Goal: Task Accomplishment & Management: Use online tool/utility

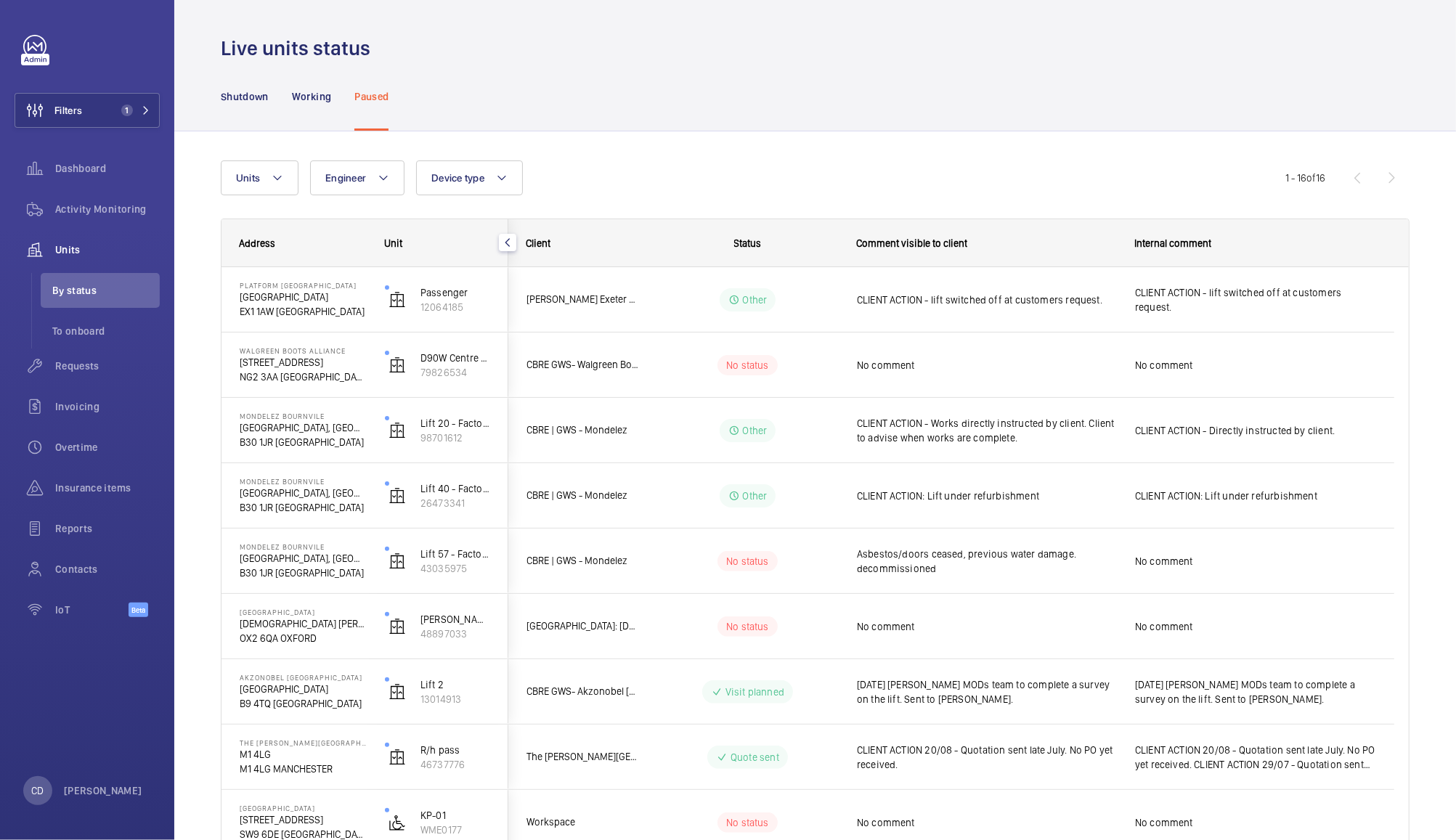
scroll to position [159, 0]
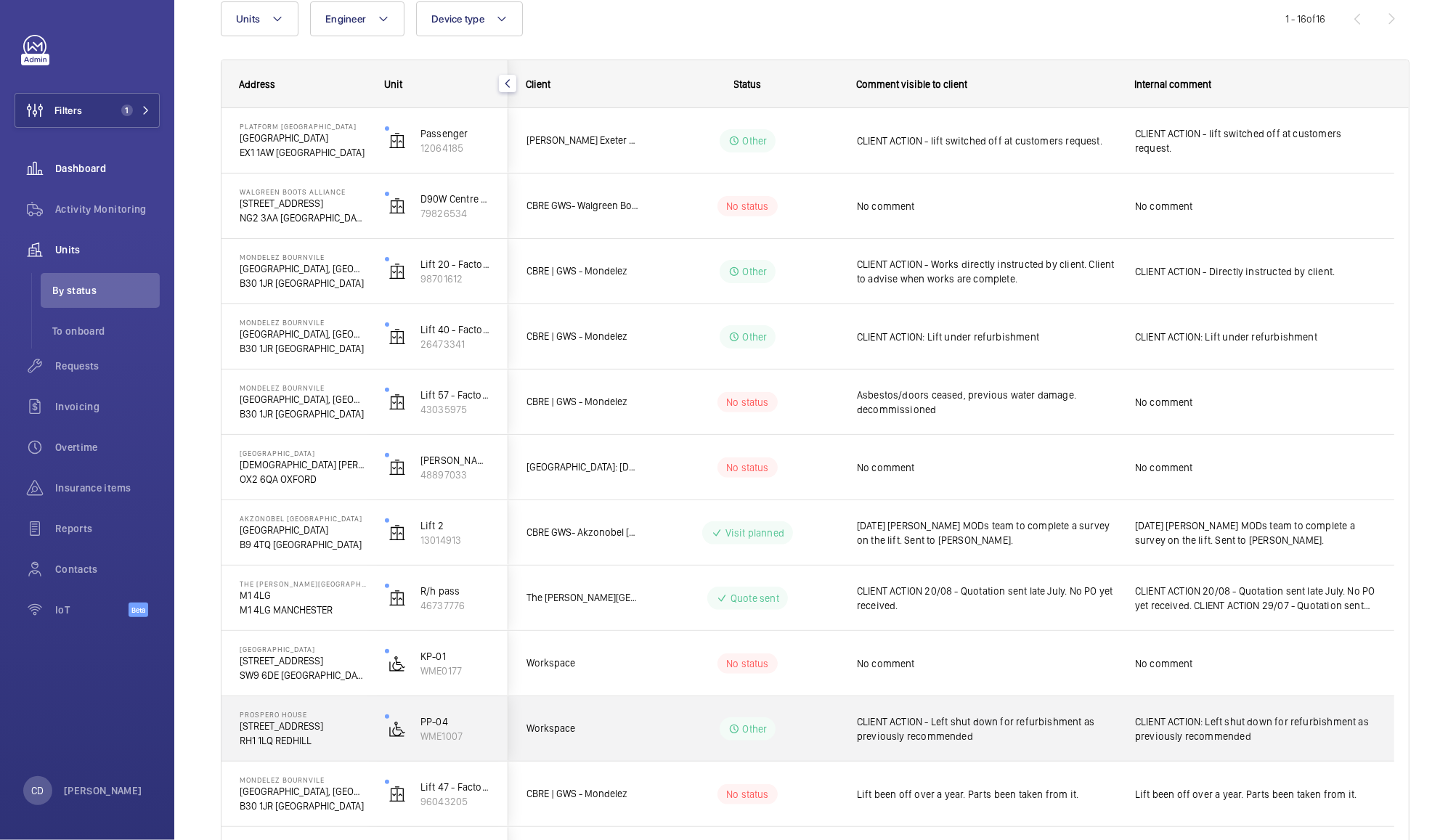
click at [82, 170] on span "Dashboard" at bounding box center [107, 169] width 105 height 14
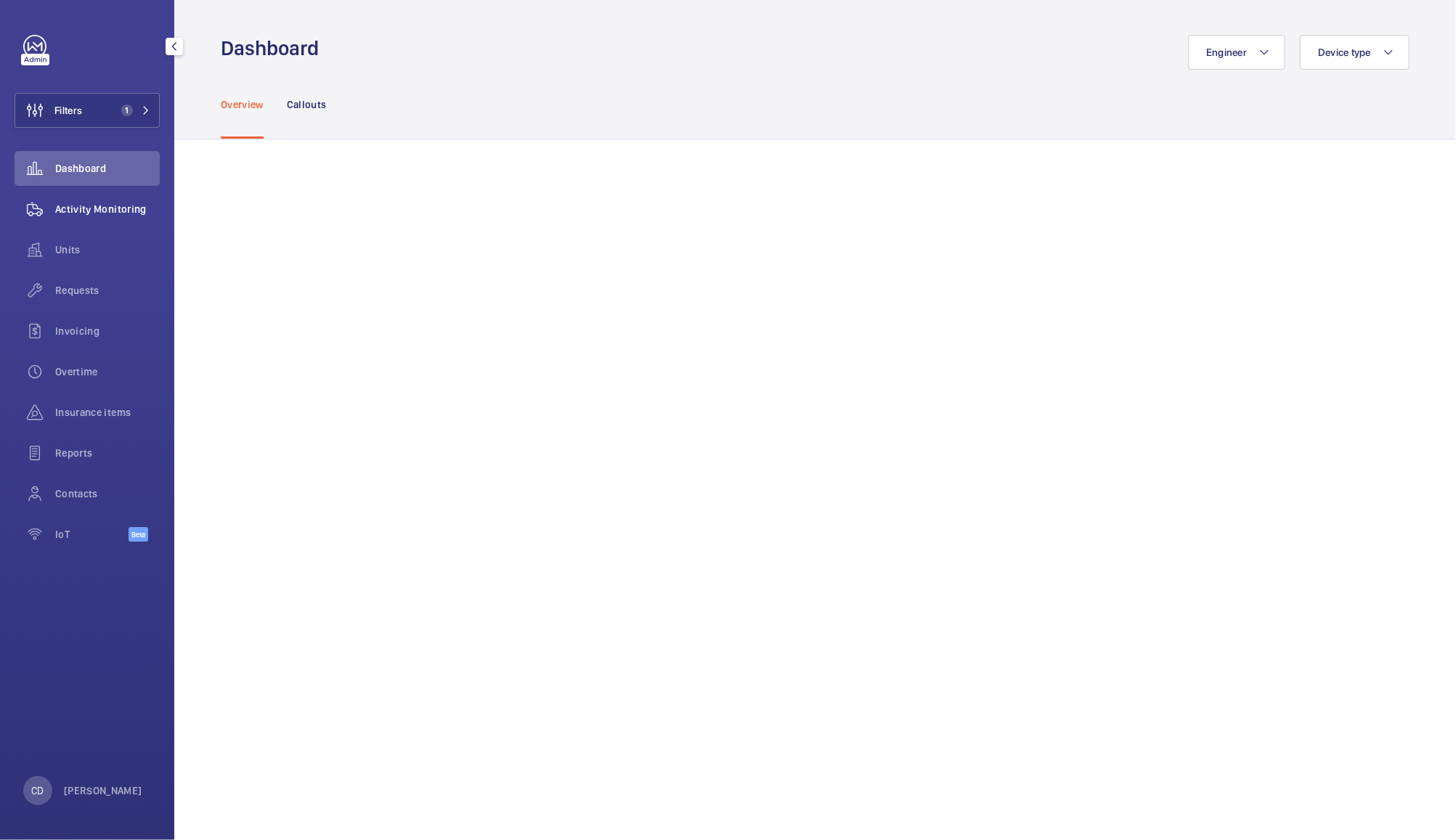
click at [97, 206] on span "Activity Monitoring" at bounding box center [107, 209] width 105 height 14
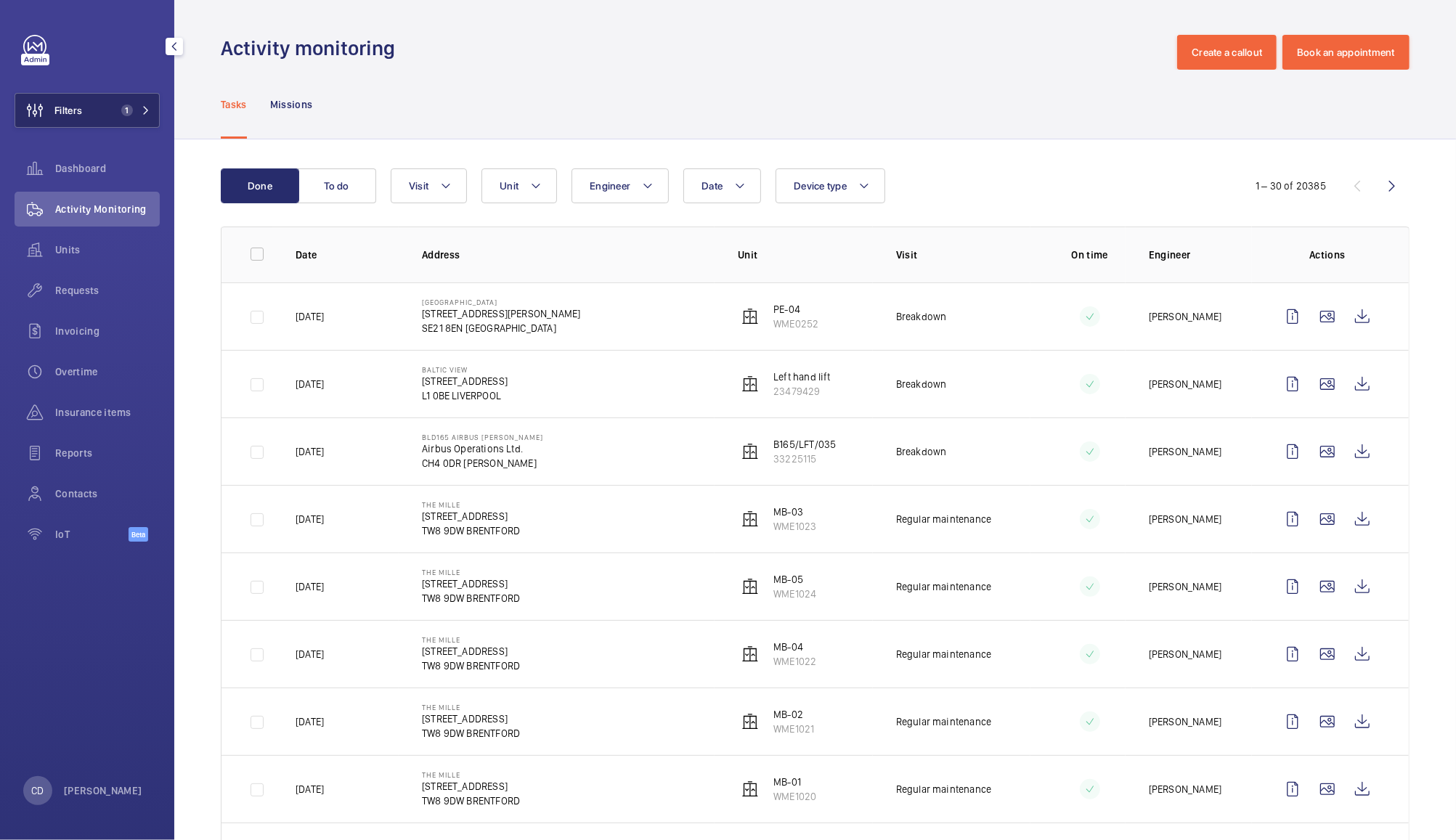
click at [97, 102] on button "Filters 1" at bounding box center [87, 110] width 146 height 35
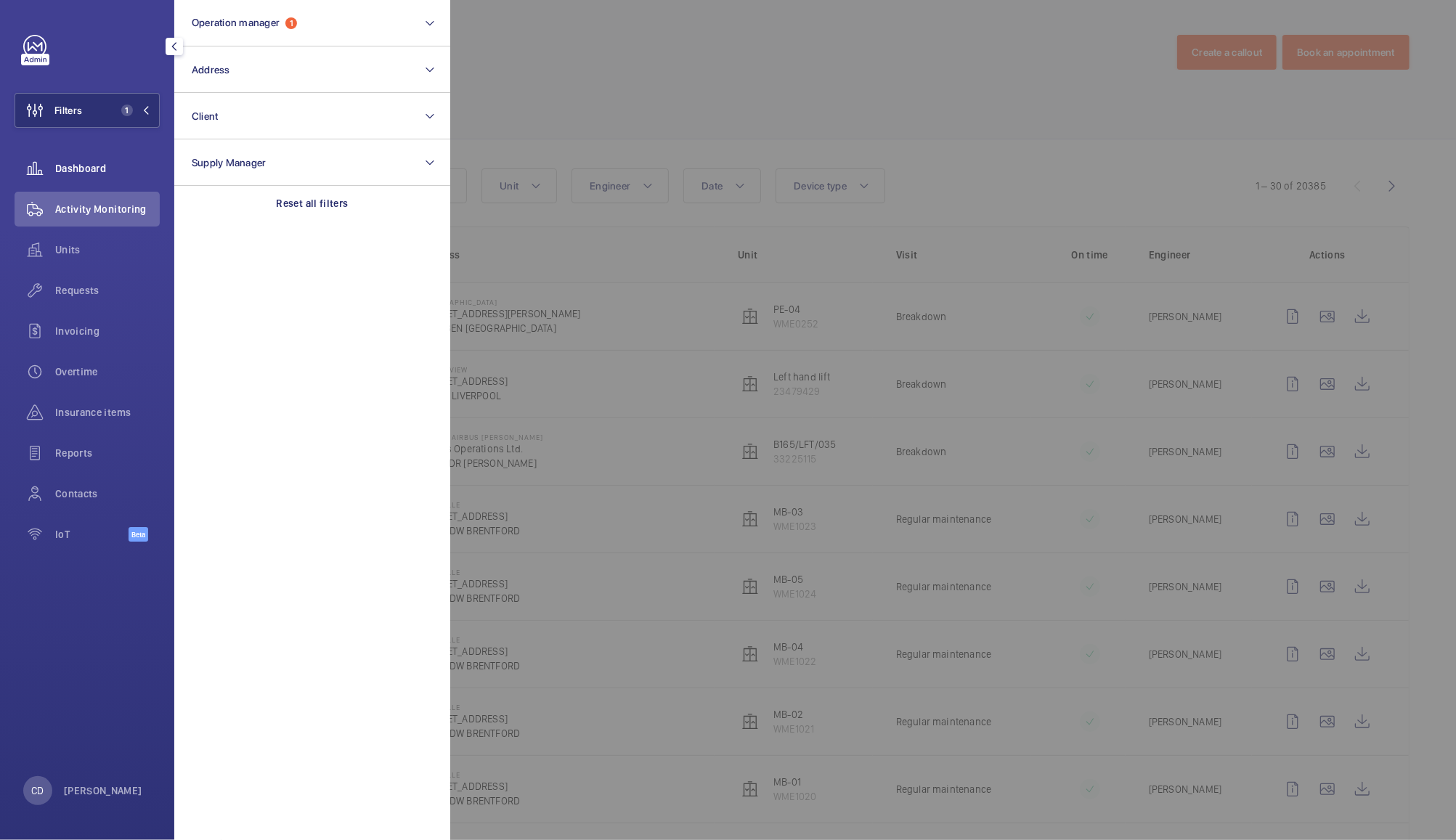
click at [75, 178] on div "Dashboard" at bounding box center [87, 168] width 146 height 35
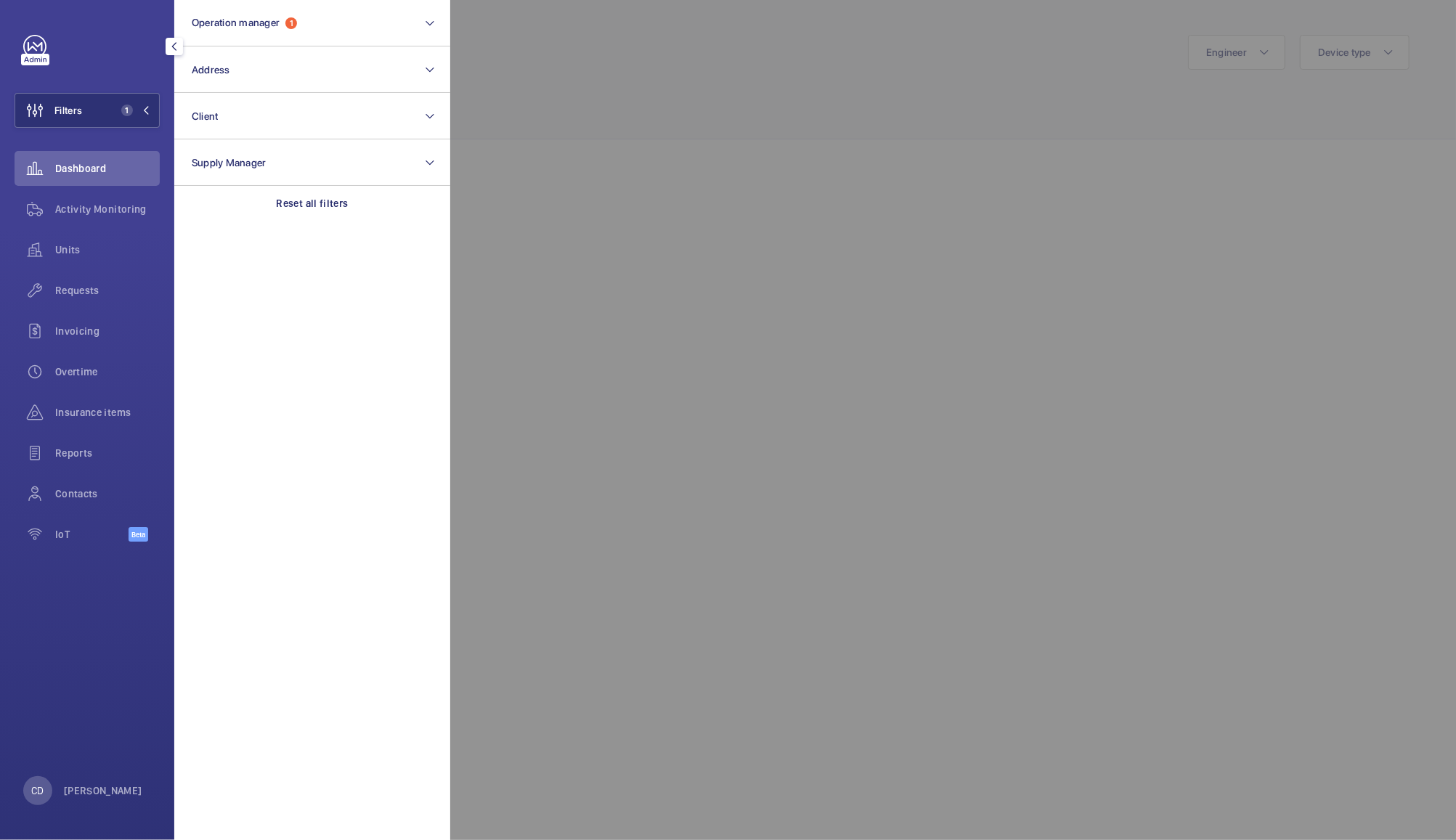
click at [827, 368] on div at bounding box center [1177, 420] width 1456 height 840
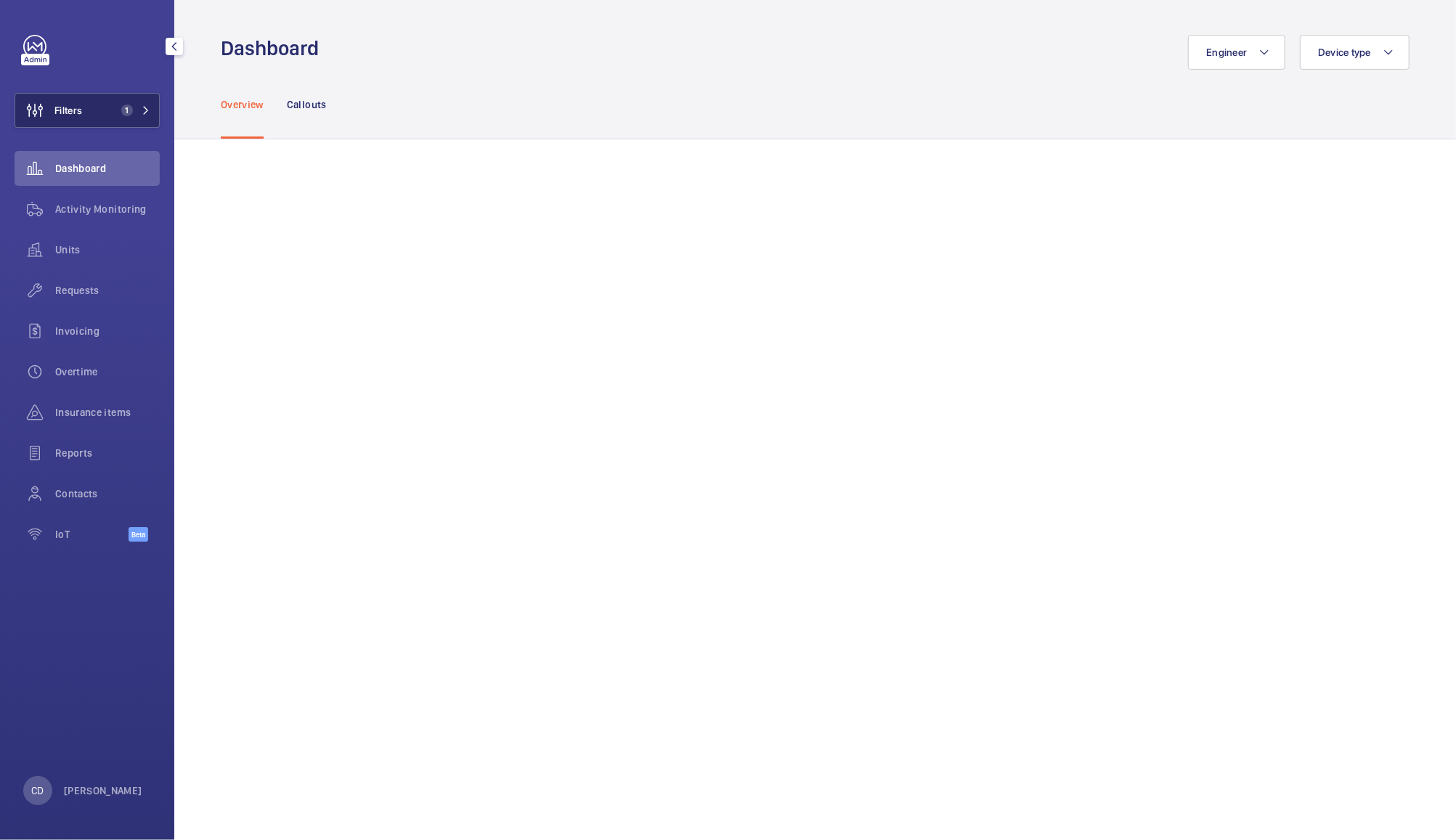
click at [96, 123] on button "Filters 1" at bounding box center [87, 110] width 146 height 35
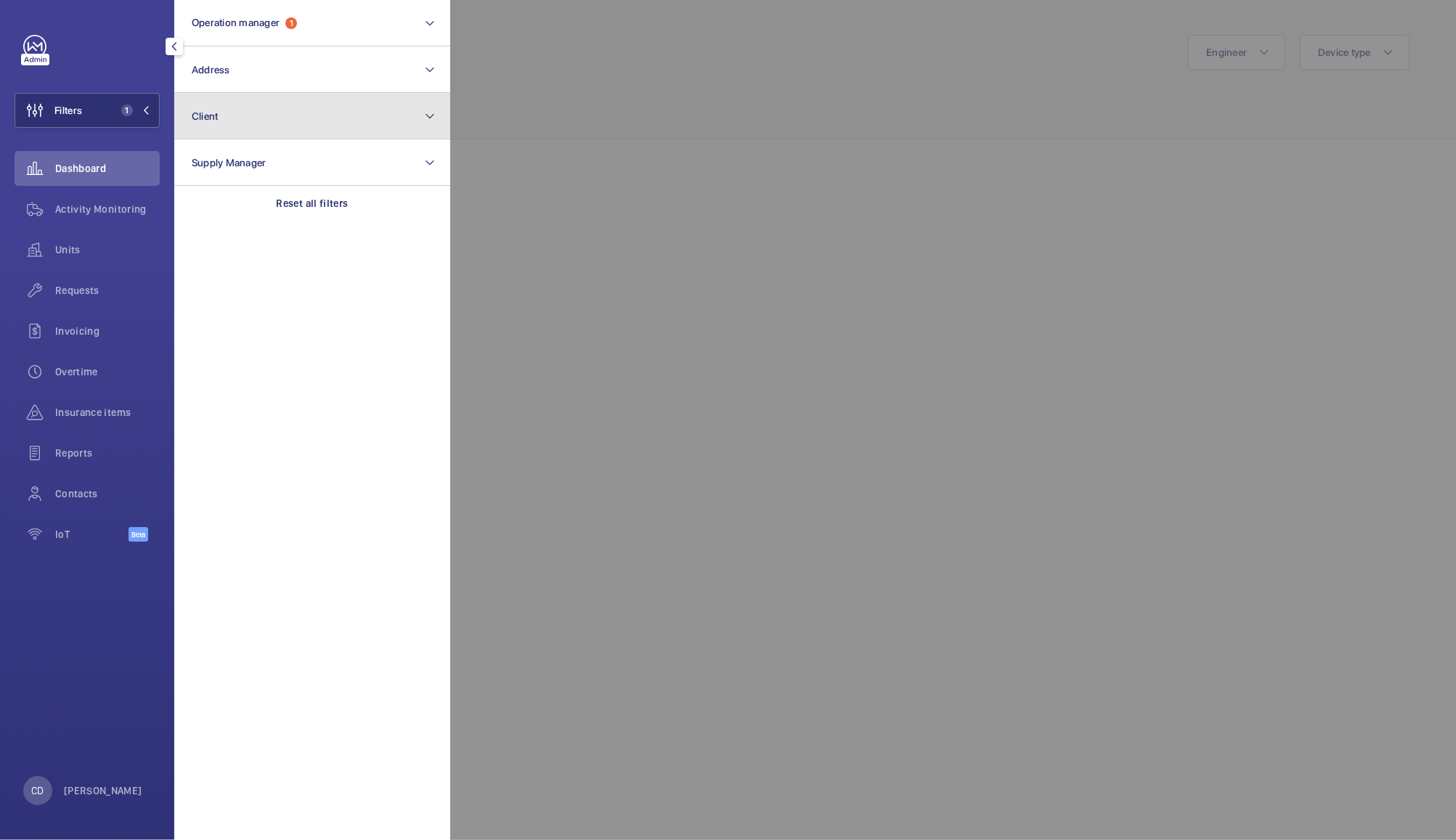
click at [261, 126] on button "Client" at bounding box center [311, 116] width 276 height 46
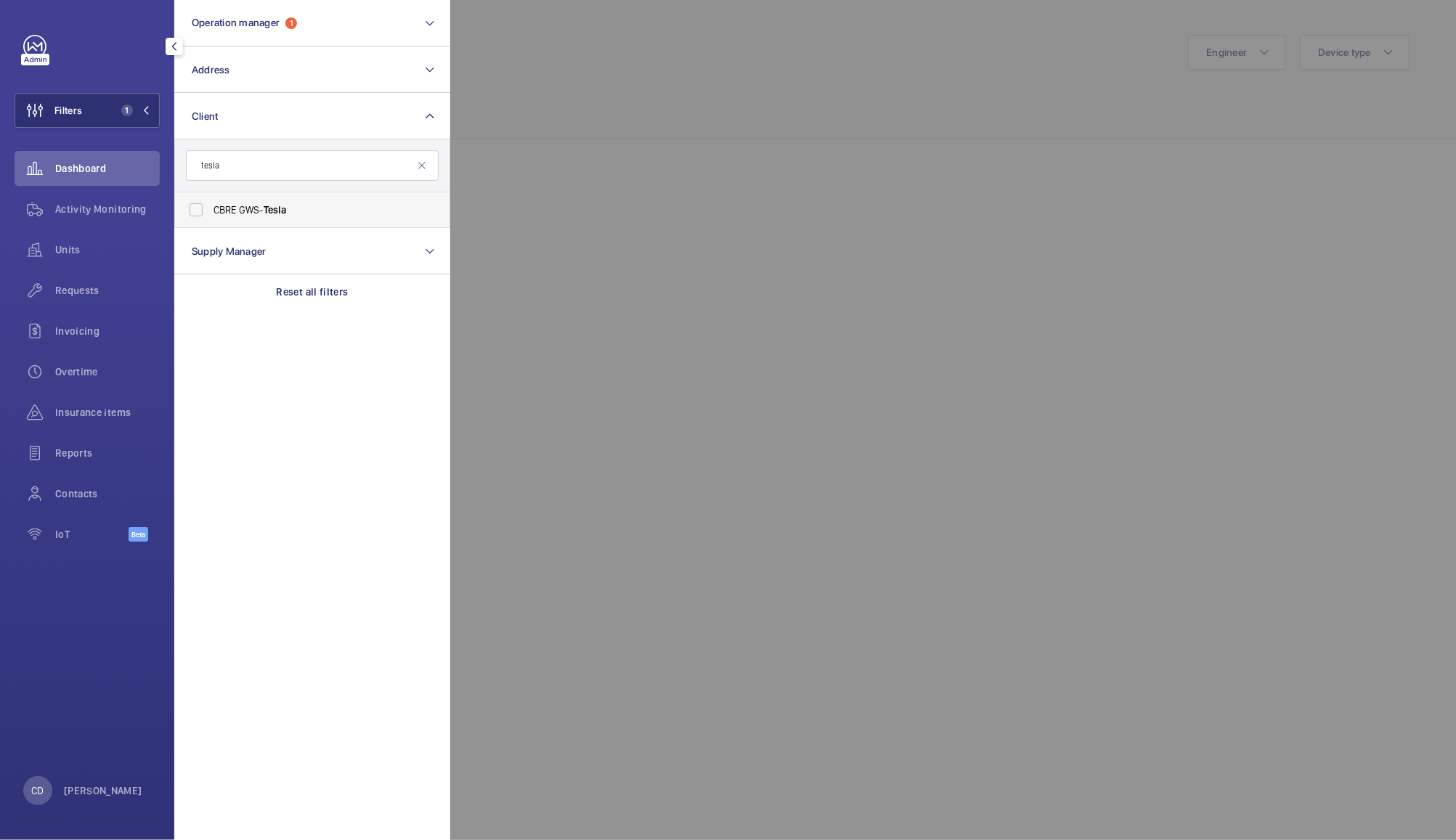
type input "tesla"
click at [290, 205] on span "CBRE GWS- Tesla" at bounding box center [313, 209] width 200 height 14
click at [210, 205] on input "CBRE GWS- Tesla" at bounding box center [196, 209] width 29 height 29
checkbox input "true"
click at [651, 137] on div at bounding box center [1177, 420] width 1456 height 840
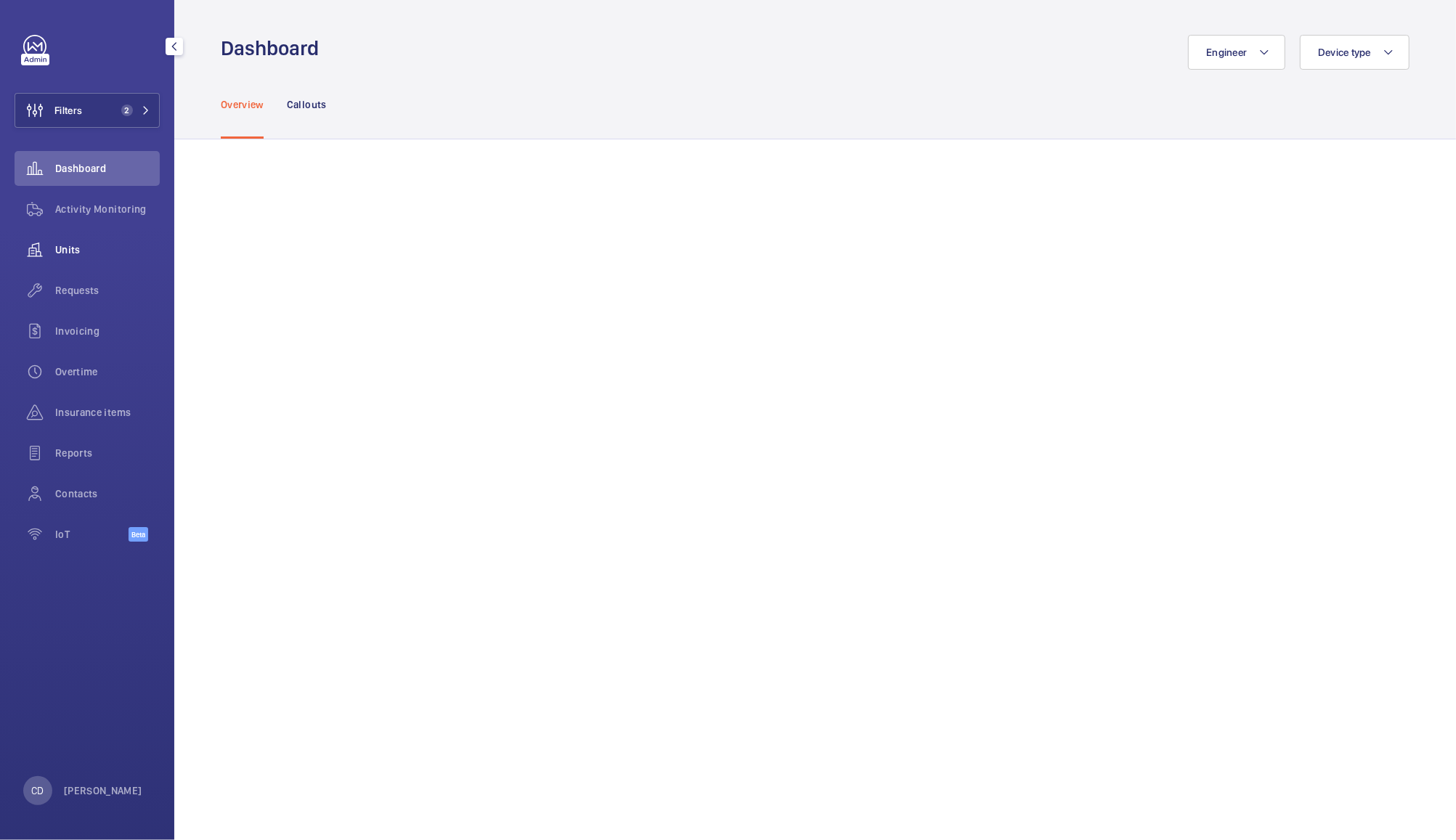
click at [83, 255] on span "Units" at bounding box center [107, 249] width 105 height 14
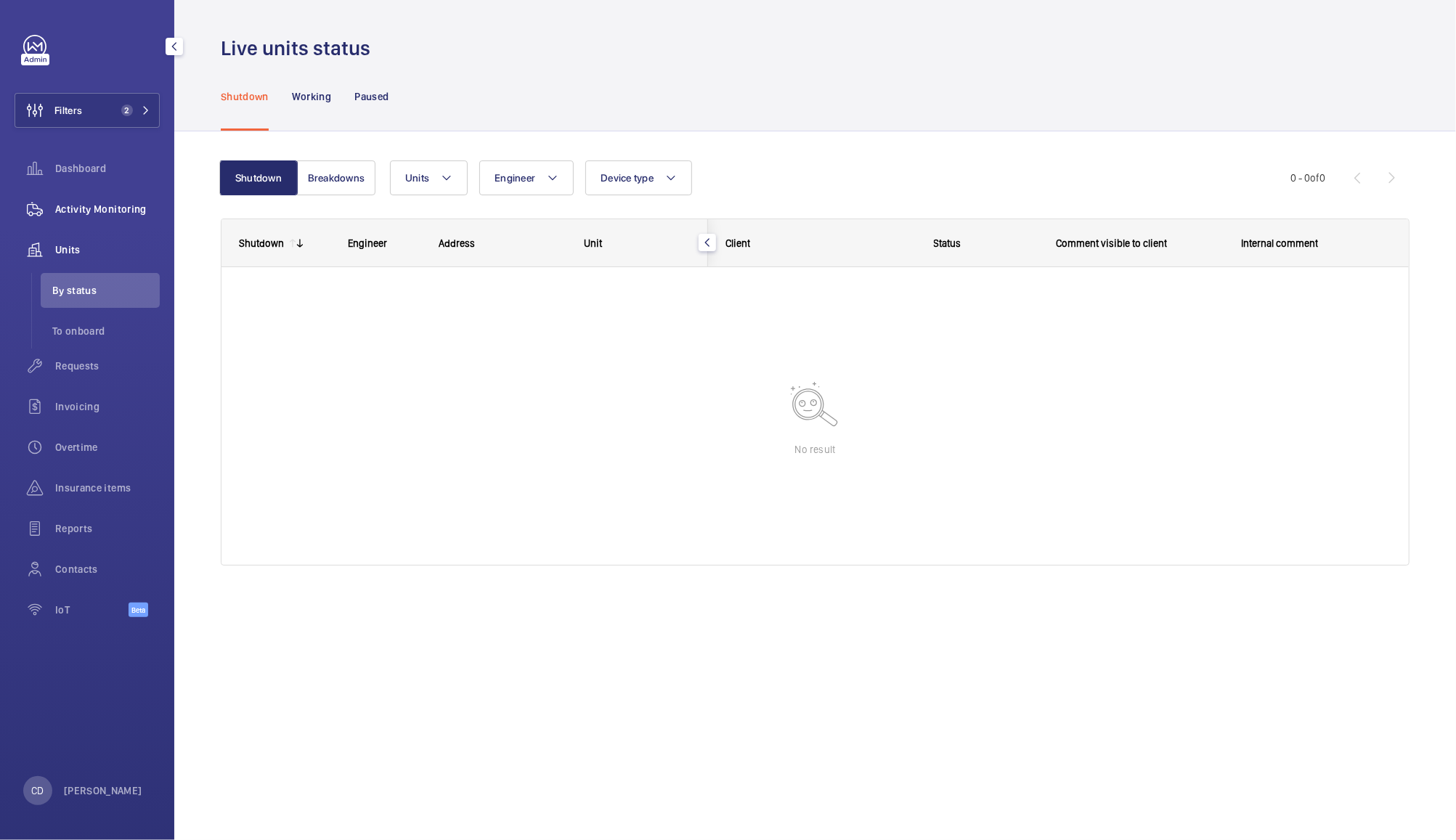
click at [86, 216] on div "Activity Monitoring" at bounding box center [87, 208] width 146 height 35
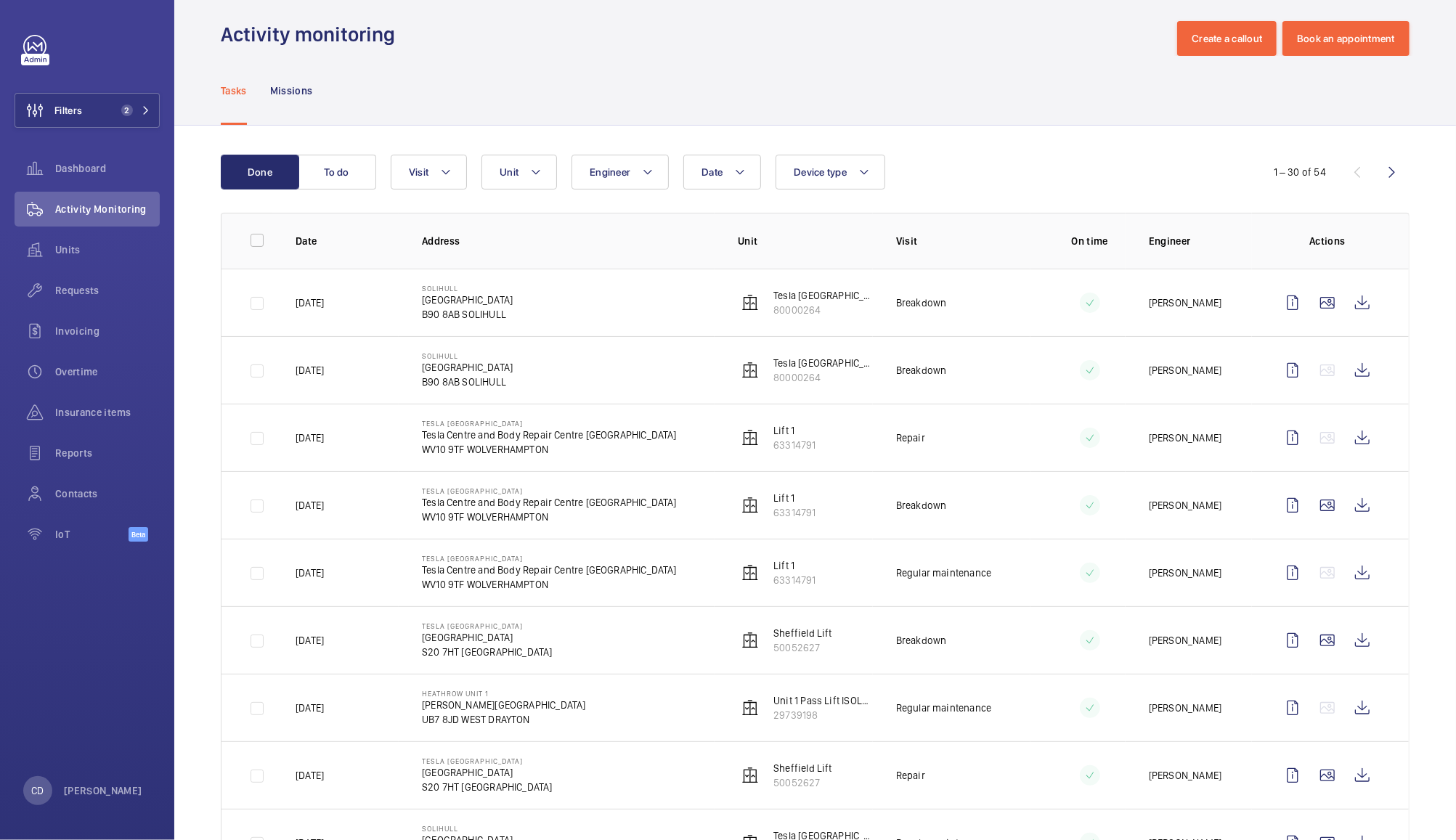
scroll to position [14, 0]
click at [523, 178] on button "Unit" at bounding box center [519, 171] width 75 height 35
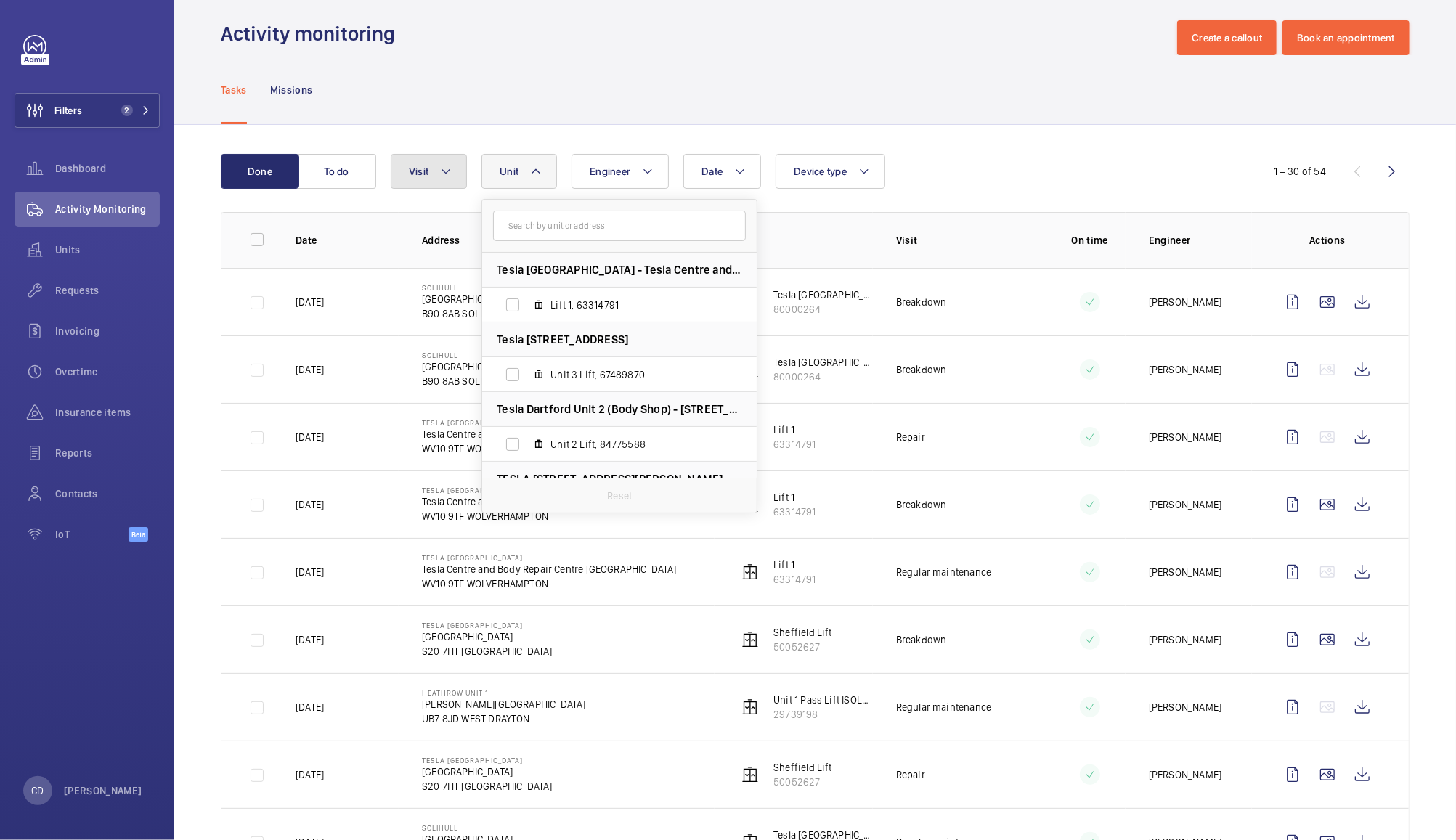
click at [434, 169] on button "Visit" at bounding box center [429, 171] width 76 height 35
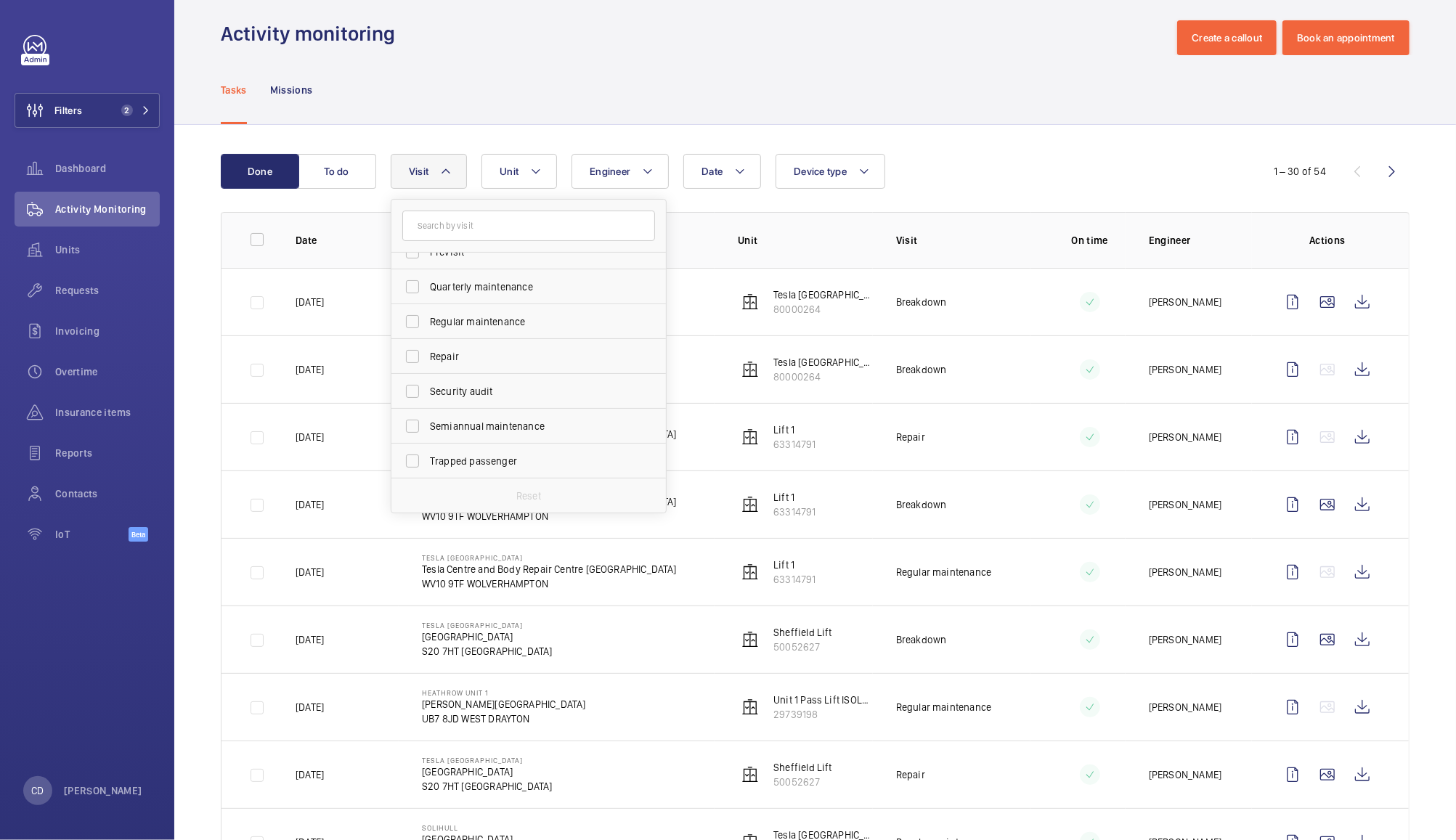
scroll to position [227, 0]
click at [496, 321] on span "Regular maintenance" at bounding box center [530, 321] width 200 height 14
click at [427, 321] on input "Regular maintenance" at bounding box center [413, 321] width 29 height 29
checkbox input "true"
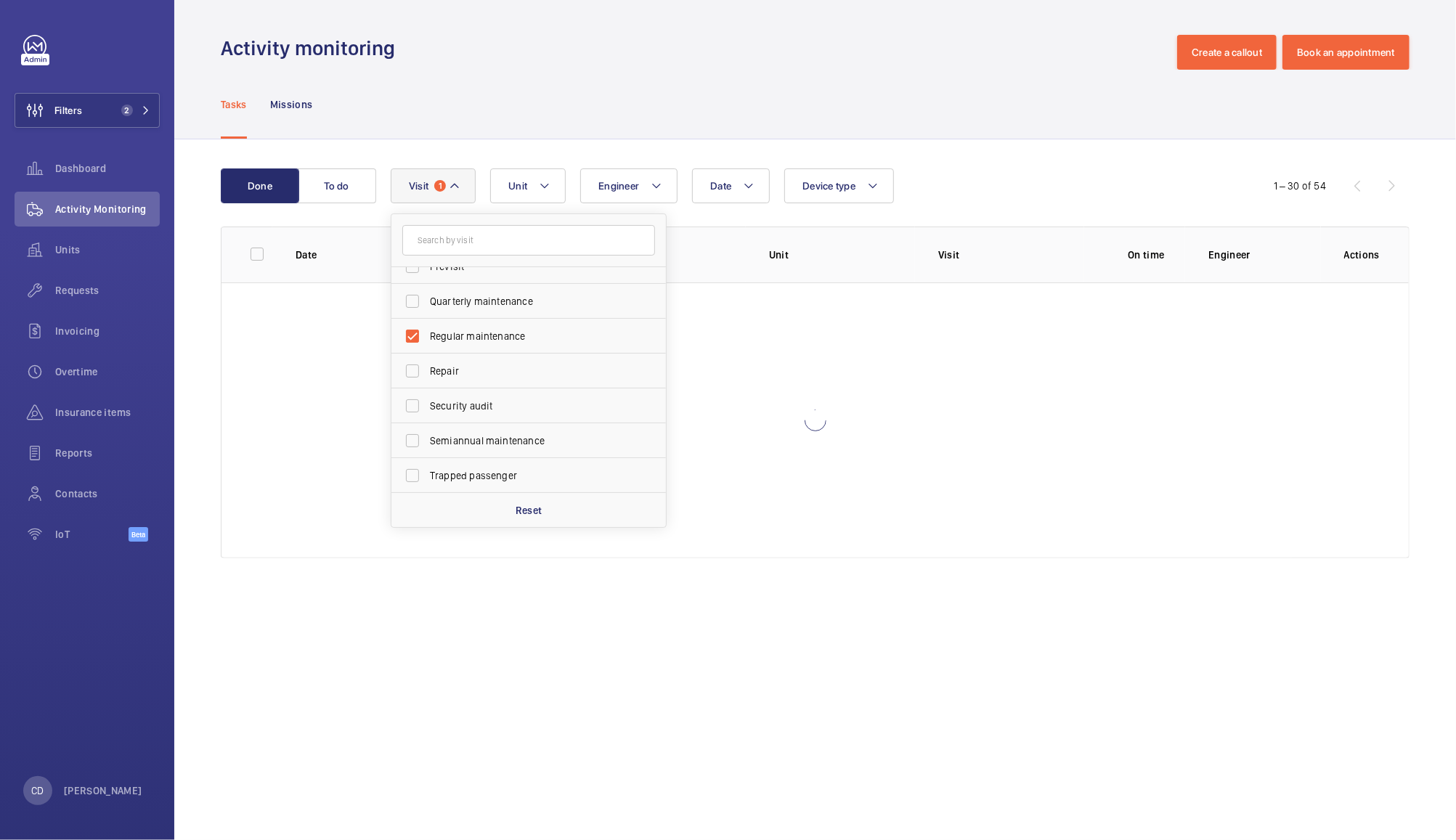
click at [740, 79] on div "Tasks Missions" at bounding box center [815, 105] width 1189 height 69
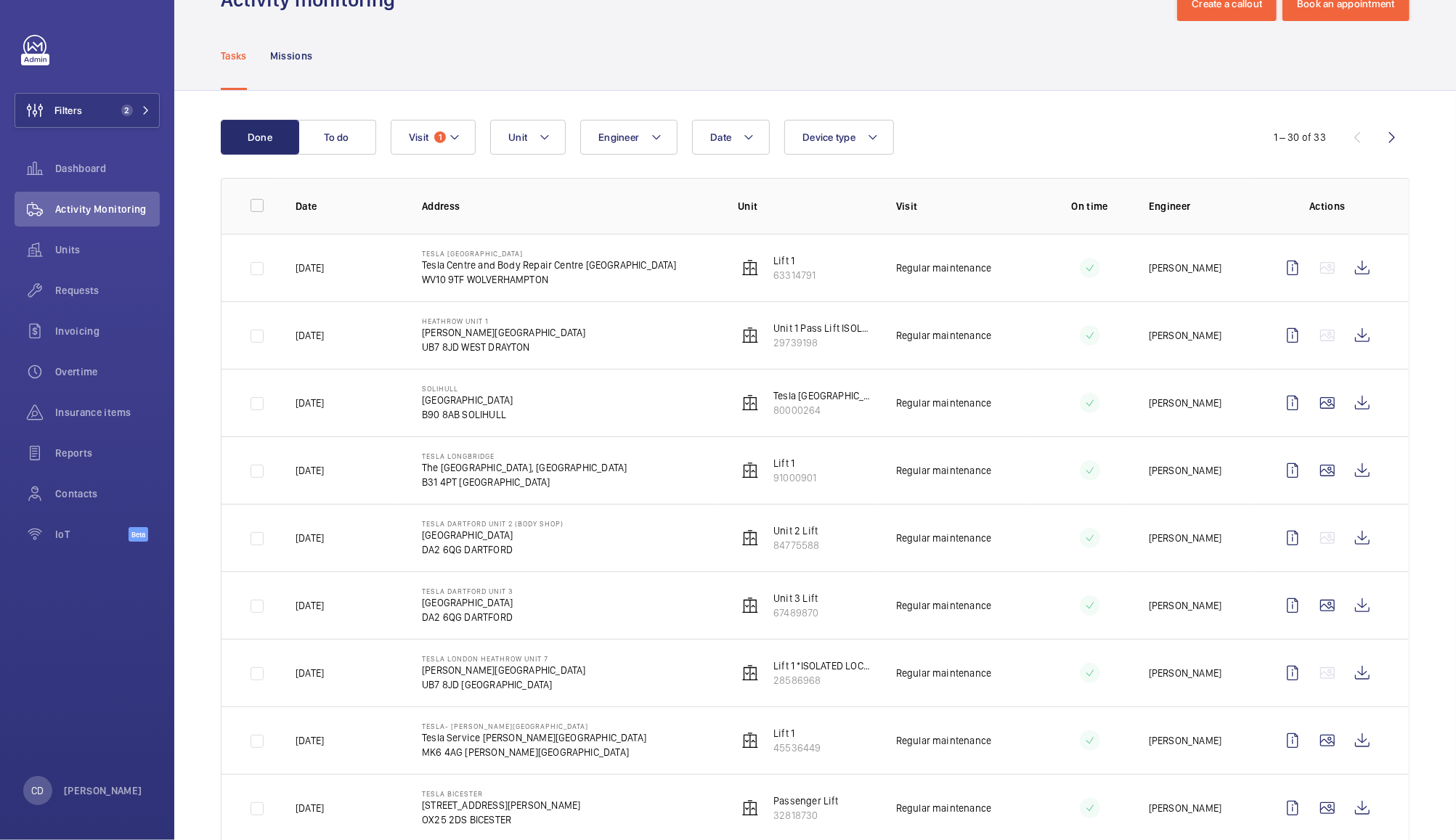
scroll to position [46, 0]
click at [336, 139] on button "To do" at bounding box center [337, 139] width 78 height 35
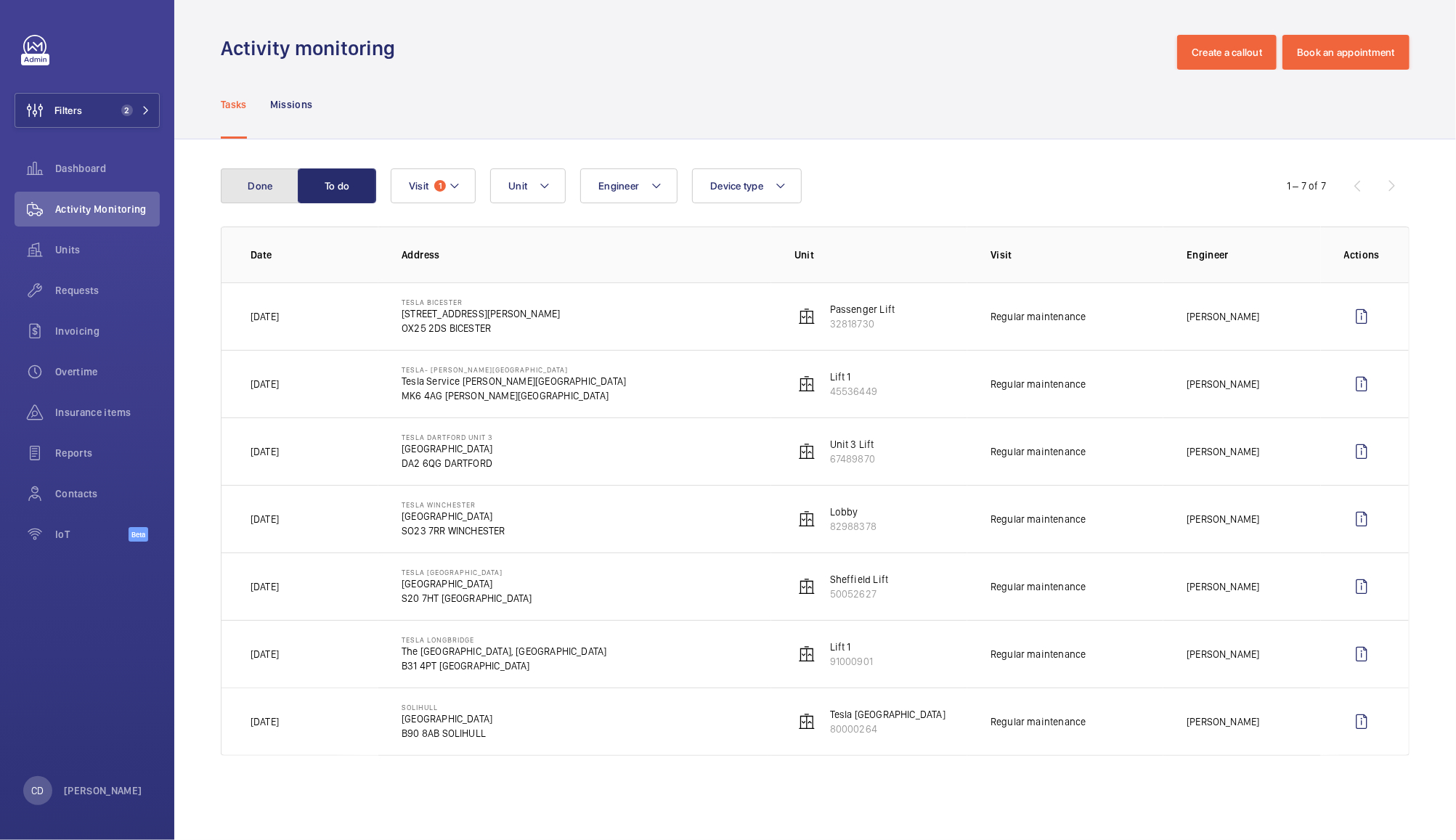
click at [267, 184] on button "Done" at bounding box center [260, 185] width 78 height 35
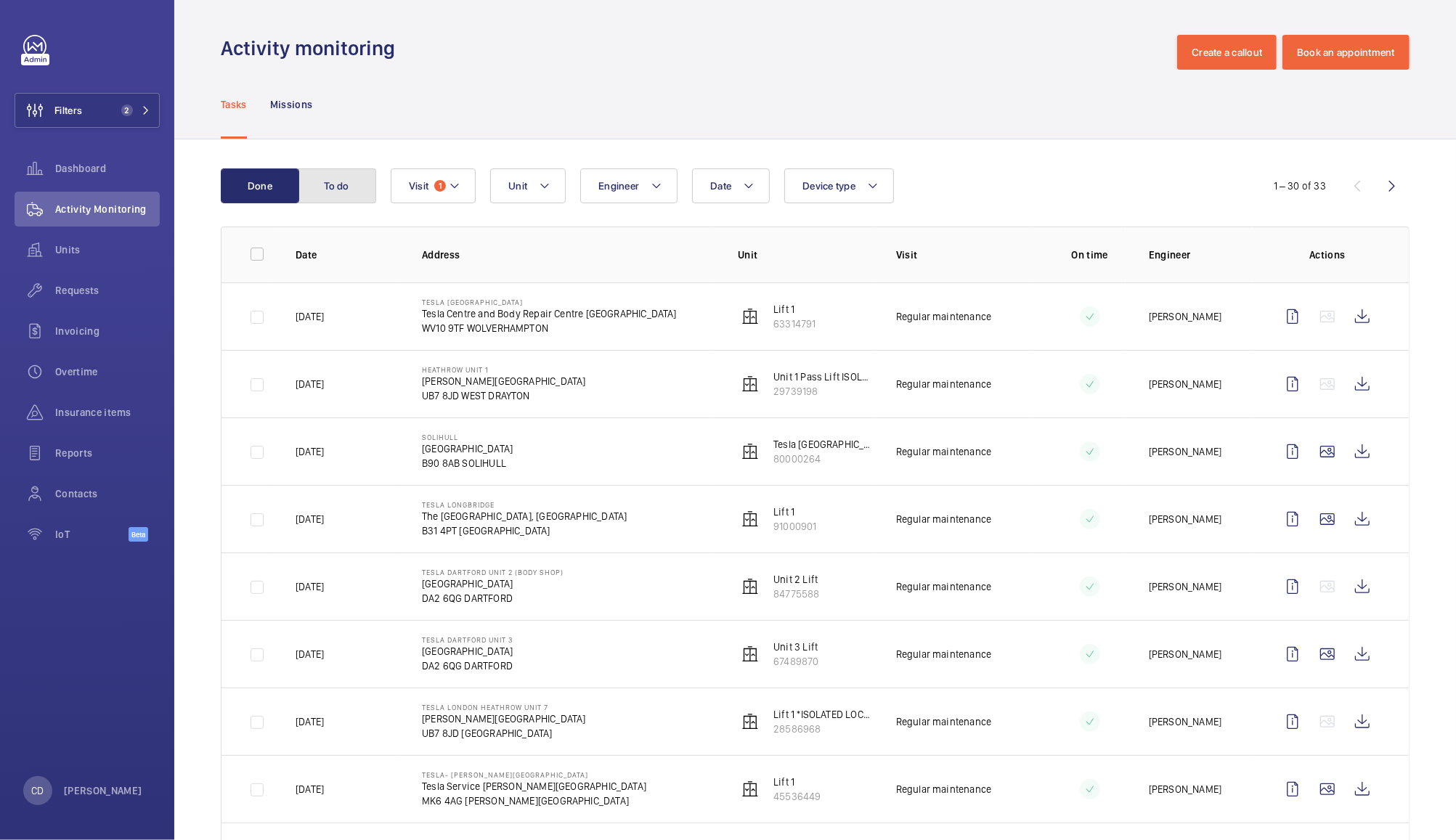
click at [342, 174] on button "To do" at bounding box center [337, 185] width 78 height 35
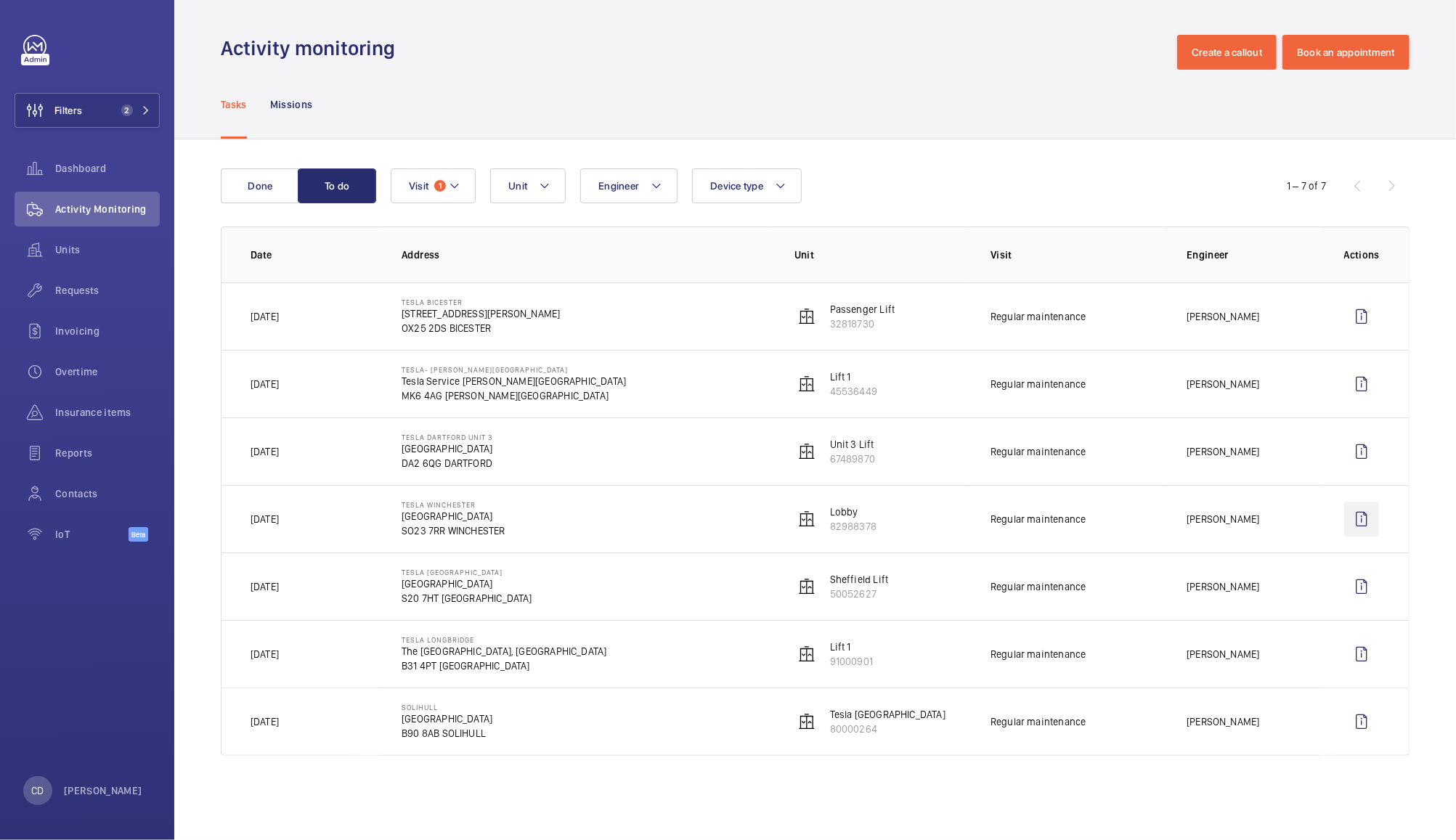
click at [1361, 523] on wm-front-icon-button at bounding box center [1361, 519] width 35 height 35
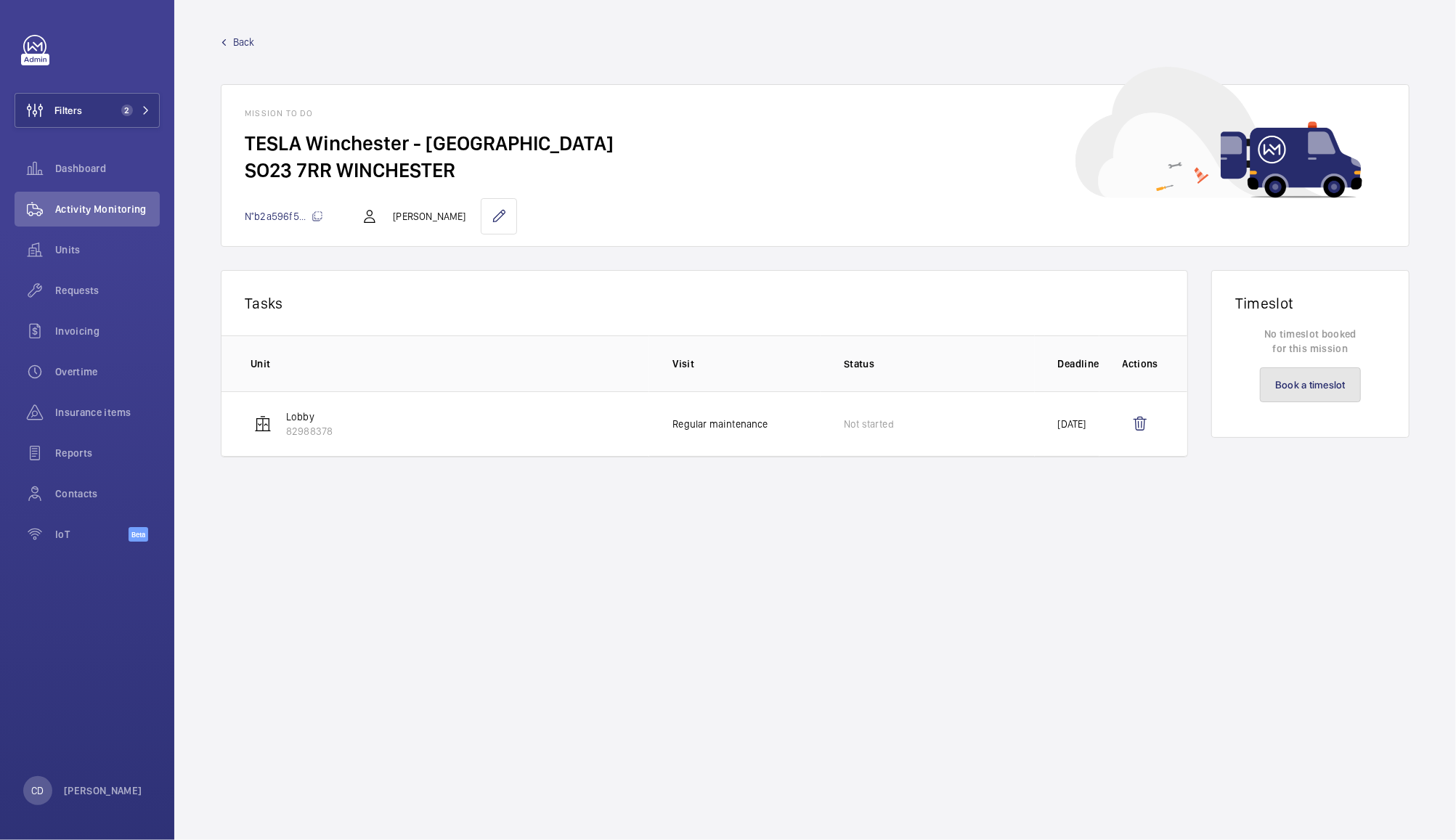
click at [1331, 385] on link "Book a timeslot" at bounding box center [1310, 384] width 101 height 35
click at [1075, 432] on td "[DATE]" at bounding box center [1066, 424] width 65 height 66
click at [481, 217] on wm-front-icon-button at bounding box center [499, 216] width 36 height 36
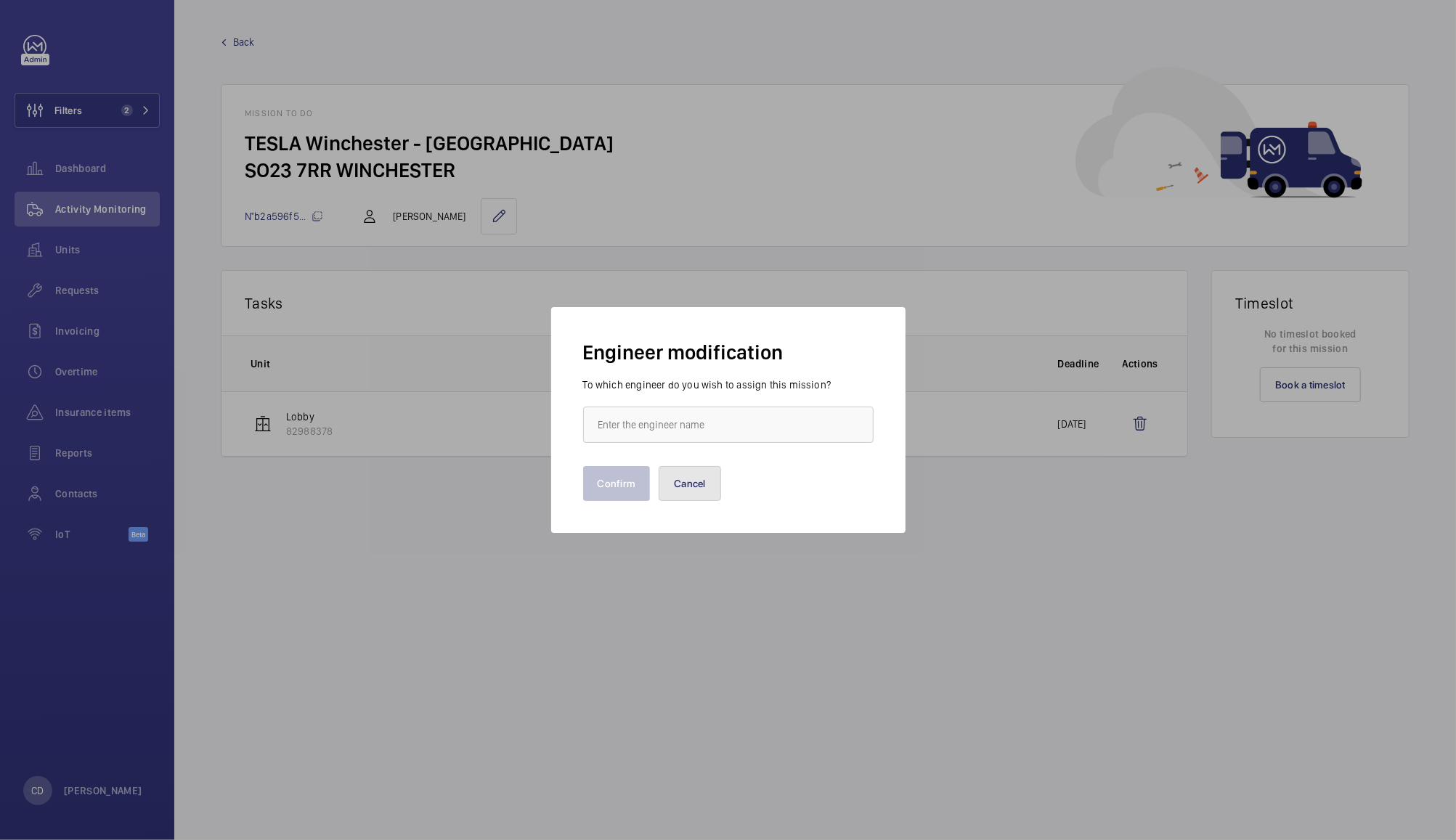
click at [710, 486] on button "Cancel" at bounding box center [689, 483] width 62 height 35
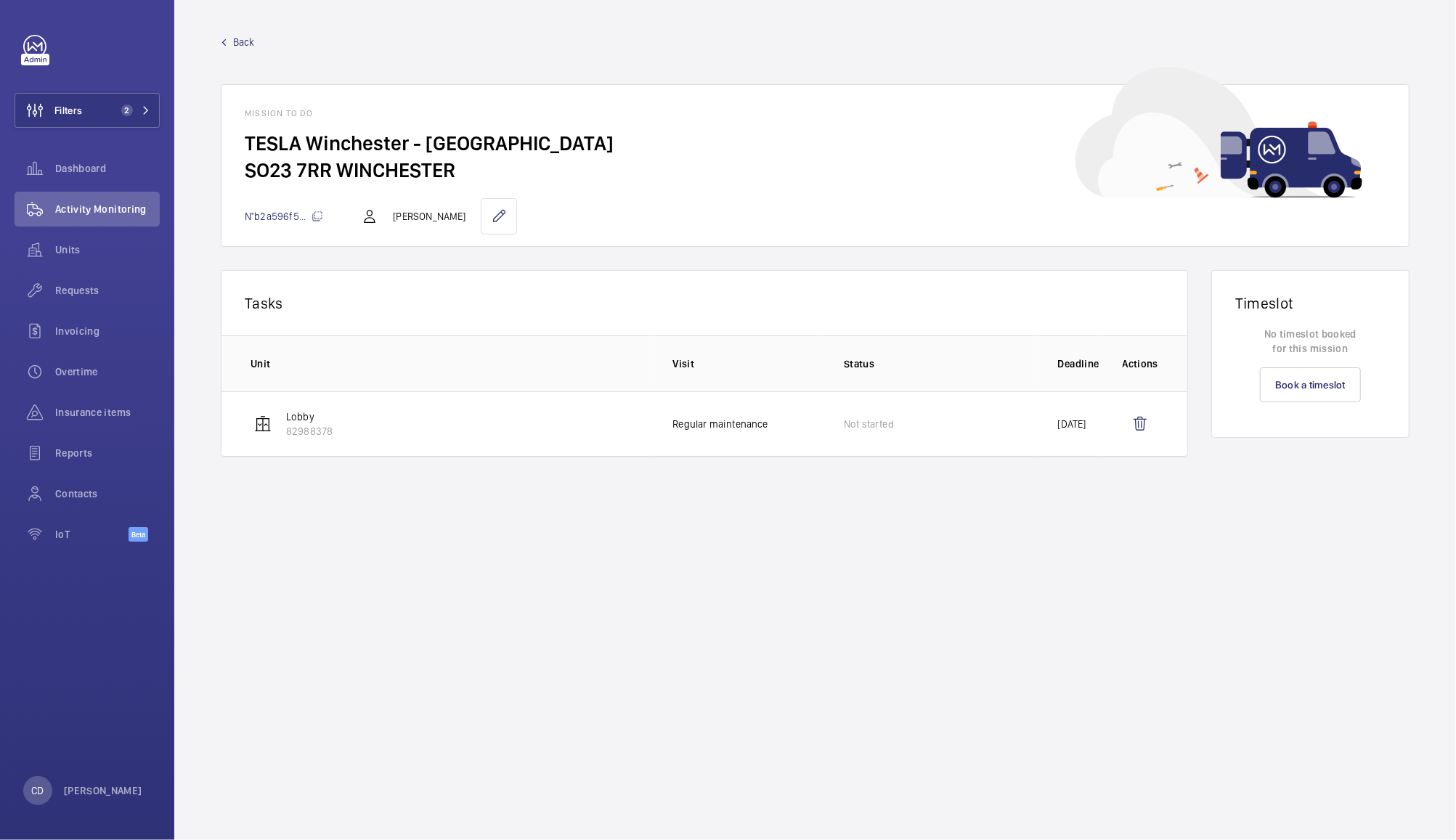
click at [244, 42] on span "Back" at bounding box center [244, 42] width 22 height 14
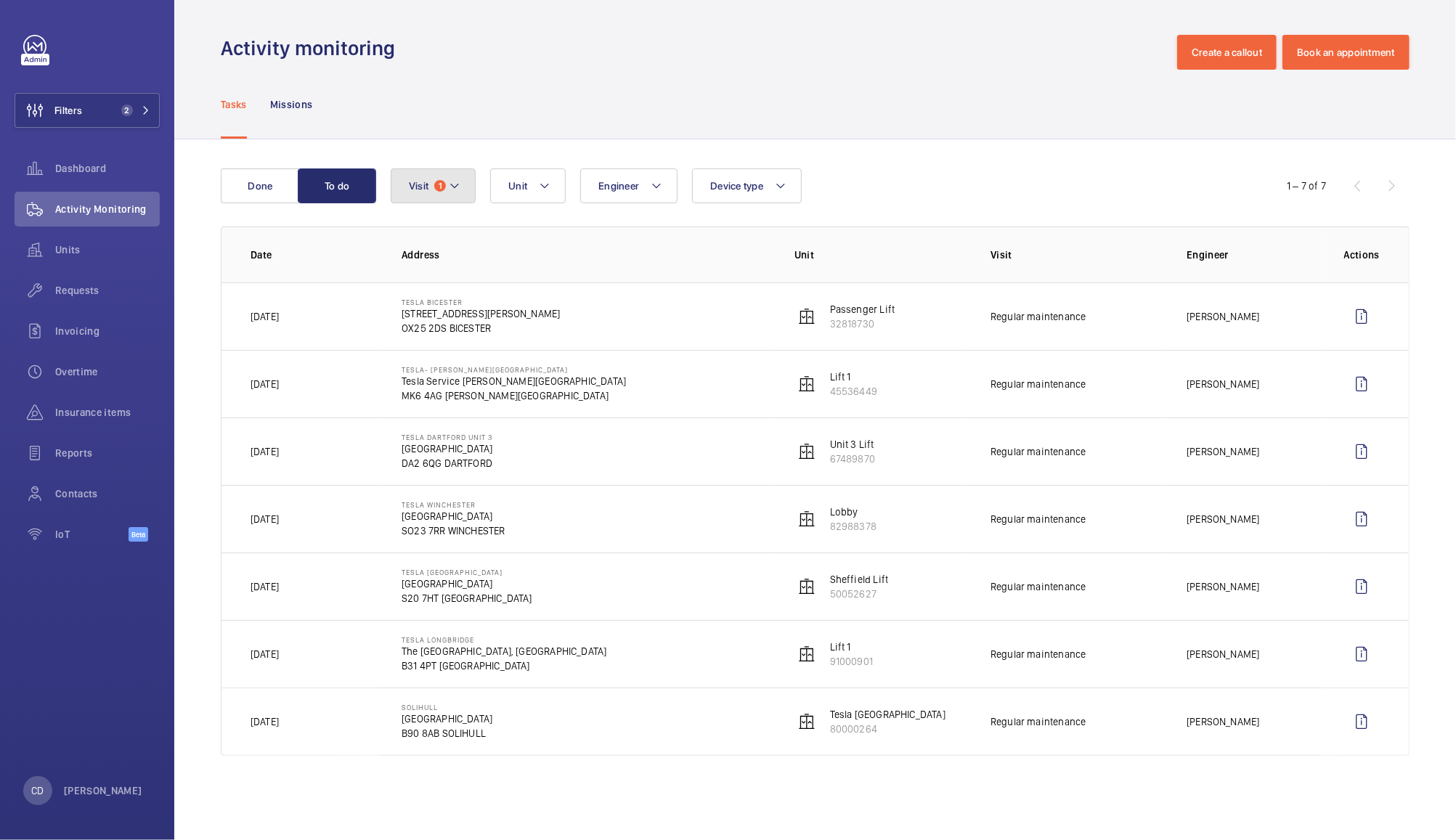
click at [413, 180] on span "Visit" at bounding box center [419, 185] width 20 height 12
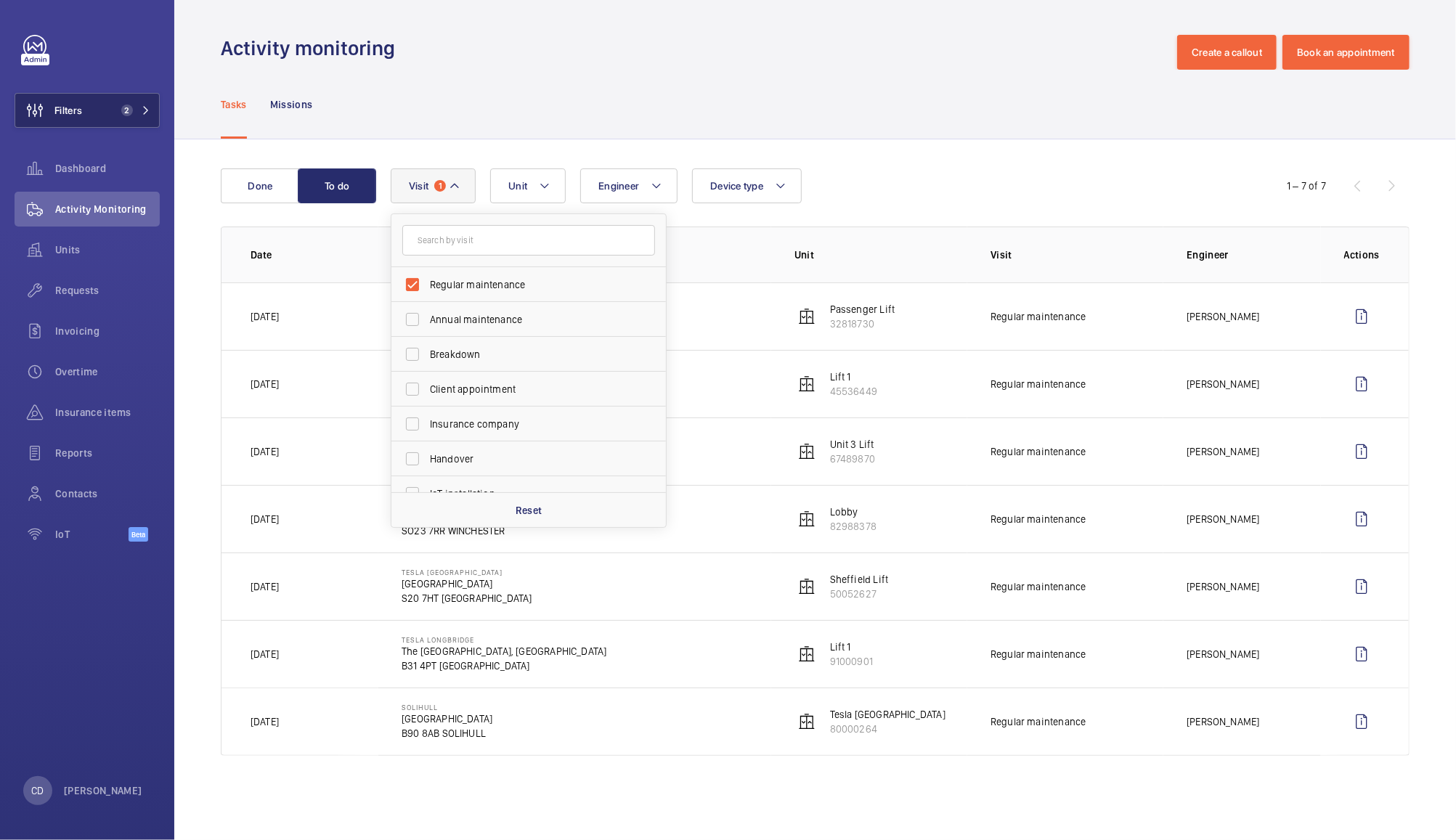
click at [117, 103] on button "Filters 2" at bounding box center [87, 110] width 146 height 35
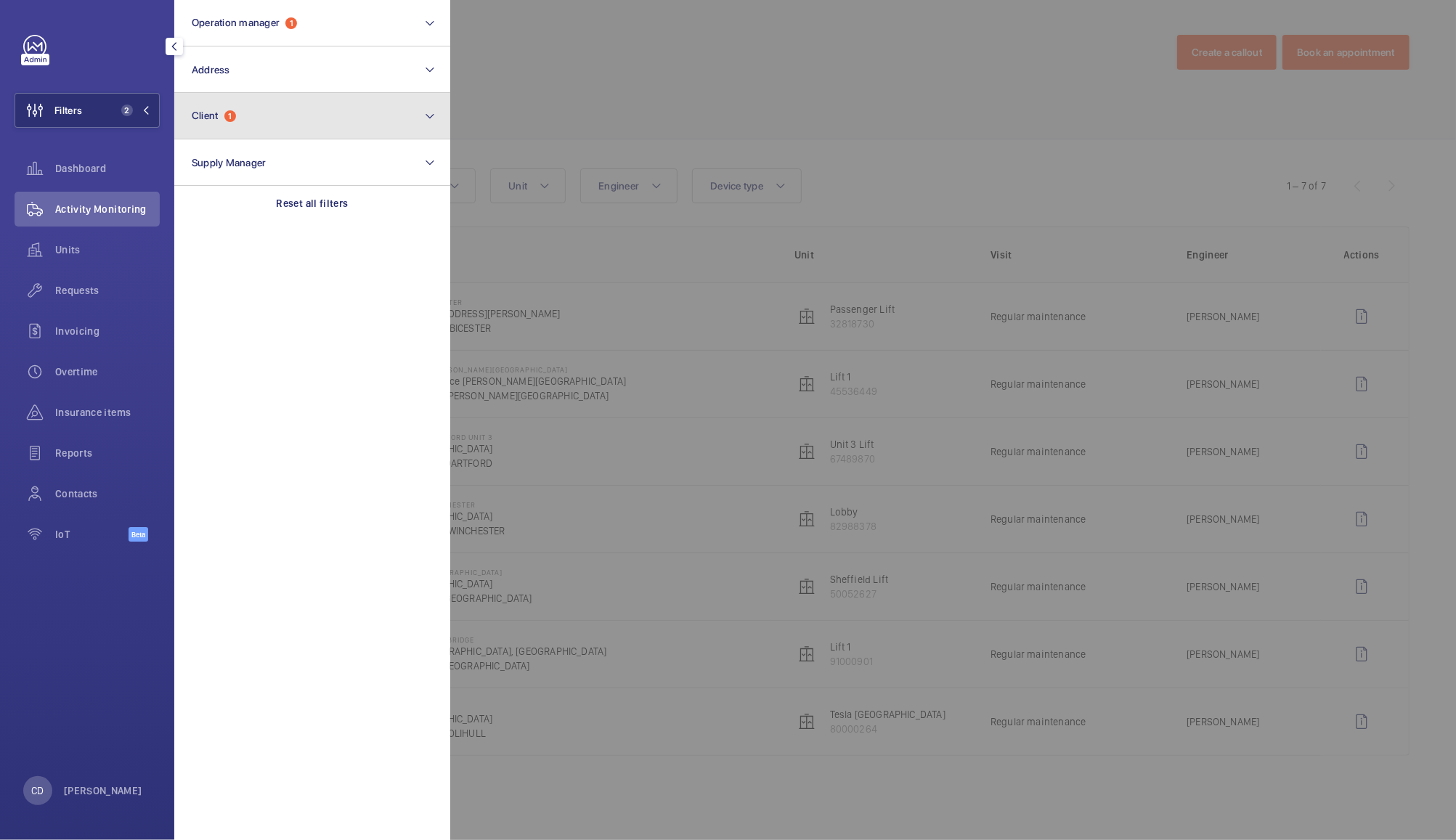
click at [314, 130] on button "Client 1" at bounding box center [311, 116] width 276 height 46
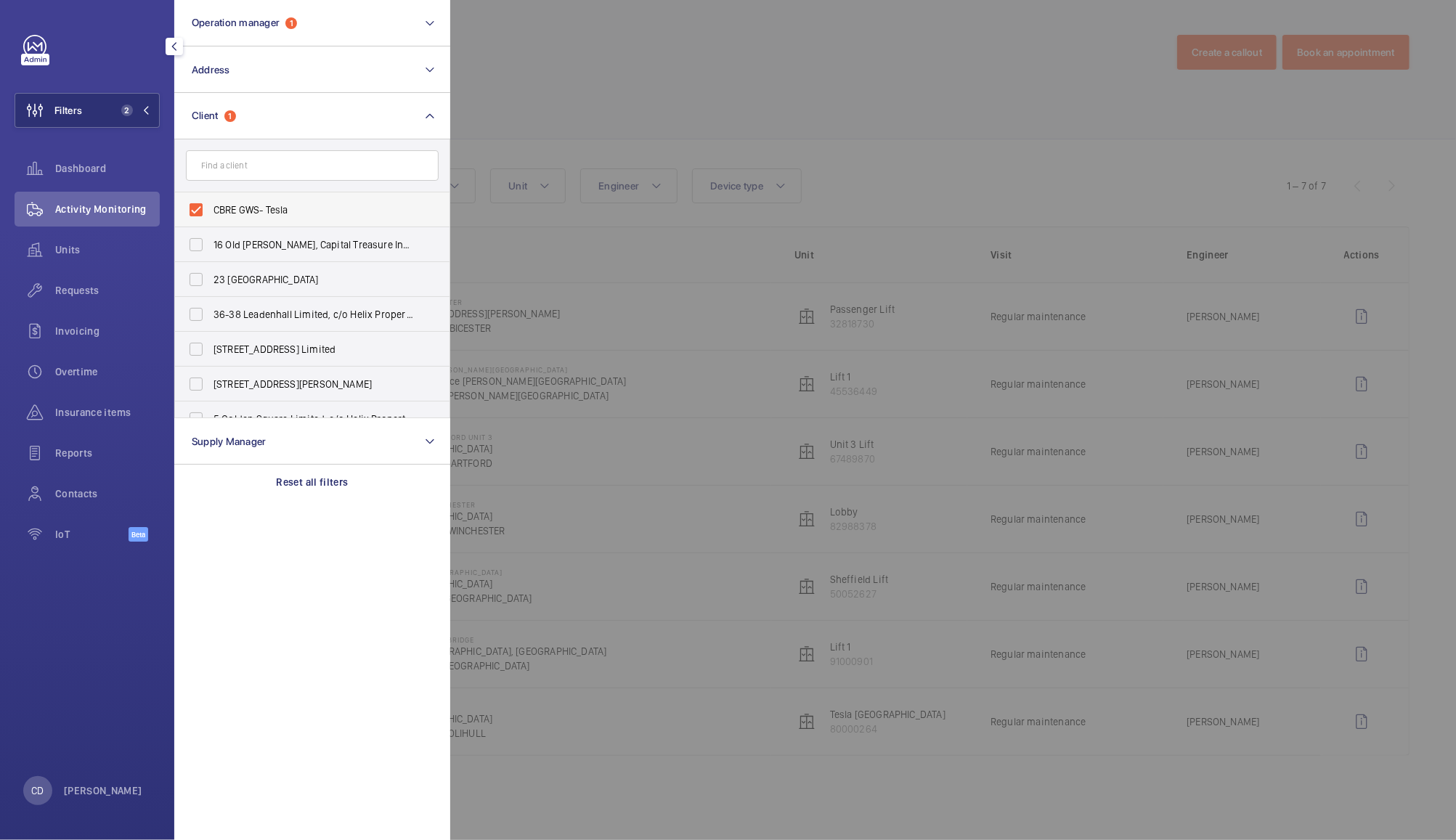
click at [273, 216] on span "CBRE GWS- Tesla" at bounding box center [313, 209] width 200 height 14
click at [210, 216] on input "CBRE GWS- Tesla" at bounding box center [196, 209] width 29 height 29
checkbox input "false"
click at [553, 75] on div at bounding box center [1177, 420] width 1456 height 840
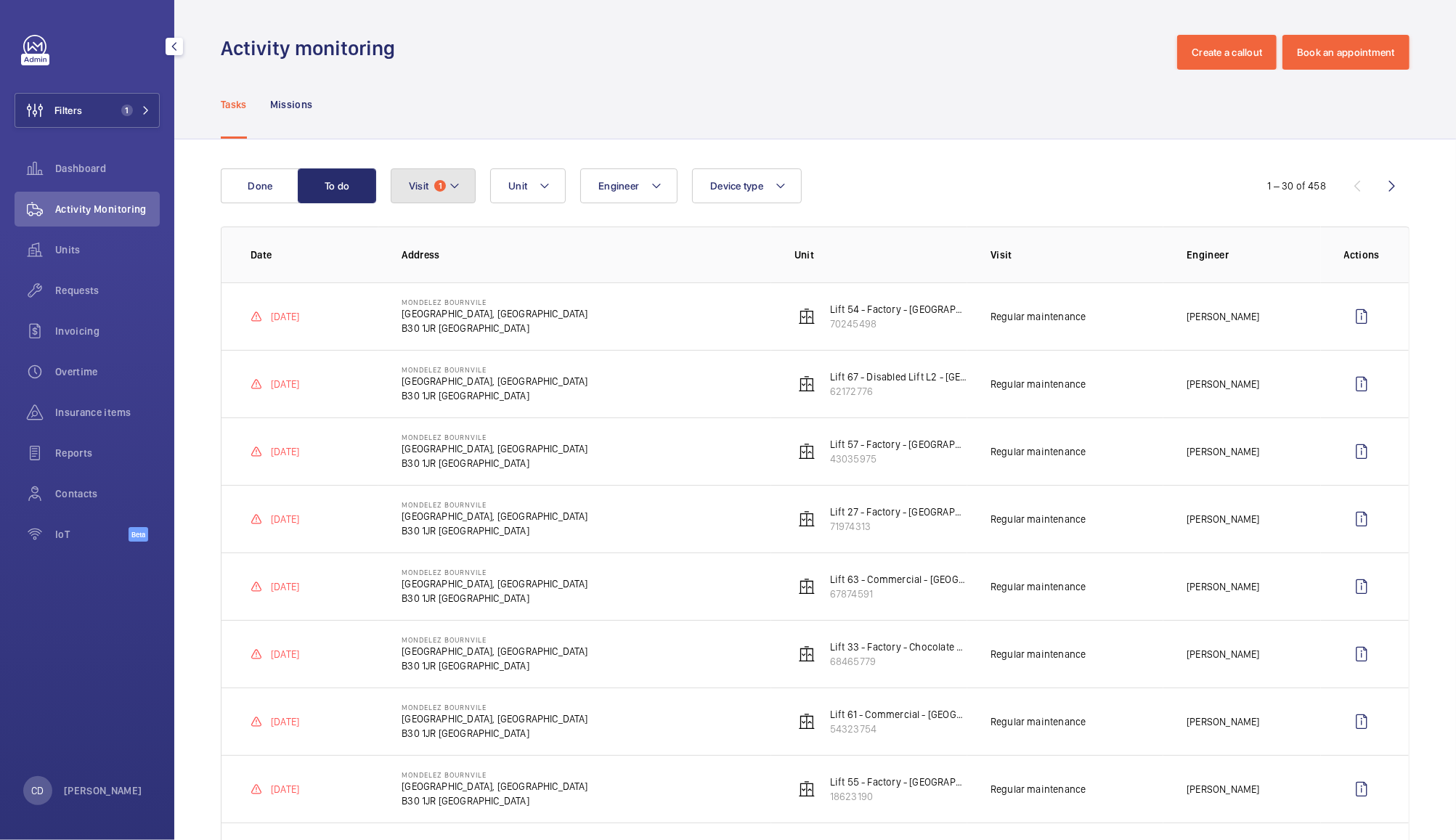
click at [440, 186] on span "1" at bounding box center [439, 185] width 12 height 12
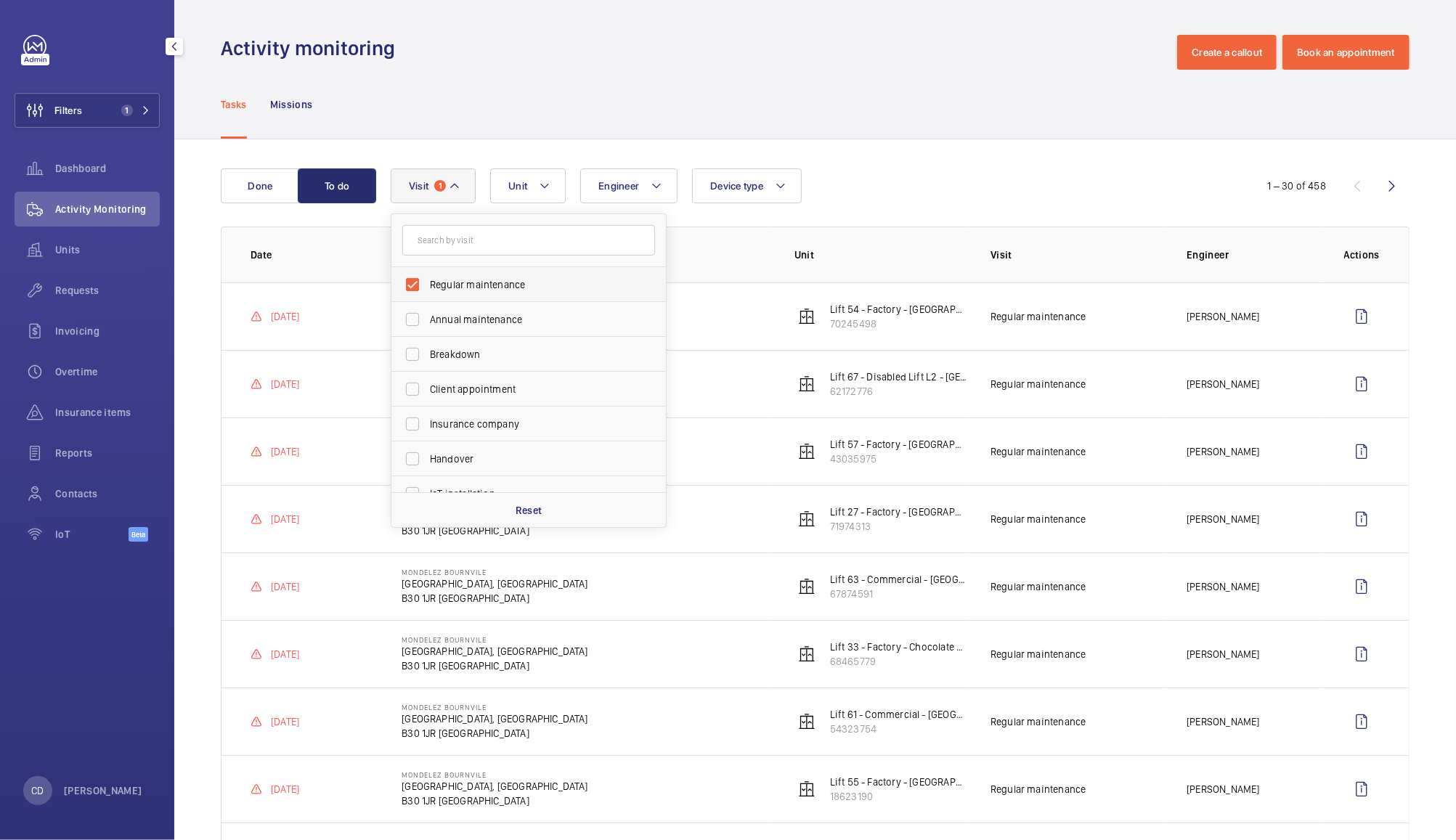
click at [511, 287] on span "Regular maintenance" at bounding box center [530, 285] width 200 height 14
click at [427, 287] on input "Regular maintenance" at bounding box center [413, 284] width 29 height 29
checkbox input "false"
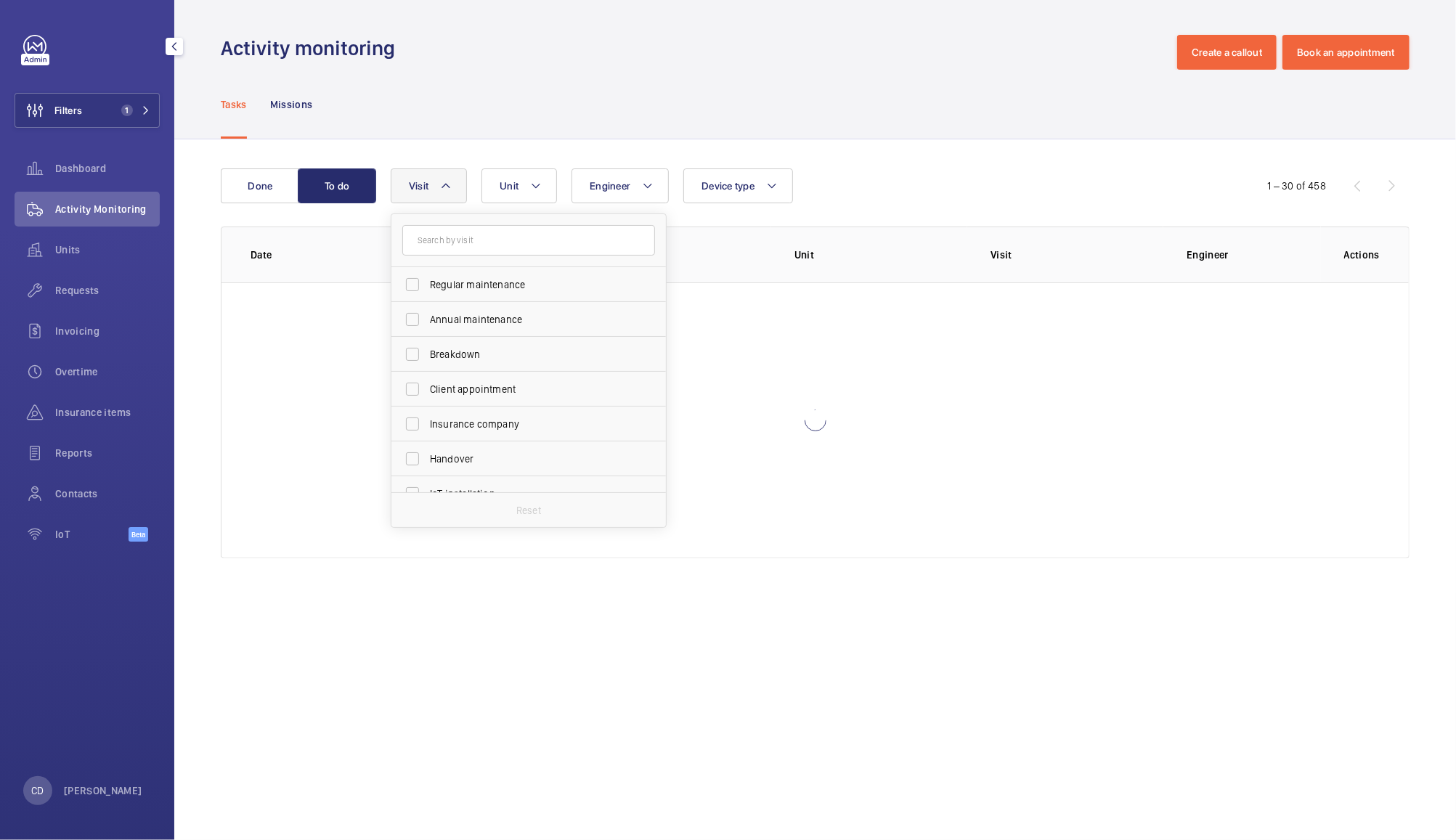
click at [799, 89] on div "Tasks Missions" at bounding box center [815, 105] width 1189 height 69
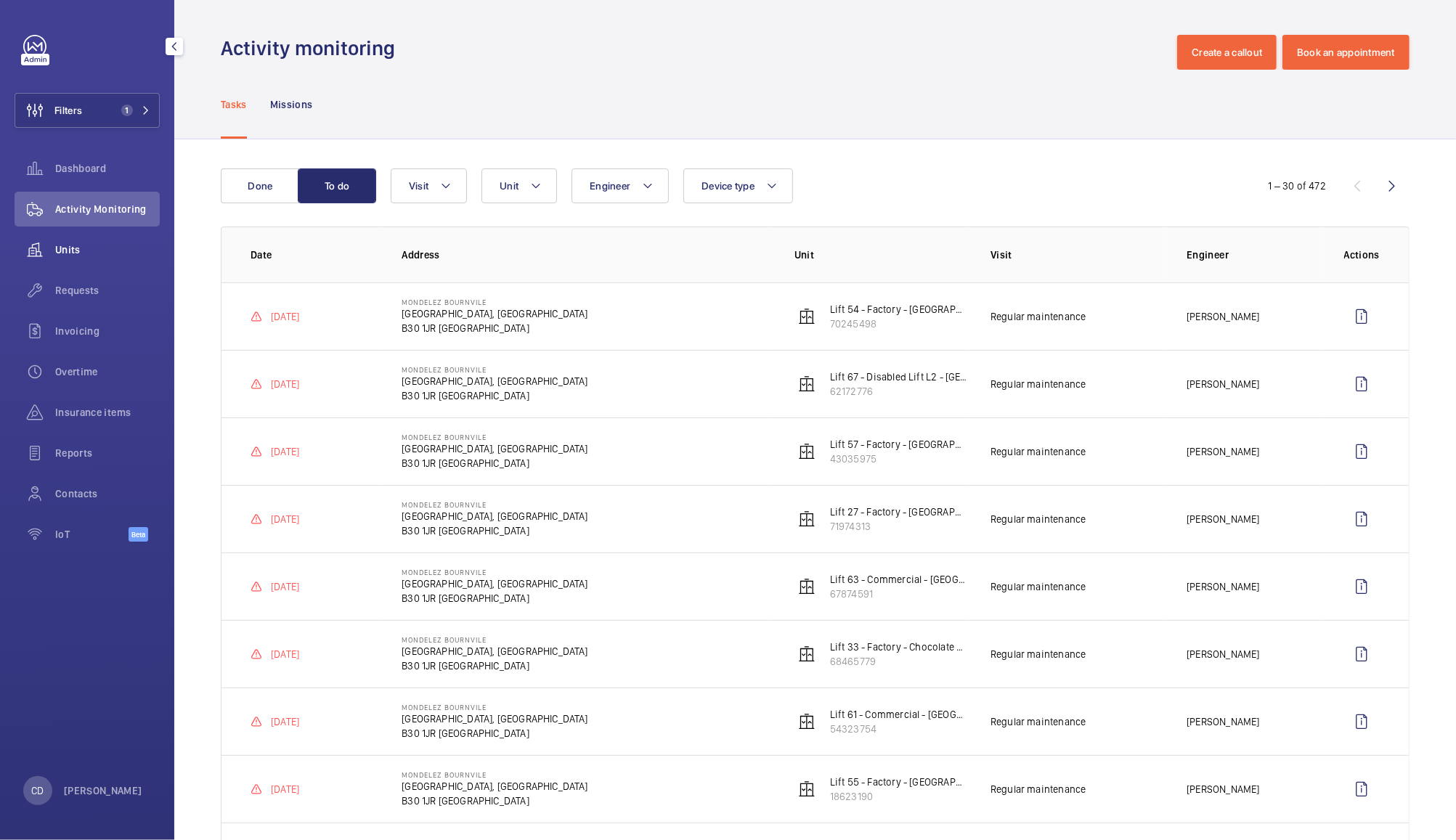
click at [67, 241] on div "Units" at bounding box center [87, 249] width 146 height 35
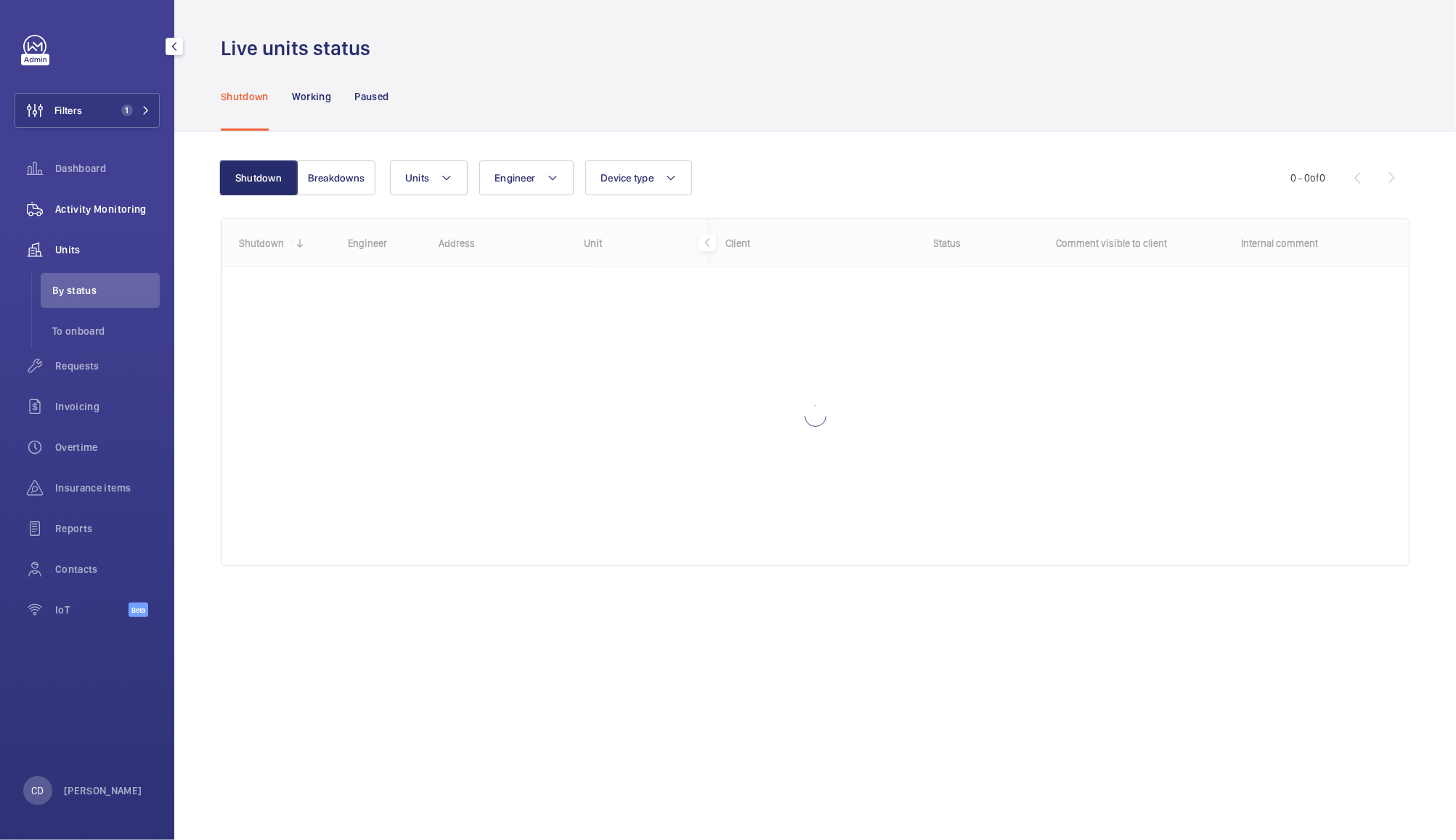
click at [112, 207] on span "Activity Monitoring" at bounding box center [107, 209] width 105 height 14
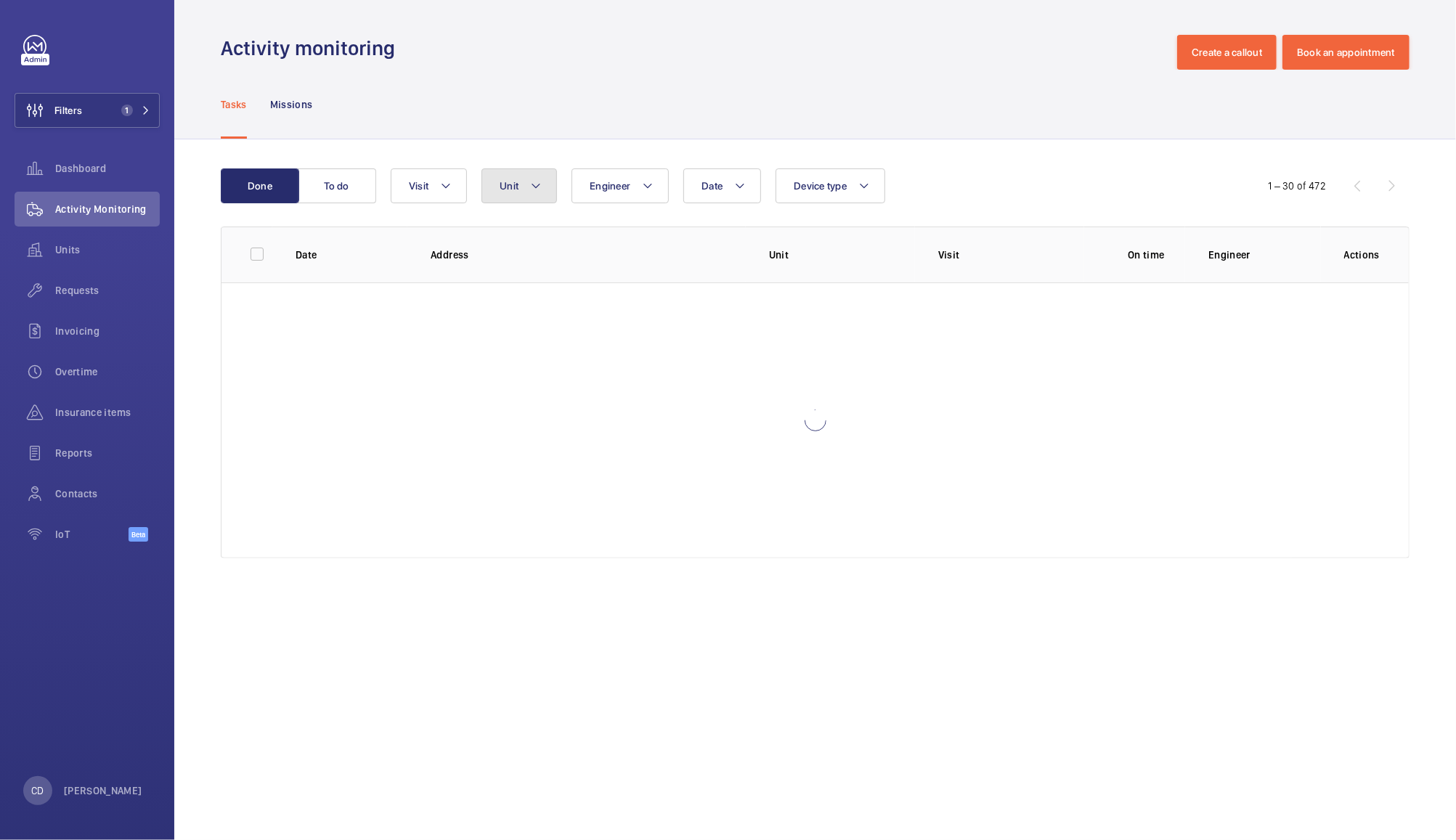
click at [535, 186] on mat-icon at bounding box center [536, 186] width 12 height 18
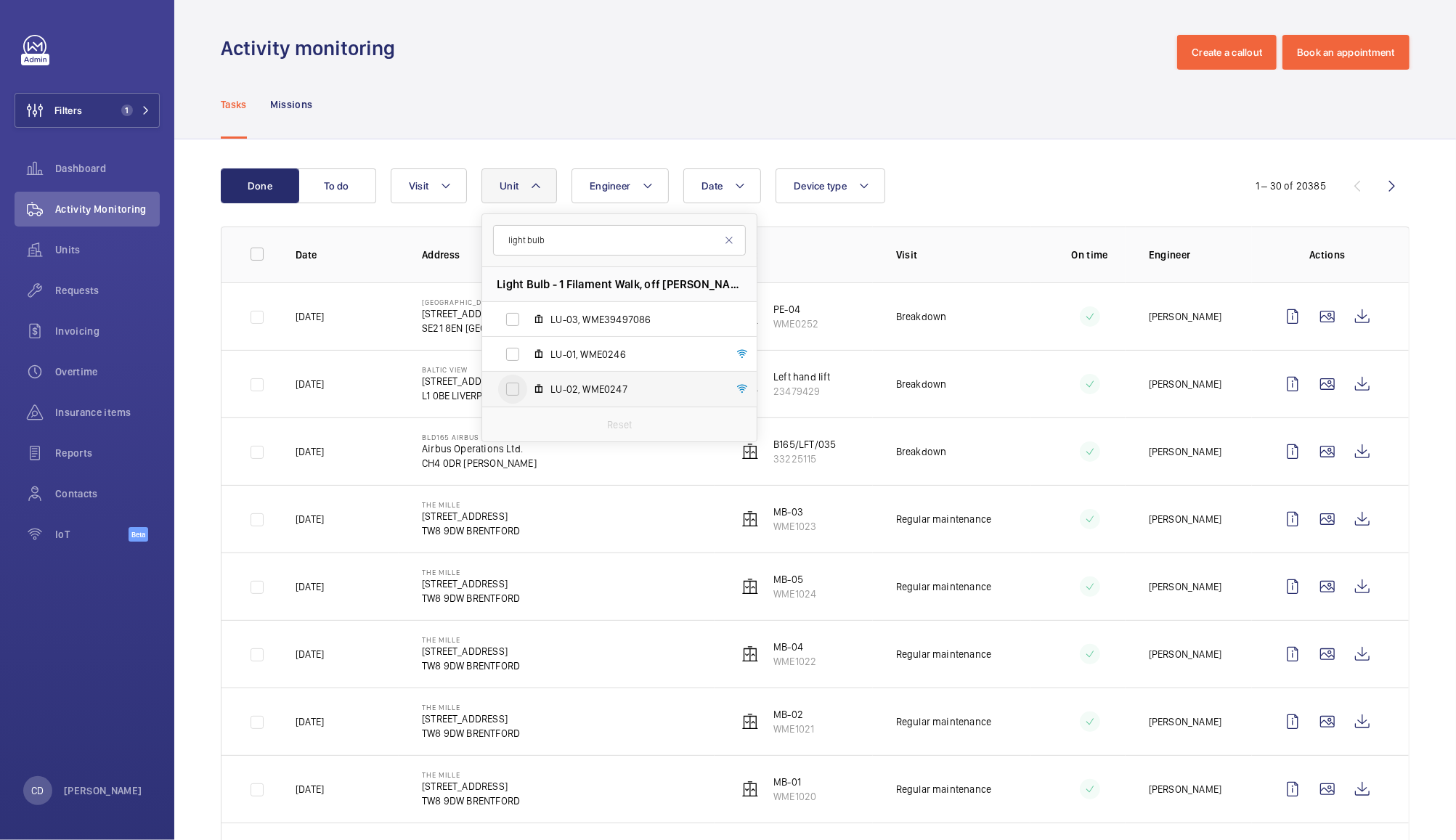
type input "light bulb"
click at [517, 389] on input "LU-02, WME0247" at bounding box center [513, 389] width 29 height 29
checkbox input "true"
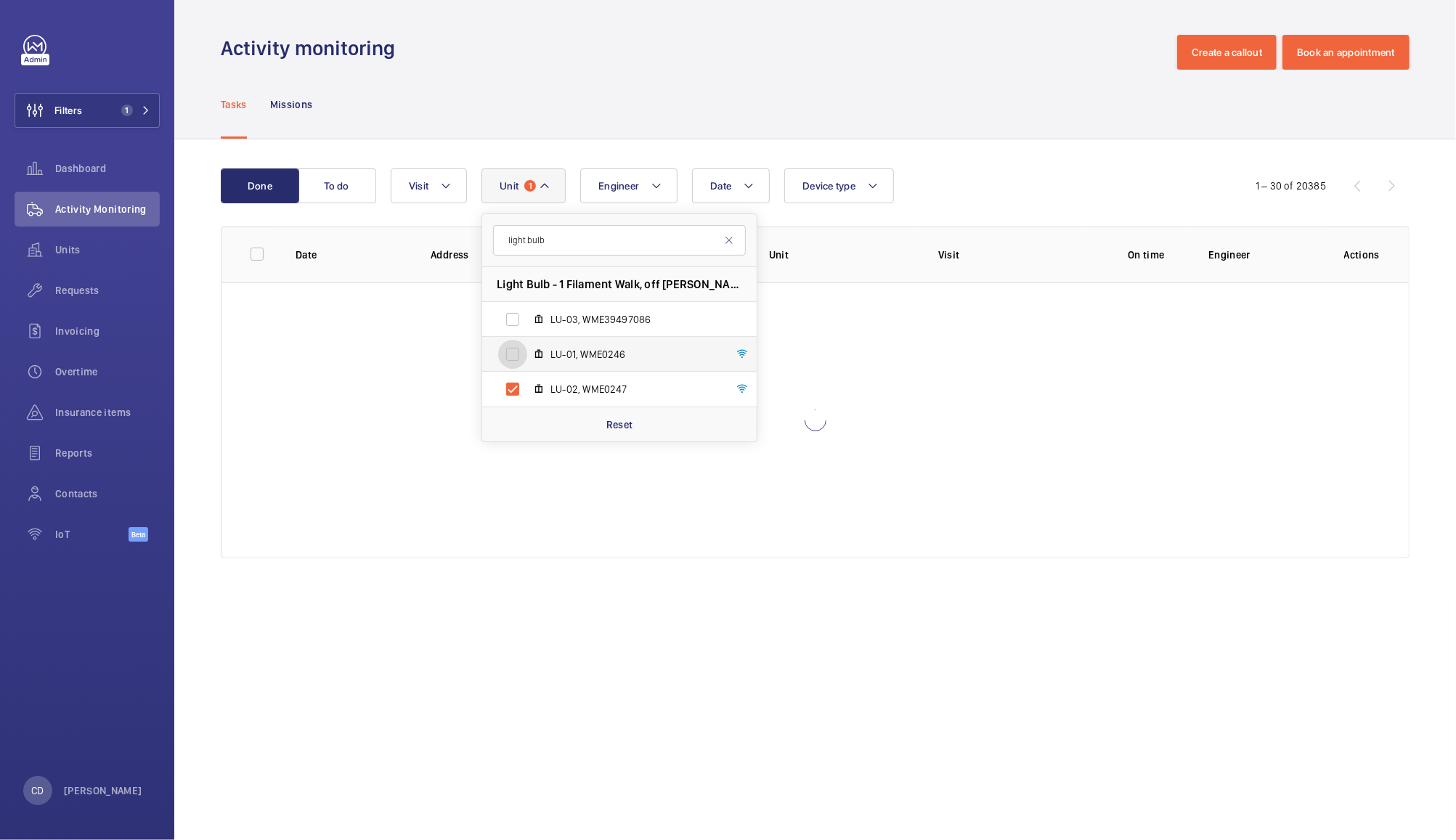
click at [508, 353] on input "LU-01, WME0246" at bounding box center [513, 354] width 29 height 29
checkbox input "true"
click at [504, 319] on input "LU-03, WME39497086" at bounding box center [513, 319] width 29 height 29
checkbox input "true"
click at [985, 114] on div "Tasks Missions" at bounding box center [815, 105] width 1189 height 69
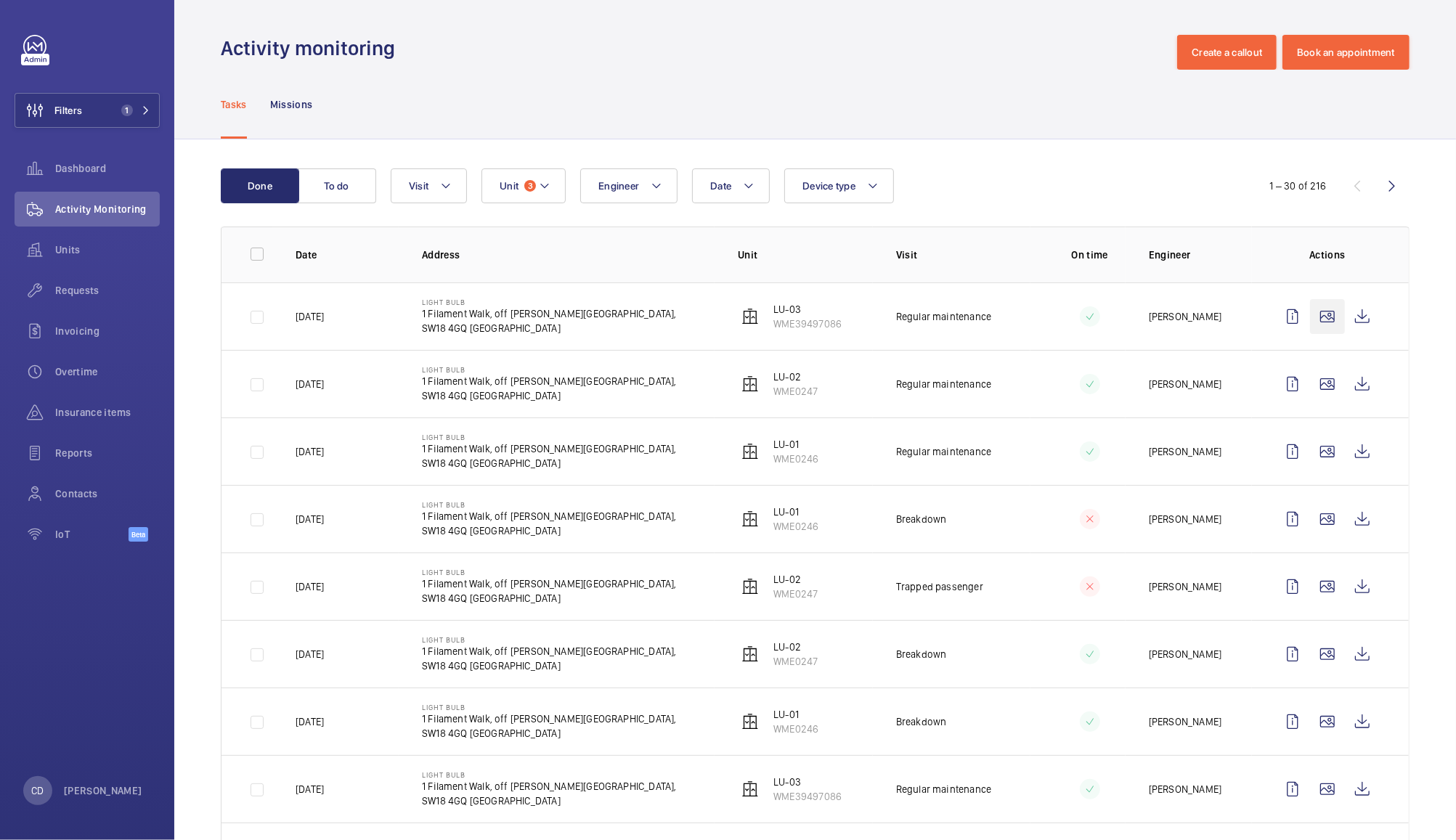
click at [1310, 314] on wm-front-icon-button at bounding box center [1327, 316] width 35 height 35
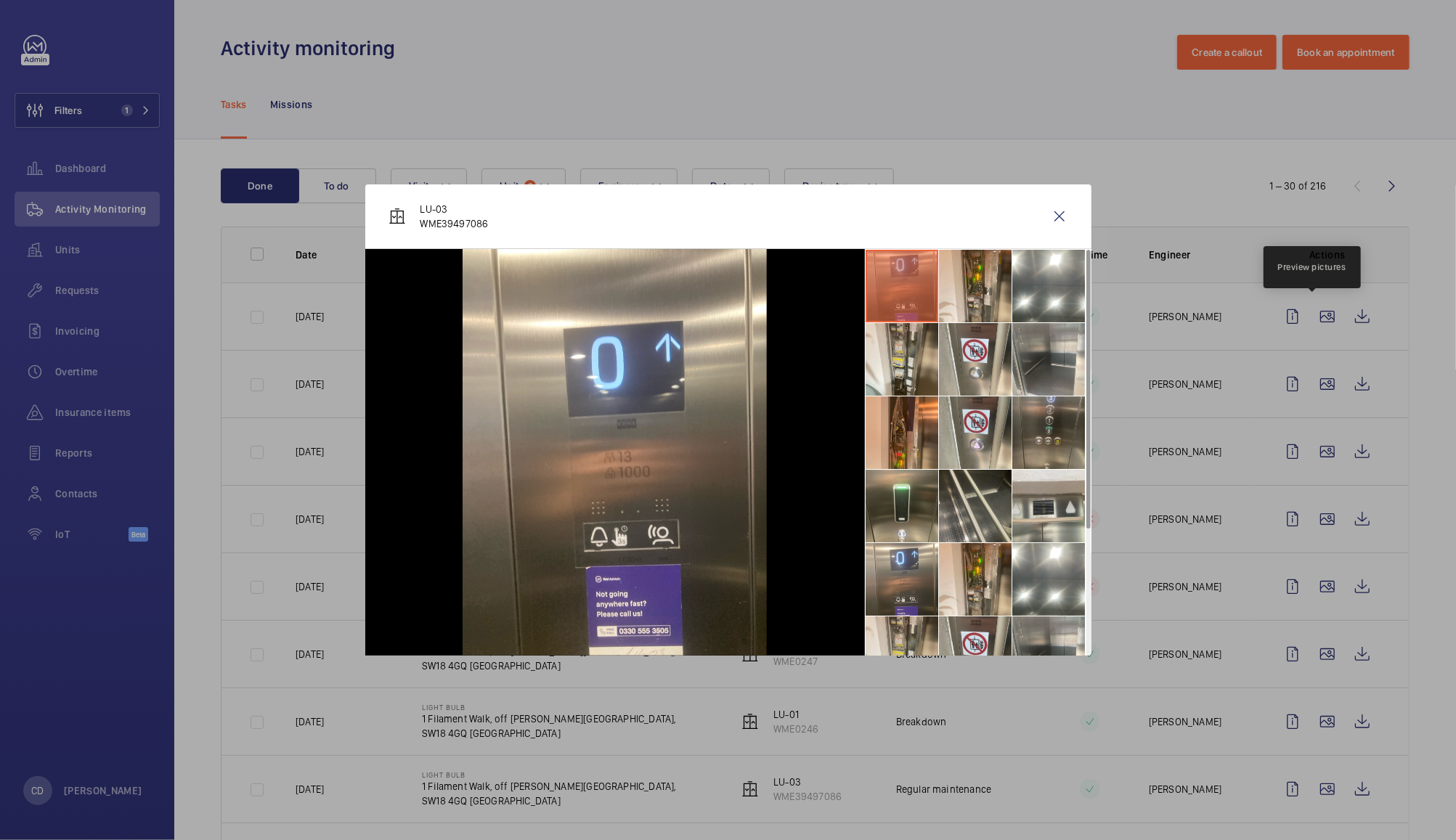
click at [1057, 430] on li at bounding box center [1049, 433] width 73 height 73
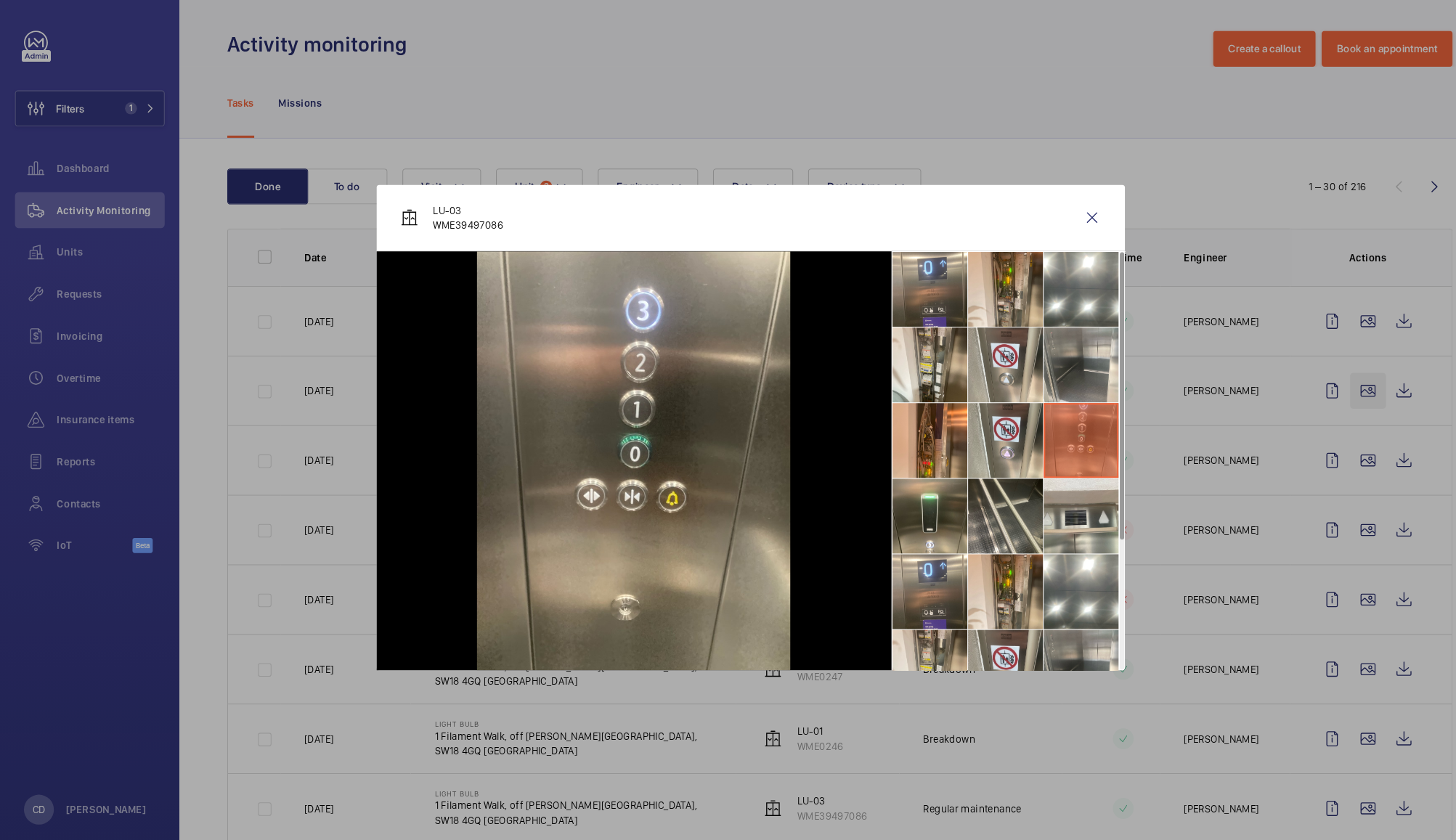
click at [1059, 216] on wm-front-icon-button at bounding box center [1059, 216] width 35 height 35
click at [1310, 389] on wm-front-icon-button at bounding box center [1327, 383] width 35 height 35
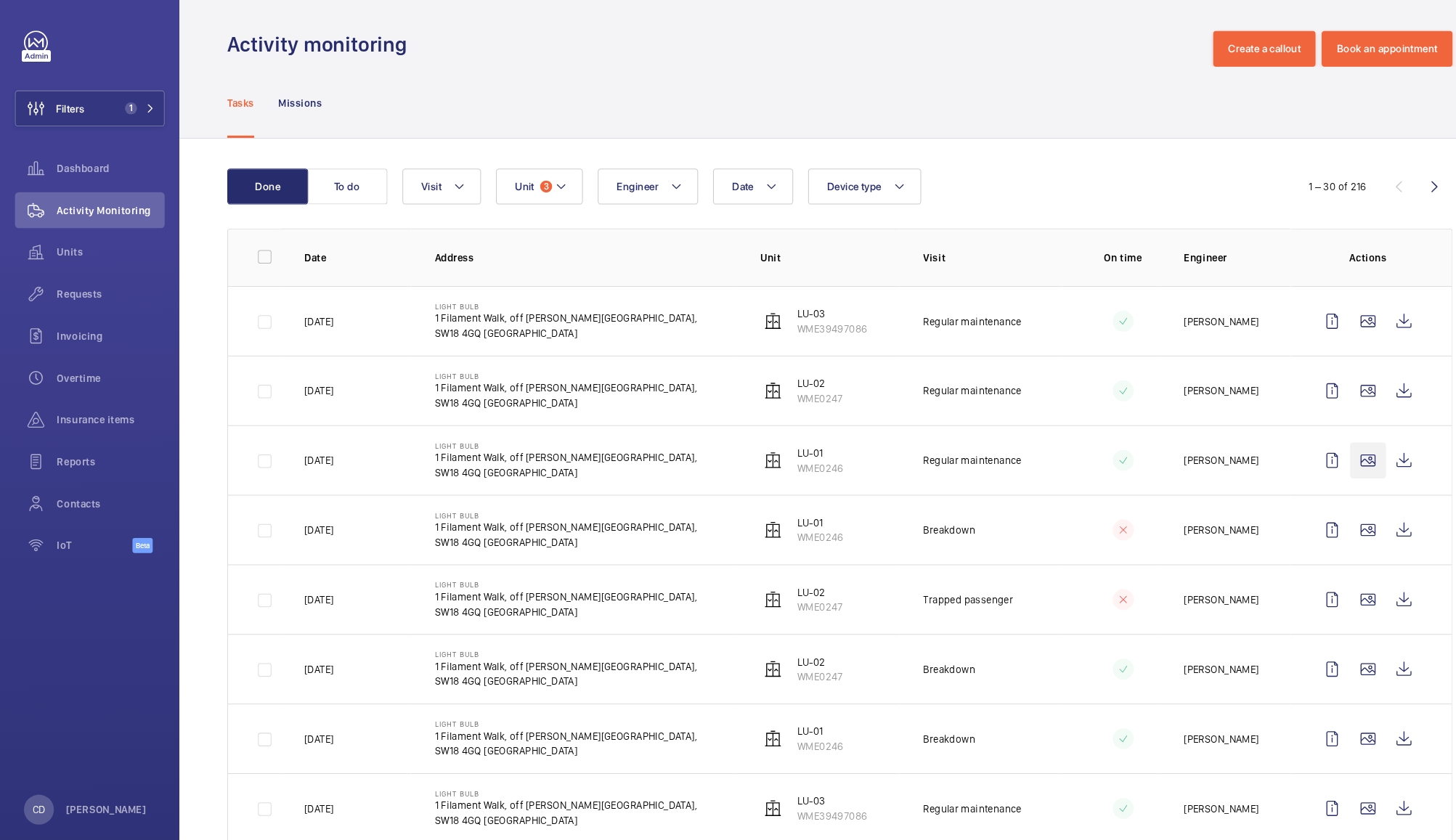
click at [1310, 459] on wm-front-icon-button at bounding box center [1327, 451] width 35 height 35
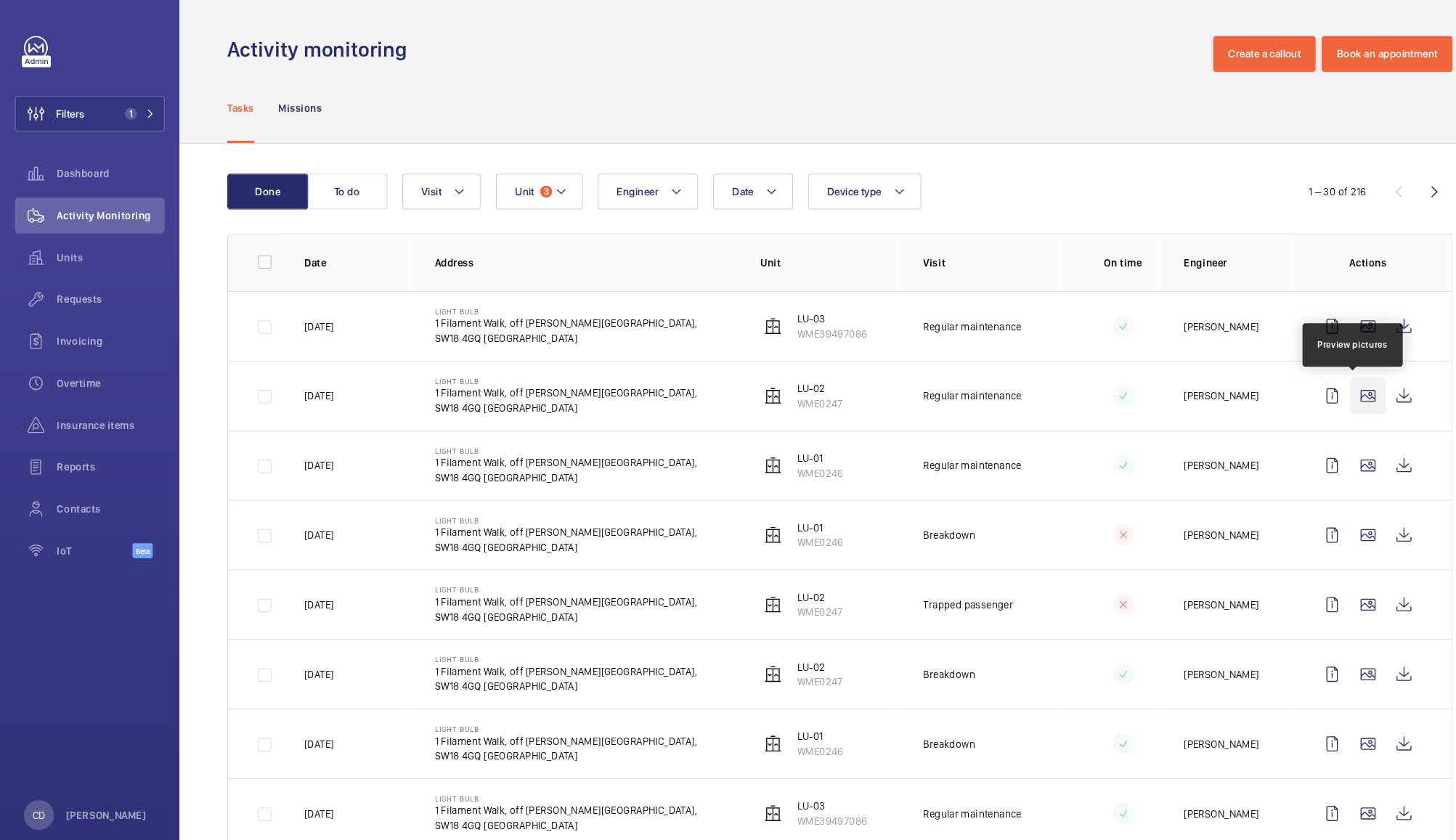
click at [1313, 383] on wm-front-icon-button at bounding box center [1327, 383] width 35 height 35
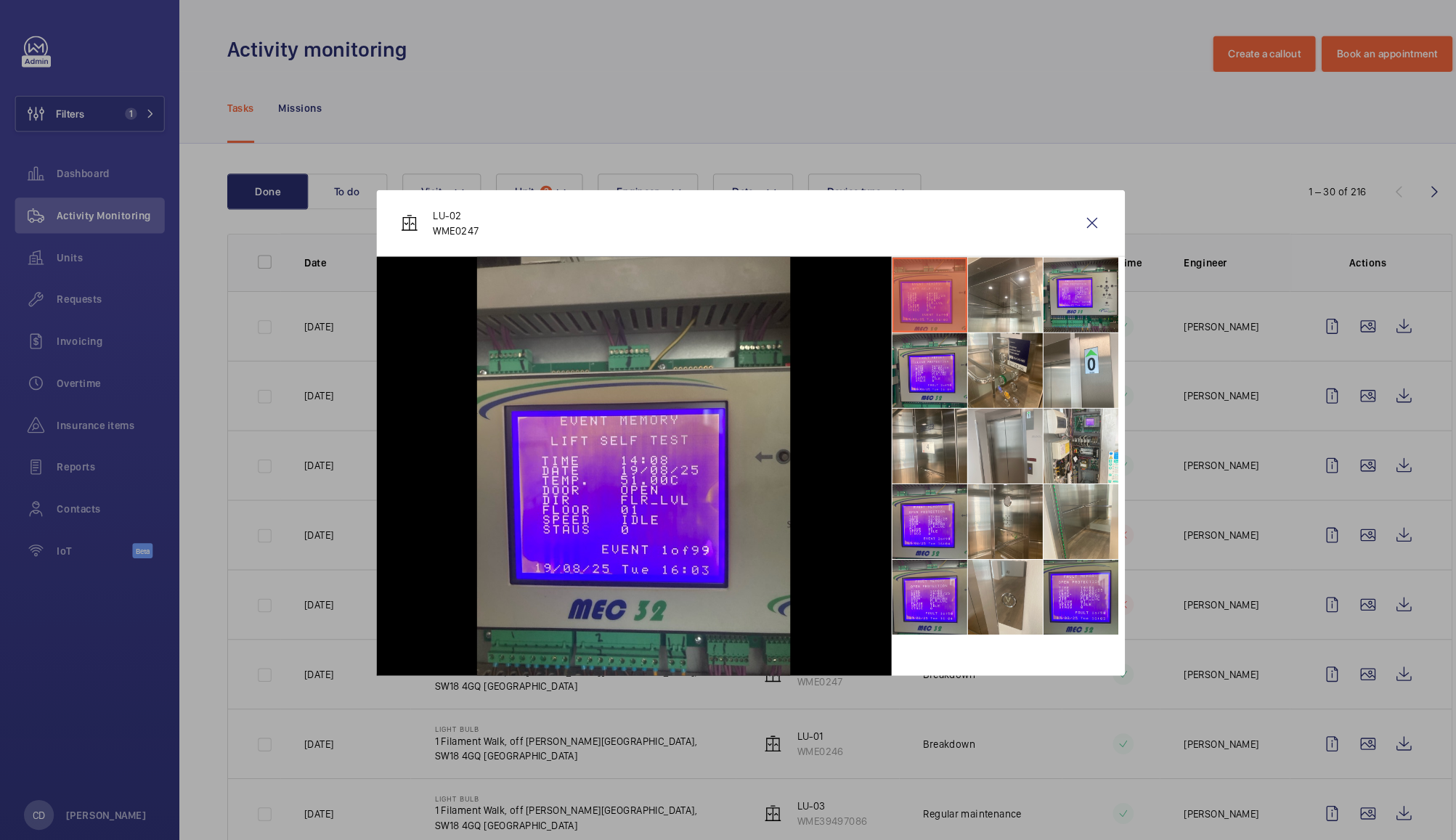
click at [971, 439] on li at bounding box center [975, 433] width 73 height 73
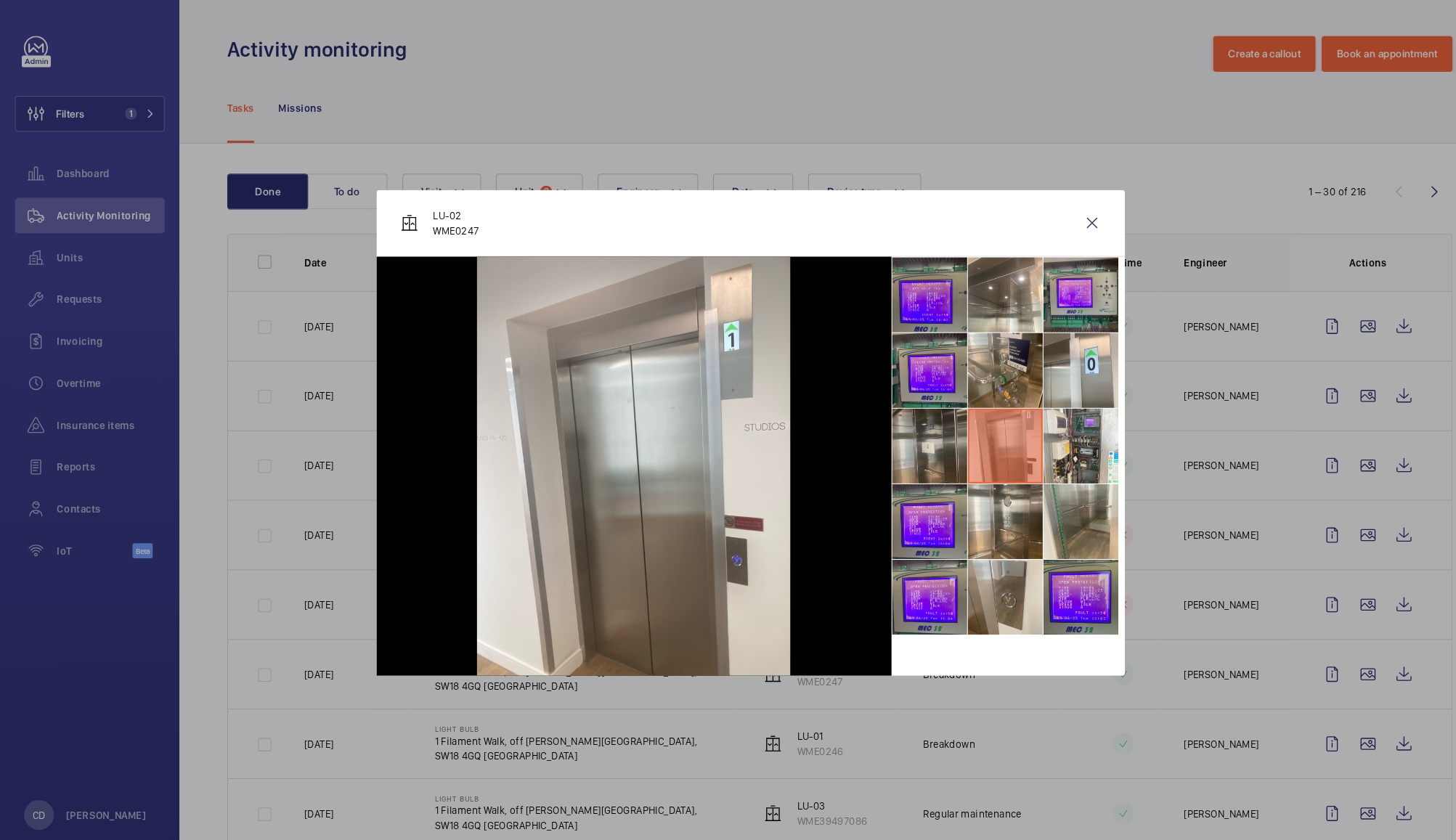
click at [909, 429] on li at bounding box center [902, 433] width 73 height 73
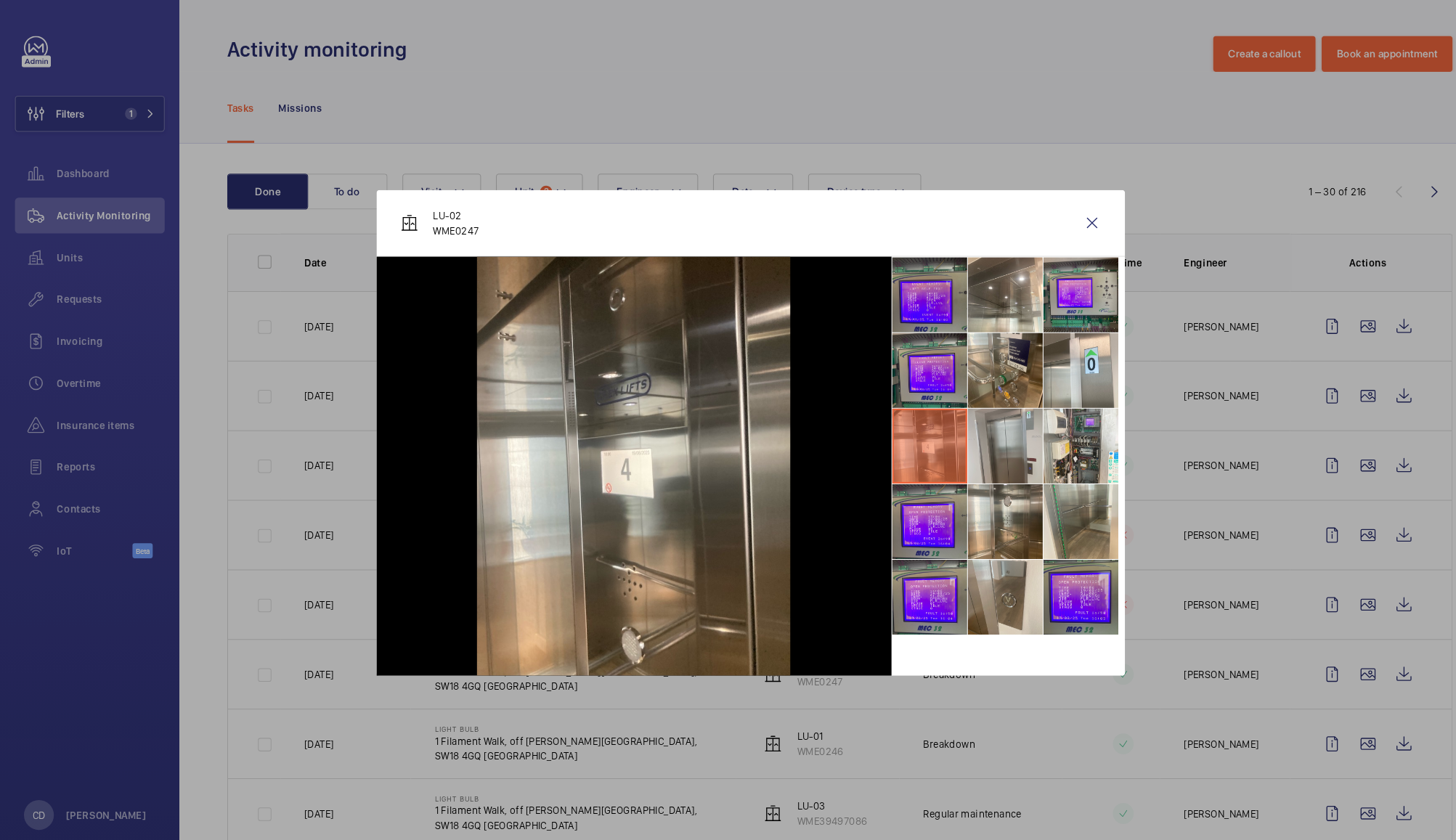
click at [961, 443] on li at bounding box center [975, 433] width 73 height 73
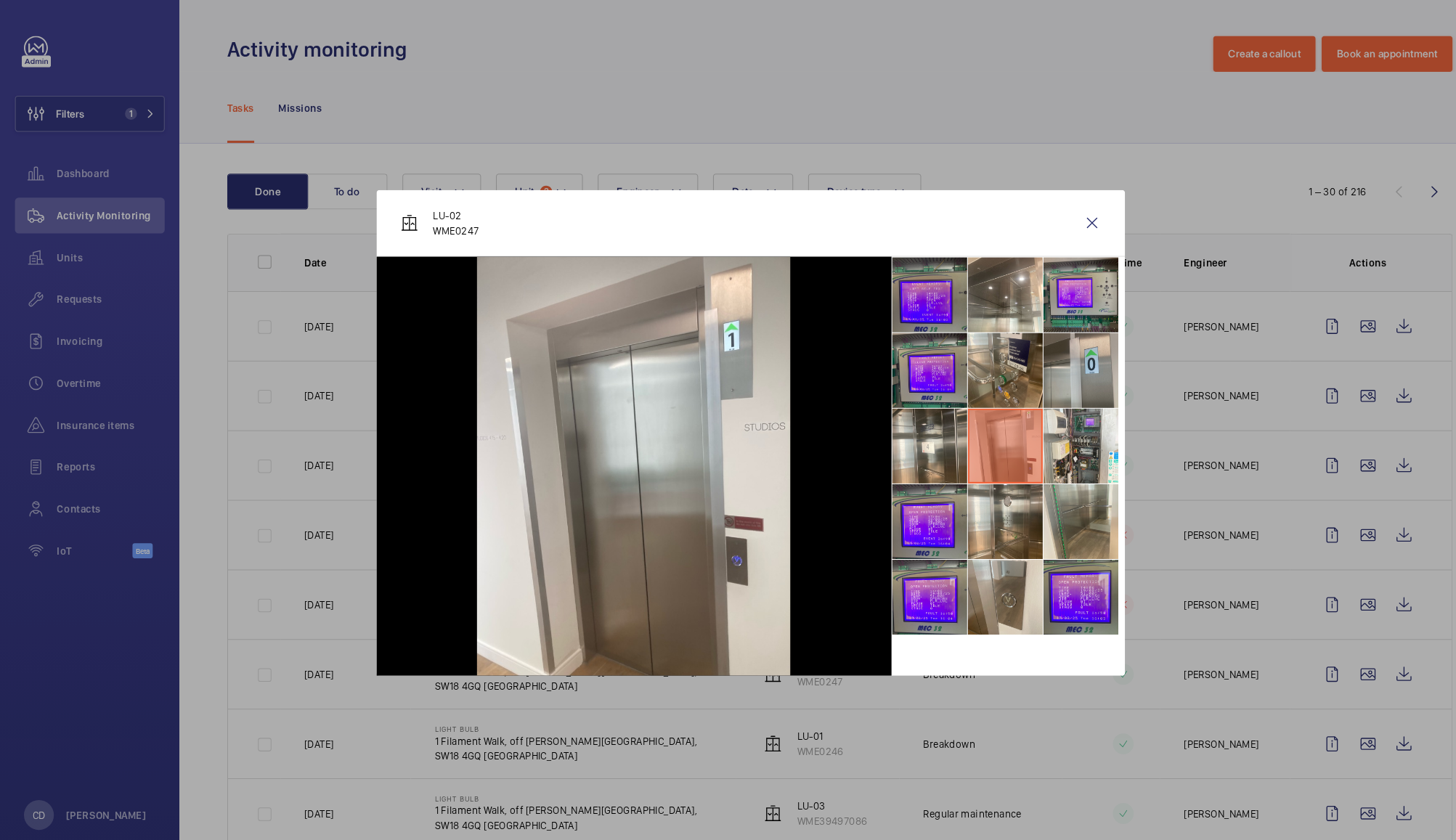
click at [1048, 382] on li at bounding box center [1049, 359] width 73 height 73
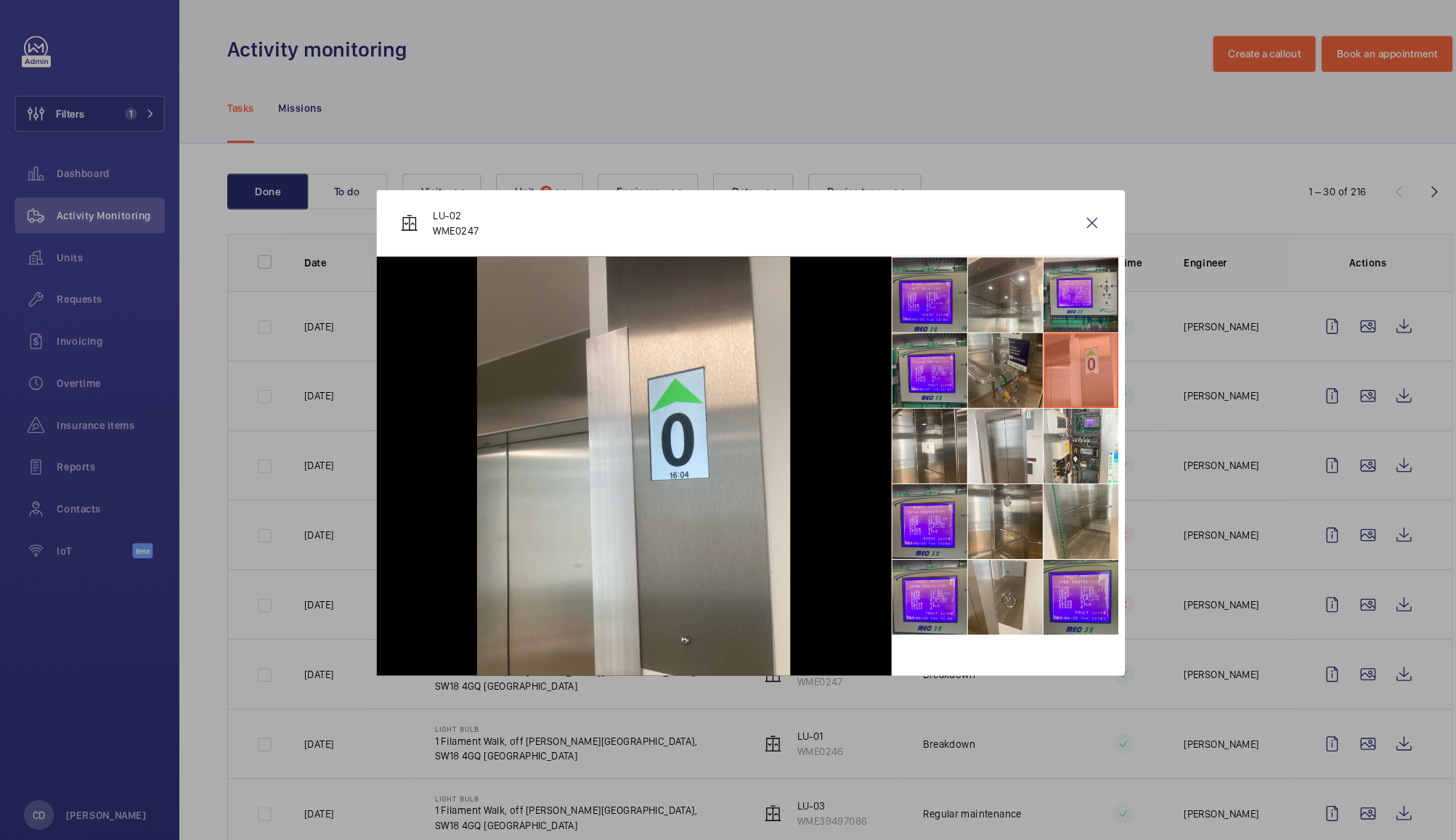
click at [996, 365] on li at bounding box center [975, 359] width 73 height 73
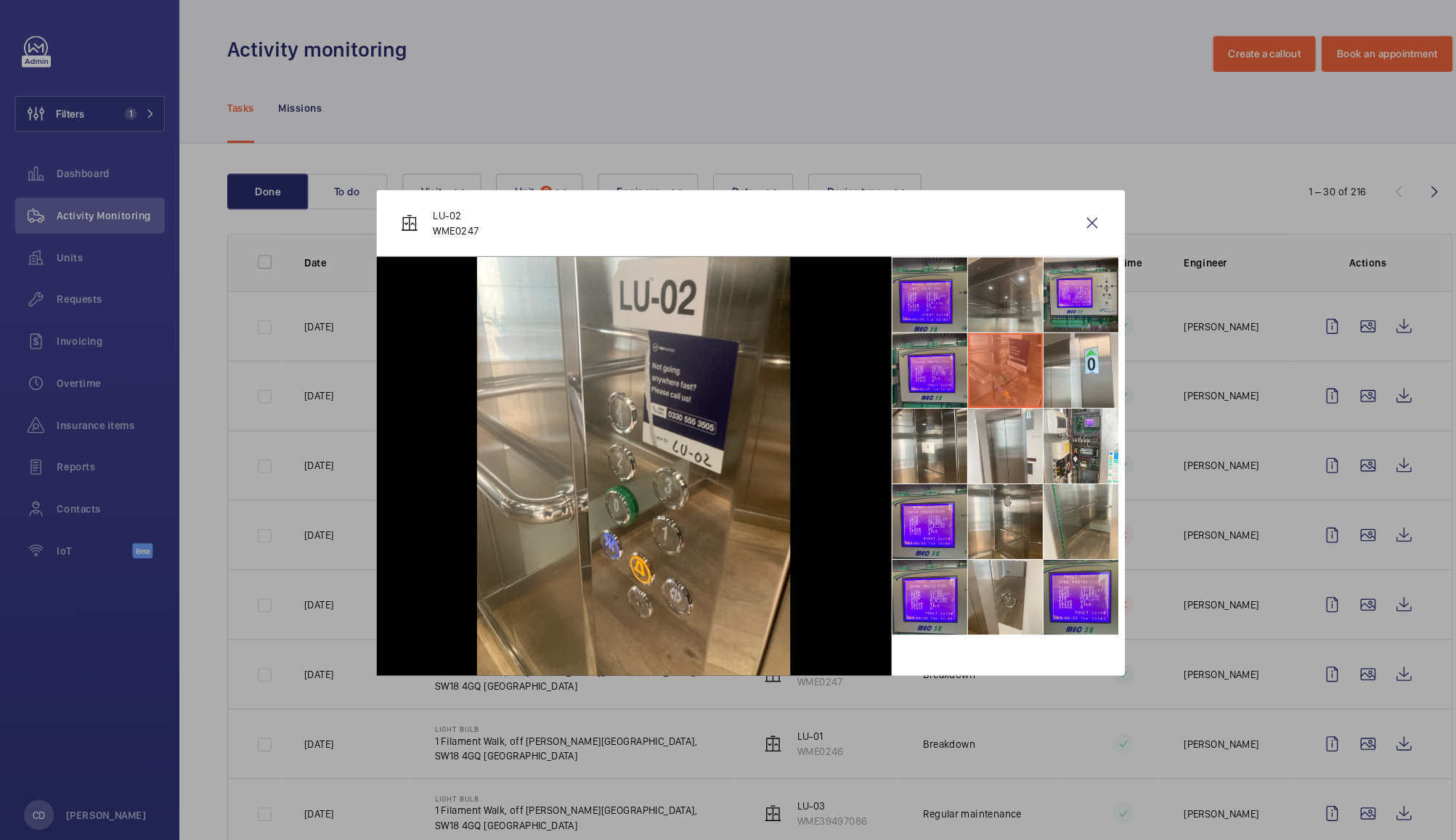
click at [976, 301] on li at bounding box center [975, 287] width 73 height 73
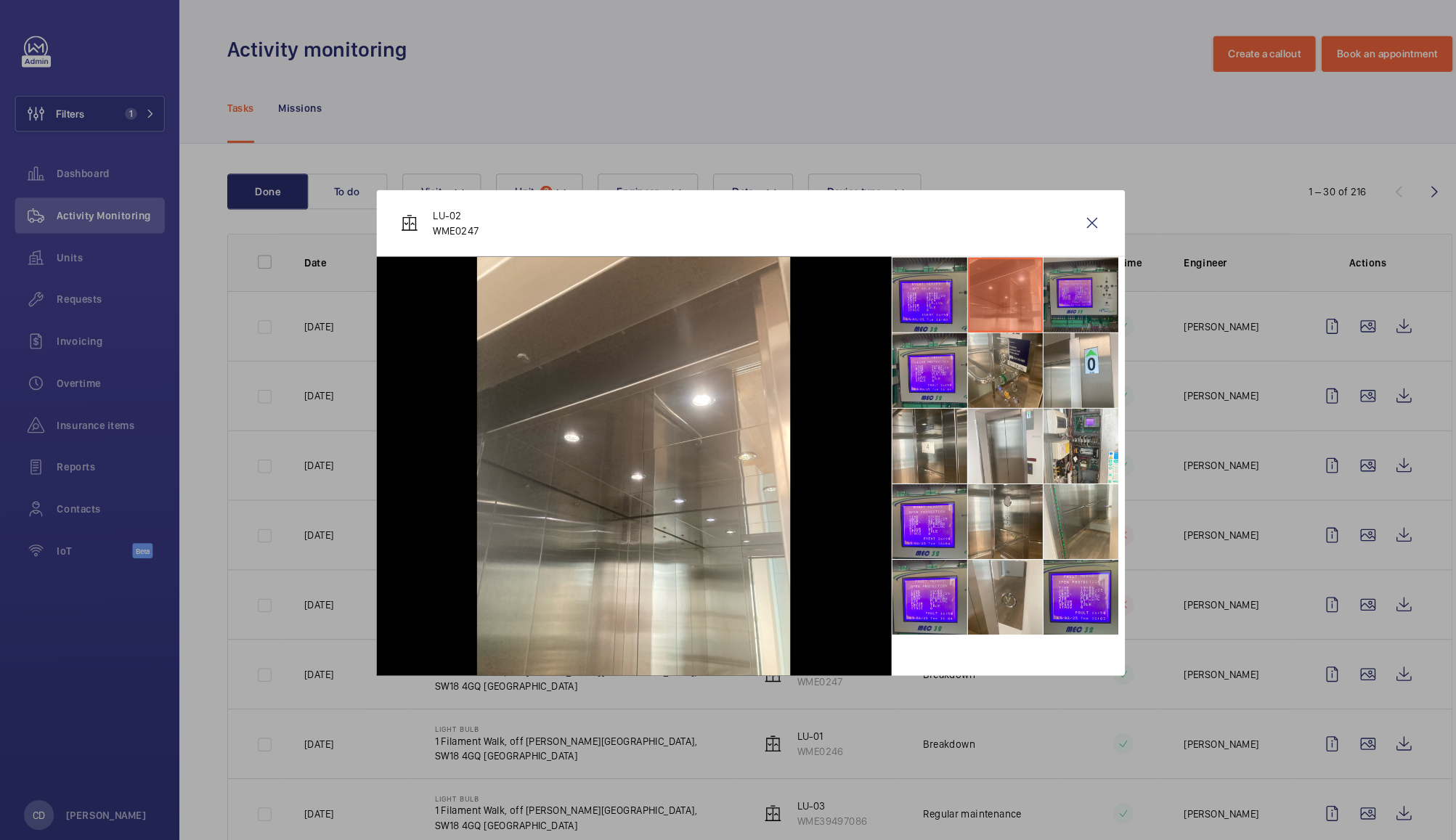
click at [1027, 293] on li at bounding box center [1049, 287] width 73 height 73
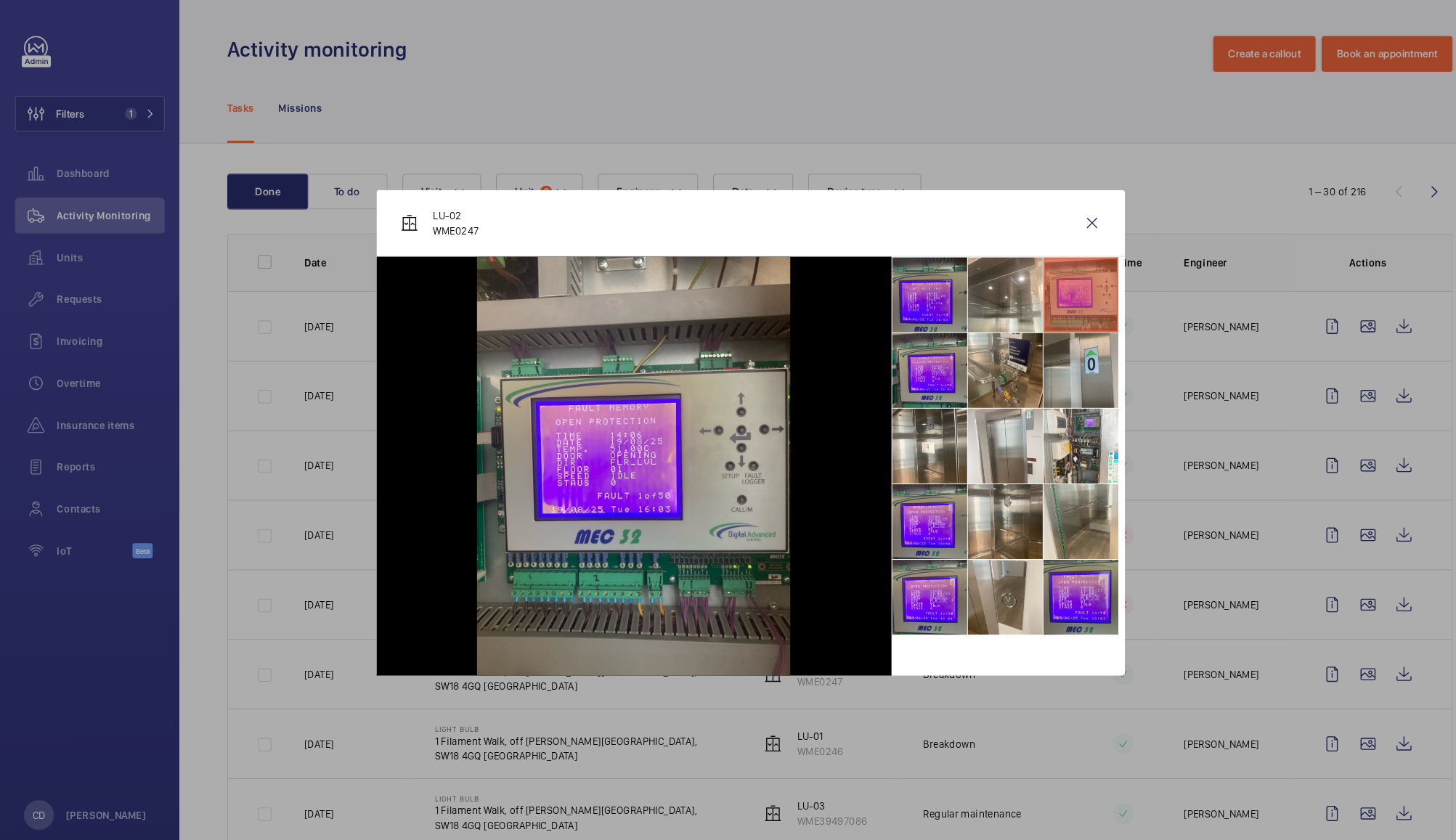
click at [1045, 357] on li at bounding box center [1049, 359] width 73 height 73
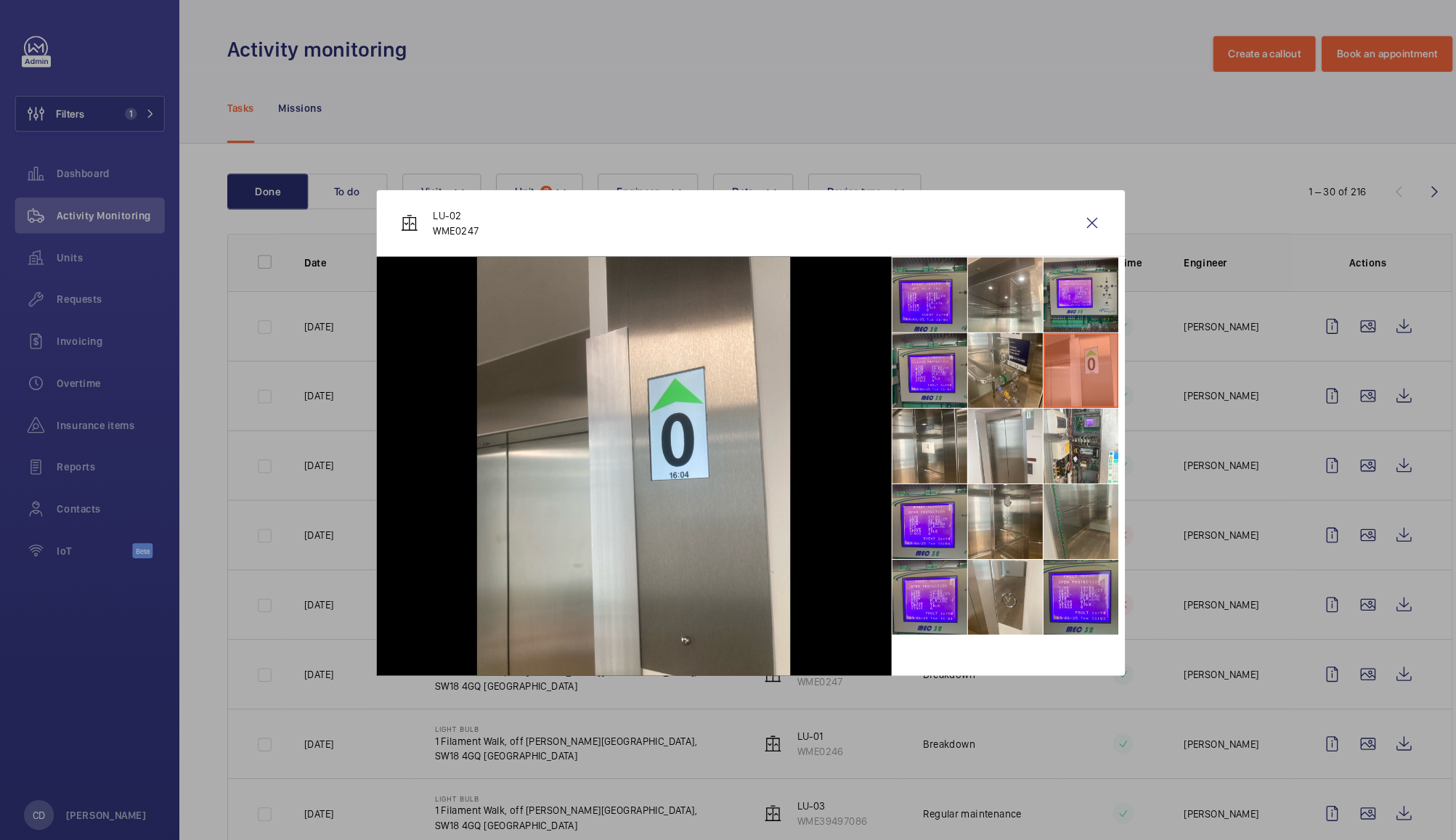
click at [1059, 499] on li at bounding box center [1049, 506] width 73 height 73
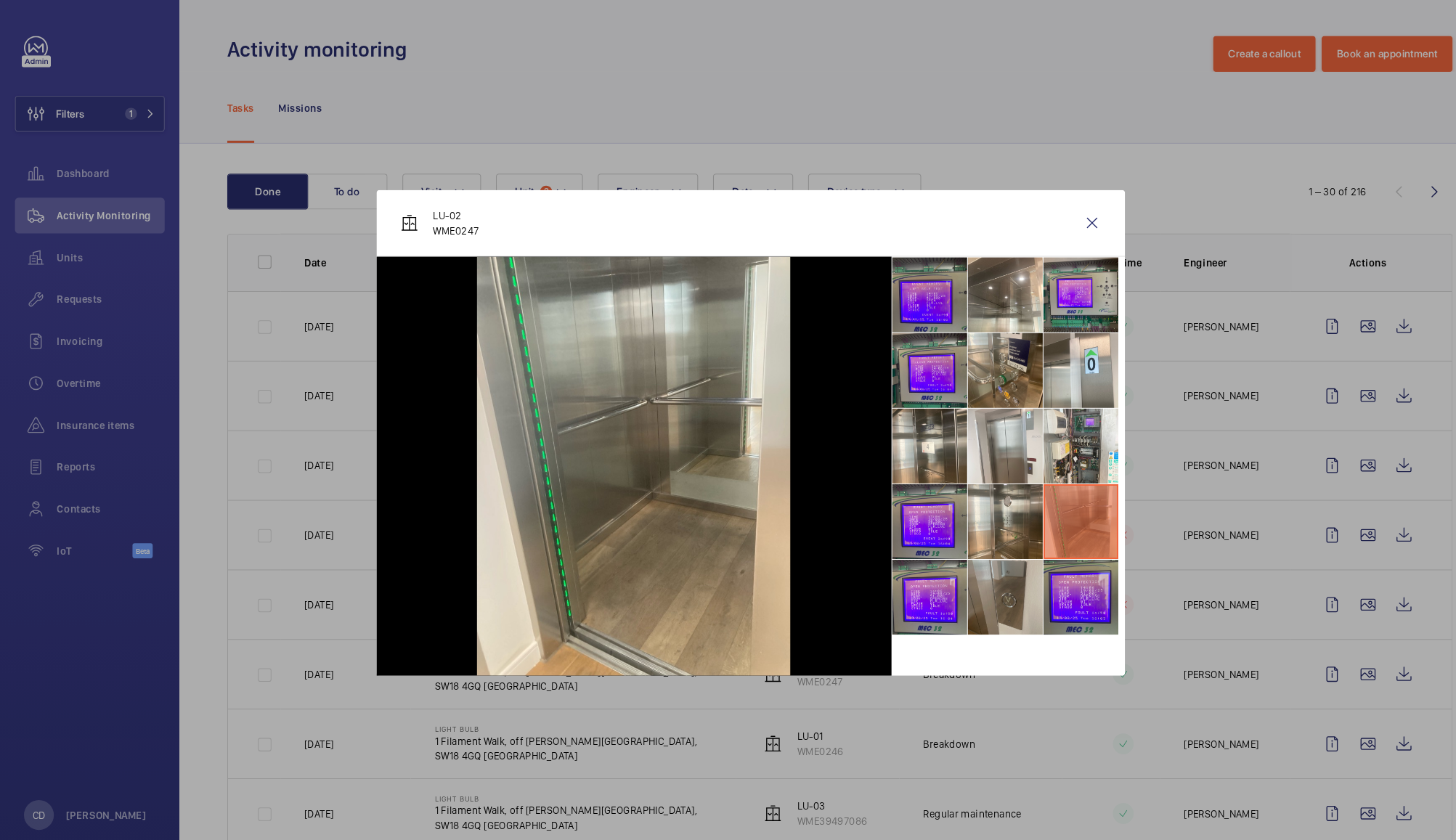
click at [977, 574] on li at bounding box center [975, 579] width 73 height 73
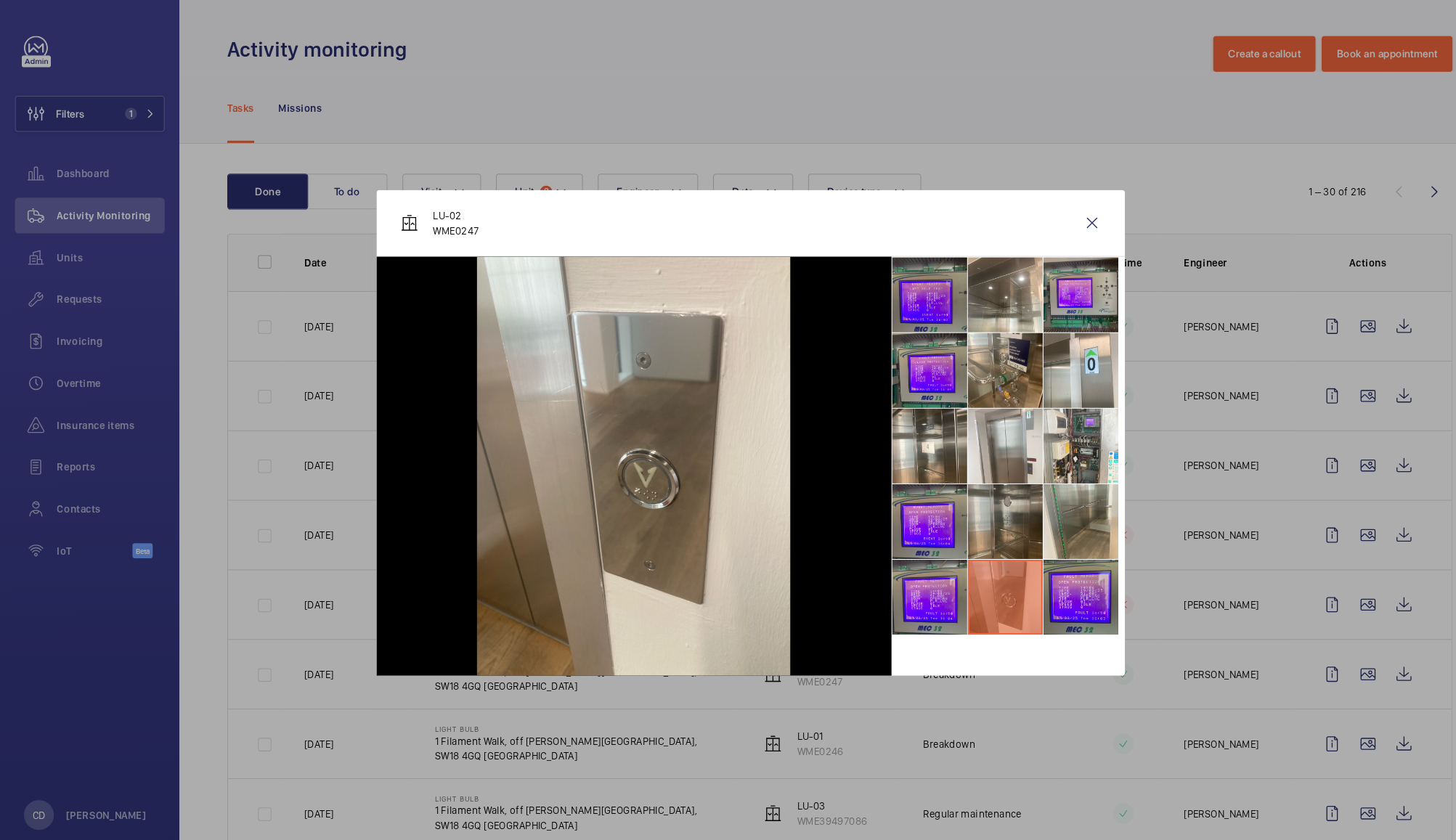
click at [972, 528] on li at bounding box center [975, 506] width 73 height 73
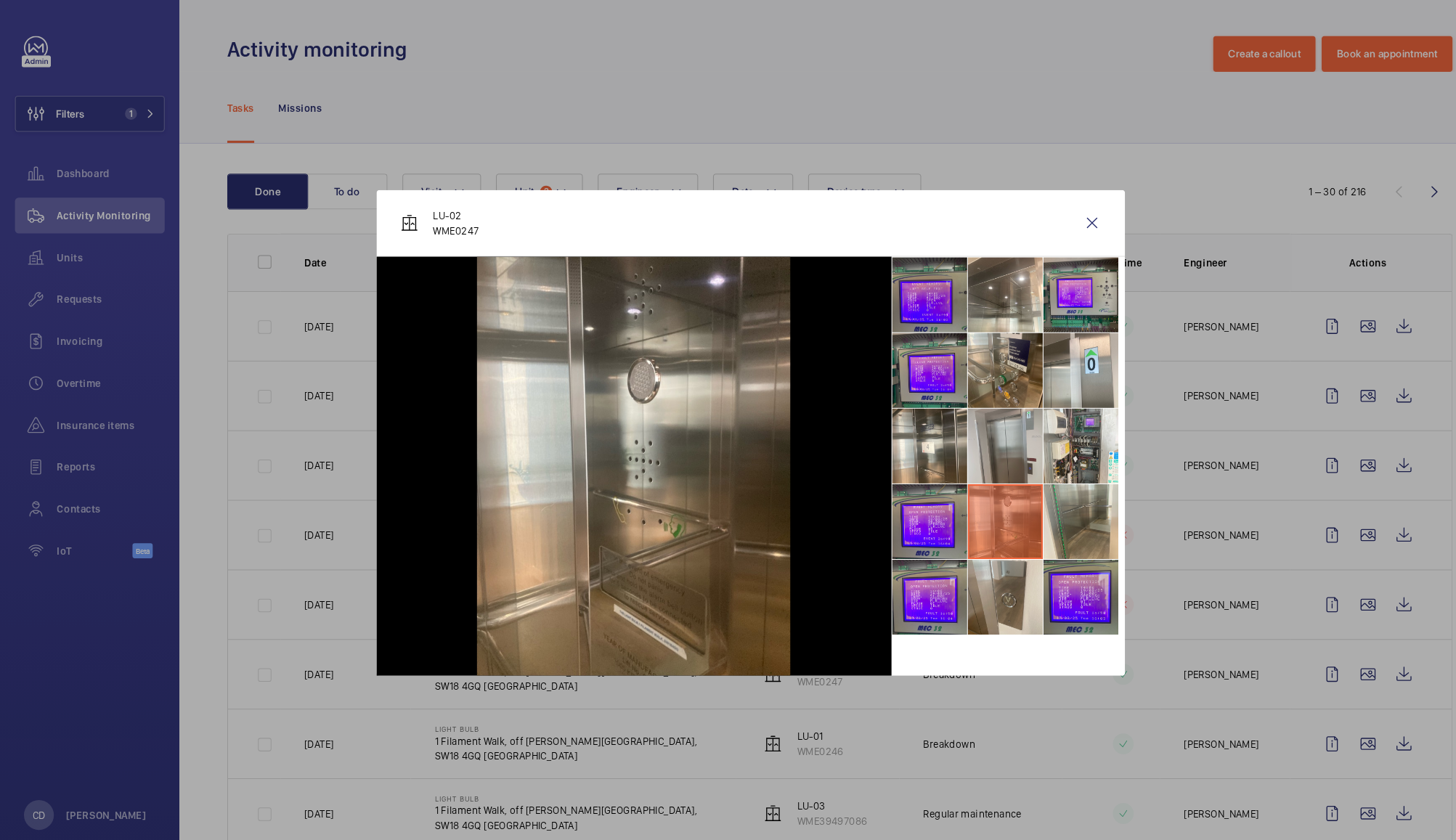
click at [972, 439] on li at bounding box center [975, 433] width 73 height 73
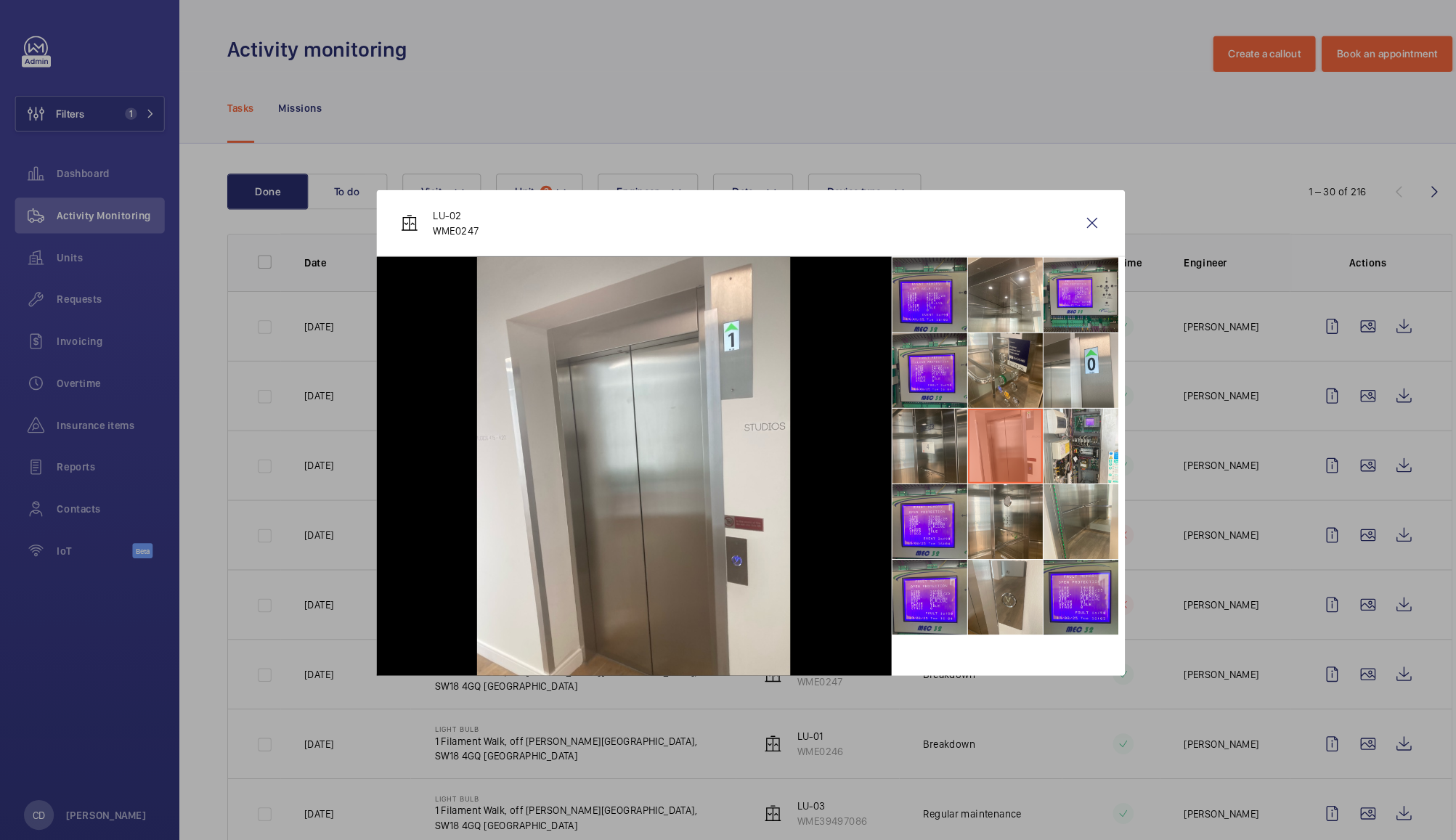
click at [905, 436] on li at bounding box center [902, 433] width 73 height 73
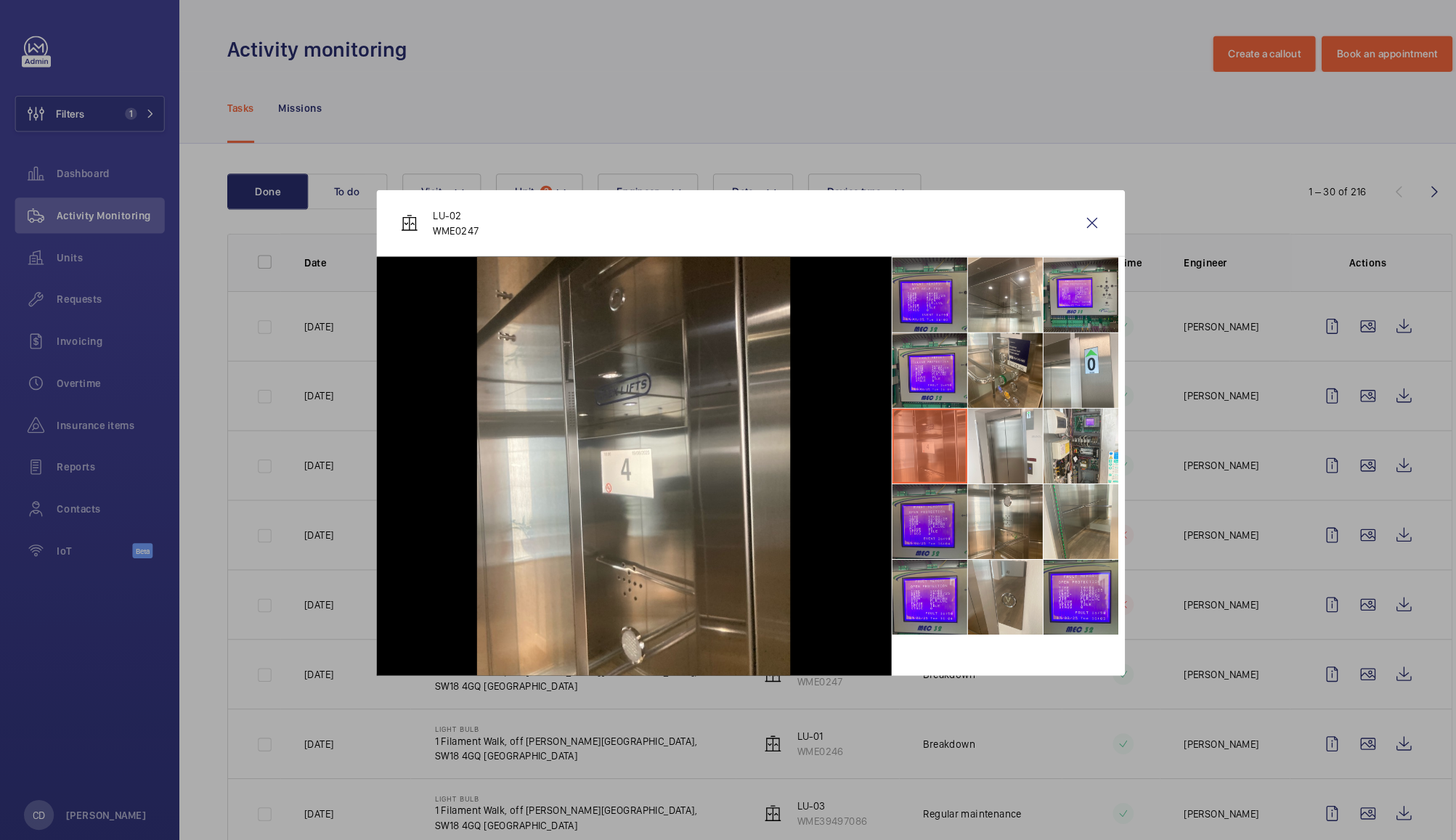
click at [899, 510] on li at bounding box center [902, 506] width 73 height 73
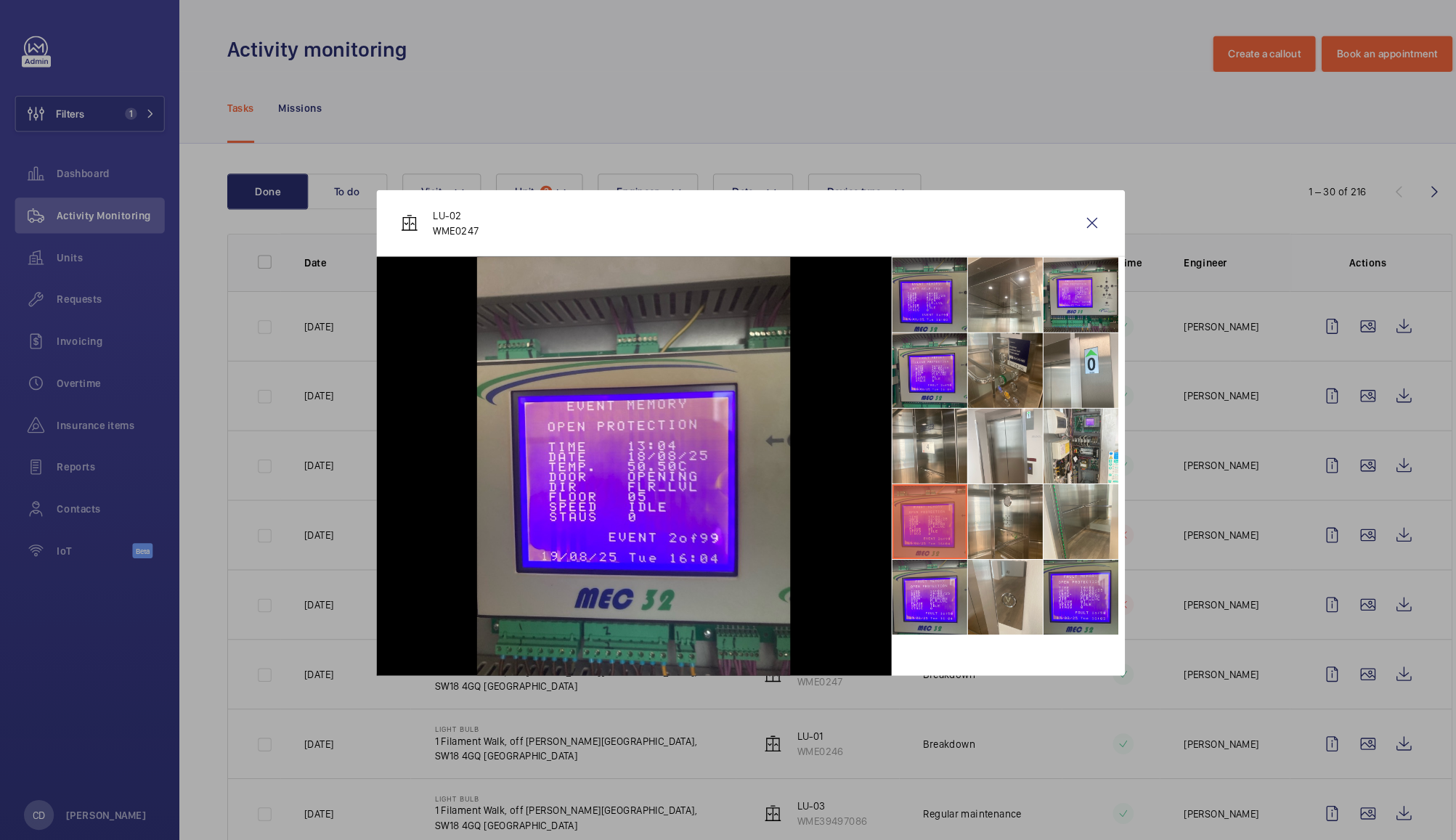
click at [966, 341] on li at bounding box center [975, 359] width 73 height 73
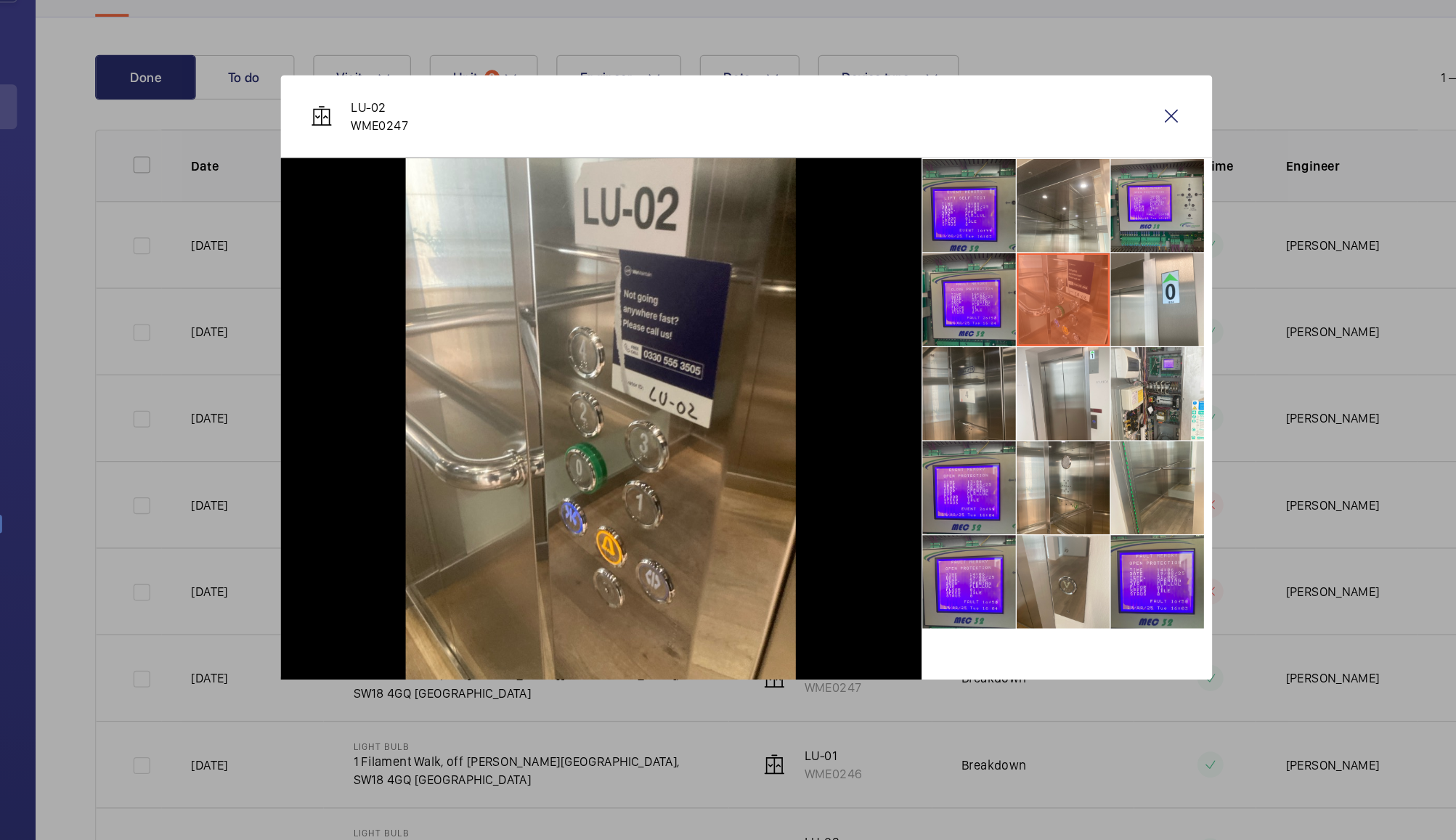
click at [907, 426] on li at bounding box center [902, 433] width 73 height 73
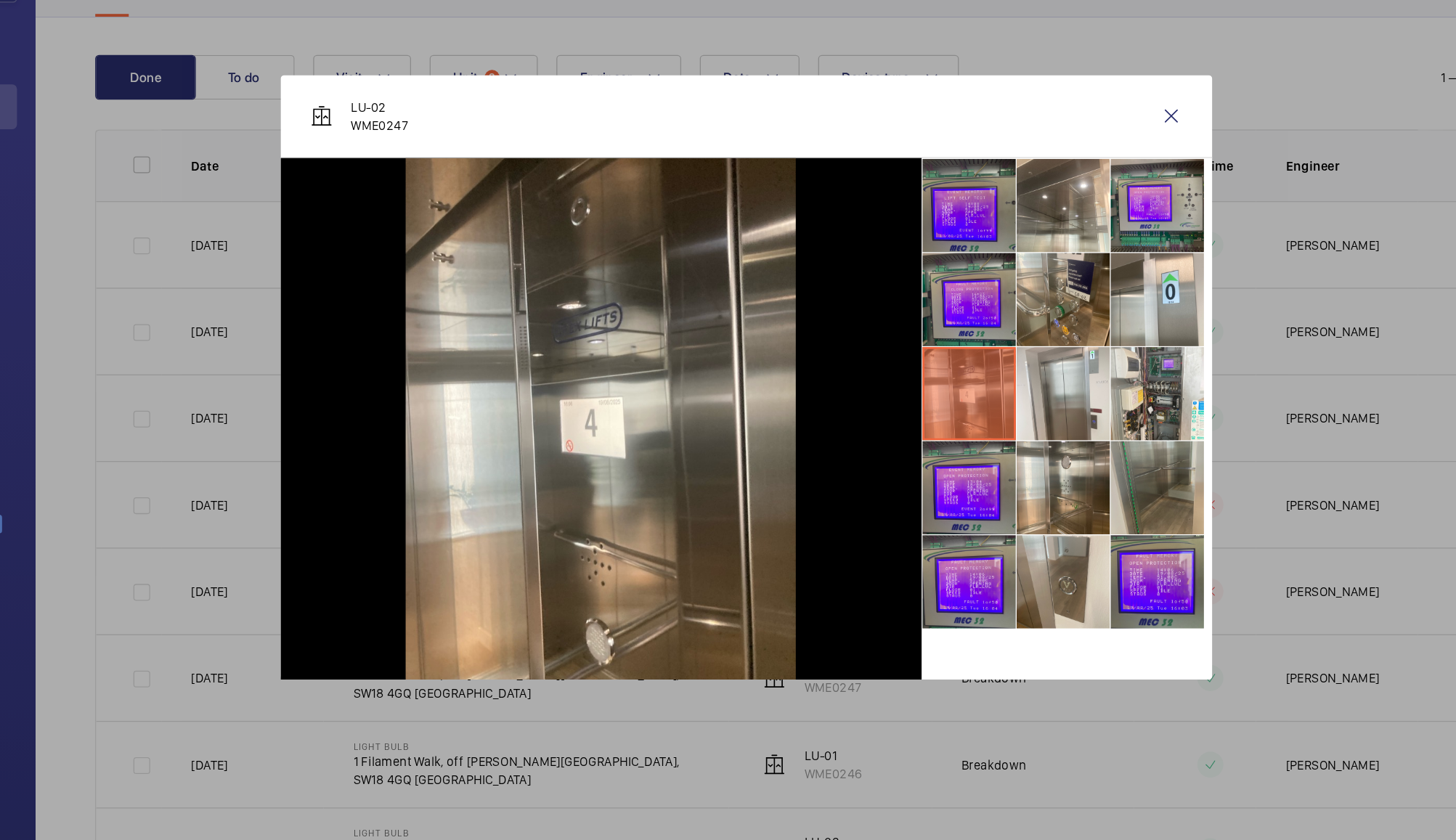
click at [1051, 499] on li at bounding box center [1049, 506] width 73 height 73
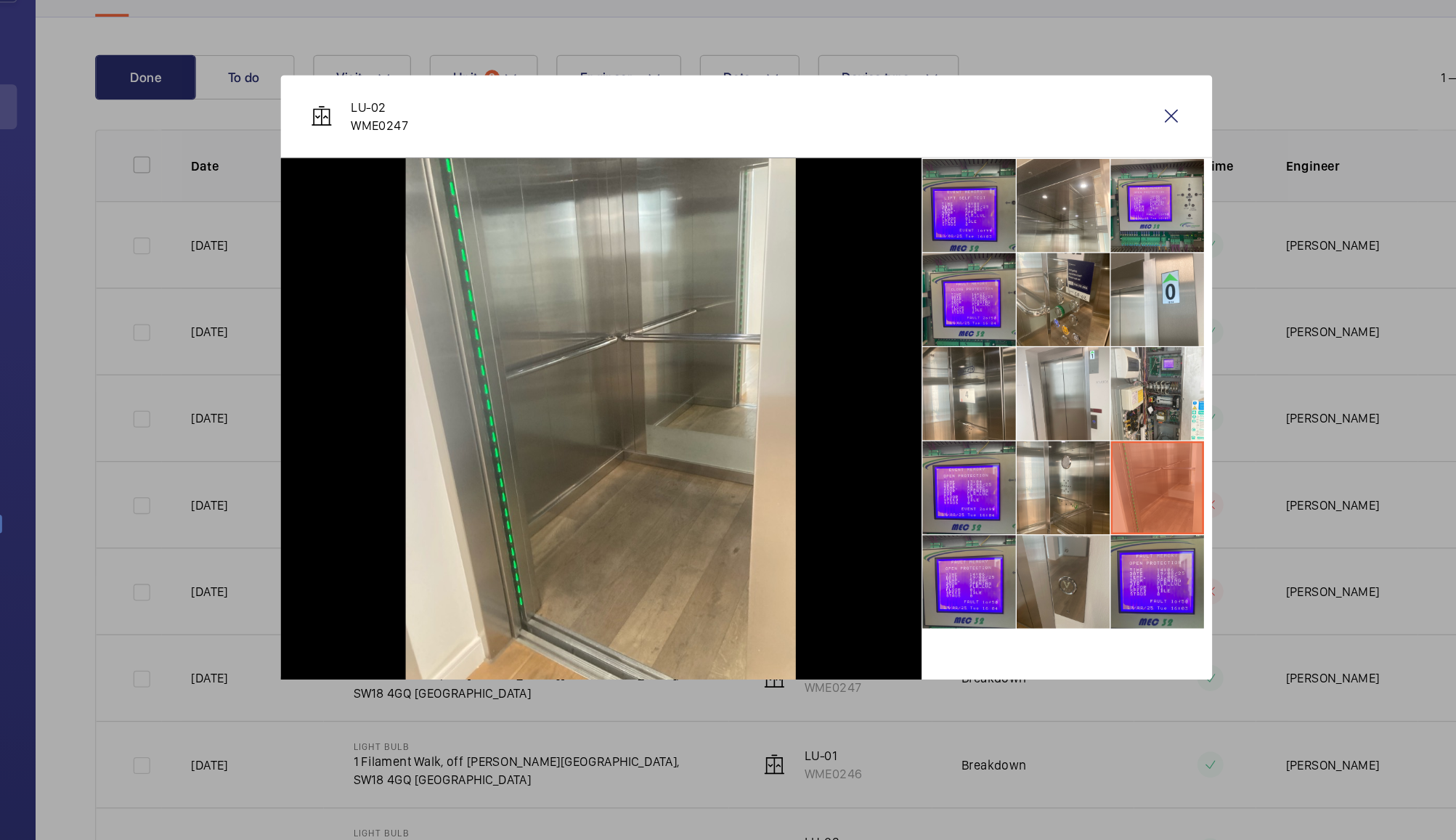
click at [983, 572] on li at bounding box center [975, 579] width 73 height 73
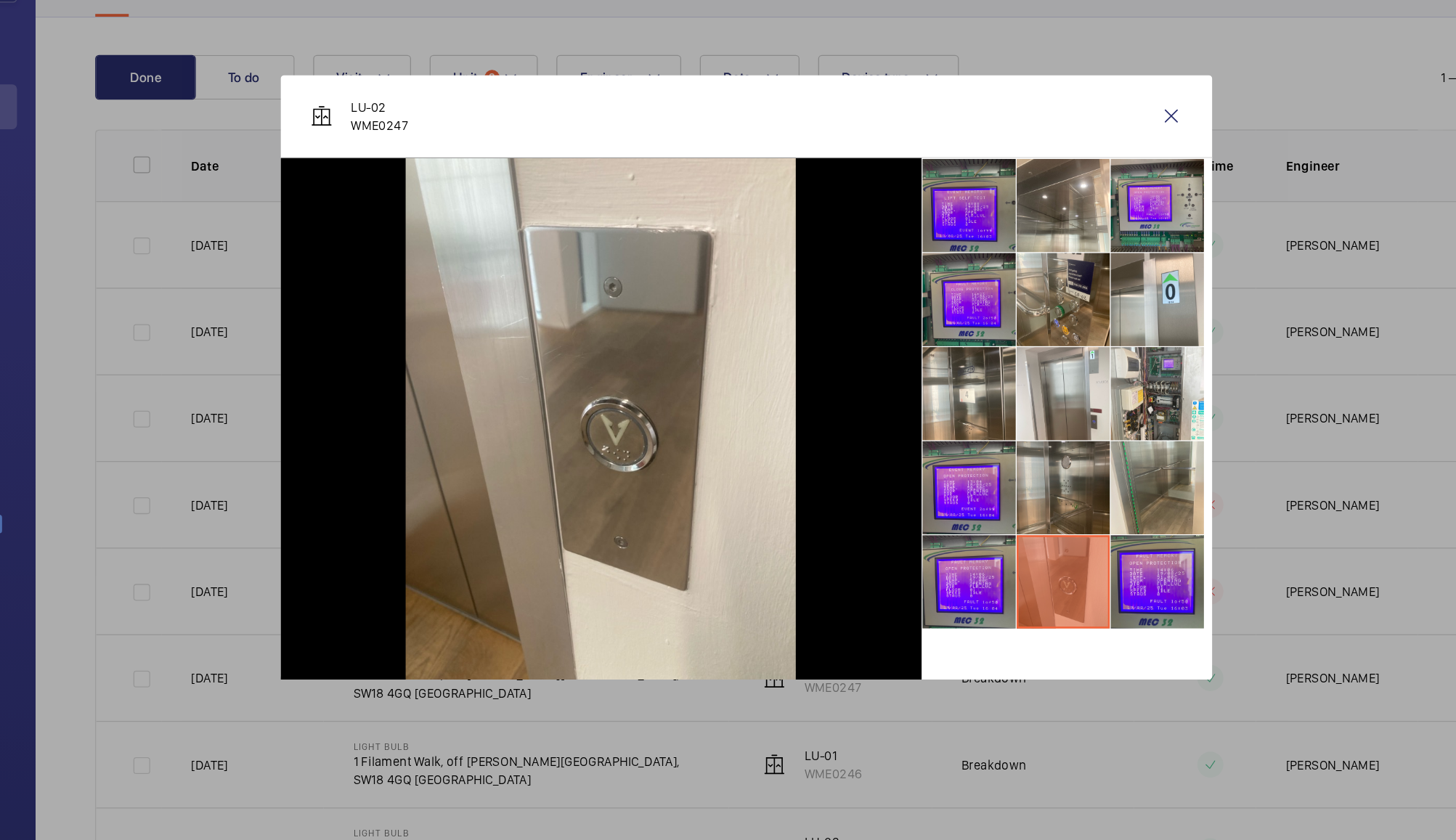
click at [982, 511] on li at bounding box center [975, 506] width 73 height 73
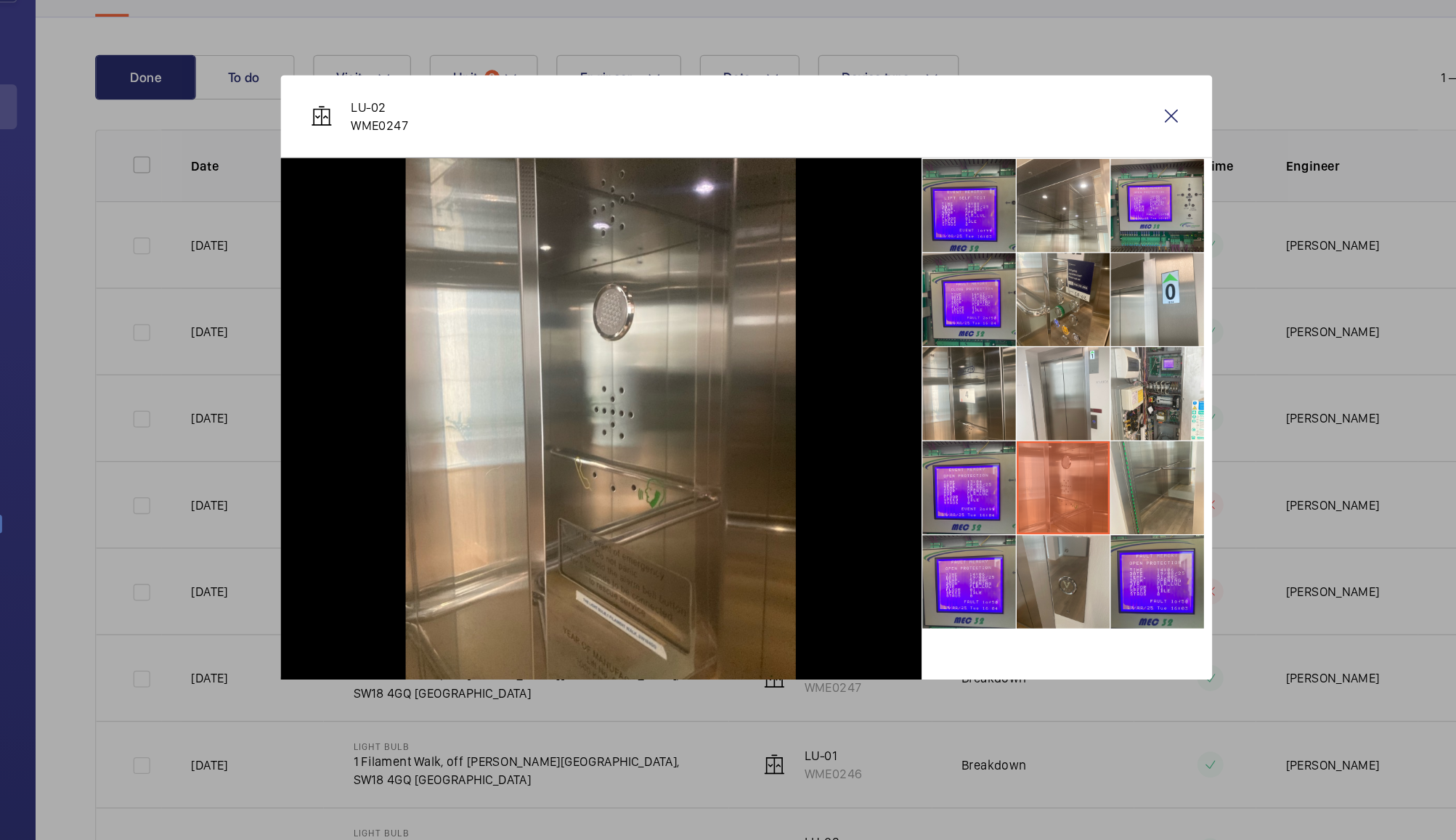
click at [976, 590] on li at bounding box center [975, 579] width 73 height 73
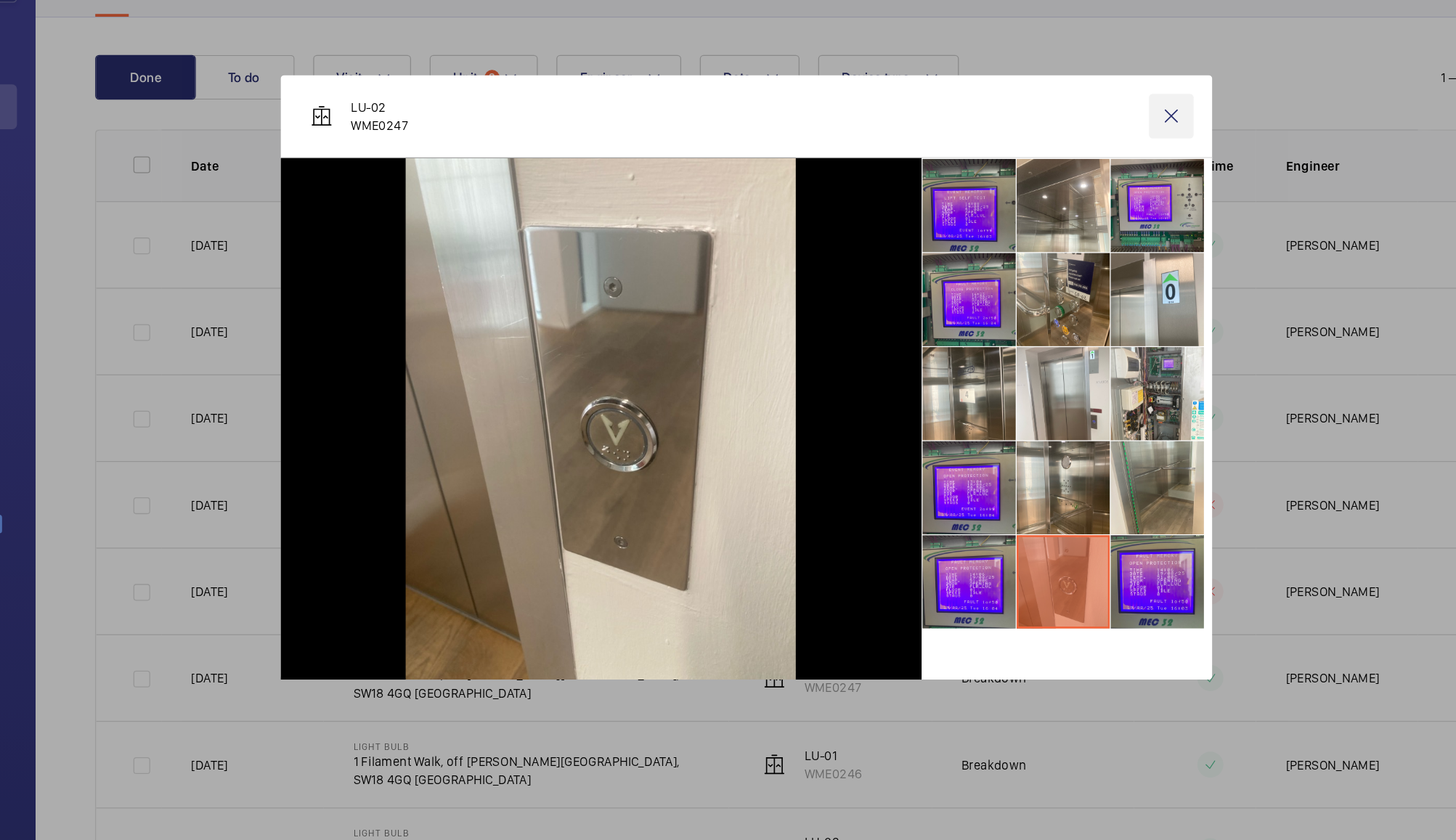
click at [1054, 222] on wm-front-icon-button at bounding box center [1059, 216] width 35 height 35
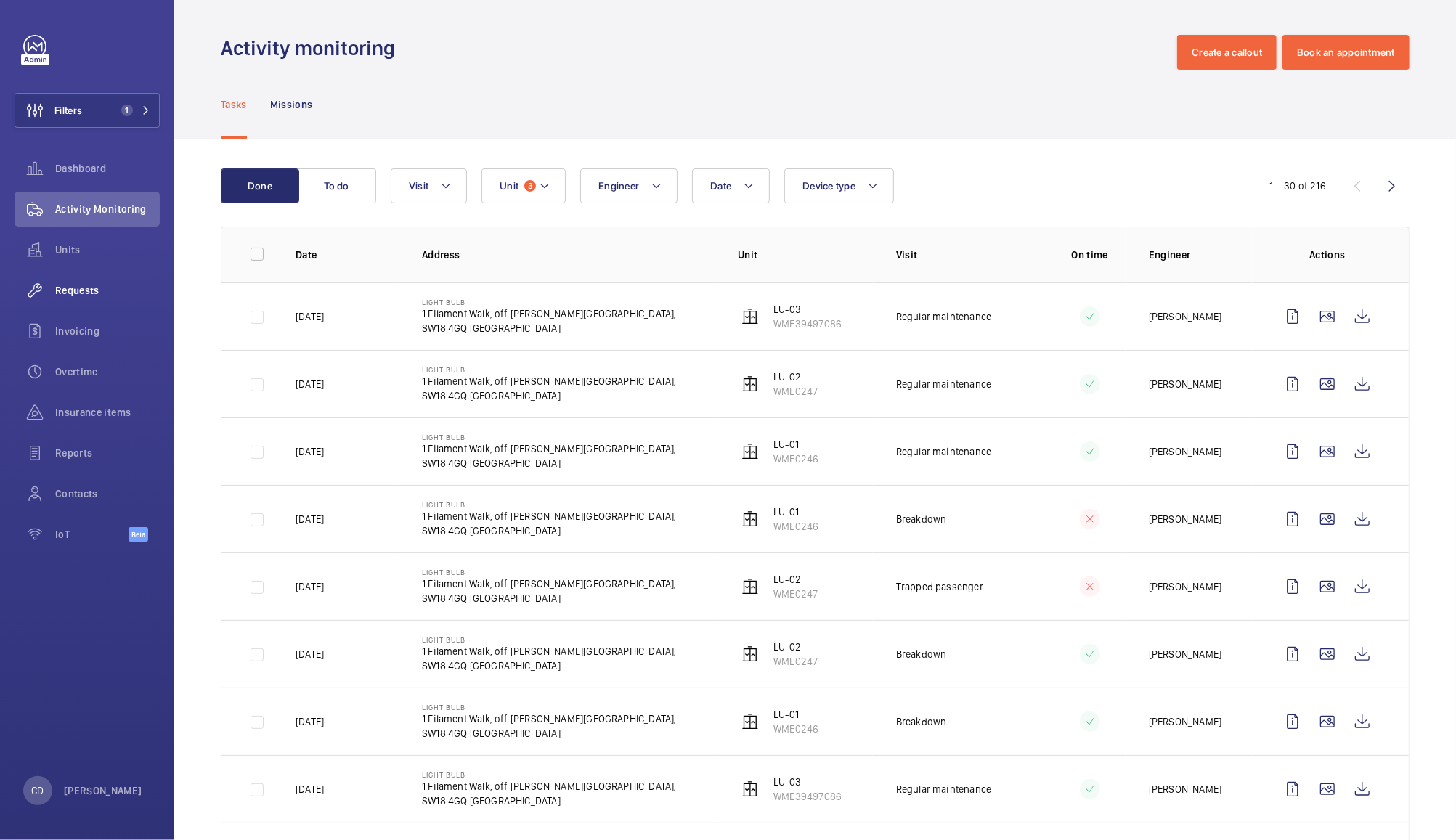
click at [82, 296] on span "Requests" at bounding box center [107, 290] width 105 height 14
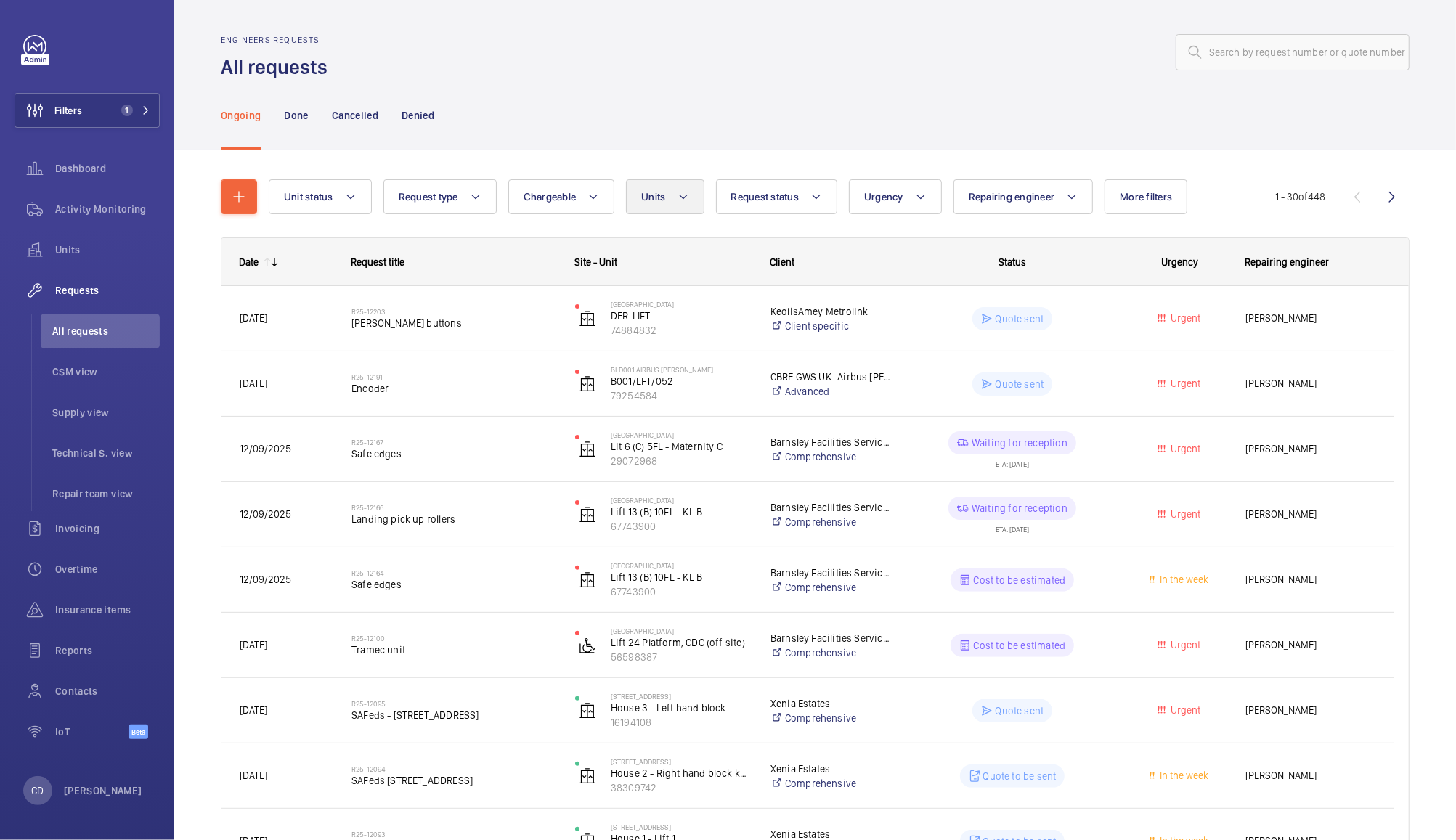
click at [678, 194] on mat-icon at bounding box center [683, 197] width 12 height 18
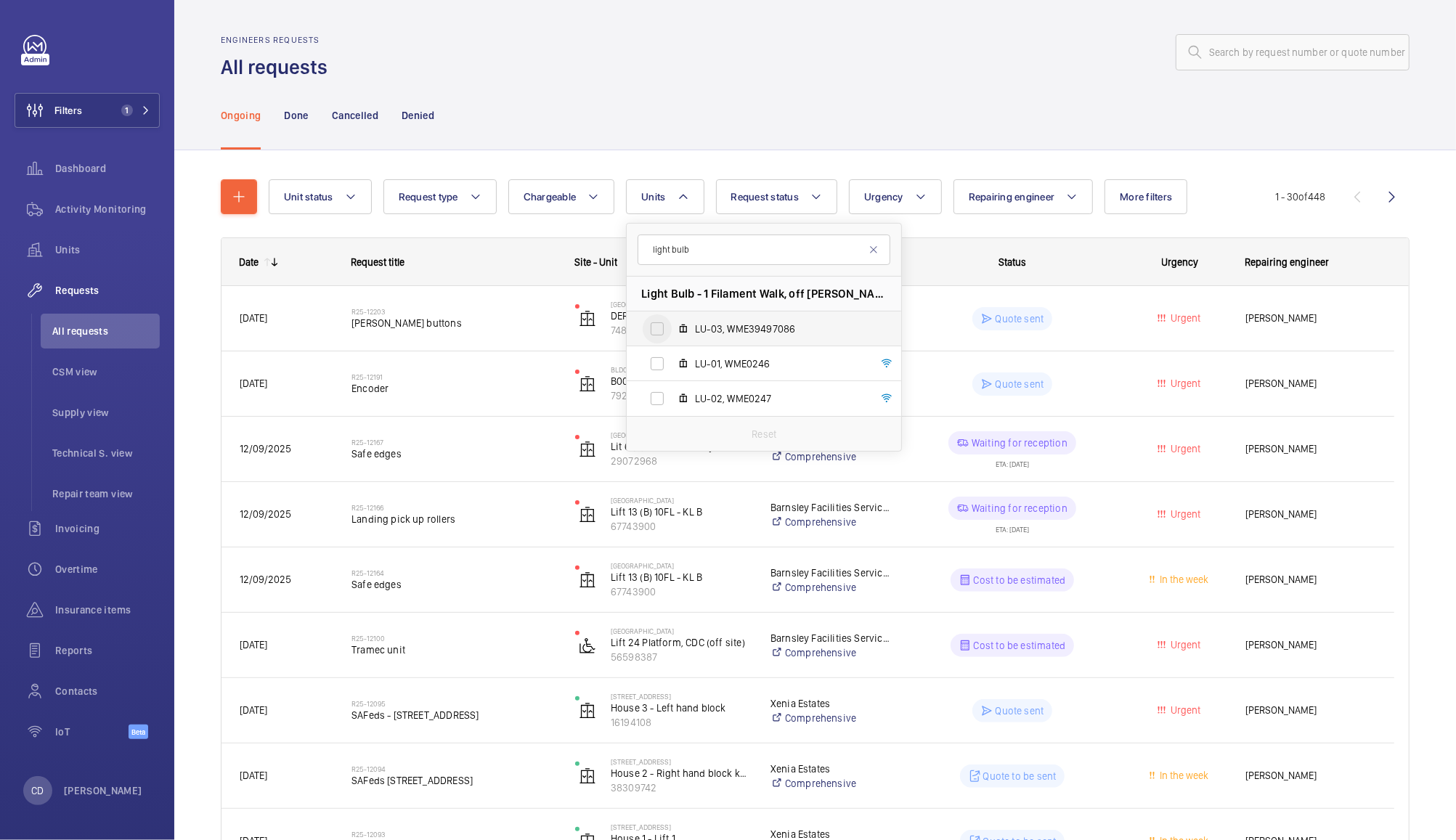
type input "light bulb"
click at [657, 326] on input "LU-03, WME39497086" at bounding box center [657, 328] width 29 height 29
checkbox input "true"
click at [660, 367] on input "LU-01, WME0246" at bounding box center [657, 364] width 29 height 29
checkbox input "true"
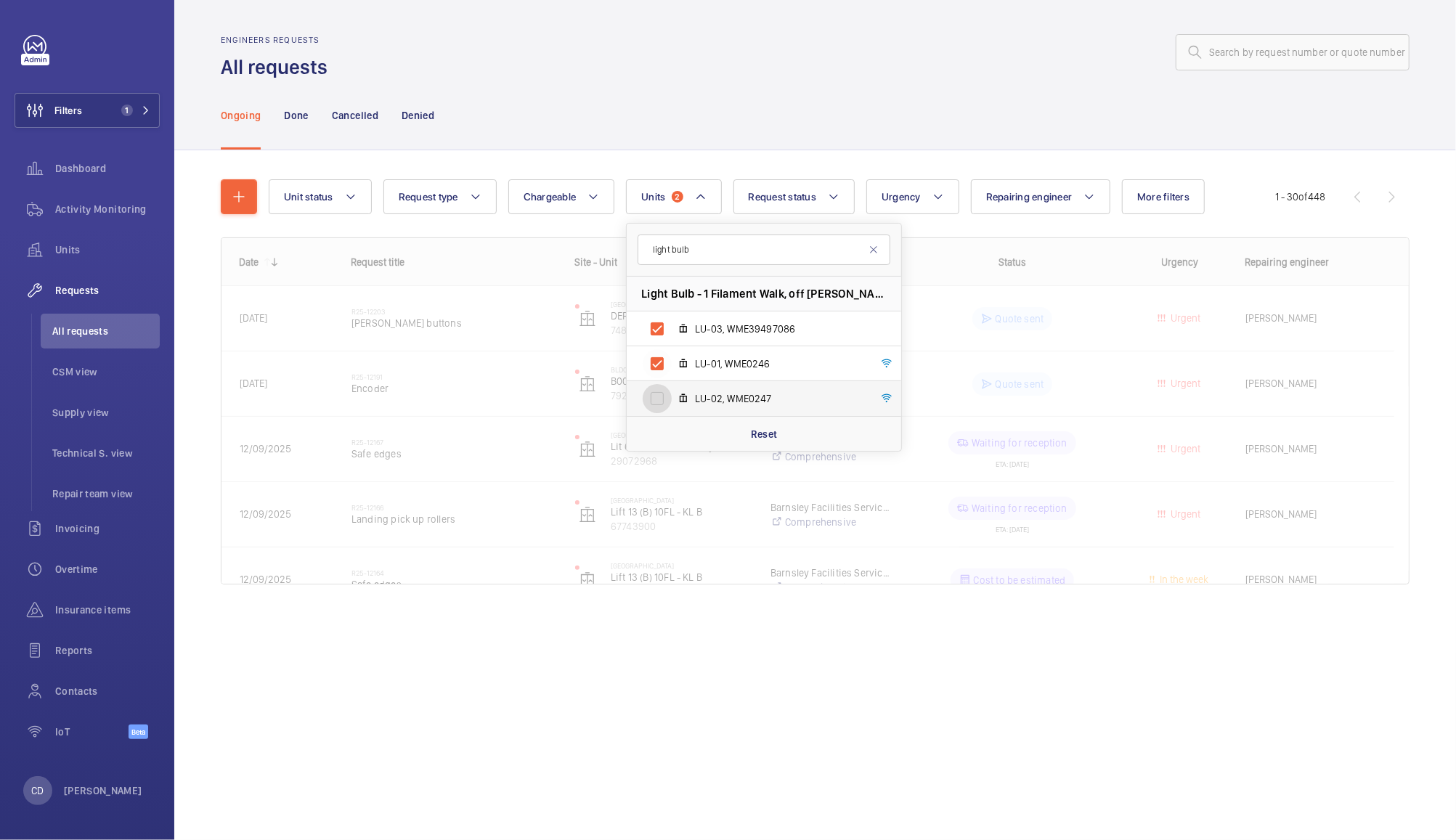
click at [665, 412] on input "LU-02, WME0247" at bounding box center [657, 398] width 29 height 29
checkbox input "true"
click at [886, 110] on div "Ongoing Done Cancelled Denied" at bounding box center [815, 115] width 1189 height 69
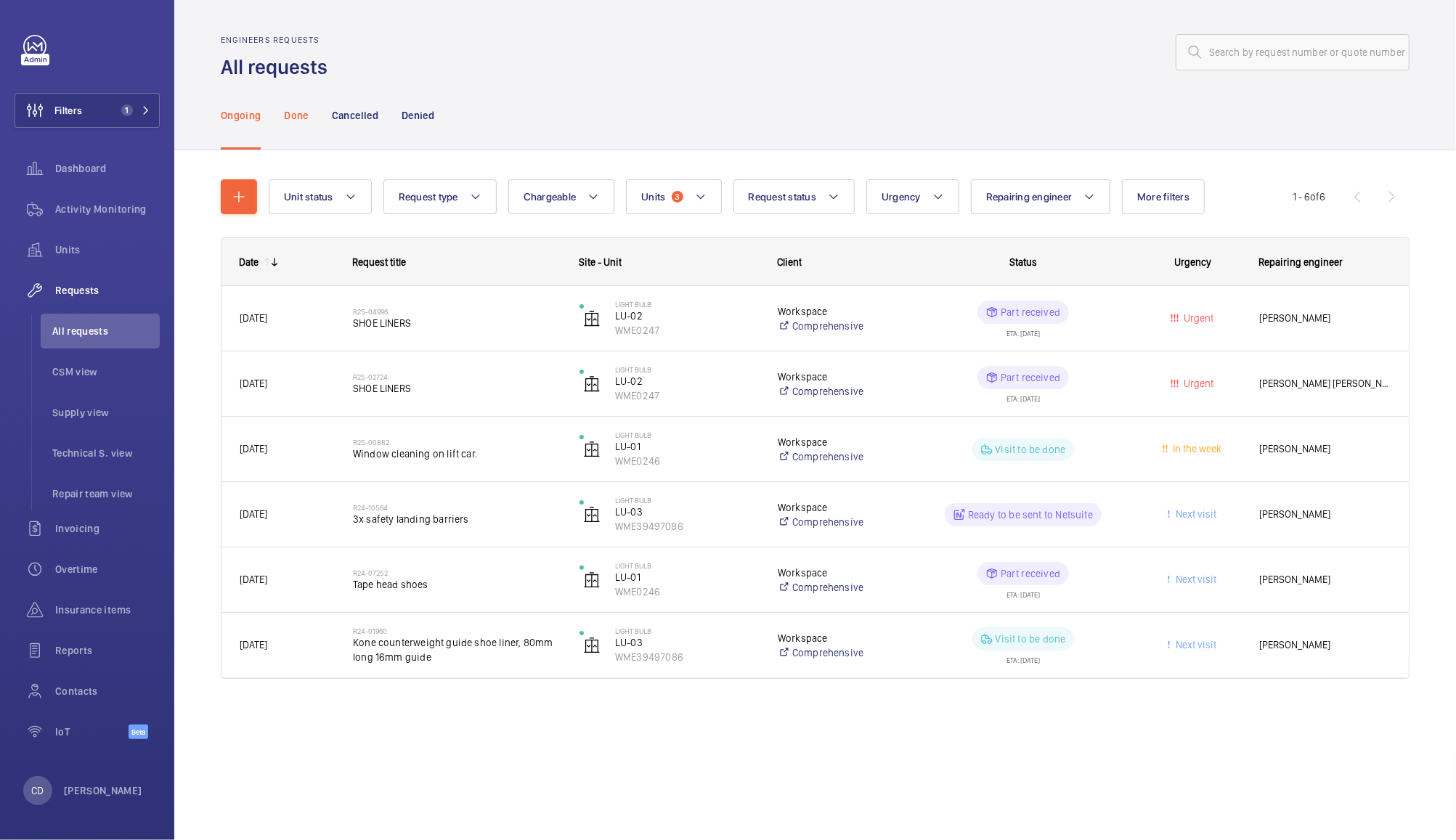
click at [293, 116] on p "Done" at bounding box center [295, 115] width 24 height 14
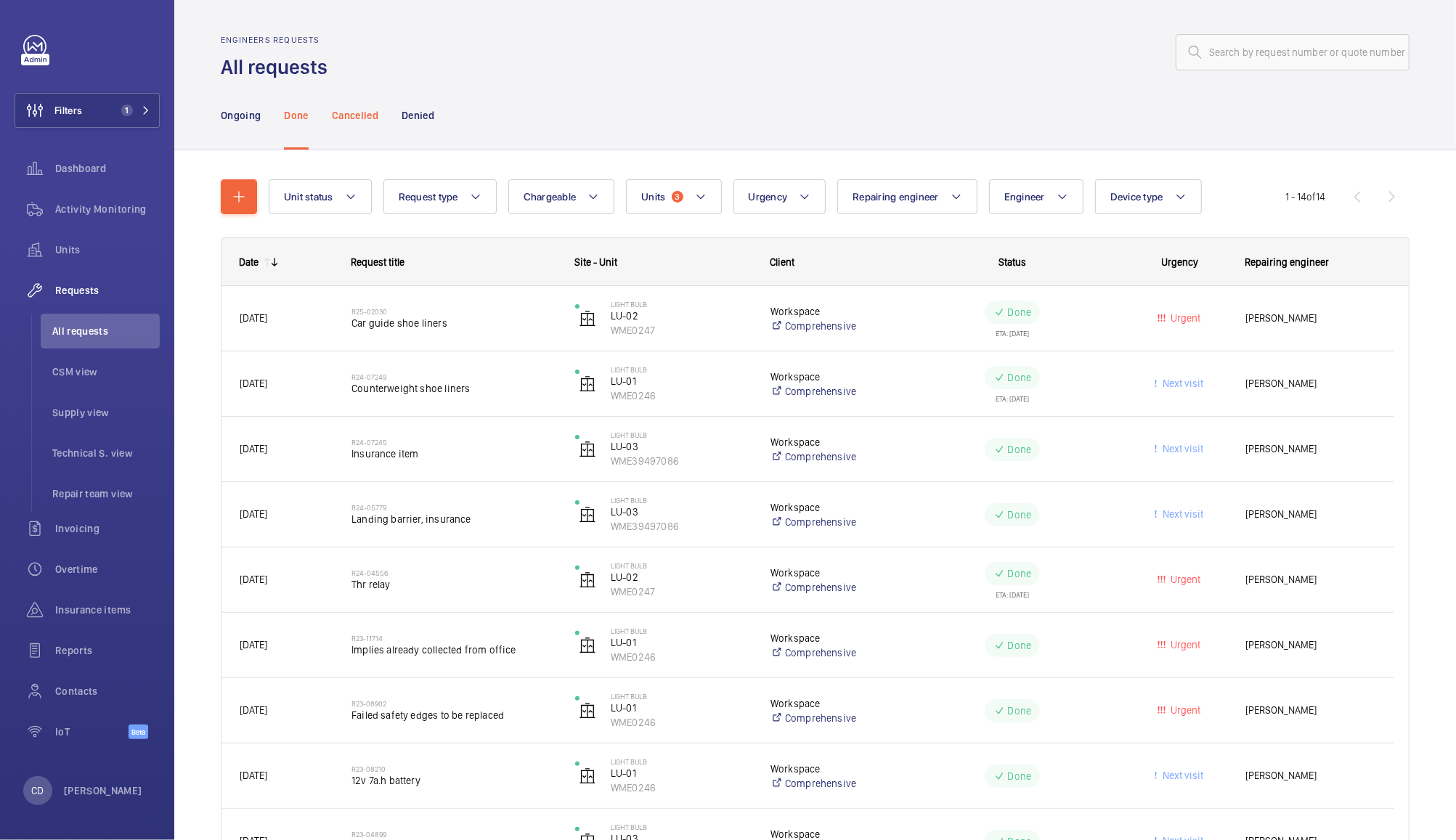
click at [354, 115] on p "Cancelled" at bounding box center [355, 115] width 46 height 14
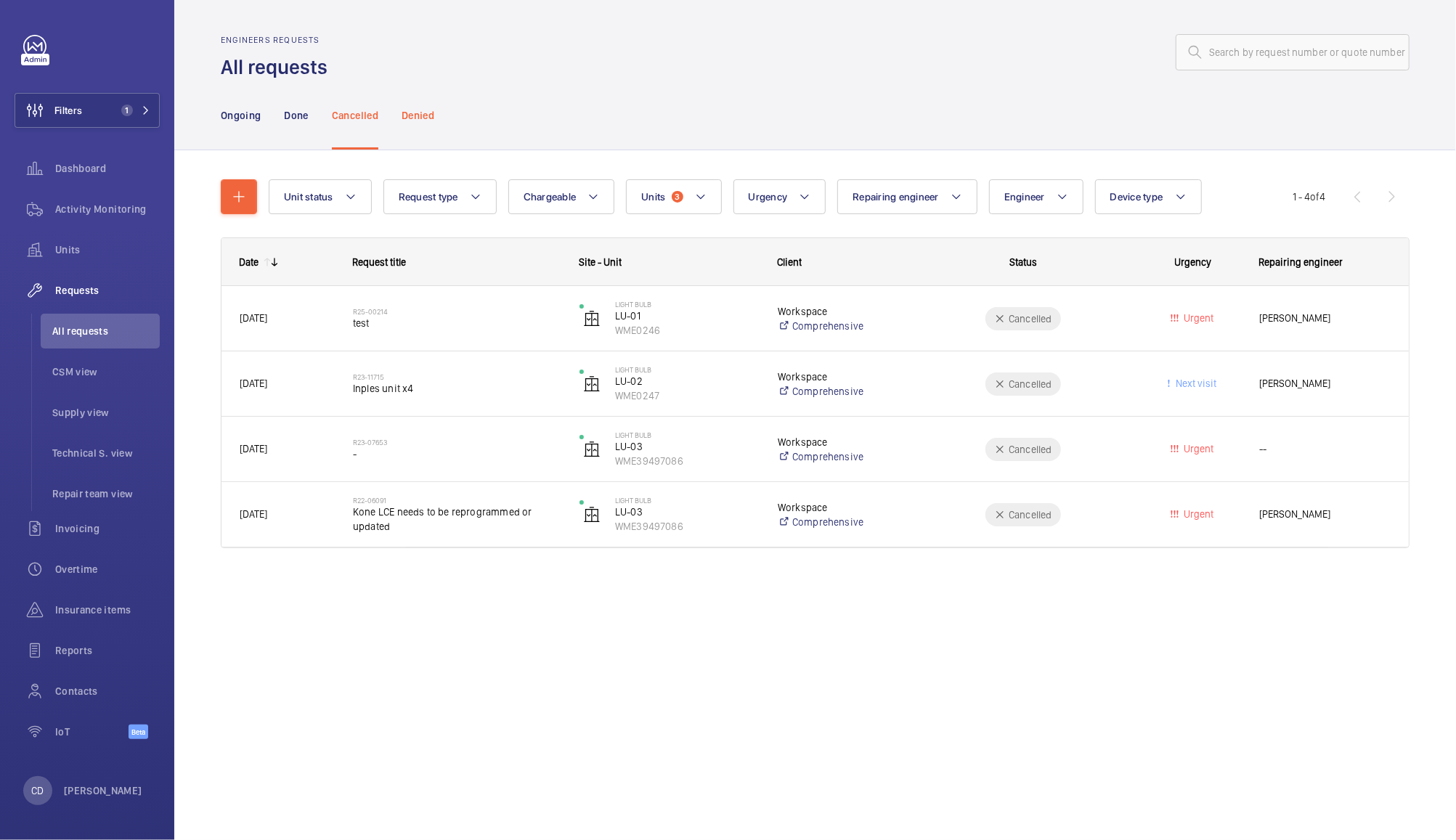
click at [413, 114] on p "Denied" at bounding box center [418, 115] width 33 height 14
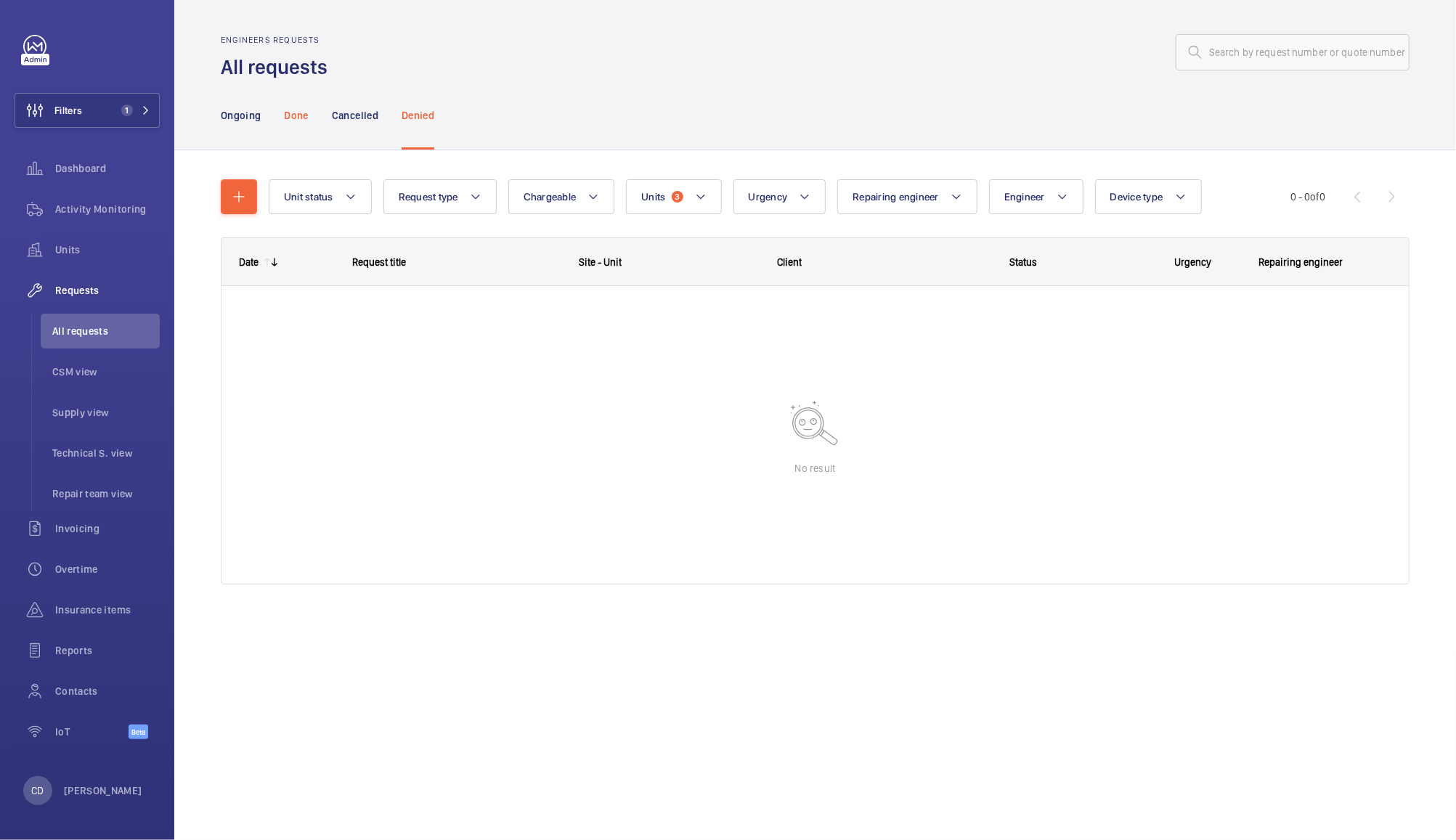
click at [296, 106] on div "Done" at bounding box center [295, 115] width 24 height 69
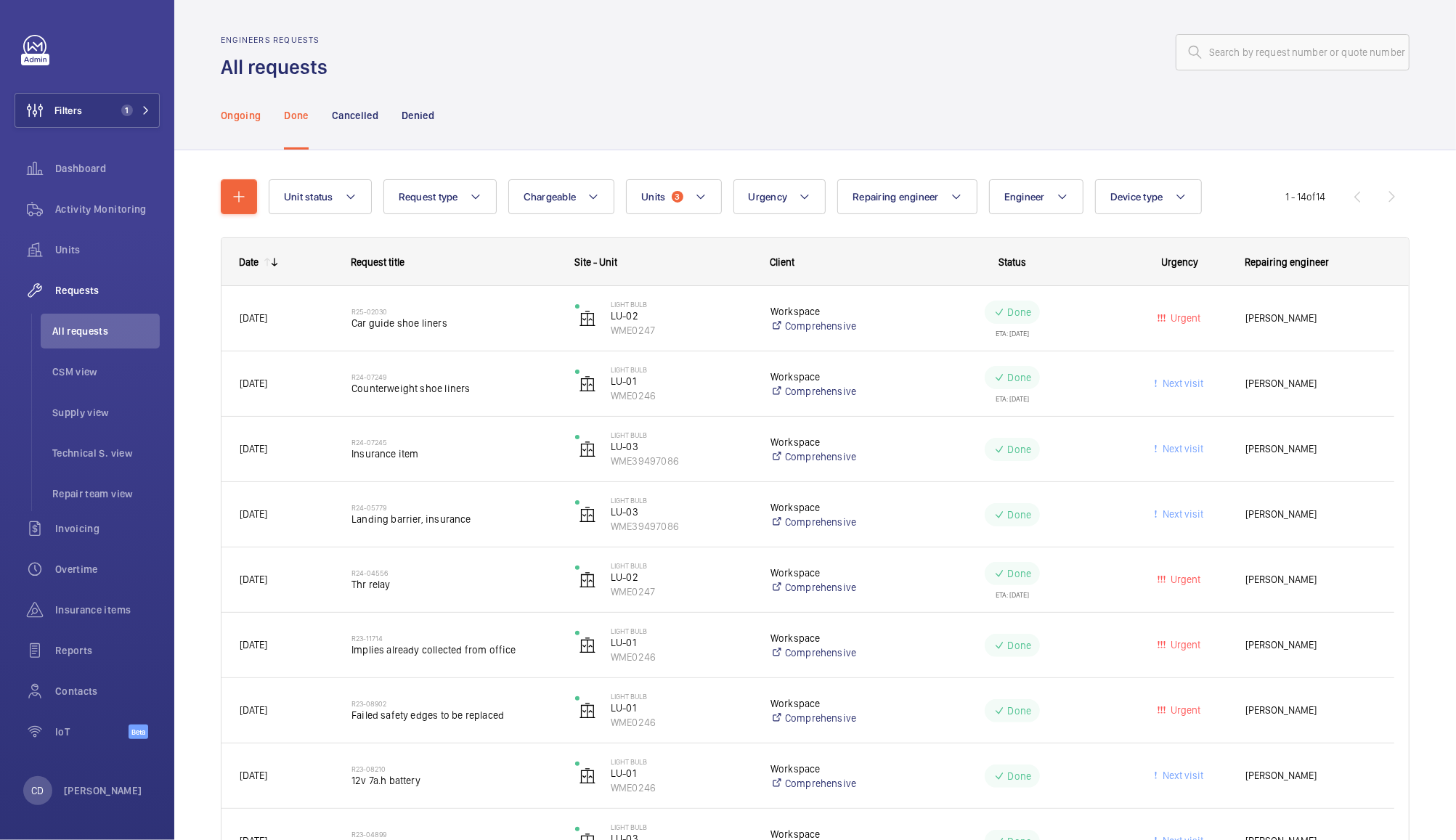
click at [229, 108] on p "Ongoing" at bounding box center [240, 115] width 40 height 14
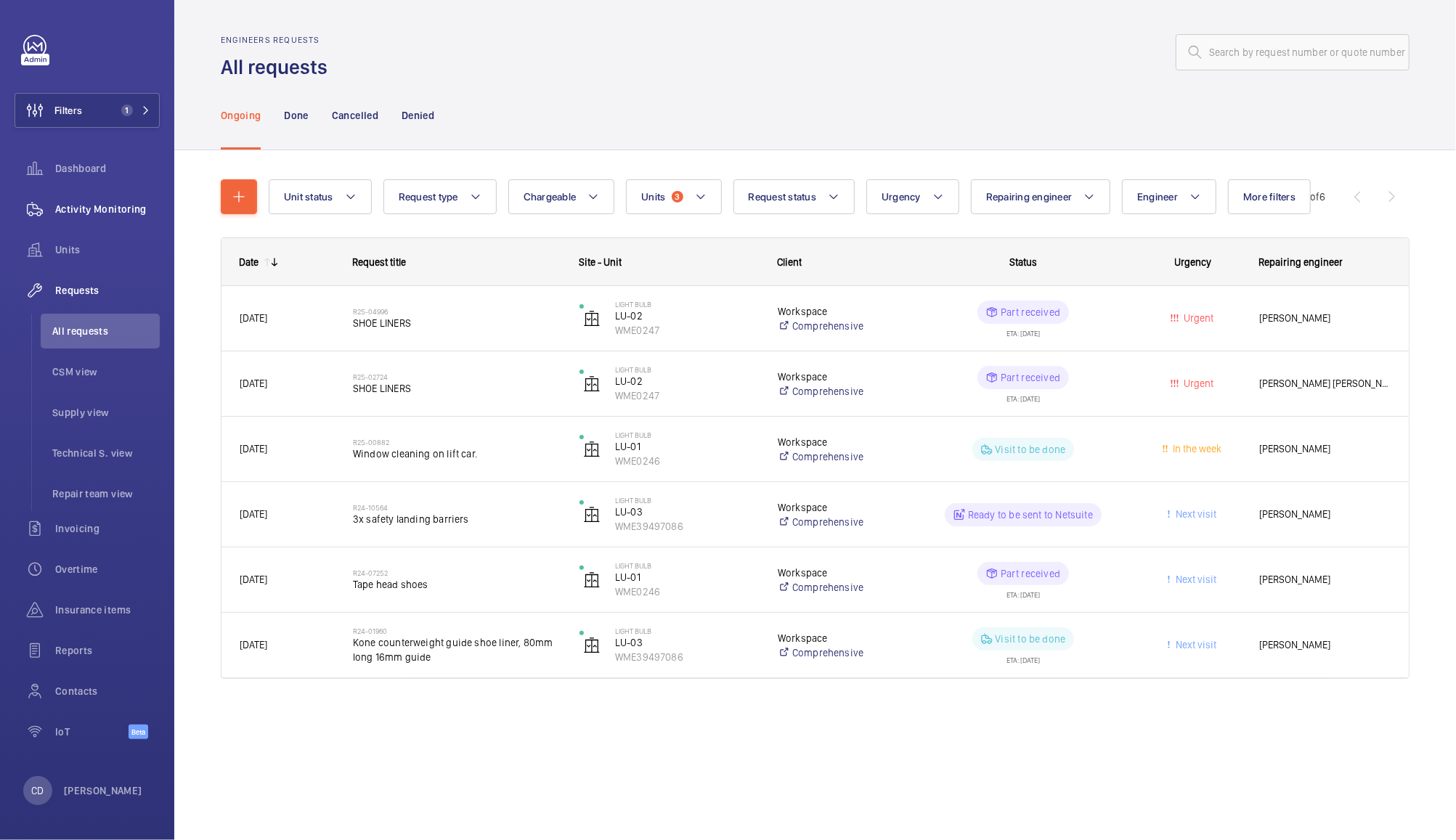
click at [116, 207] on span "Activity Monitoring" at bounding box center [107, 209] width 105 height 14
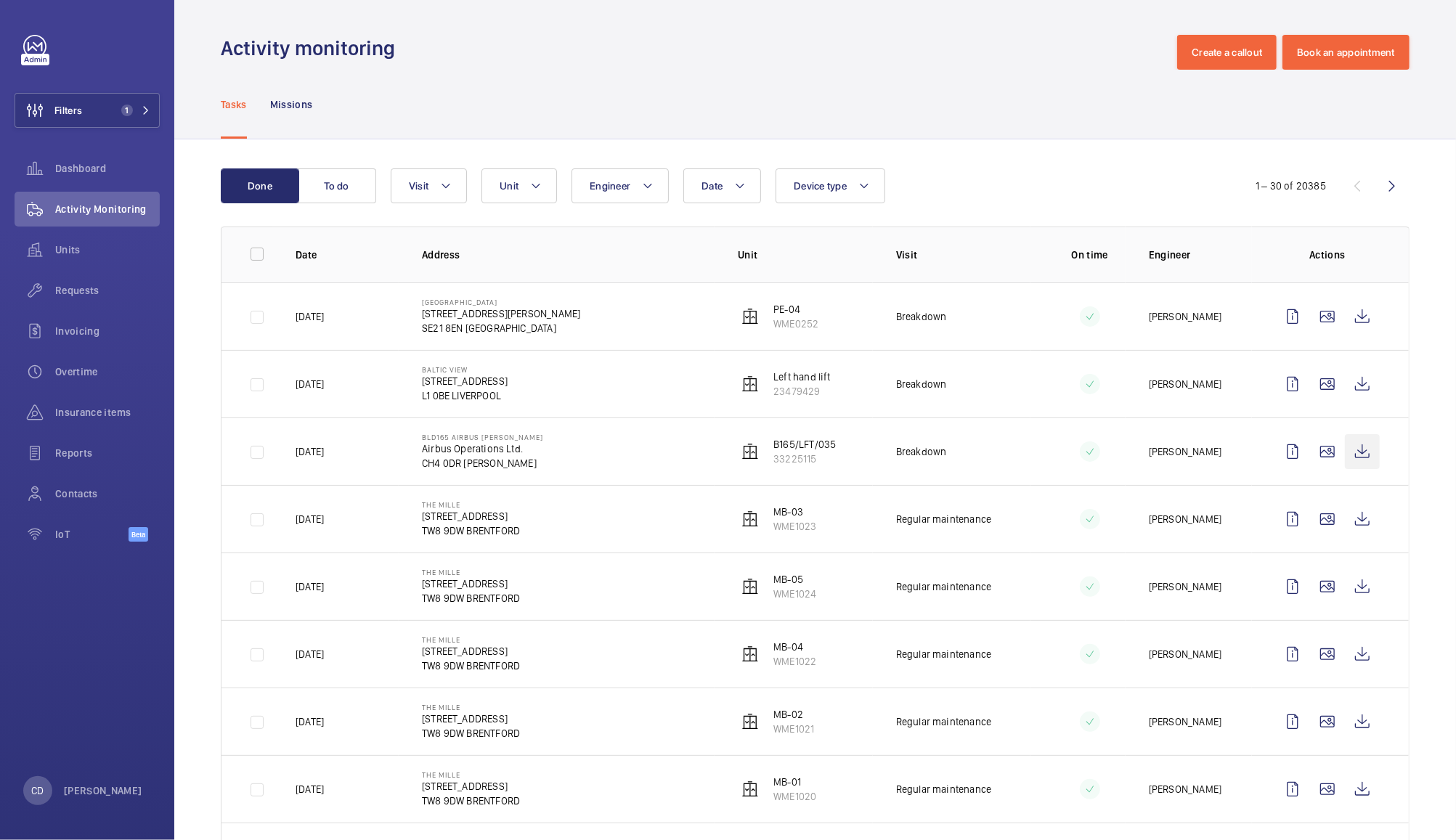
click at [1352, 454] on wm-front-icon-button at bounding box center [1362, 451] width 35 height 35
click at [1354, 386] on wm-front-icon-button at bounding box center [1362, 383] width 35 height 35
click at [1310, 318] on wm-front-icon-button at bounding box center [1327, 316] width 35 height 35
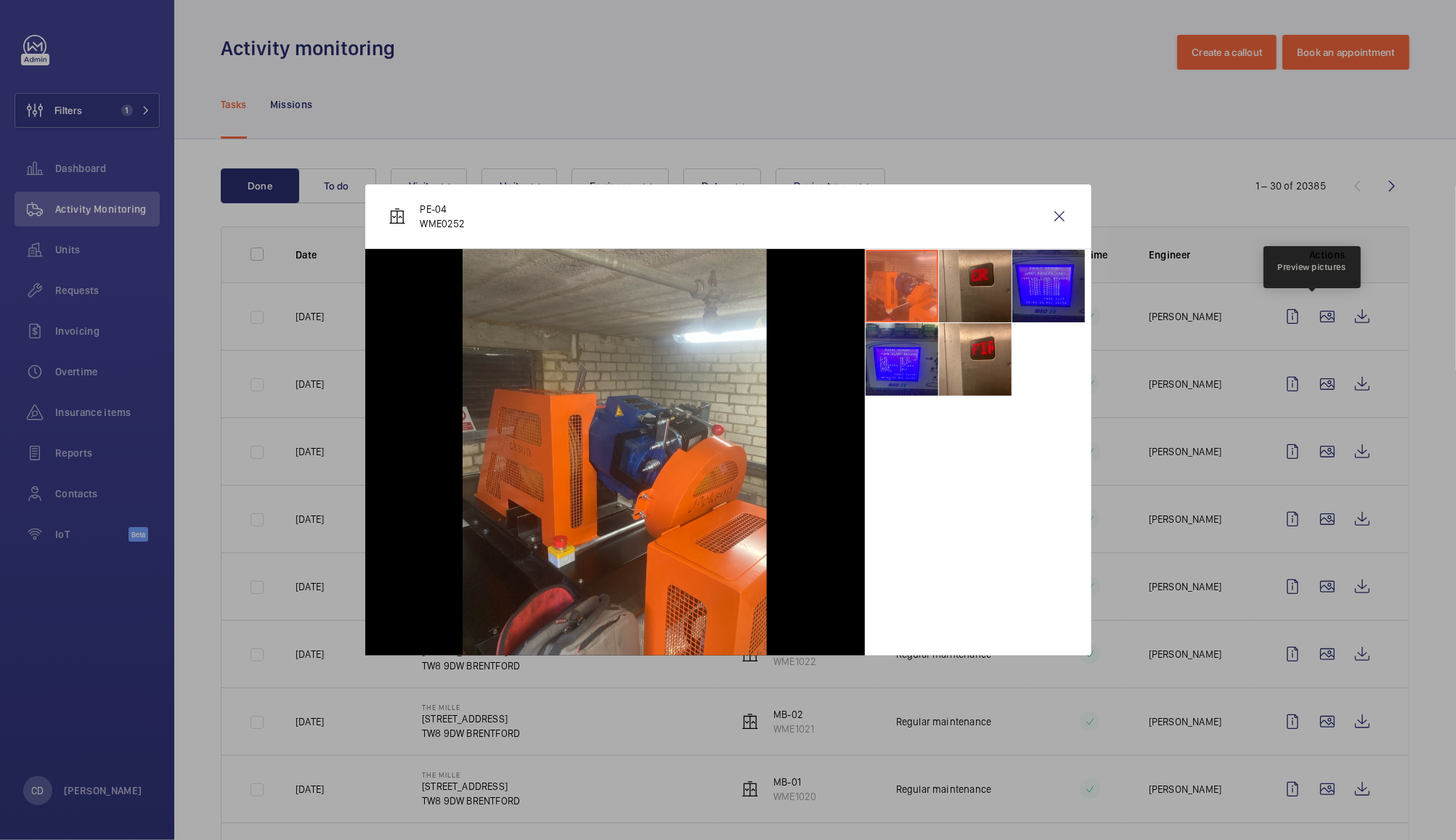
click at [990, 286] on li at bounding box center [975, 287] width 73 height 73
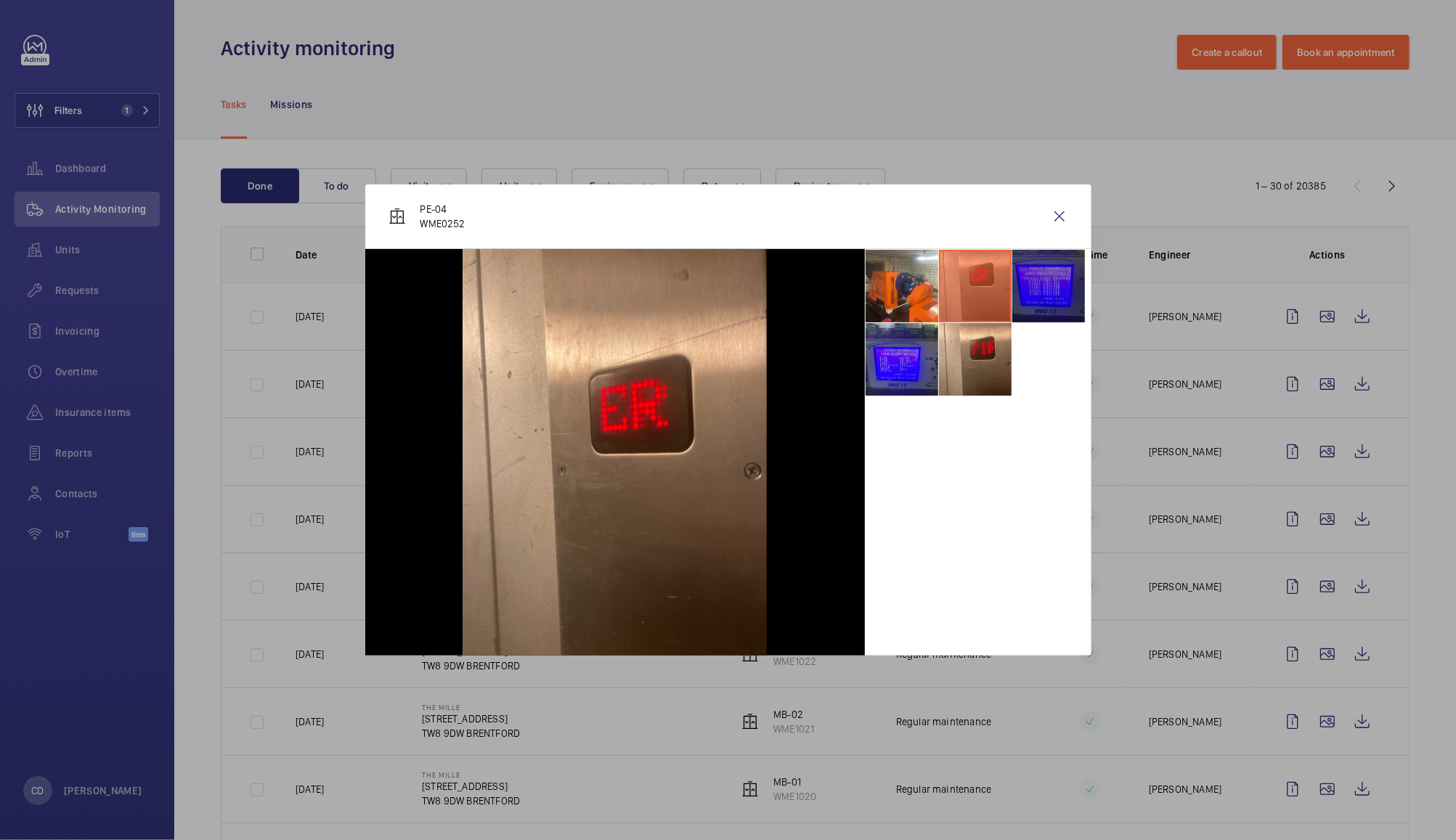
click at [1052, 284] on li at bounding box center [1049, 287] width 73 height 73
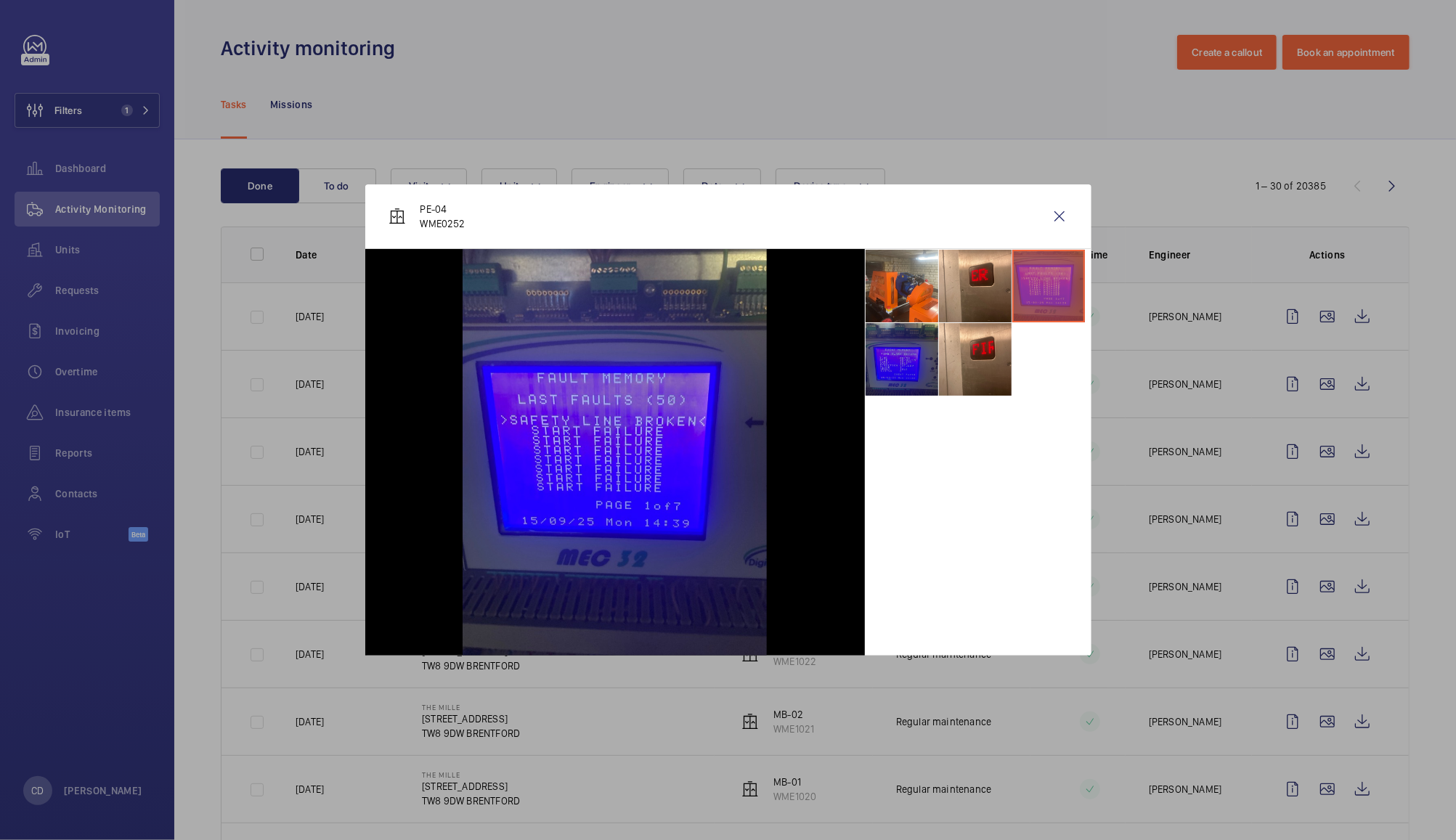
click at [917, 368] on li at bounding box center [902, 359] width 73 height 73
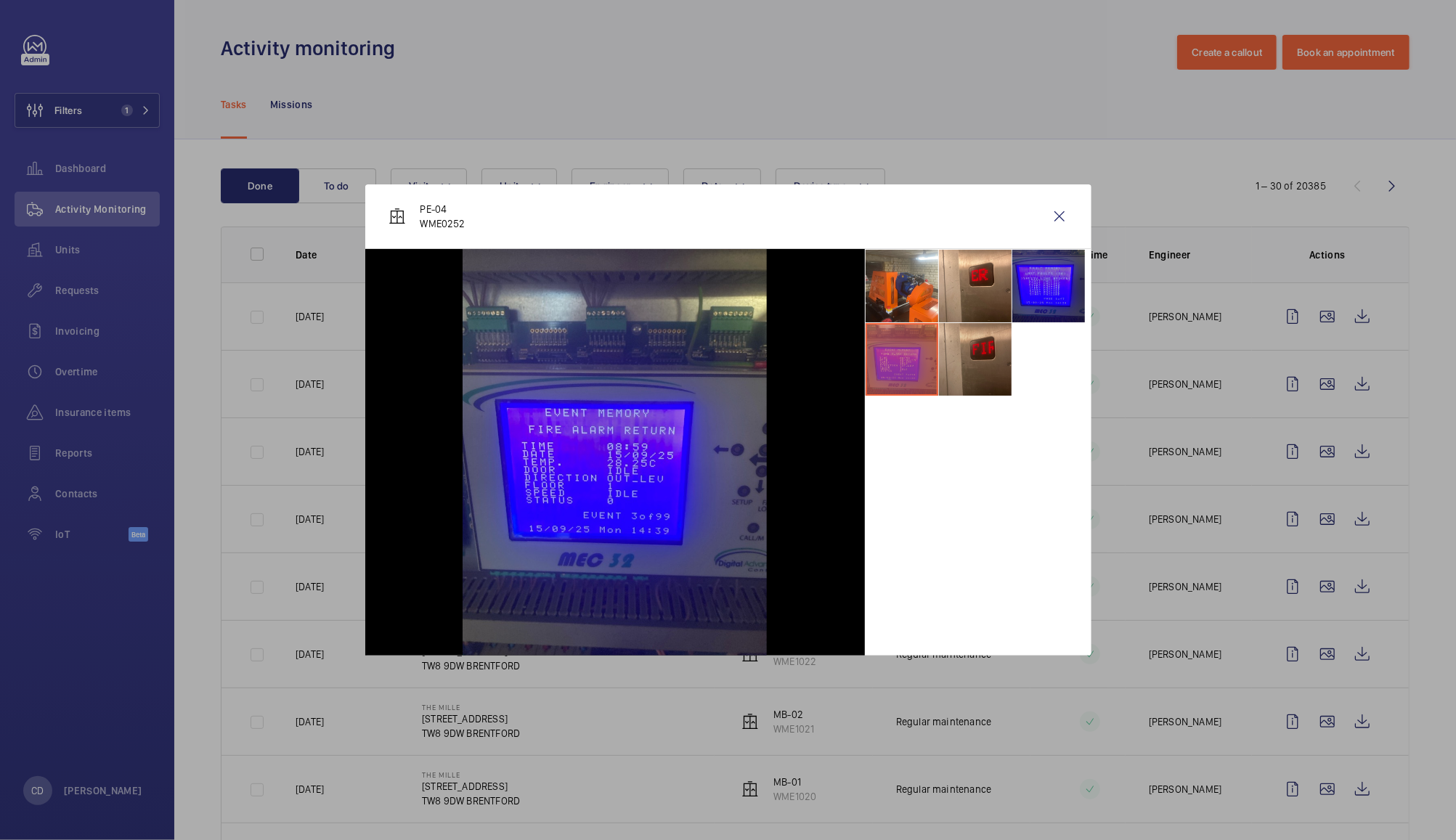
click at [966, 370] on li at bounding box center [975, 359] width 73 height 73
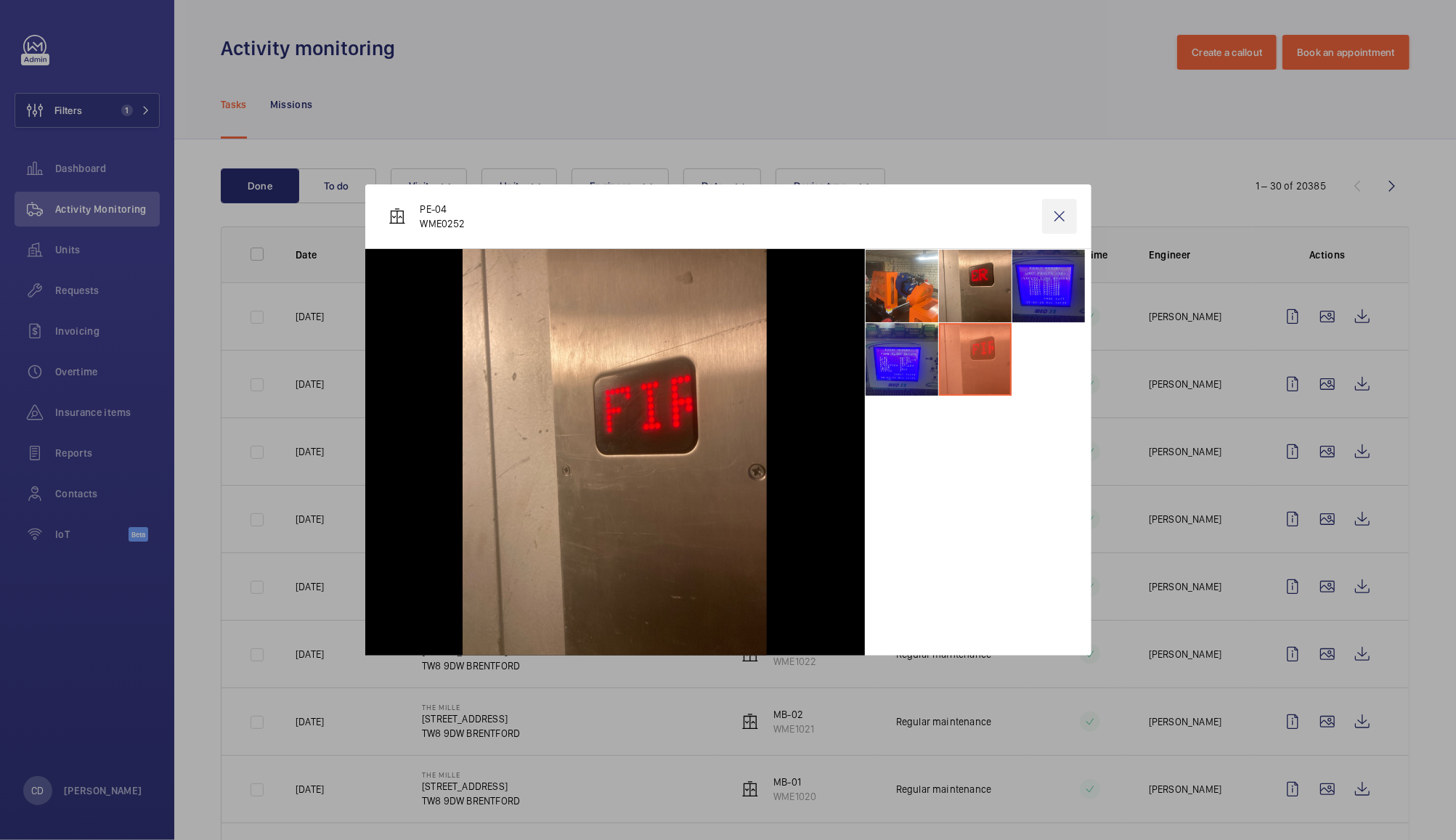
click at [1060, 221] on wm-front-icon-button at bounding box center [1059, 216] width 35 height 35
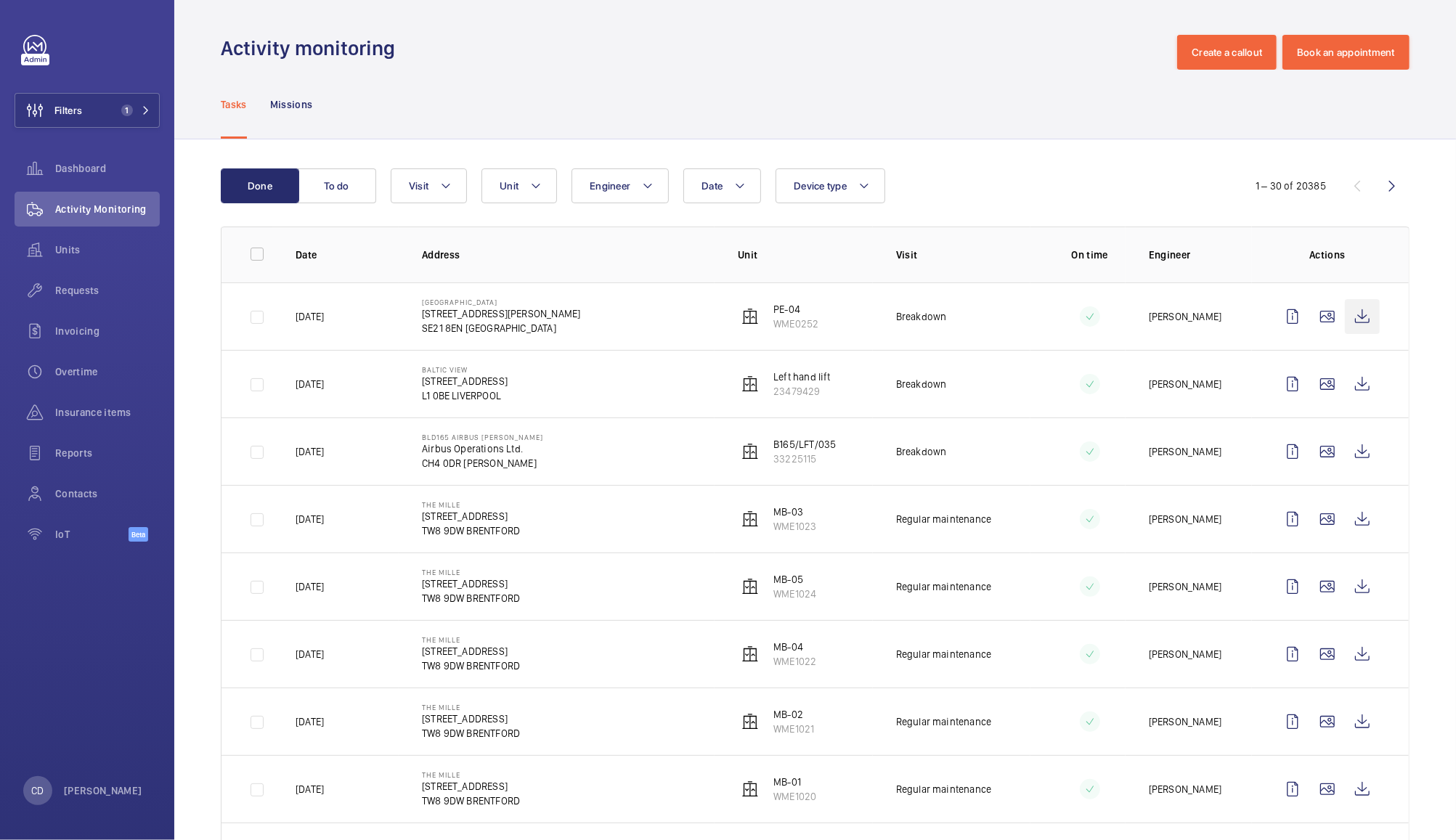
click at [1352, 316] on wm-front-icon-button at bounding box center [1362, 316] width 35 height 35
click at [526, 186] on button "Unit" at bounding box center [519, 185] width 75 height 35
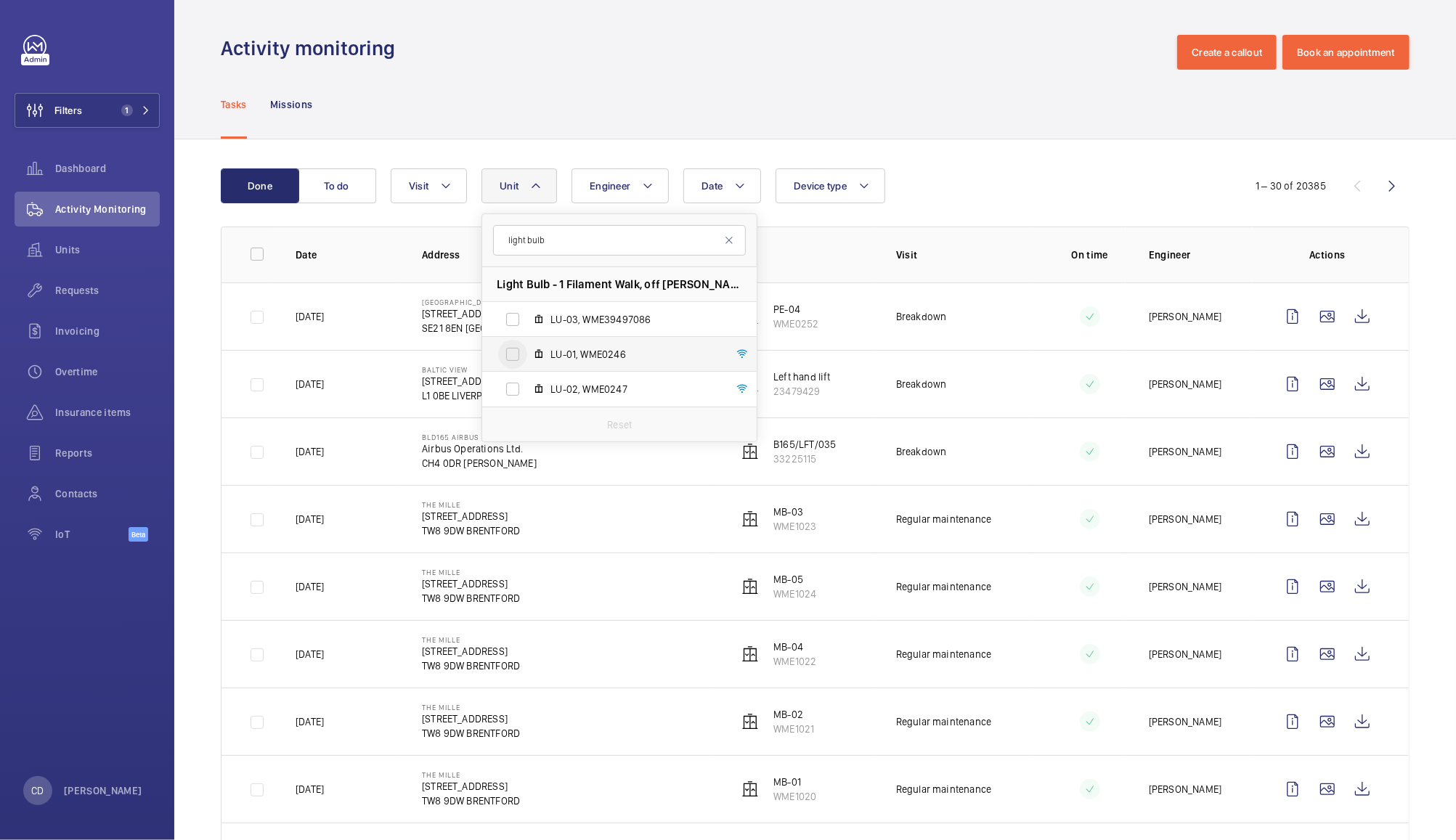
type input "light bulb"
click at [517, 358] on input "LU-01, WME0246" at bounding box center [513, 354] width 29 height 29
checkbox input "true"
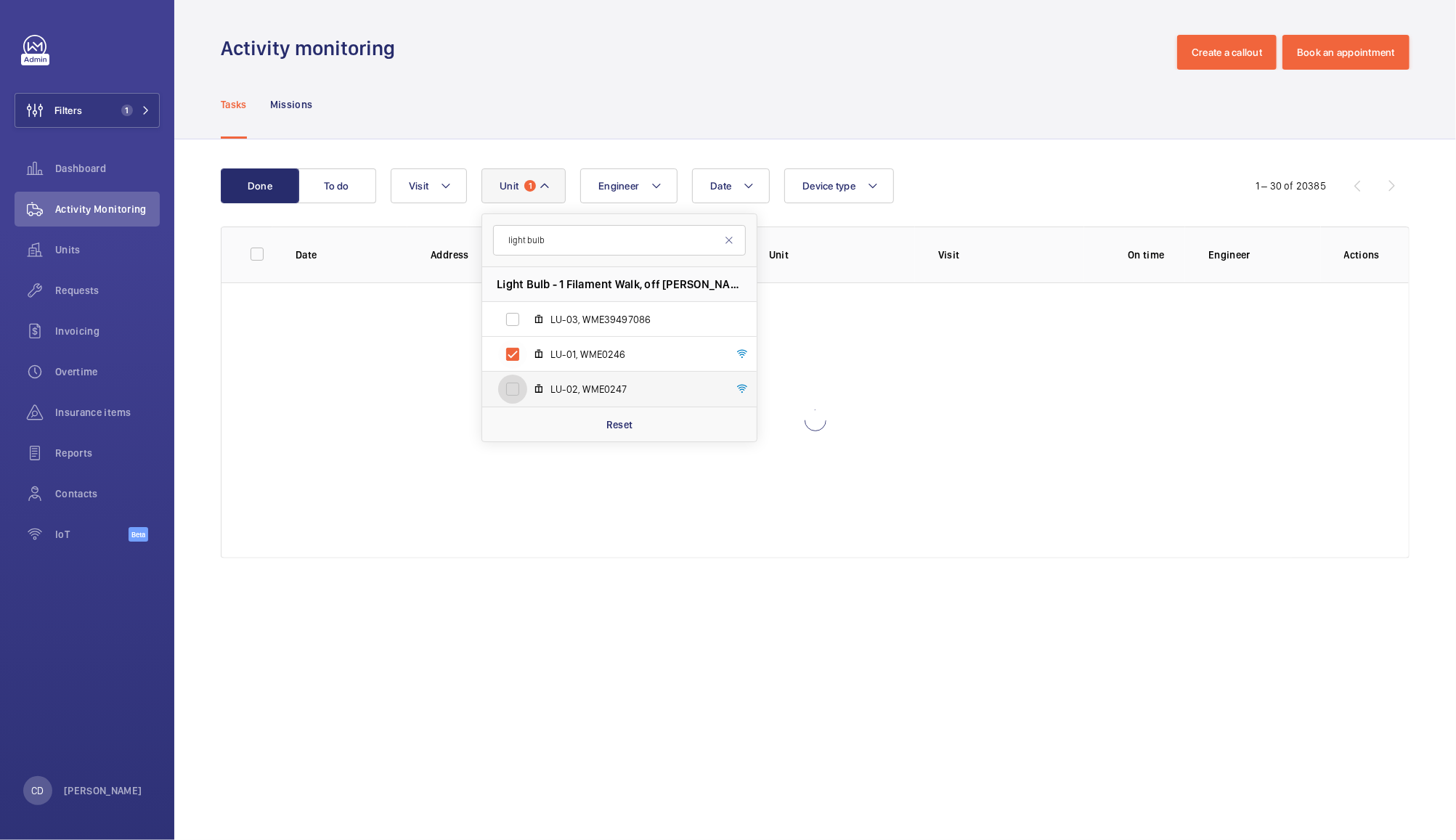
click at [525, 385] on input "LU-02, WME0247" at bounding box center [513, 389] width 29 height 29
checkbox input "true"
click at [1008, 175] on div "Date Engineer Unit 2 light bulb Light Bulb - 1 Filament Walk, off Buckhold Road…" at bounding box center [811, 185] width 842 height 35
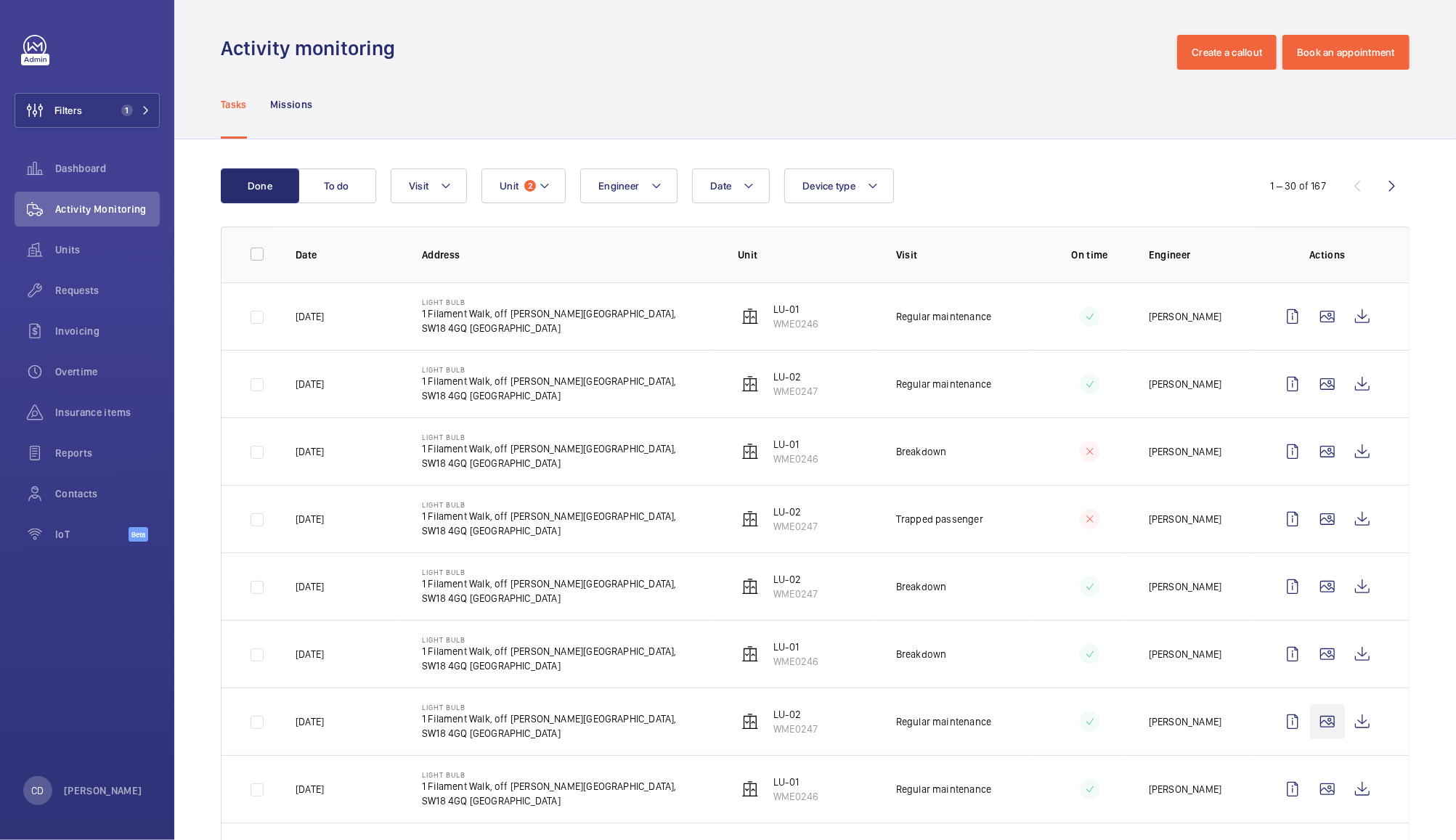
click at [1315, 723] on wm-front-icon-button at bounding box center [1327, 721] width 35 height 35
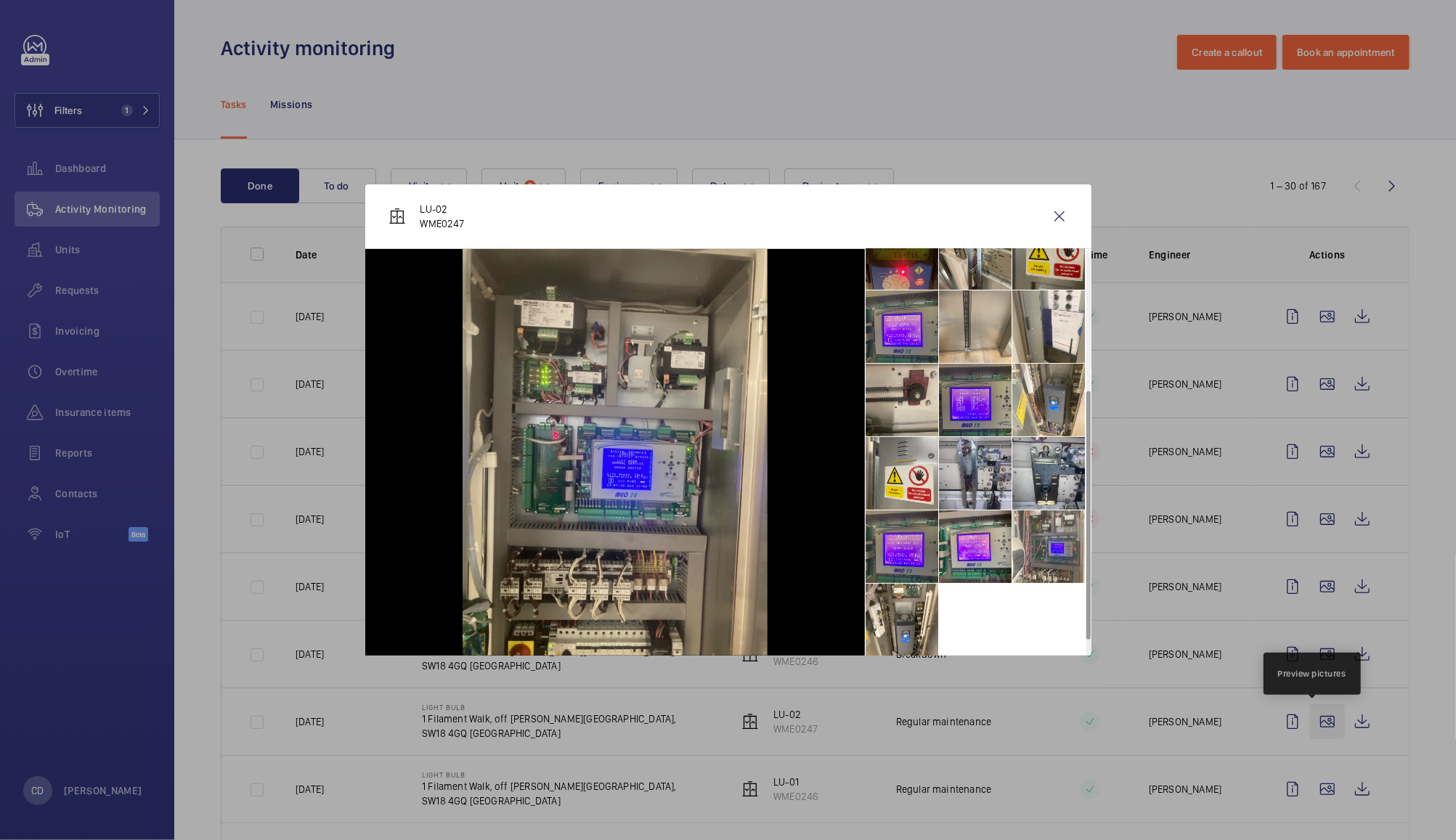
scroll to position [254, 0]
click at [1057, 220] on wm-front-icon-button at bounding box center [1059, 216] width 35 height 35
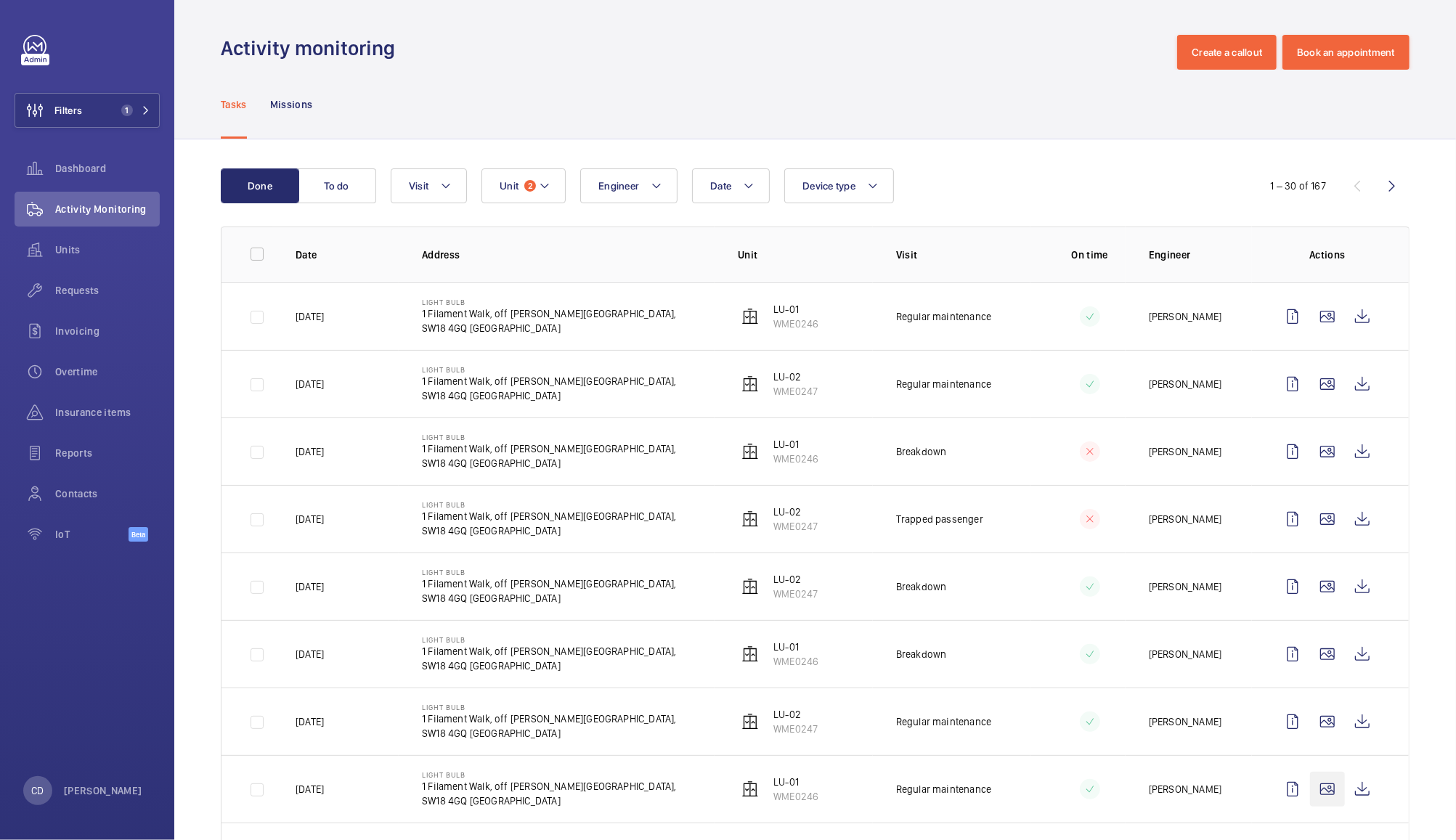
click at [1313, 790] on wm-front-icon-button at bounding box center [1327, 789] width 35 height 35
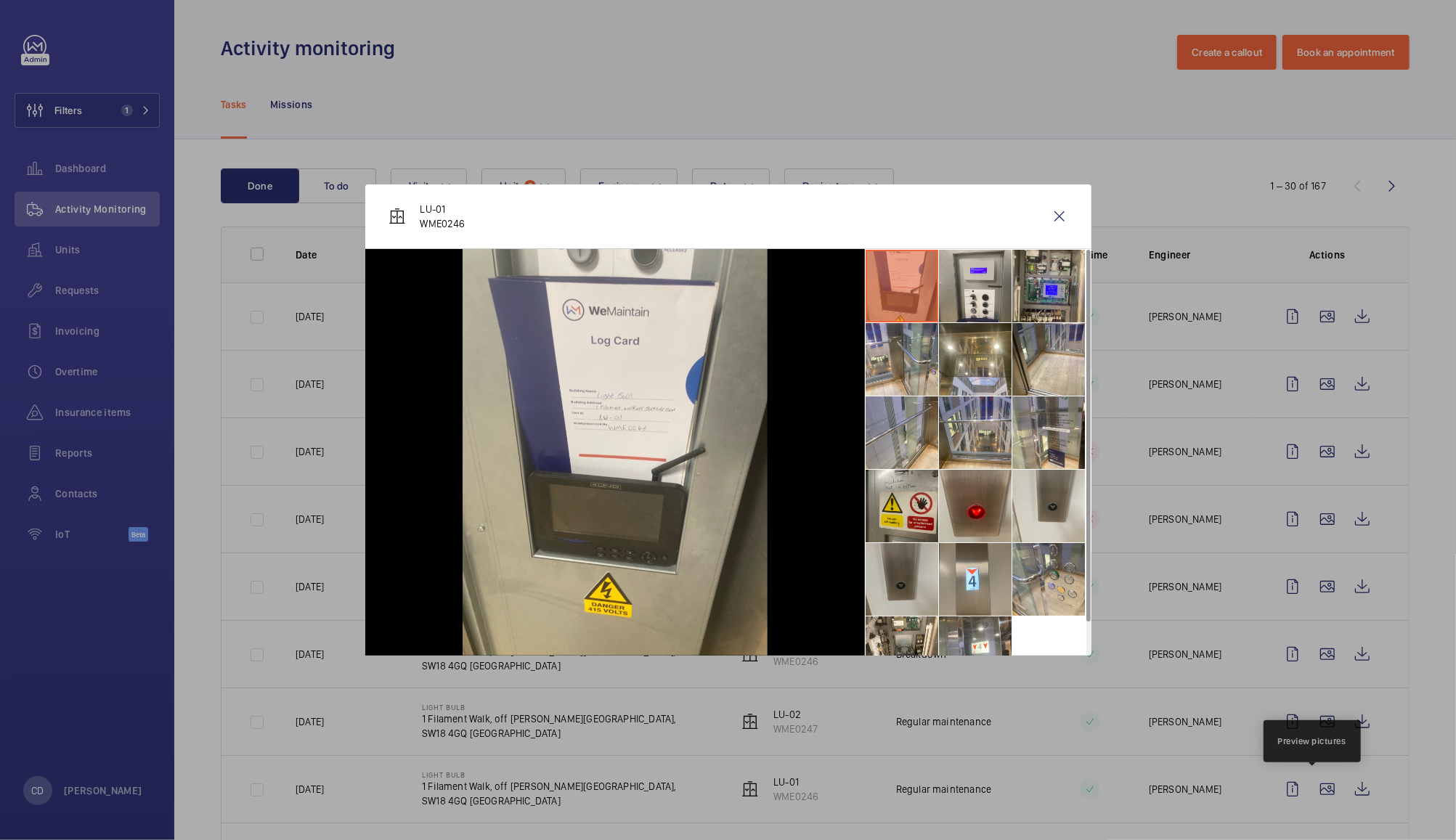
click at [903, 582] on li at bounding box center [902, 579] width 73 height 73
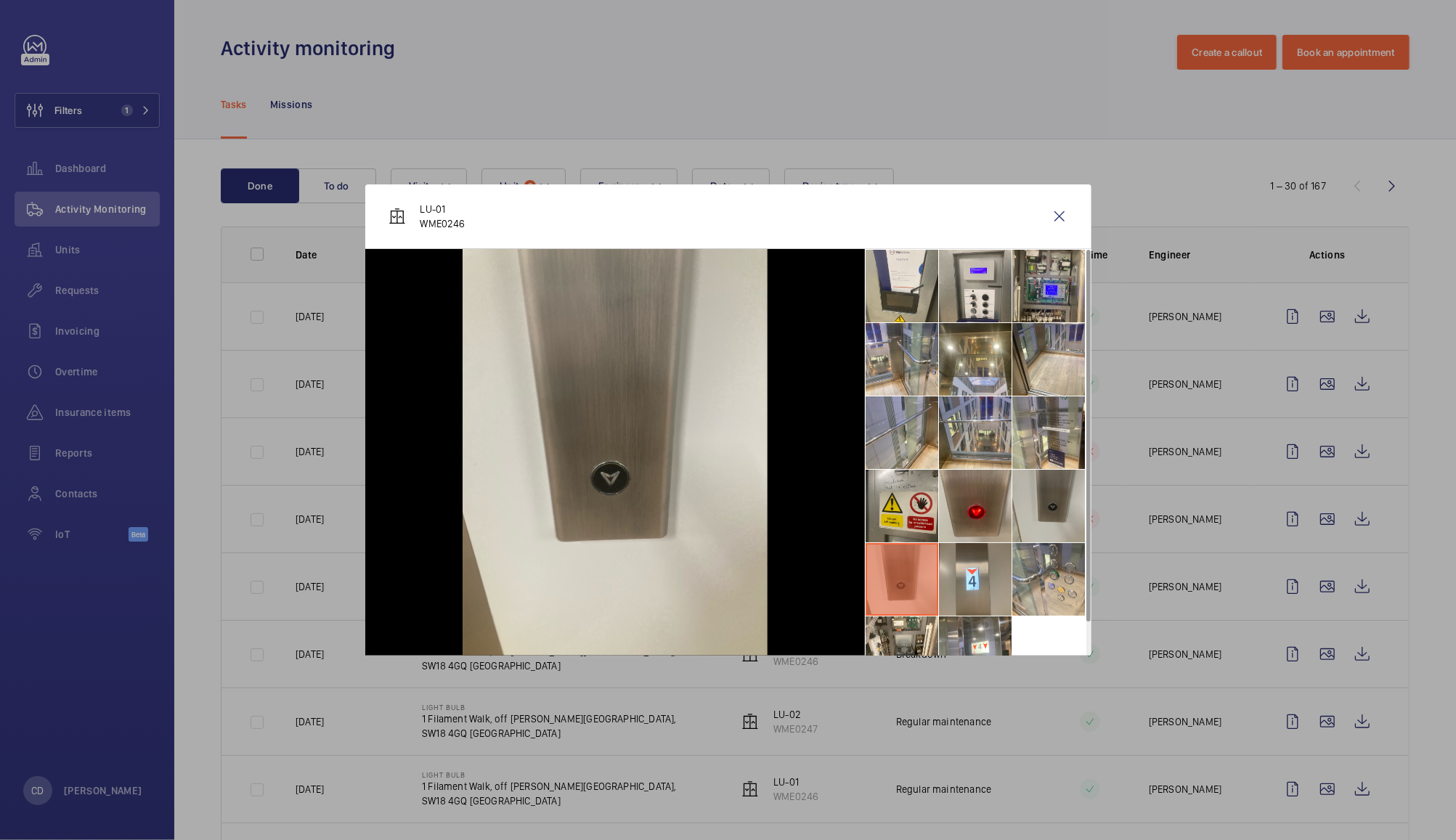
click at [1056, 508] on li at bounding box center [1049, 506] width 73 height 73
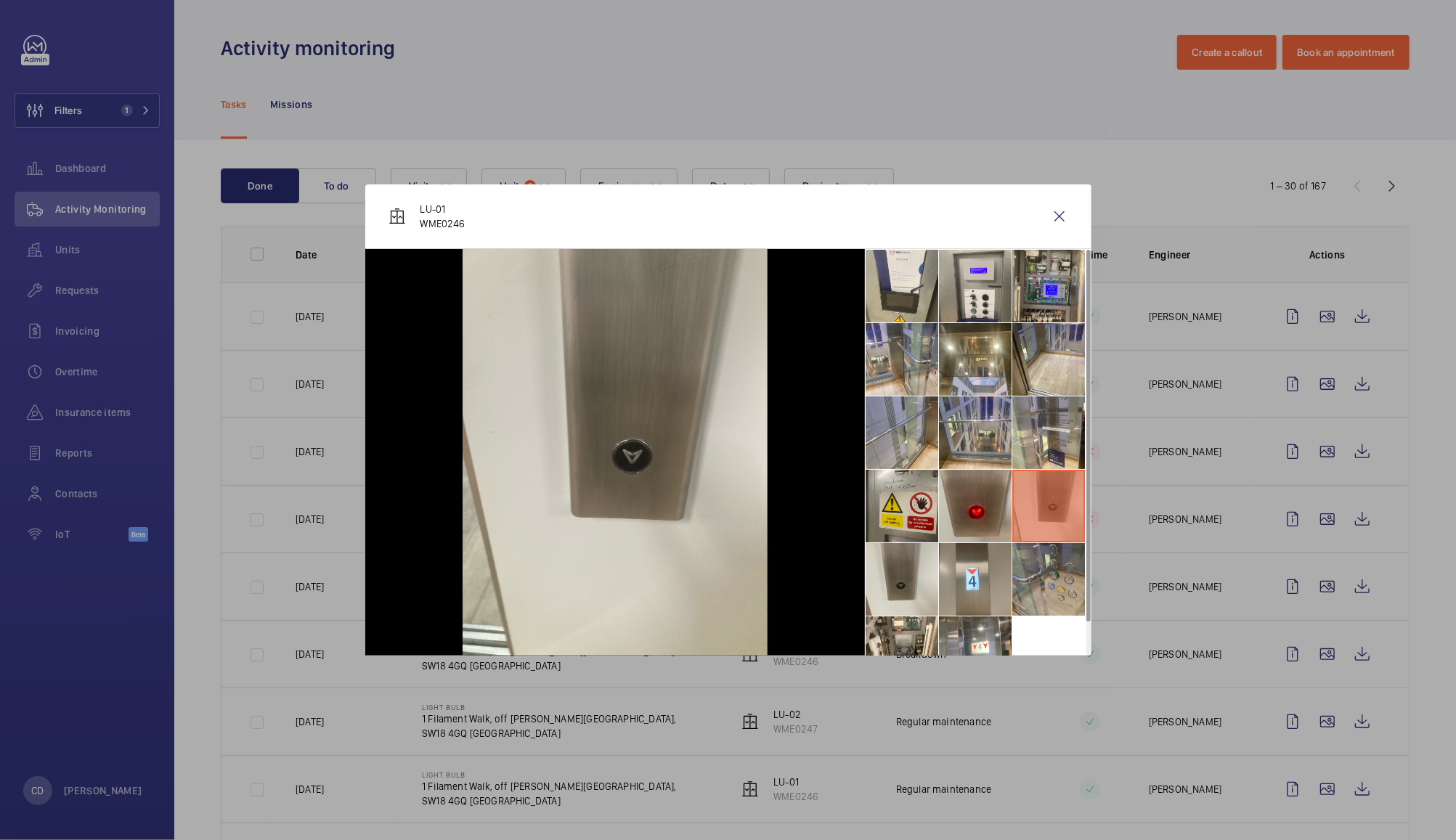
click at [1059, 584] on li at bounding box center [1049, 579] width 73 height 73
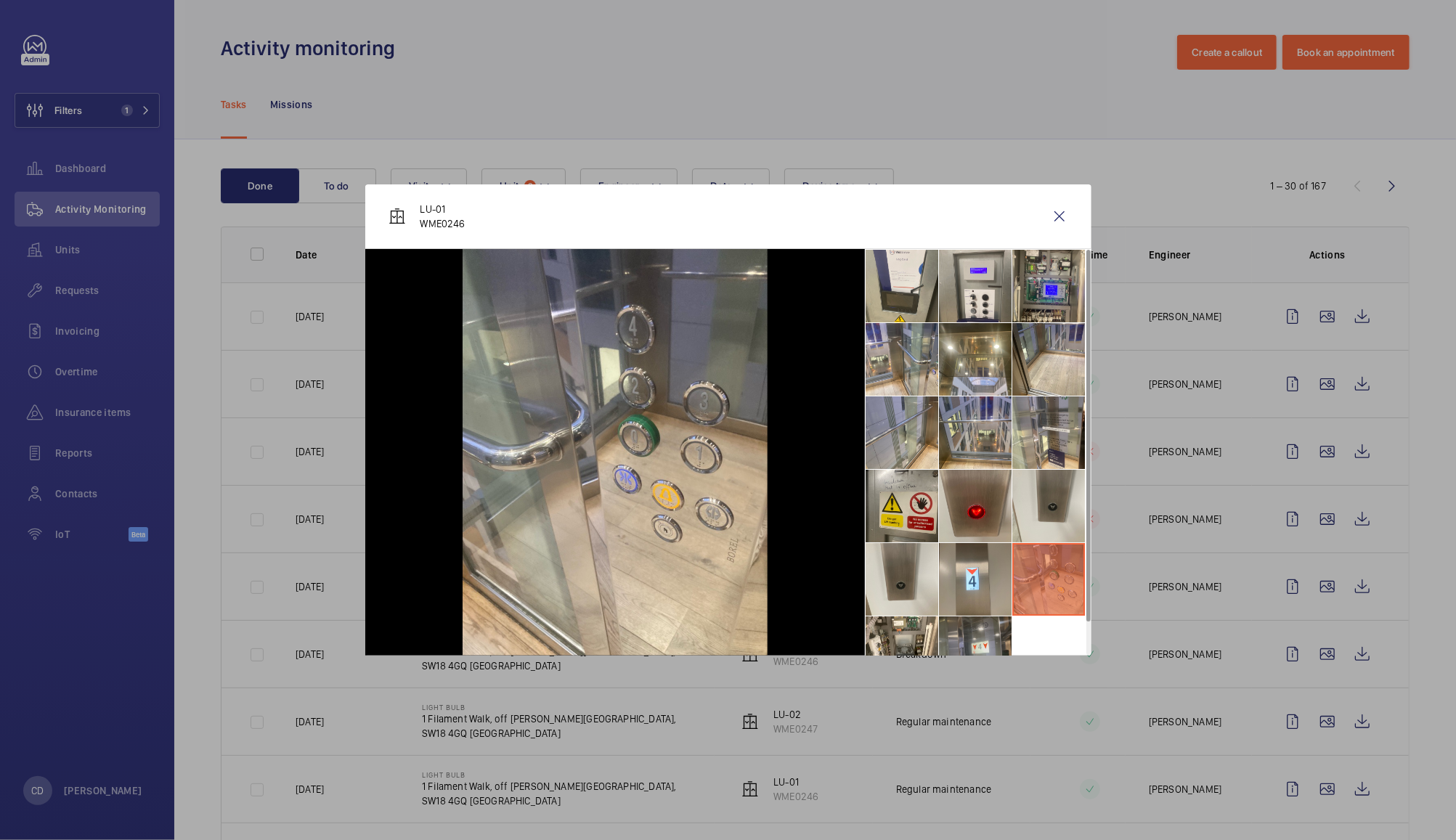
click at [982, 645] on li at bounding box center [975, 653] width 73 height 73
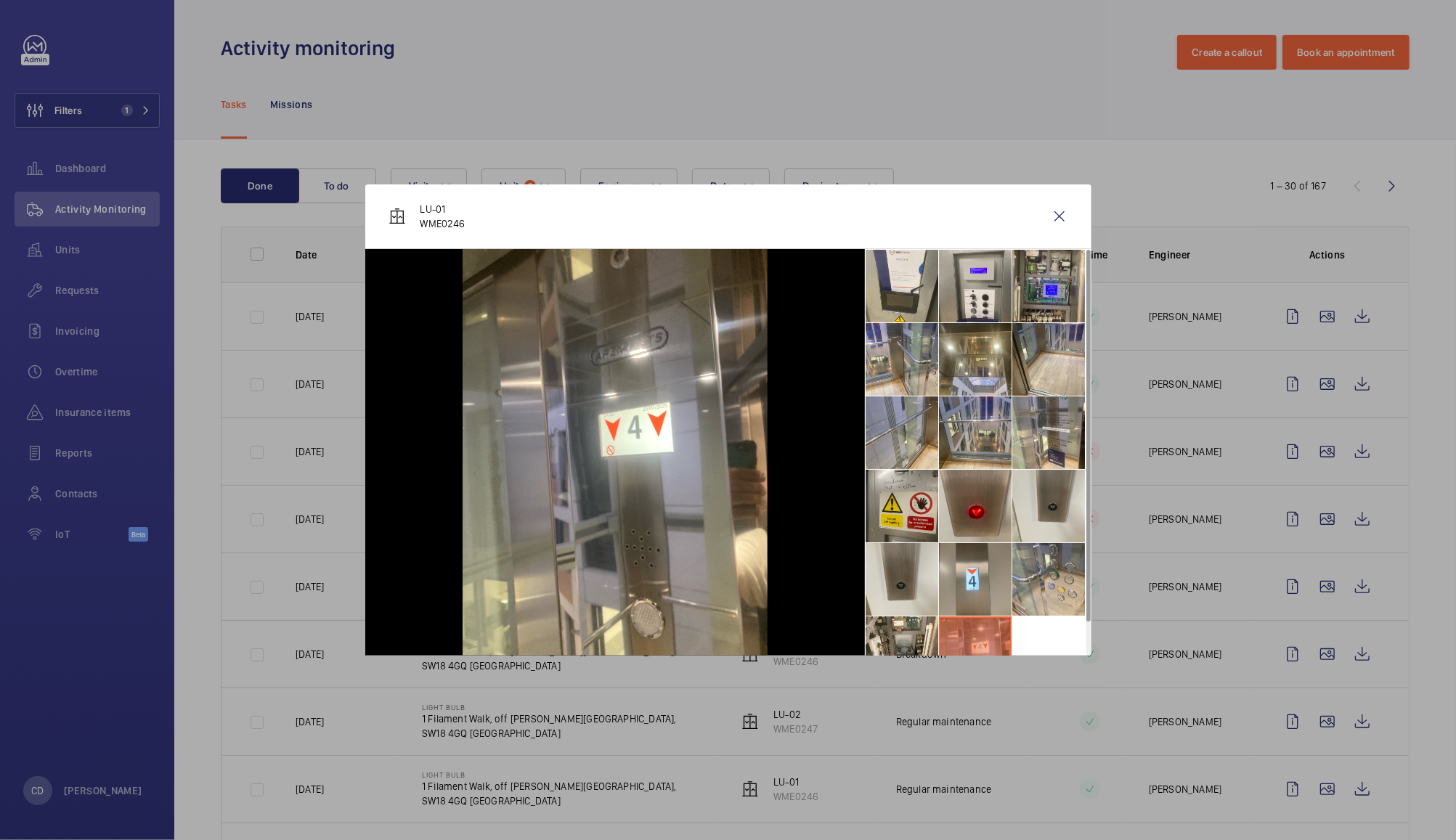
scroll to position [34, 0]
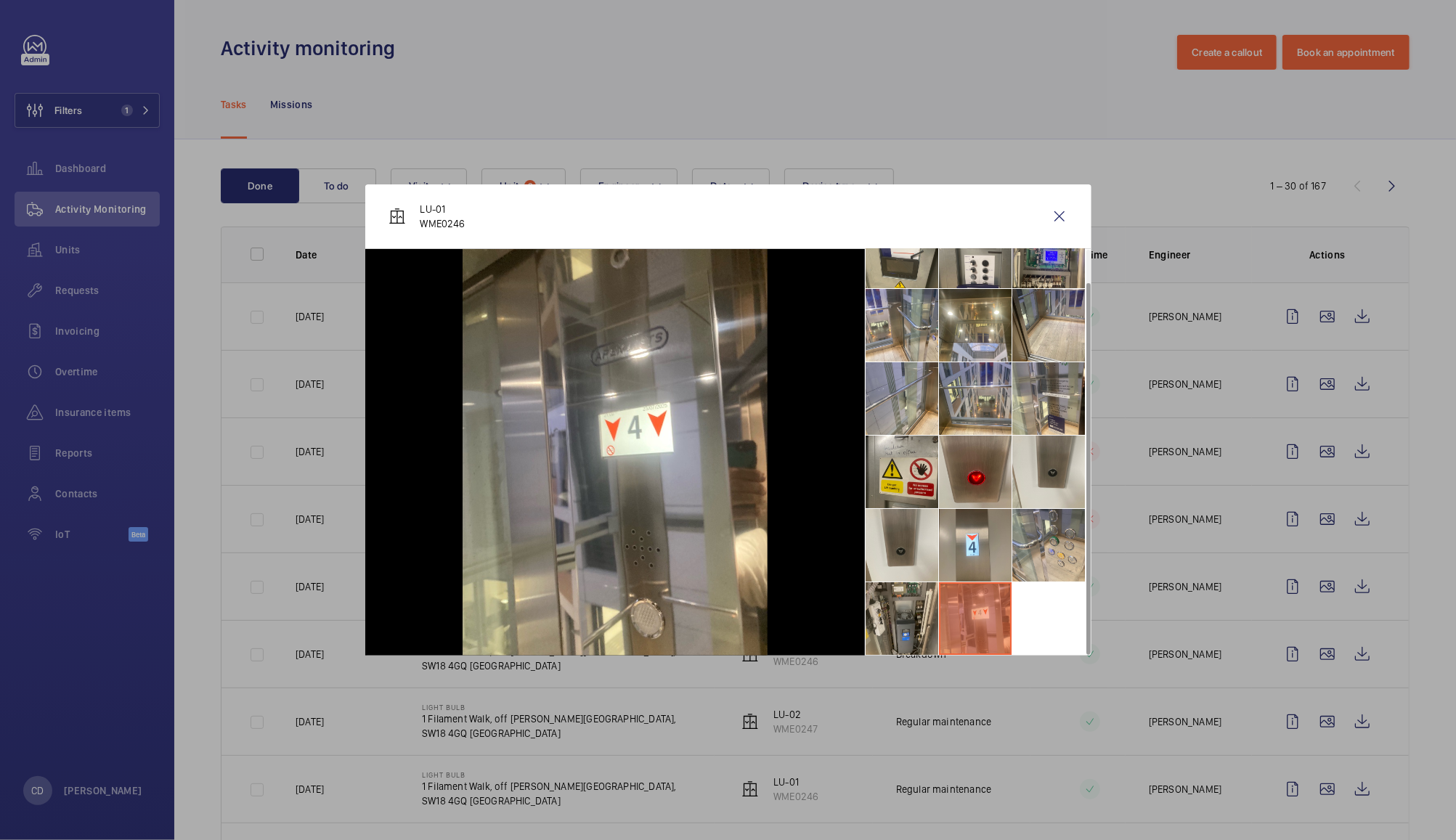
click at [912, 623] on li at bounding box center [902, 618] width 73 height 73
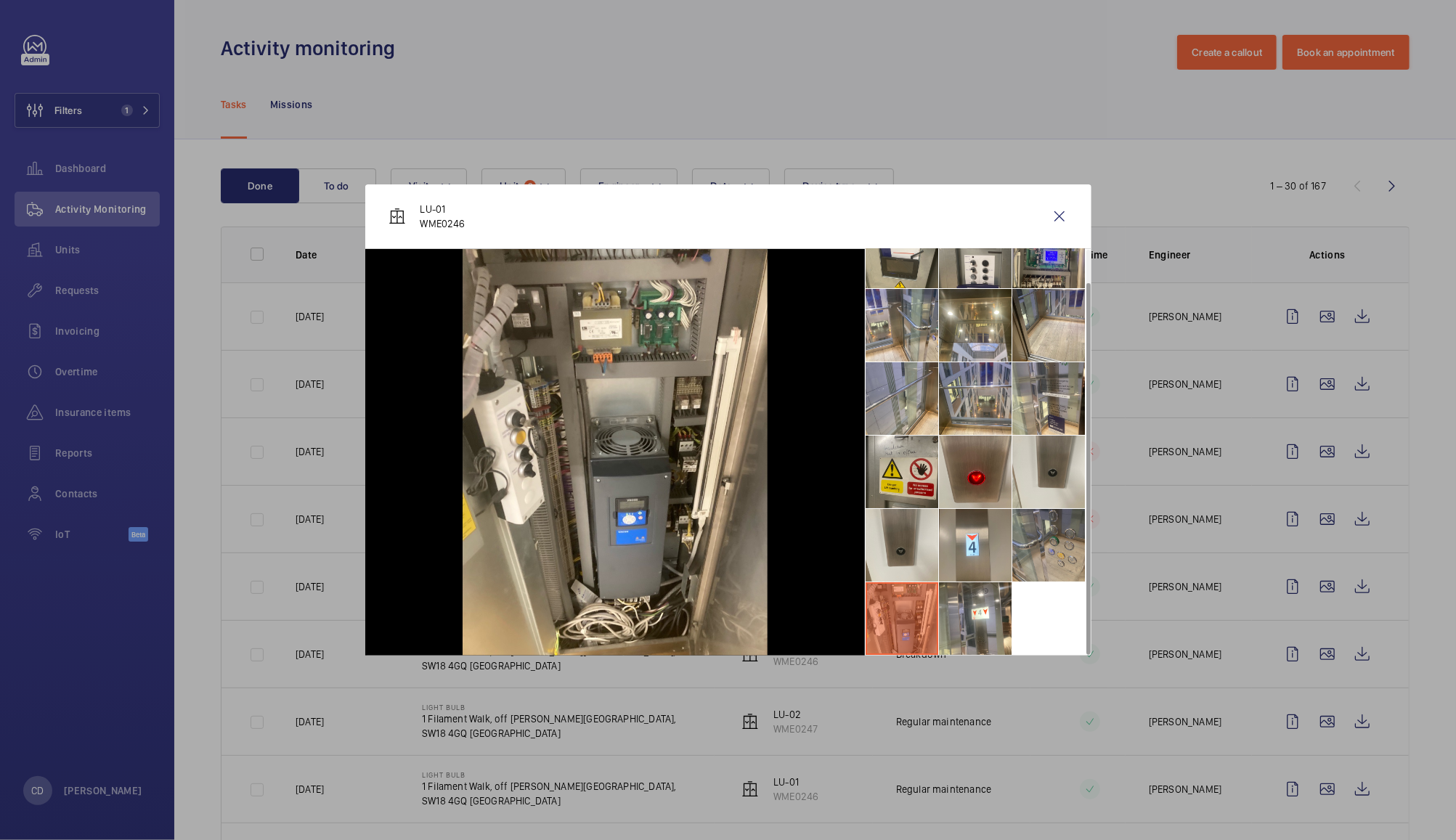
click at [1054, 546] on li at bounding box center [1049, 546] width 73 height 73
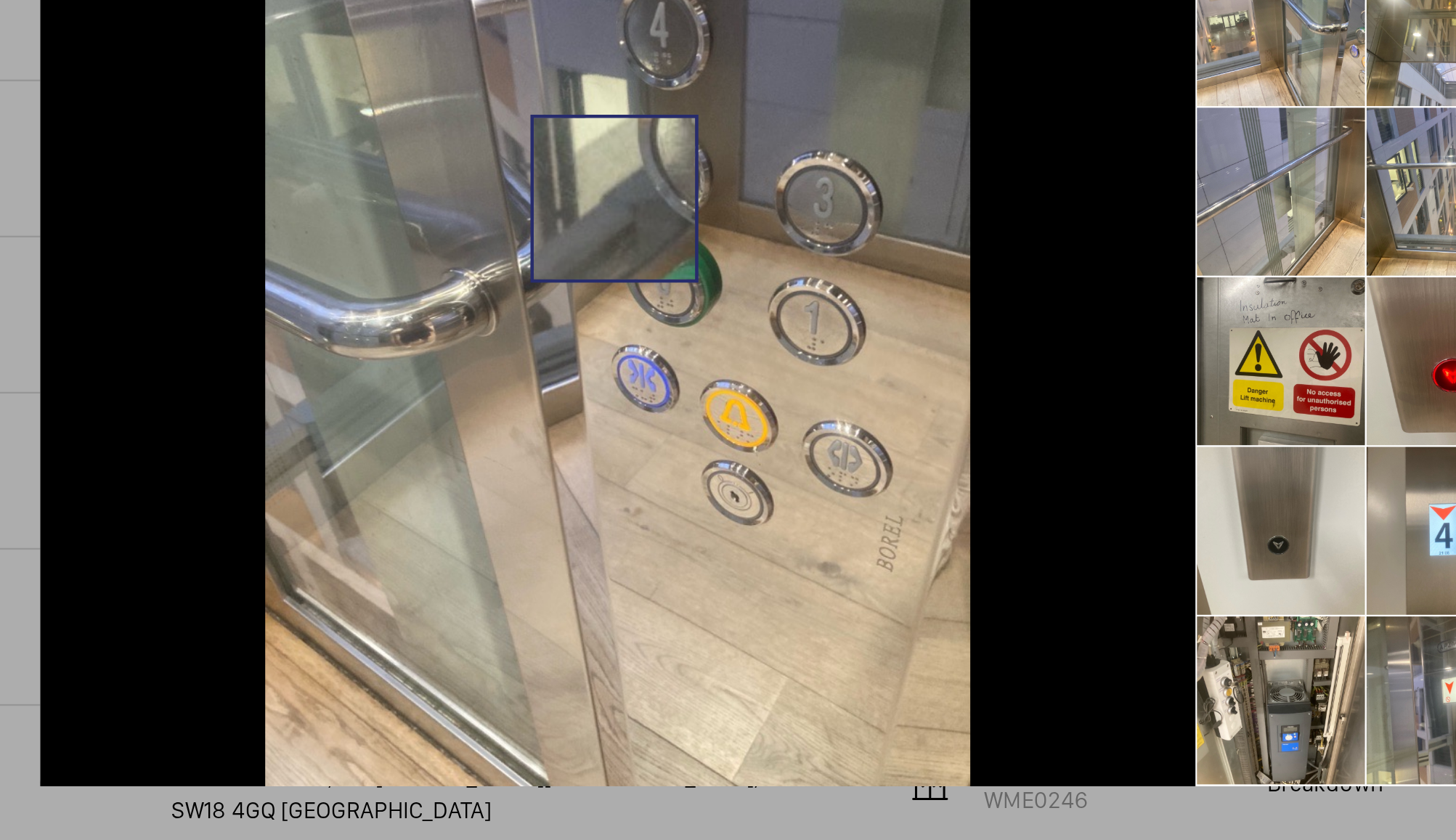
click at [649, 514] on img at bounding box center [615, 452] width 305 height 406
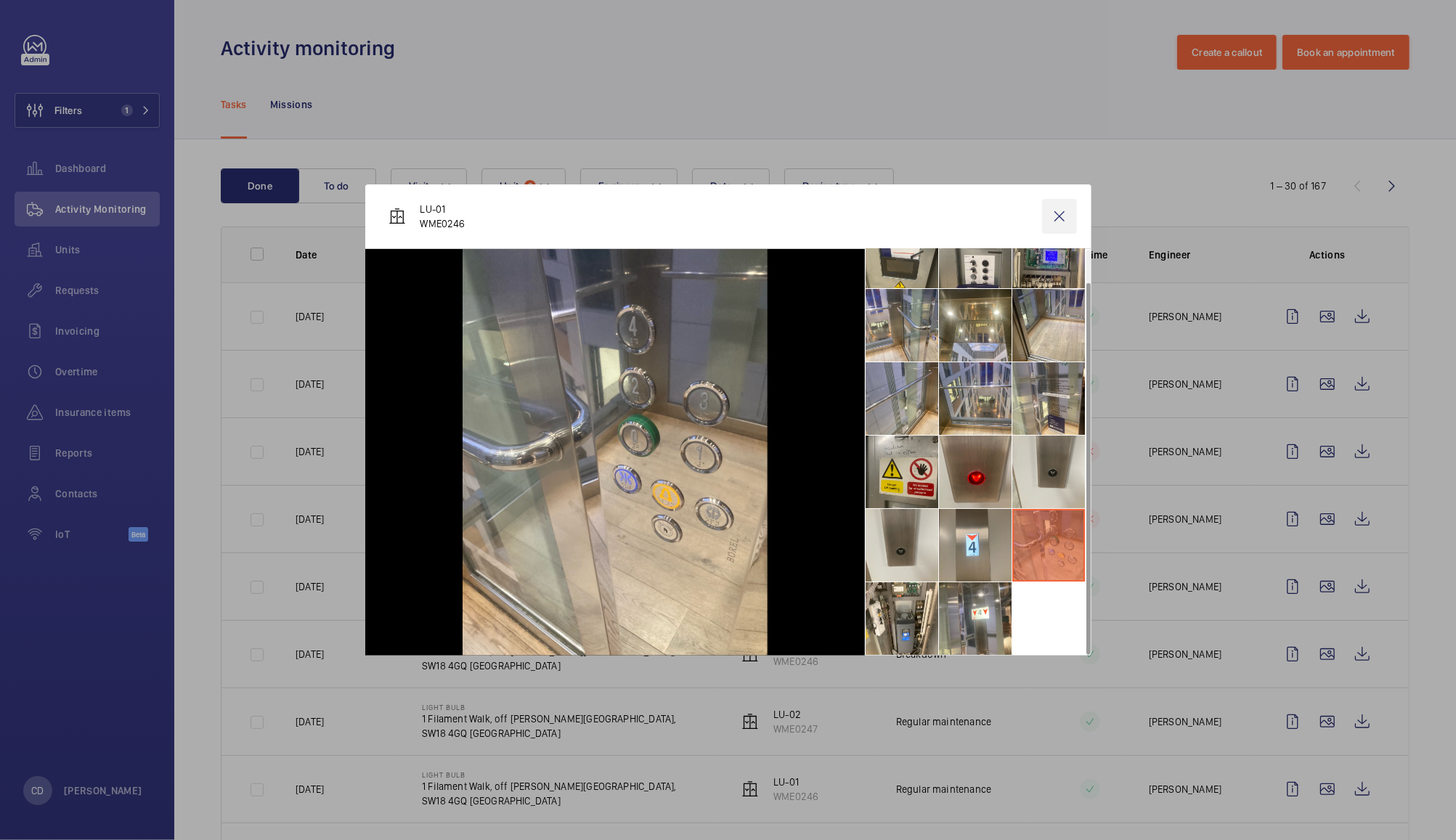
click at [1067, 213] on wm-front-icon-button at bounding box center [1059, 216] width 35 height 35
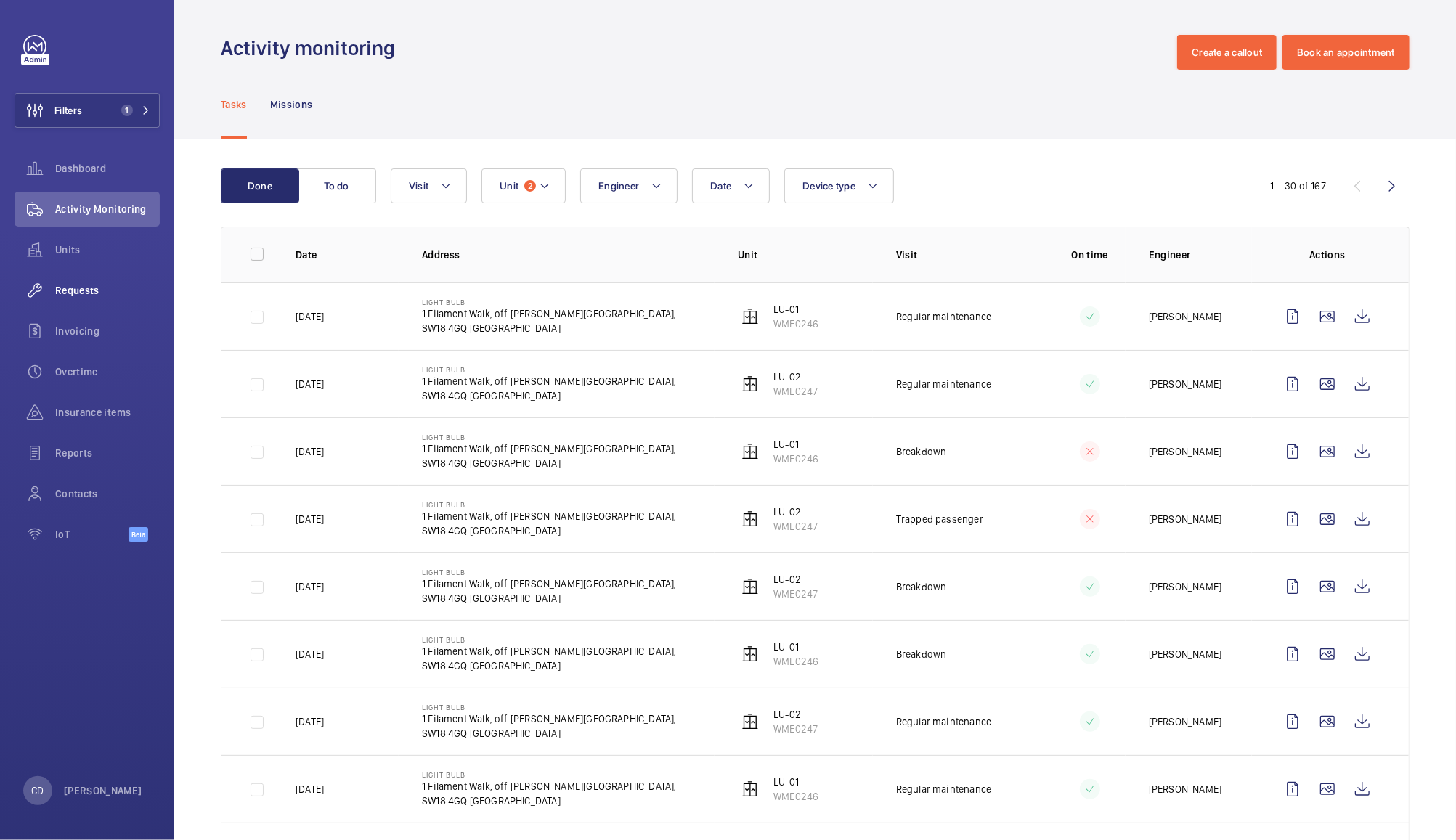
click at [54, 295] on wm-front-icon-button at bounding box center [35, 290] width 41 height 35
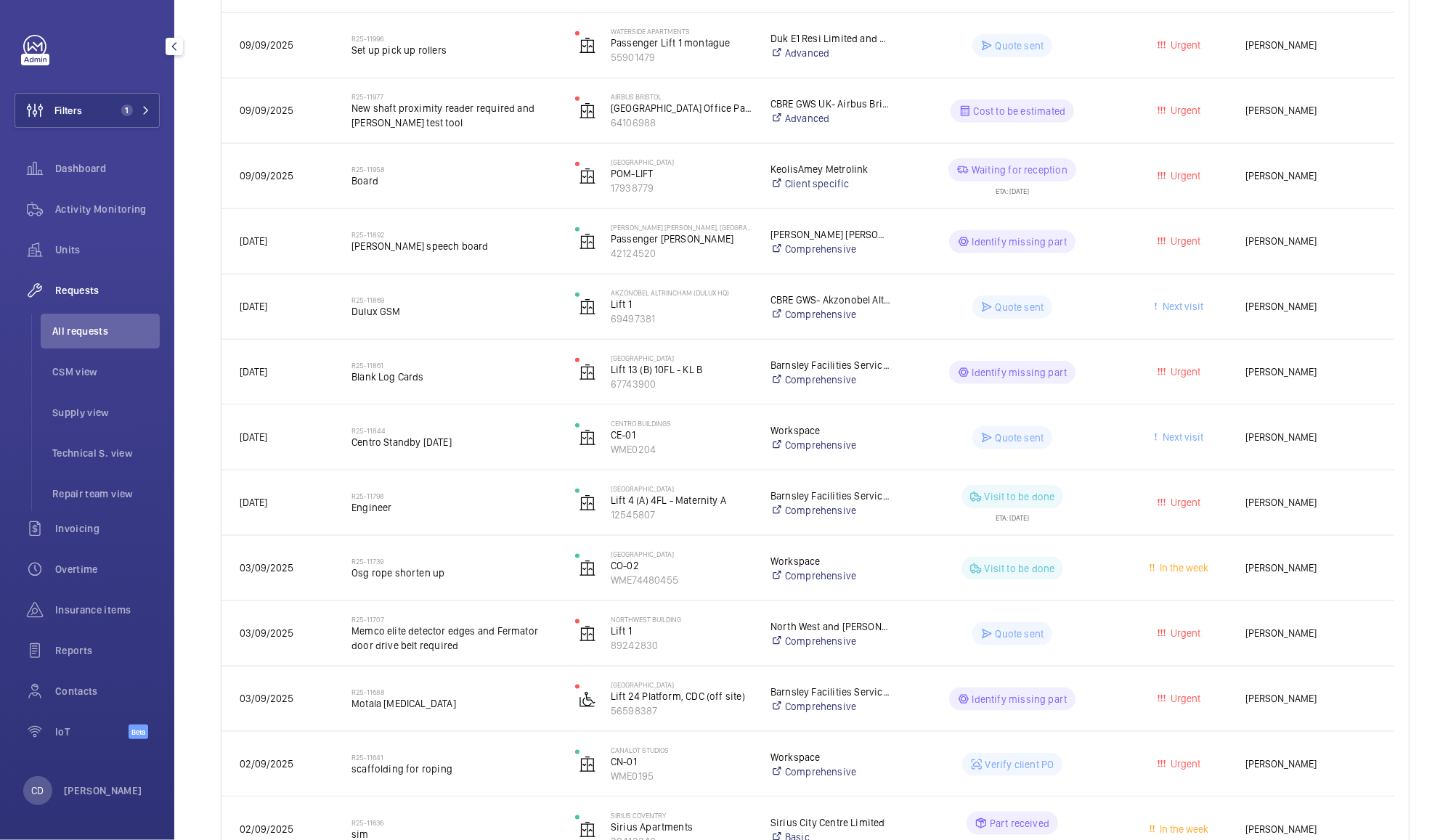
scroll to position [1126, 0]
click at [1093, 507] on wm-front-pills-cell "Visit to be done ETA: 12/09/2025" at bounding box center [1012, 499] width 205 height 36
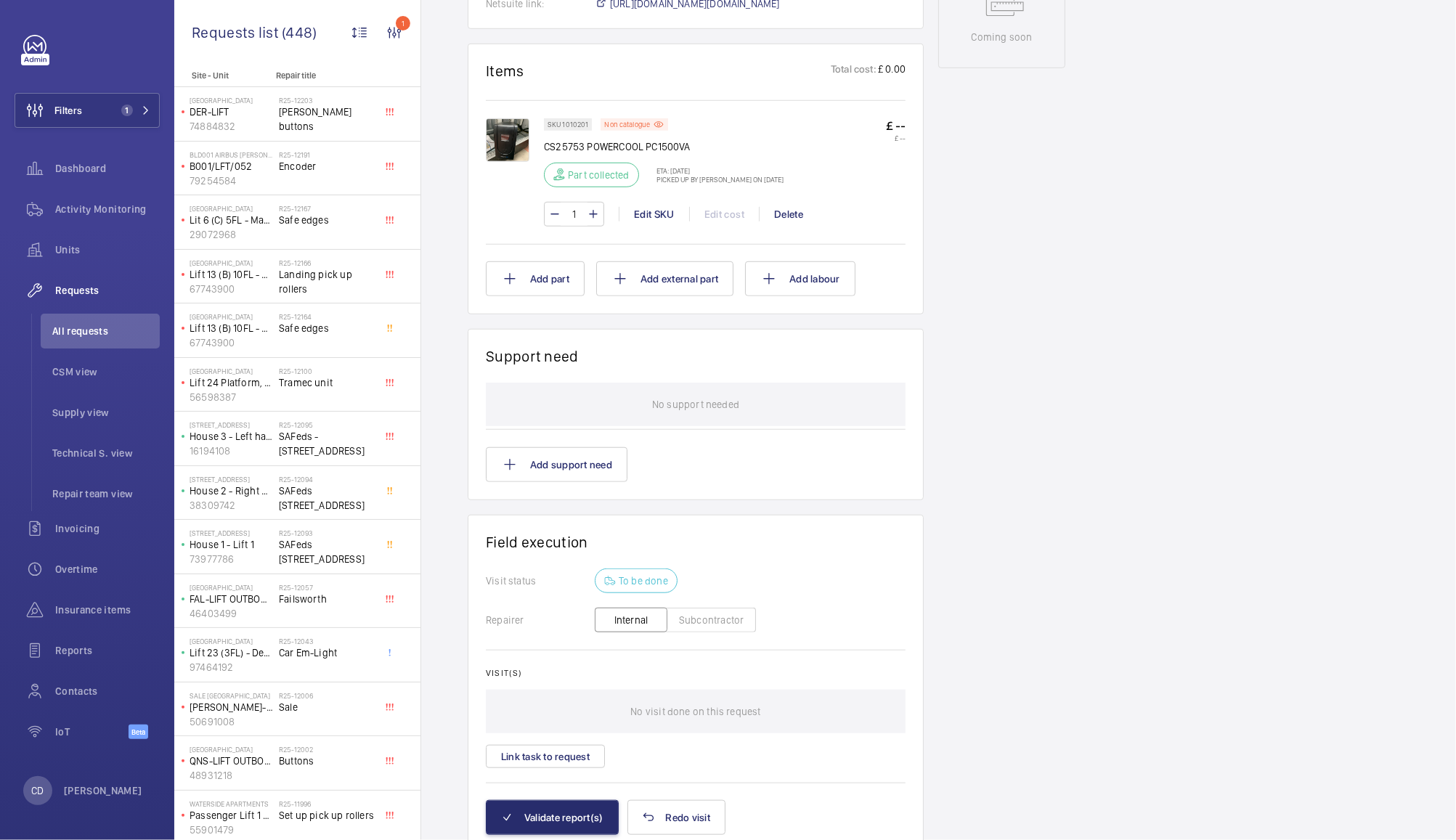
scroll to position [854, 0]
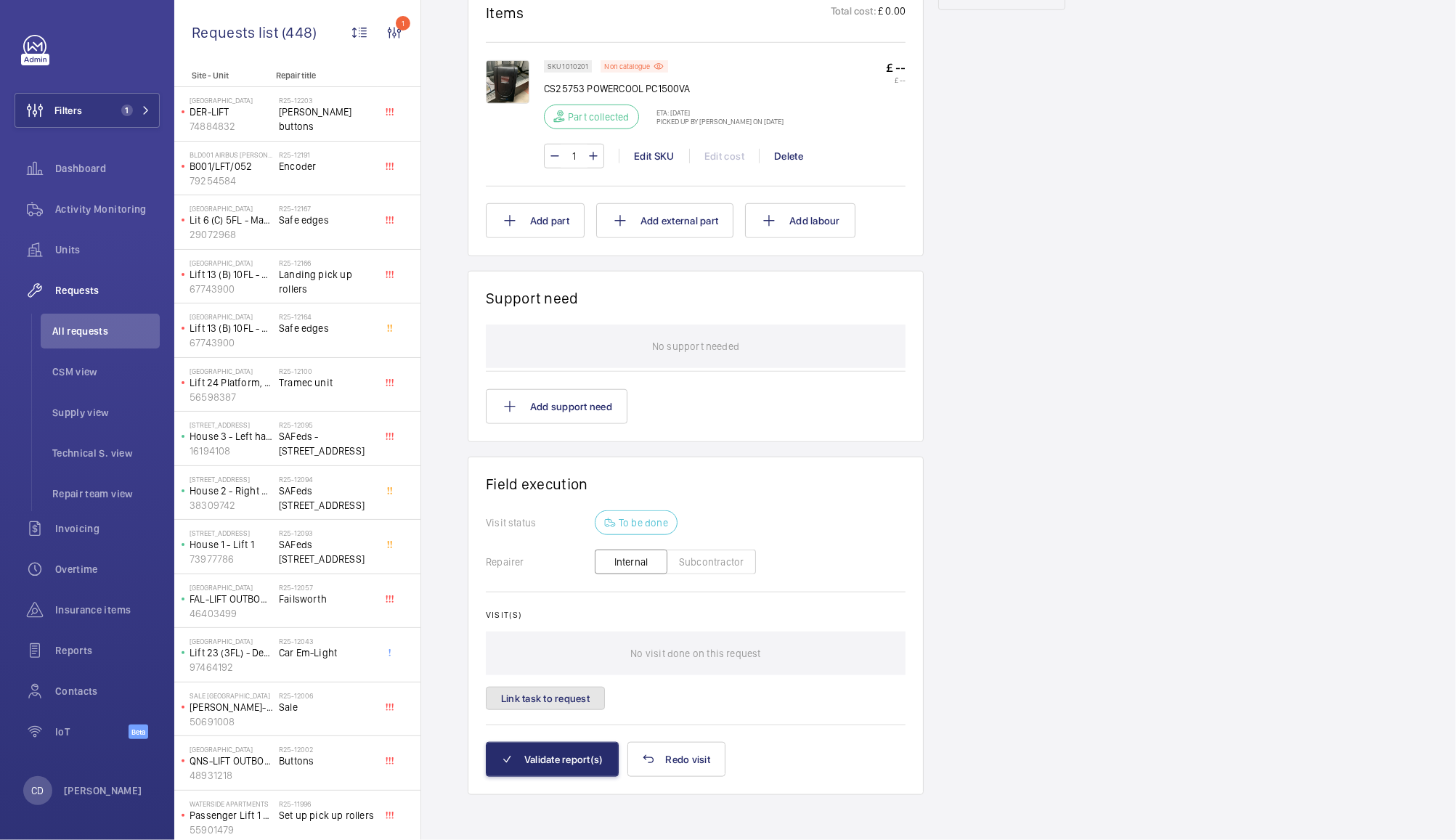
click at [560, 701] on button "Link task to request" at bounding box center [546, 698] width 119 height 23
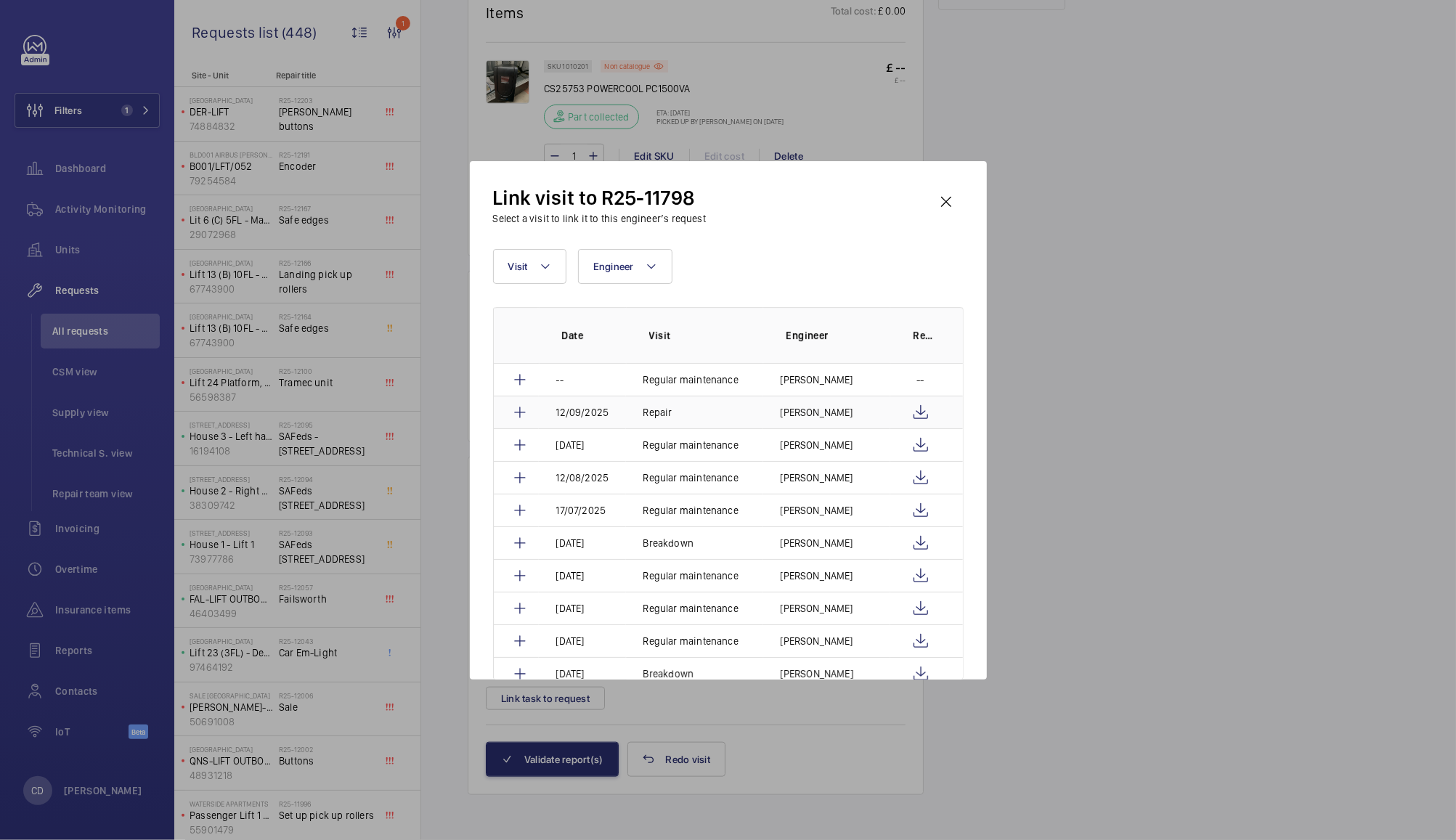
click at [523, 414] on mat-icon at bounding box center [520, 412] width 18 height 18
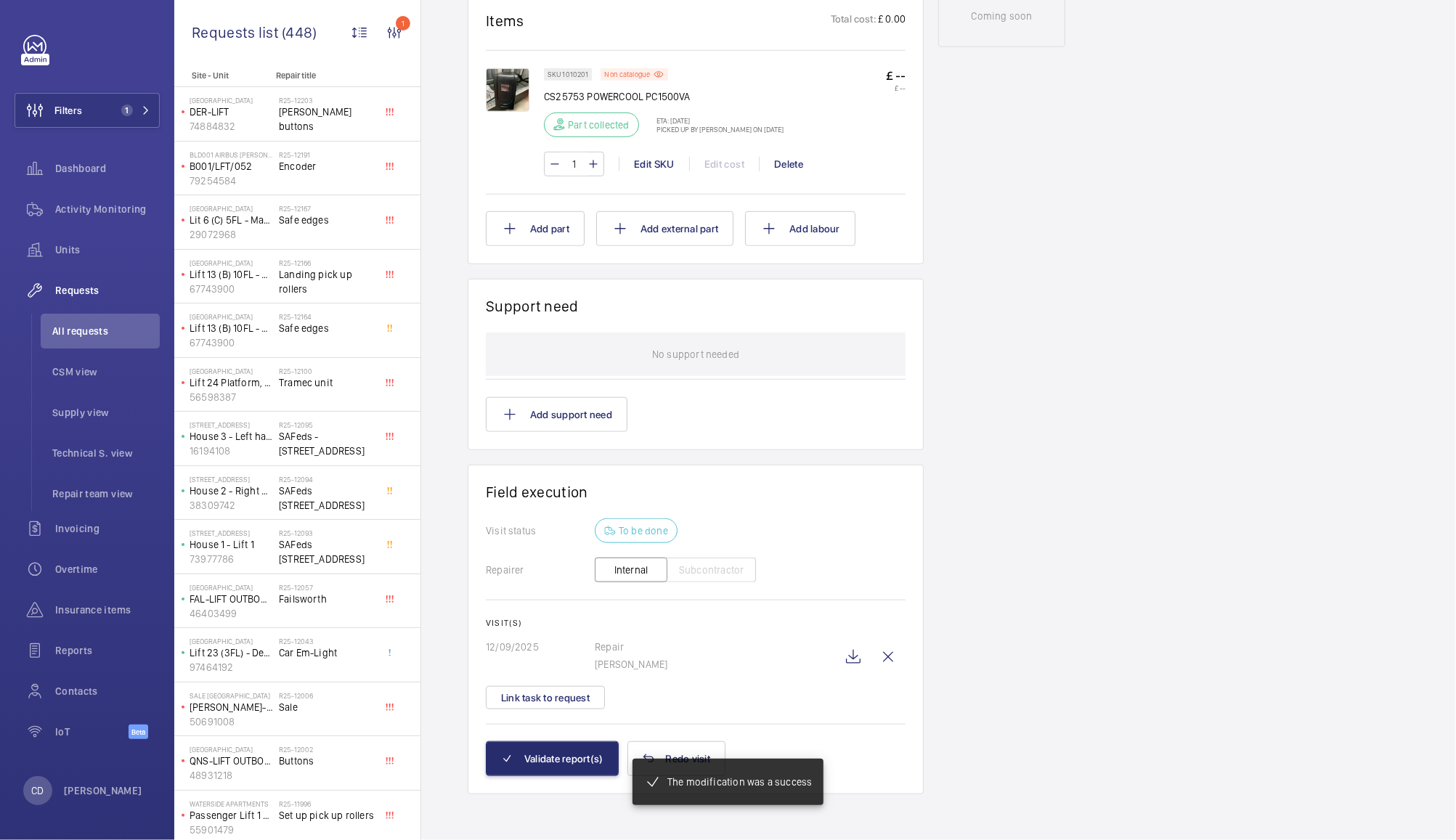
scroll to position [830, 0]
click at [573, 760] on button "Validate report(s)" at bounding box center [553, 759] width 133 height 35
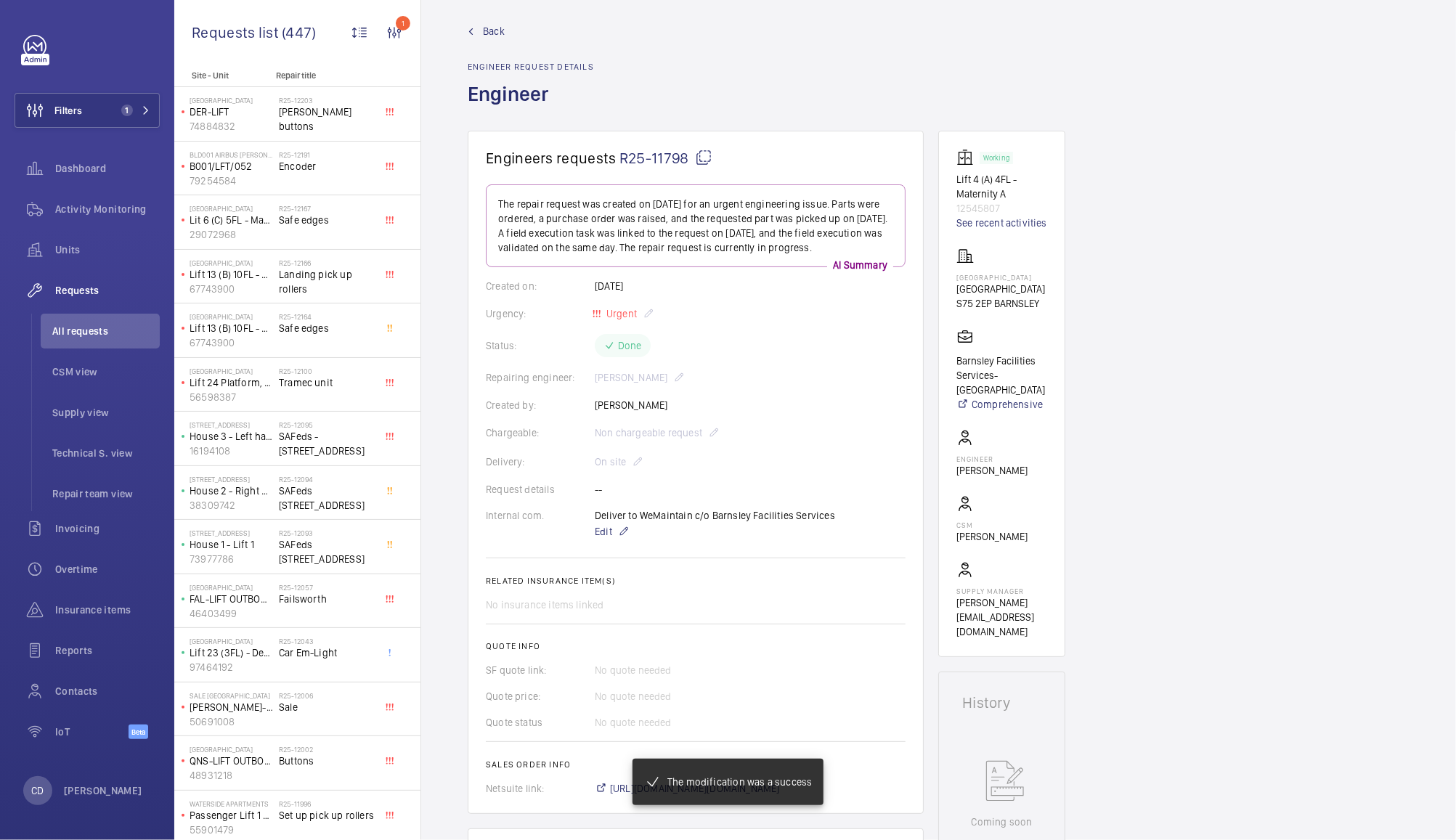
scroll to position [0, 0]
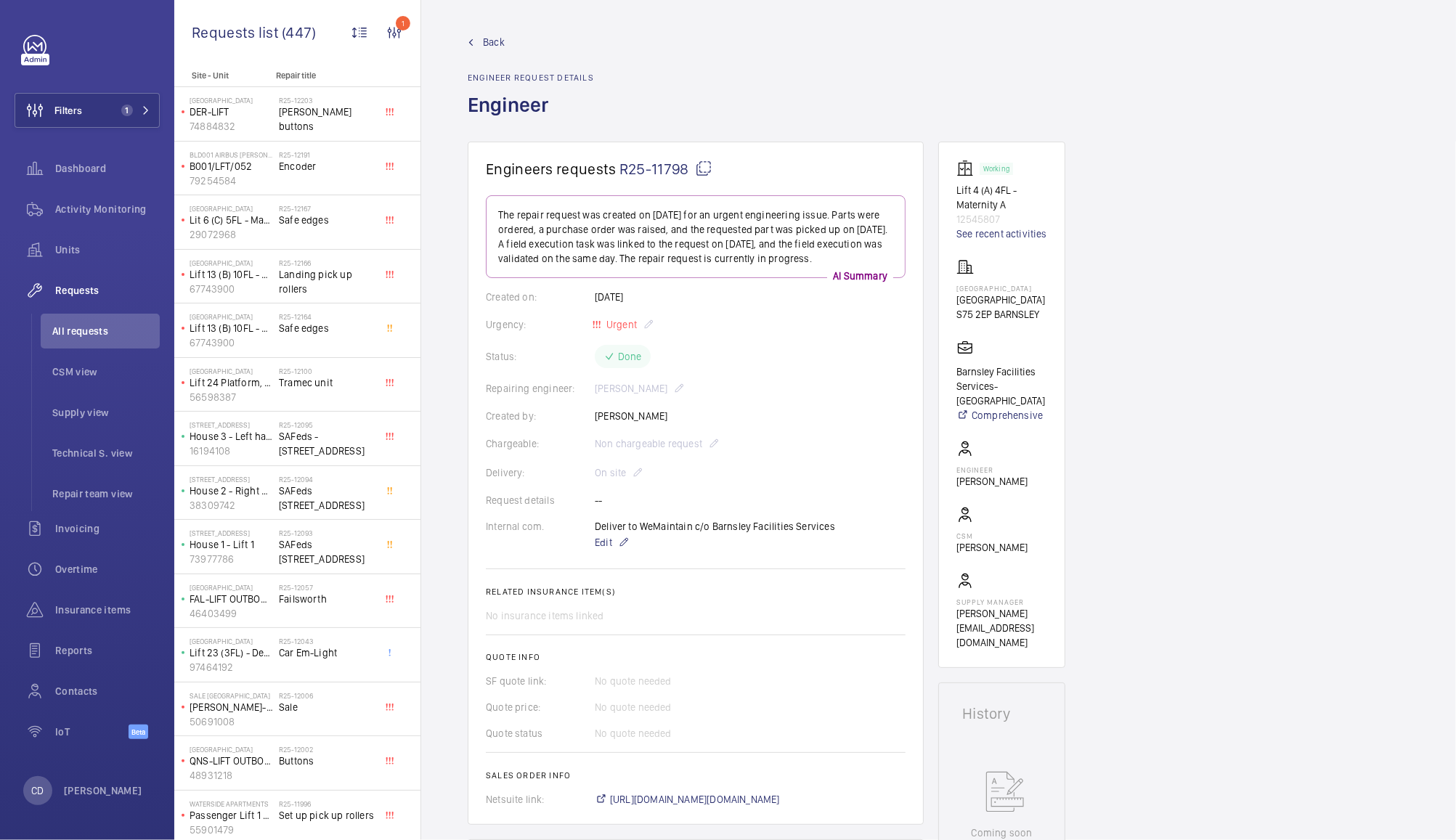
click at [75, 295] on span "Requests" at bounding box center [107, 290] width 105 height 14
click at [73, 339] on li "All requests" at bounding box center [100, 331] width 119 height 35
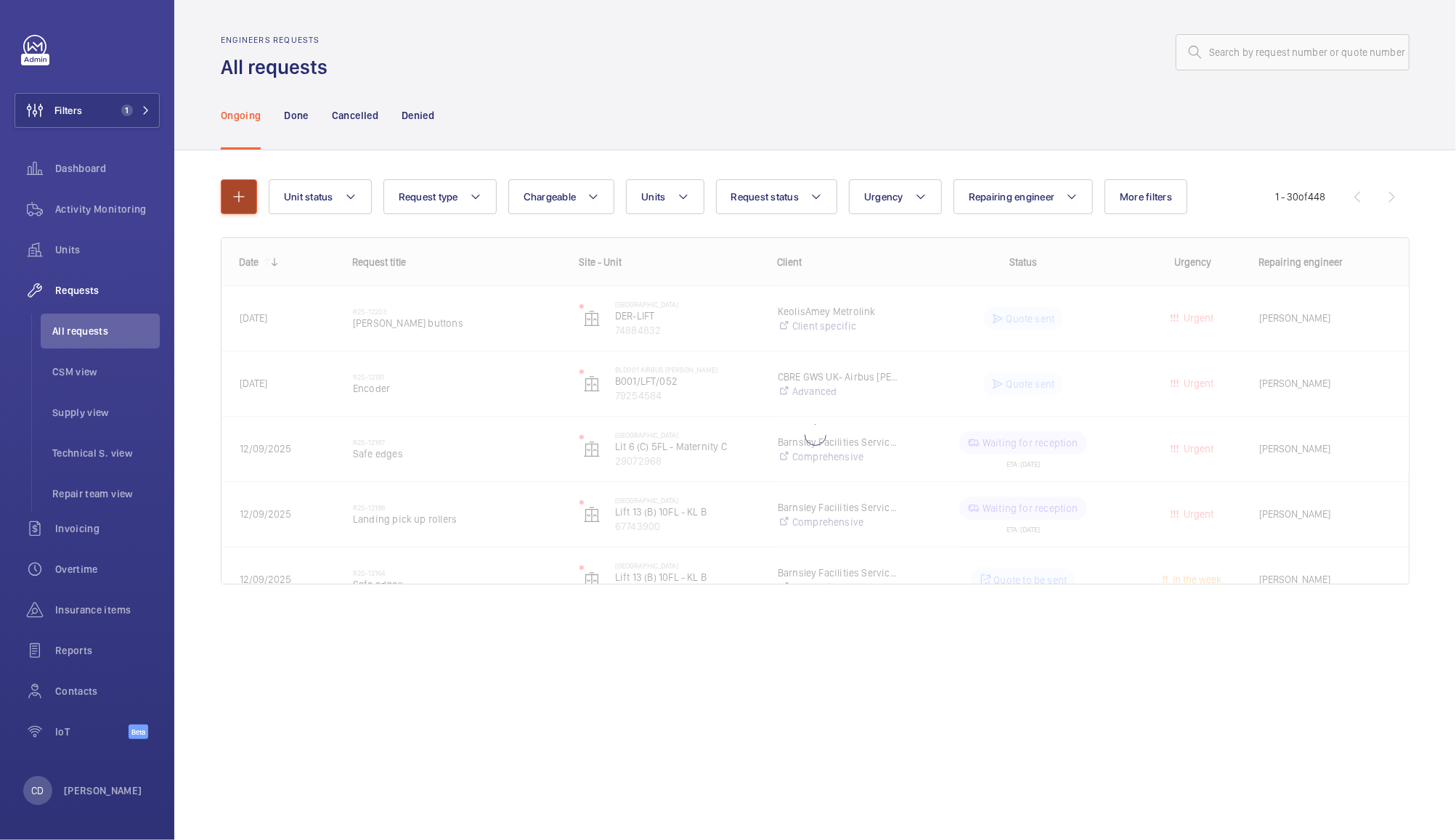
click at [238, 198] on mat-icon "button" at bounding box center [239, 197] width 18 height 18
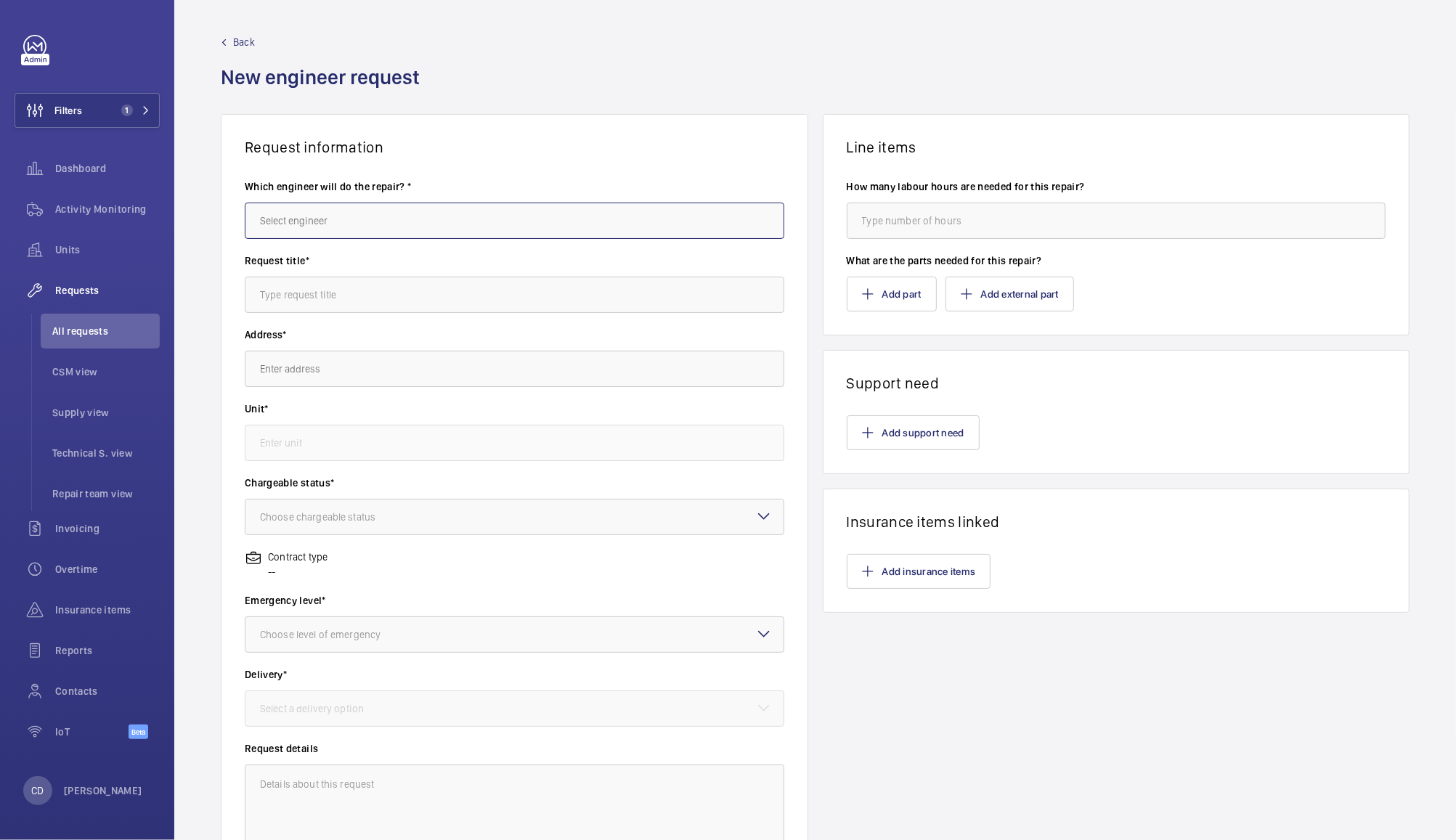
click at [497, 215] on input "text" at bounding box center [515, 220] width 539 height 36
click at [658, 253] on mat-option "[PERSON_NAME]" at bounding box center [511, 263] width 531 height 35
type input "[PERSON_NAME]"
type input "Lightbulb Keyswitches at Client Request"
click at [456, 407] on span "Light Bulb 1 Filament Walk, off Buckhold Road,, SW18 4GQ LONDON" at bounding box center [410, 412] width 300 height 14
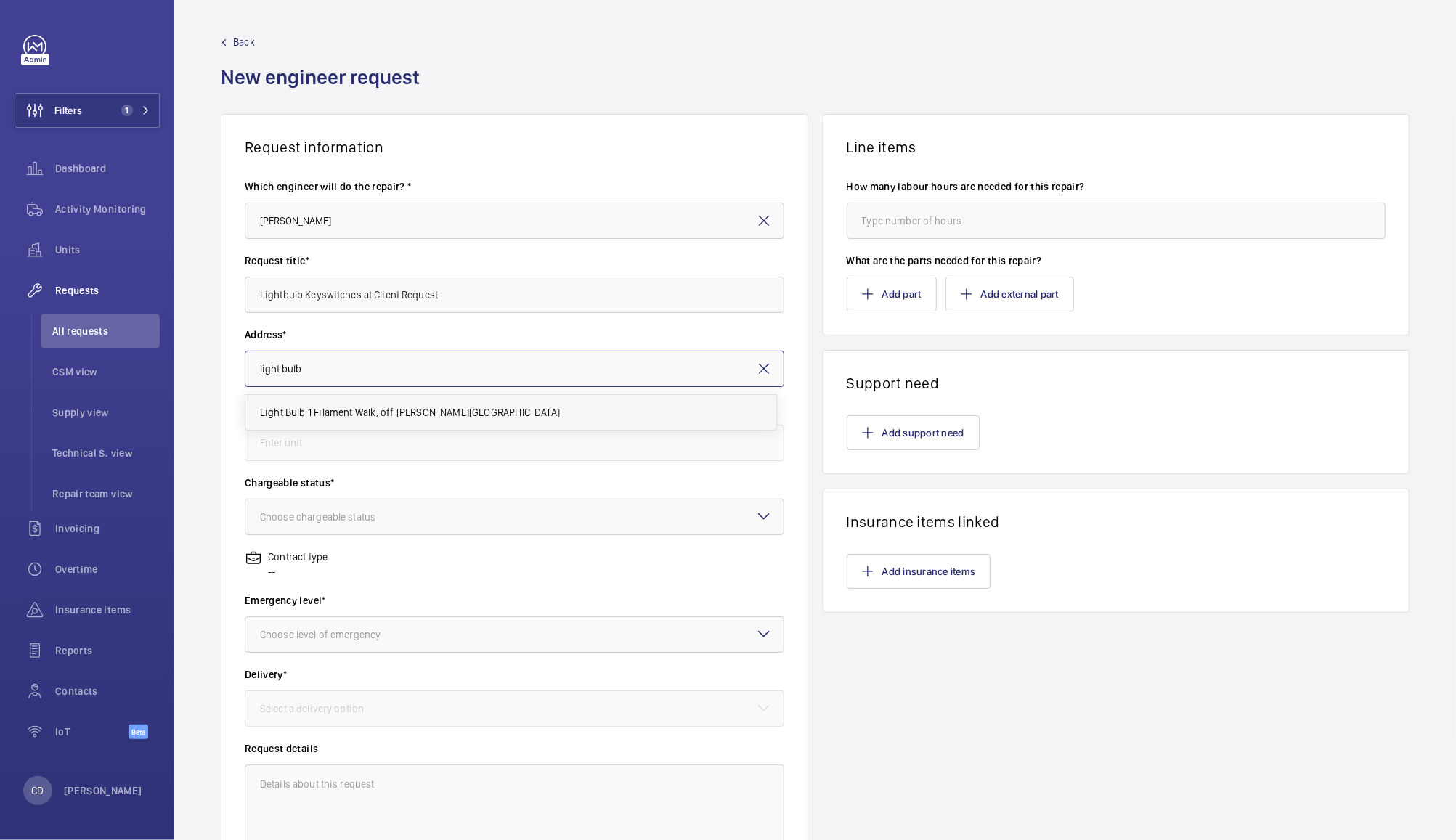
type input "Light Bulb 1 Filament Walk, off Buckhold Road,, SW18 4GQ LONDON"
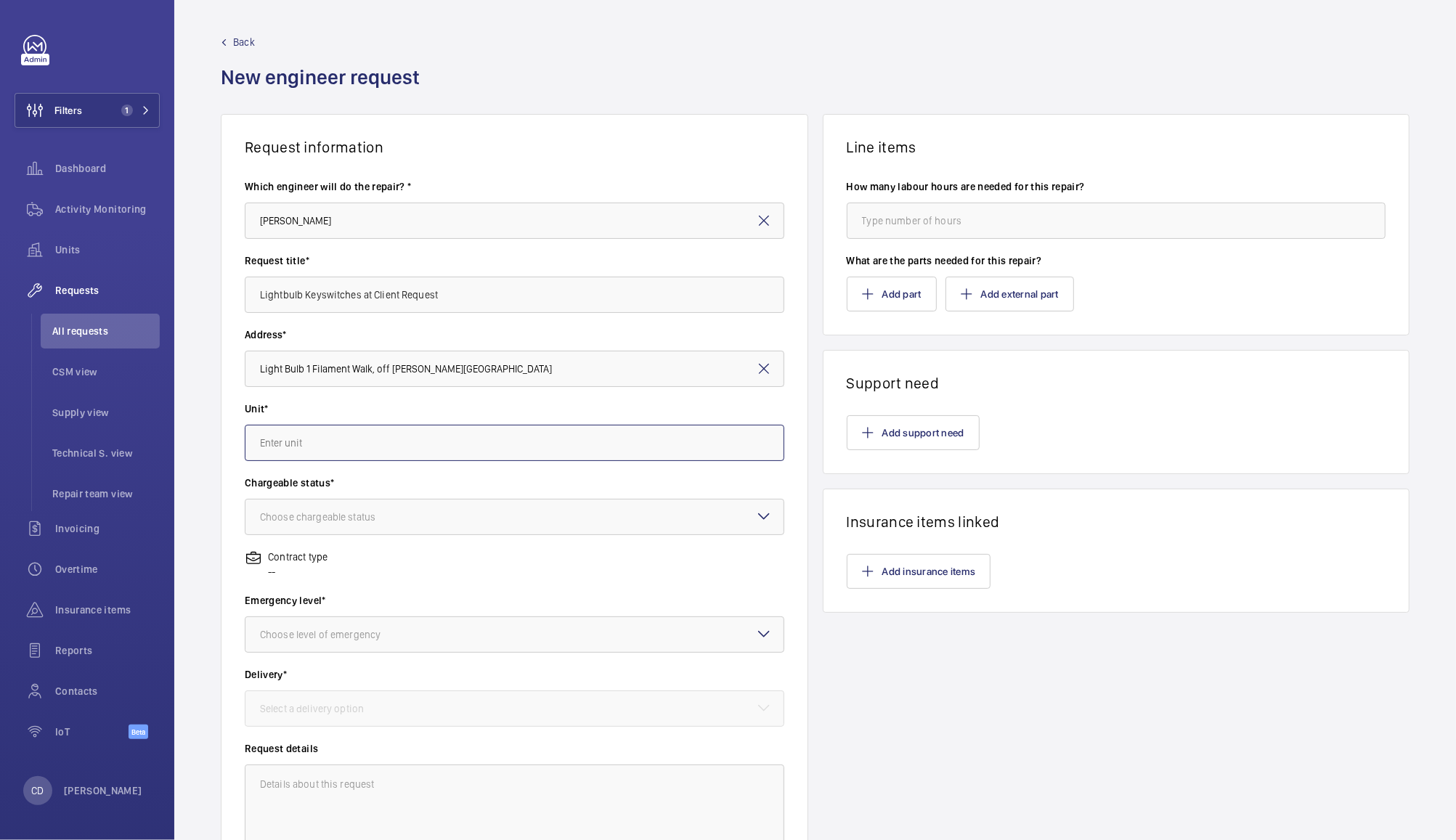
click at [485, 443] on input "text" at bounding box center [515, 443] width 539 height 36
click at [330, 561] on span "WME0247 - LU-02" at bounding box center [300, 557] width 81 height 14
type input "WME0247 - LU-02"
click at [457, 518] on div at bounding box center [515, 516] width 539 height 35
click at [437, 559] on span "Chargeable" at bounding box center [515, 561] width 509 height 14
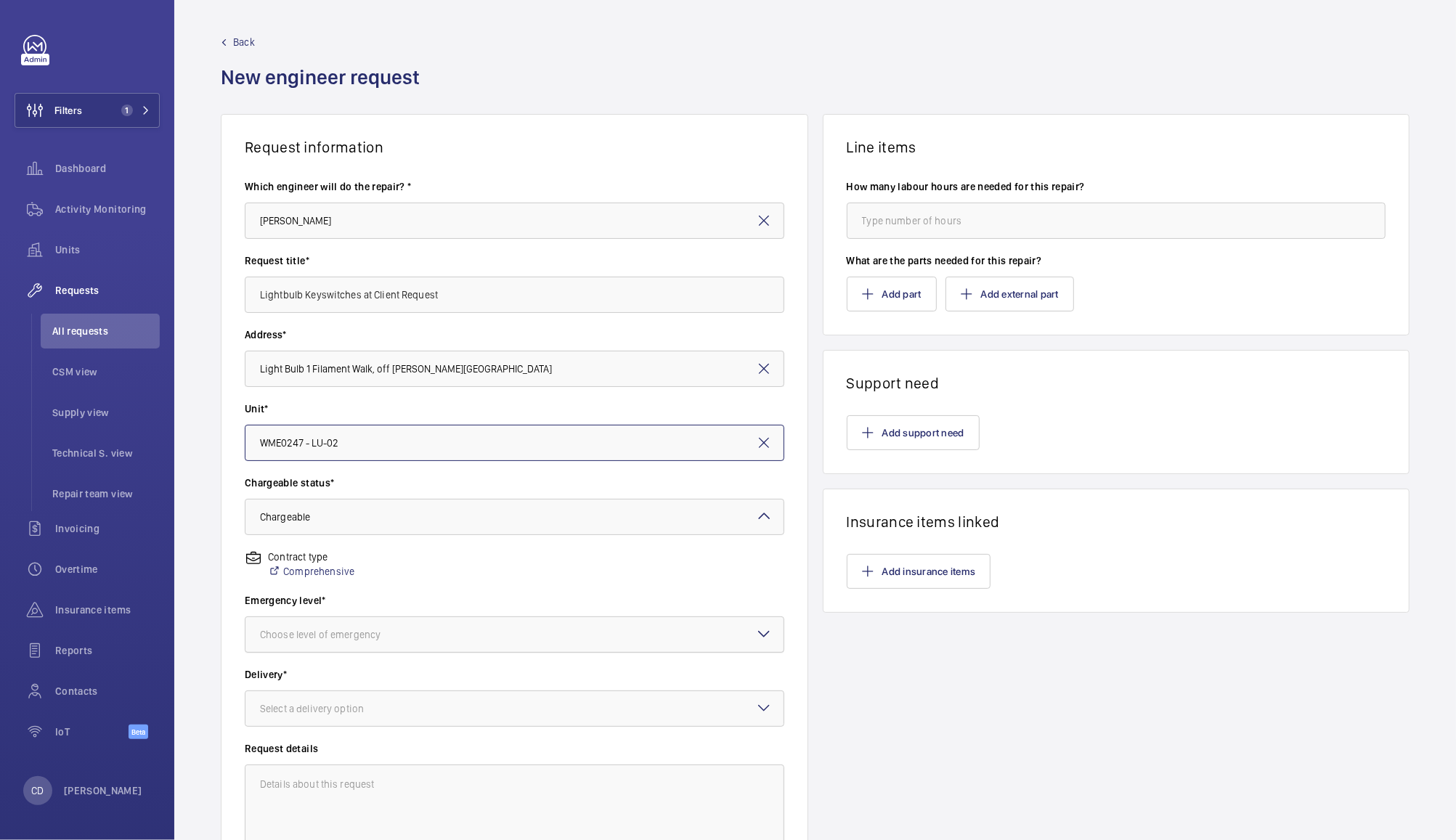
click at [503, 634] on div at bounding box center [515, 634] width 539 height 35
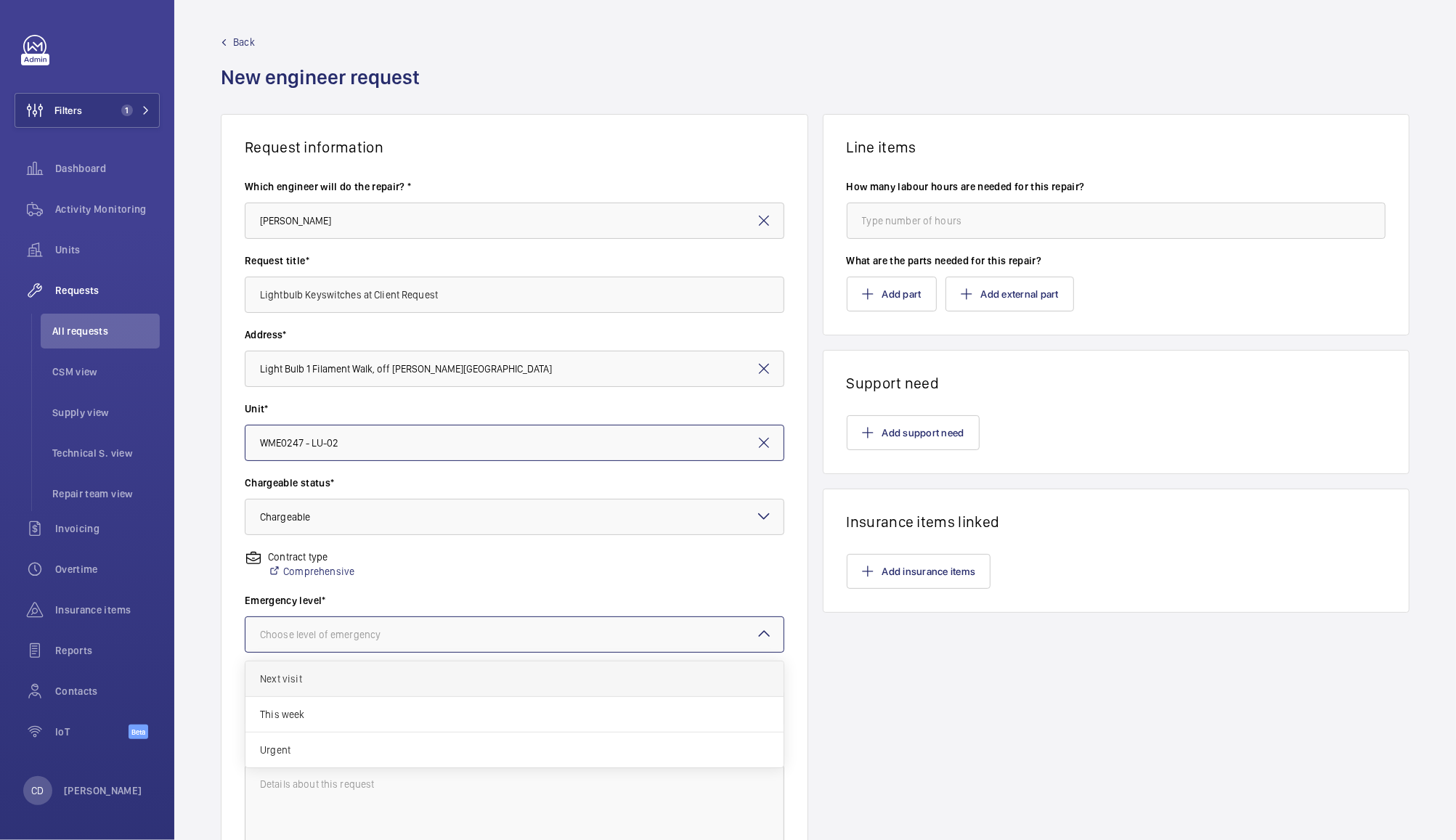
click at [495, 683] on span "Next visit" at bounding box center [515, 679] width 509 height 14
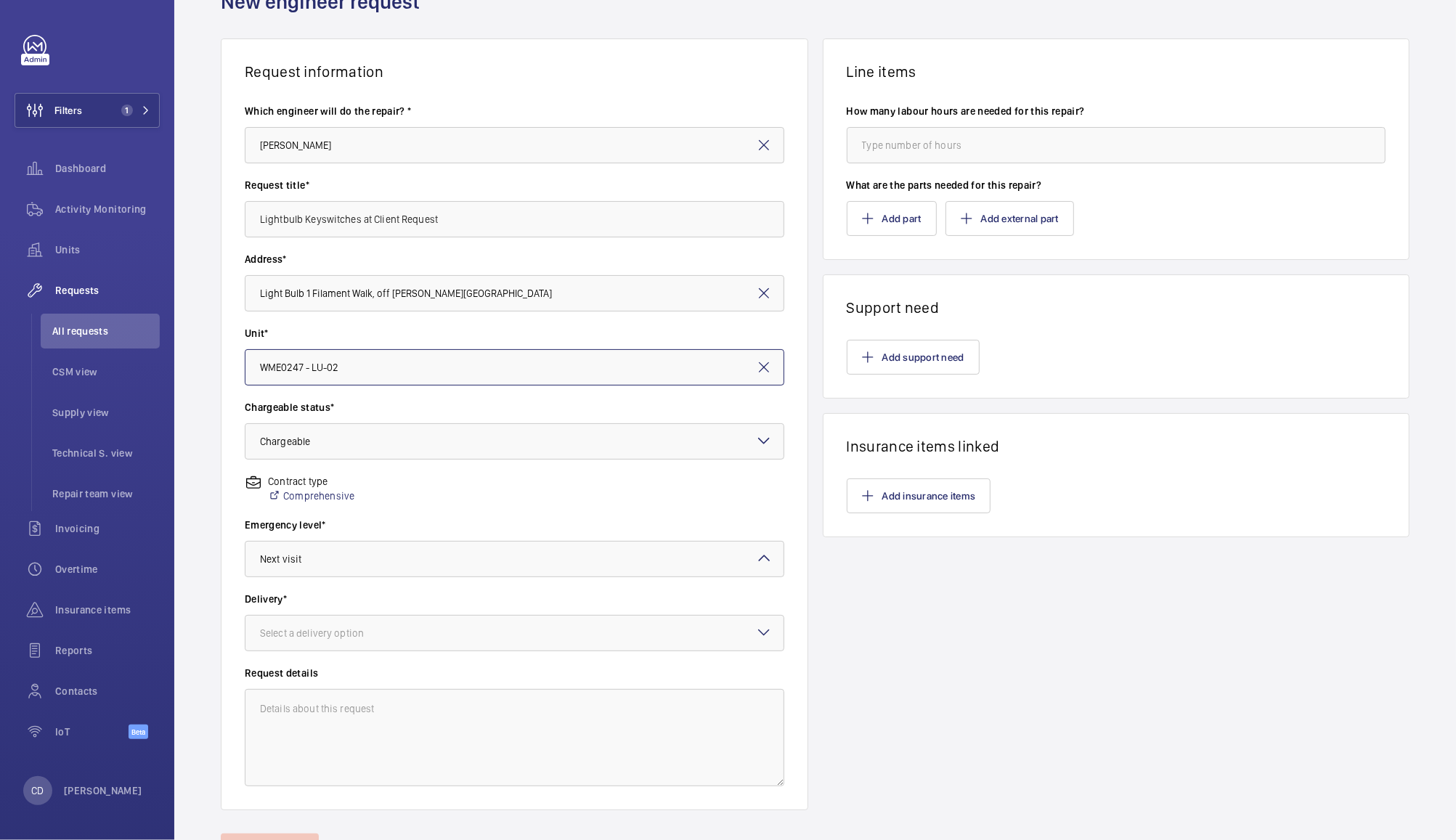
scroll to position [150, 0]
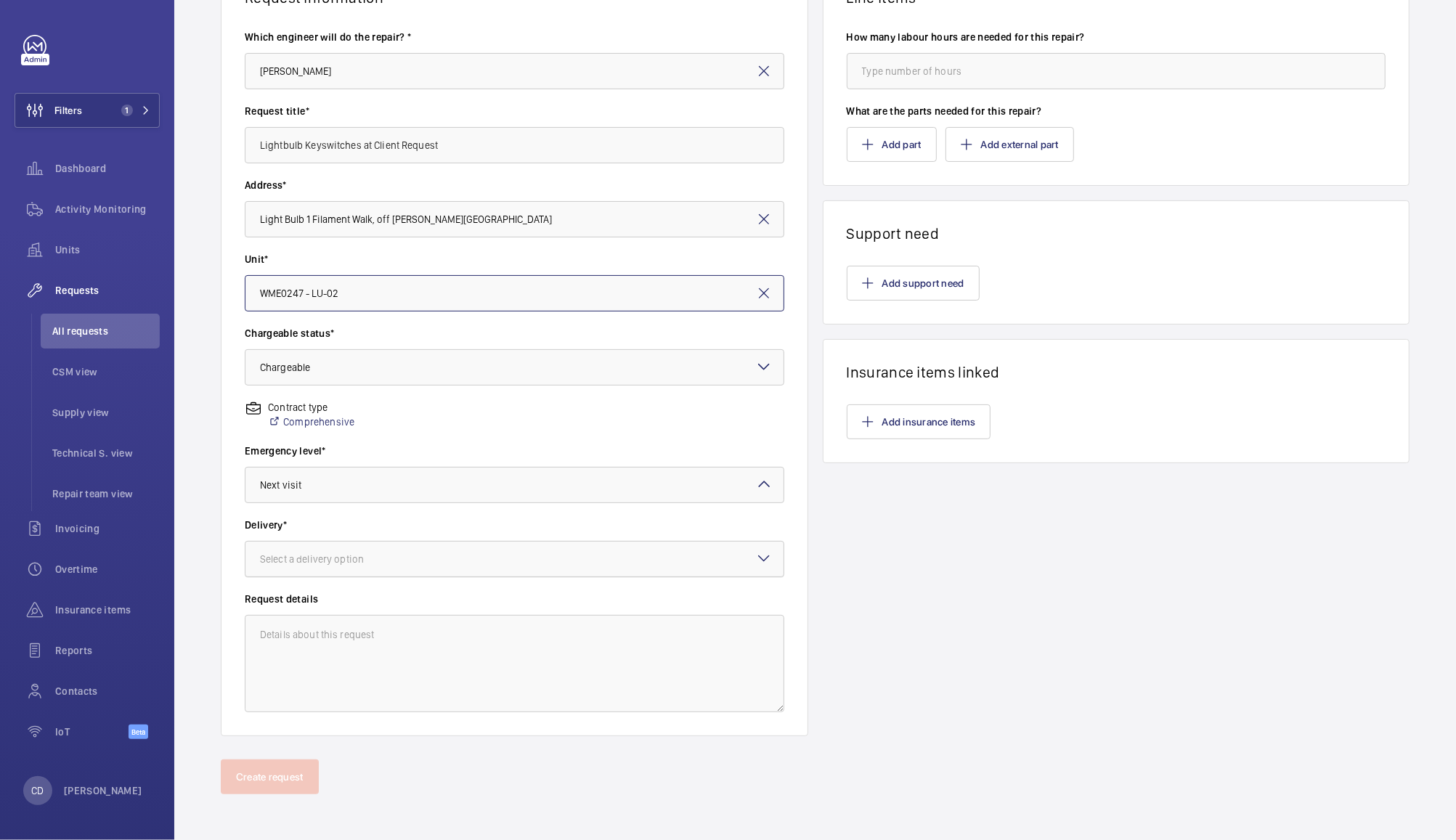
click at [555, 562] on div at bounding box center [515, 559] width 539 height 35
click at [499, 679] on span "London office" at bounding box center [515, 674] width 509 height 14
click at [510, 638] on textarea at bounding box center [515, 663] width 539 height 98
click at [643, 627] on textarea "Site have requested a quote for keyswitches in both lifts in phase" at bounding box center [515, 663] width 539 height 98
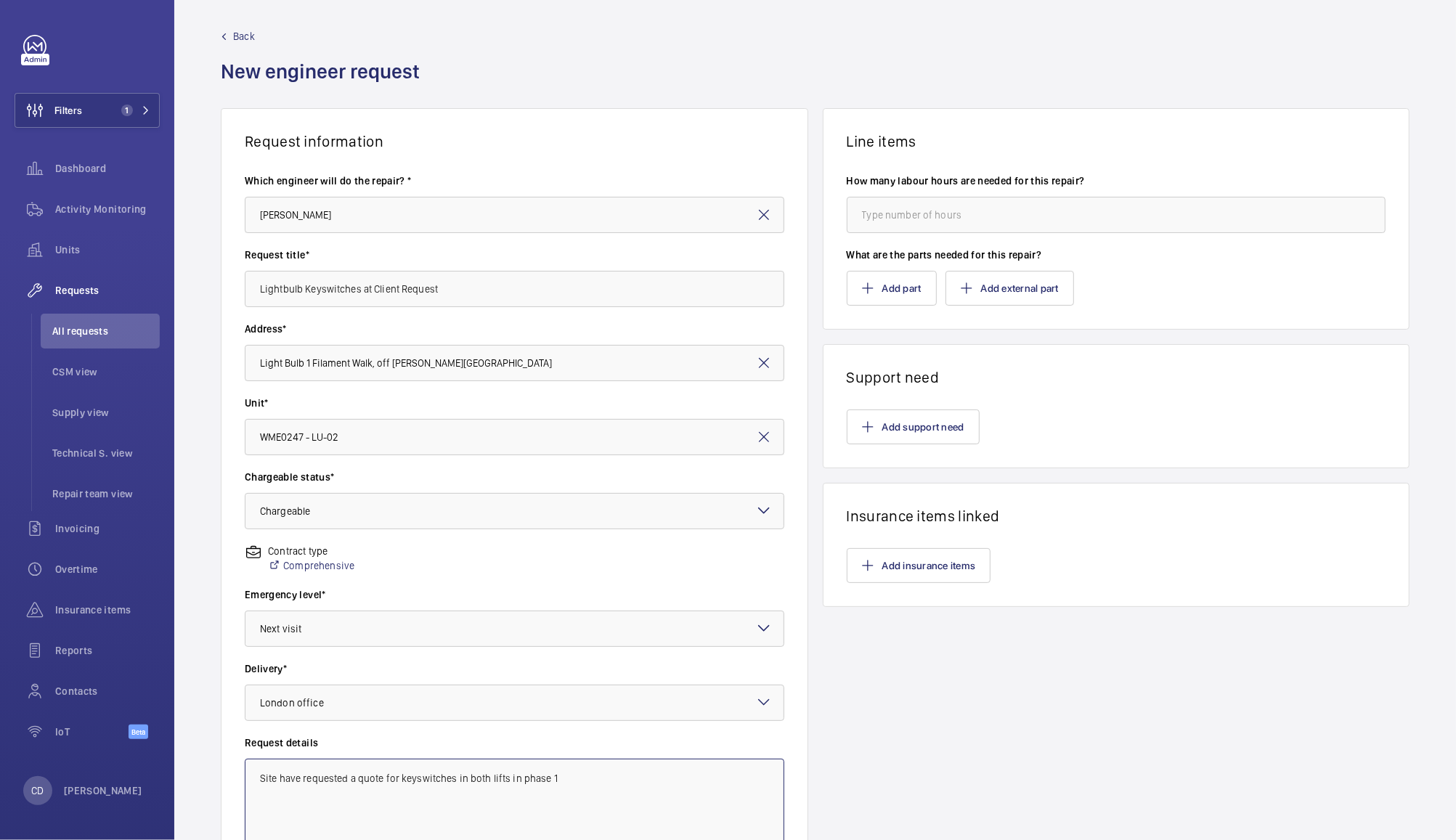
scroll to position [0, 0]
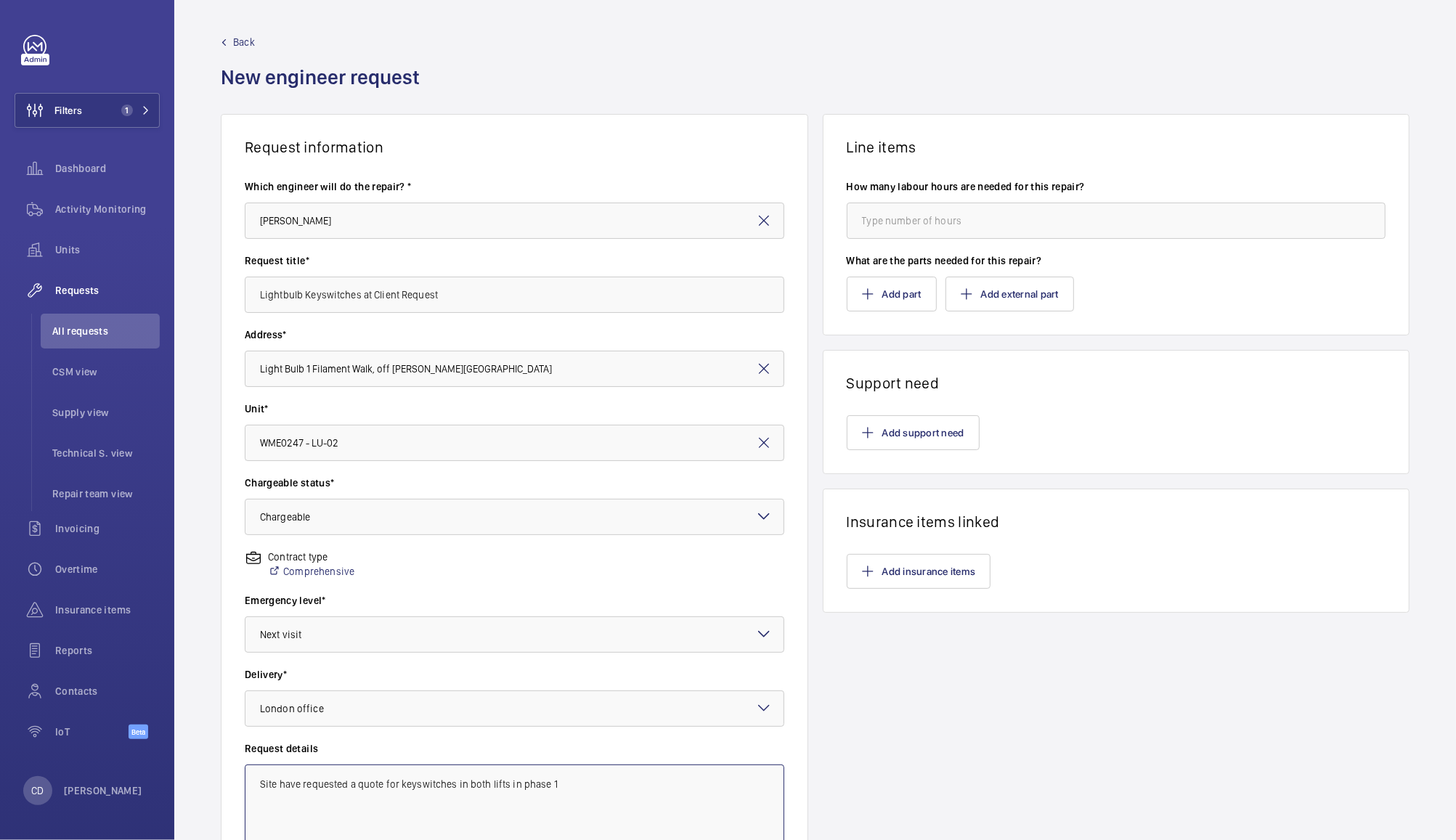
type textarea "Site have requested a quote for keyswitches in both lifts in phase 1"
click at [1123, 222] on input "number" at bounding box center [1116, 220] width 539 height 36
type input "4"
click at [1018, 288] on button "Add external part" at bounding box center [1010, 294] width 129 height 35
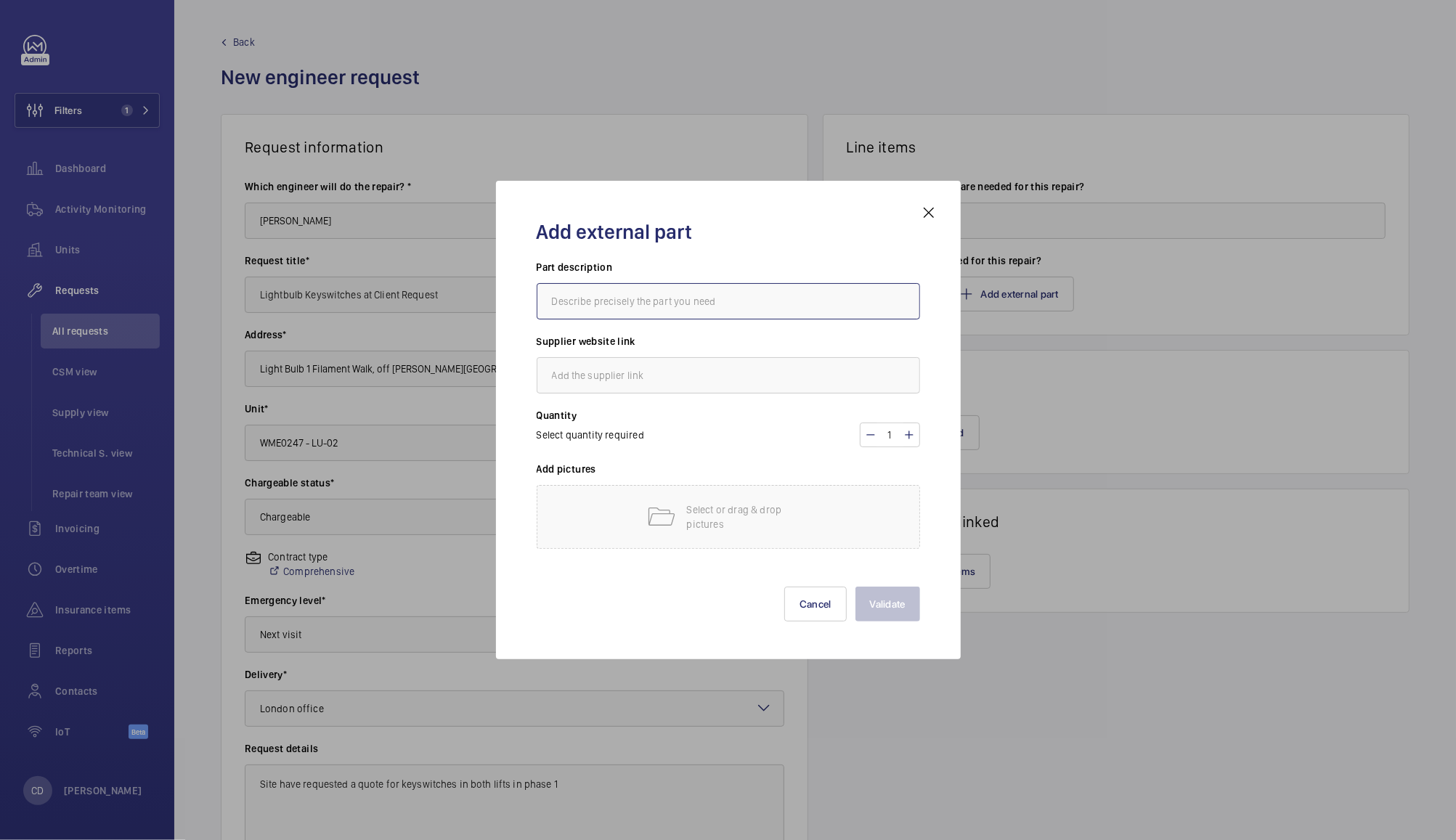
click at [792, 298] on input "text" at bounding box center [728, 301] width 383 height 36
type input "K"
type input "New Key switch"
click at [912, 434] on mat-icon at bounding box center [909, 435] width 12 height 18
type input "2"
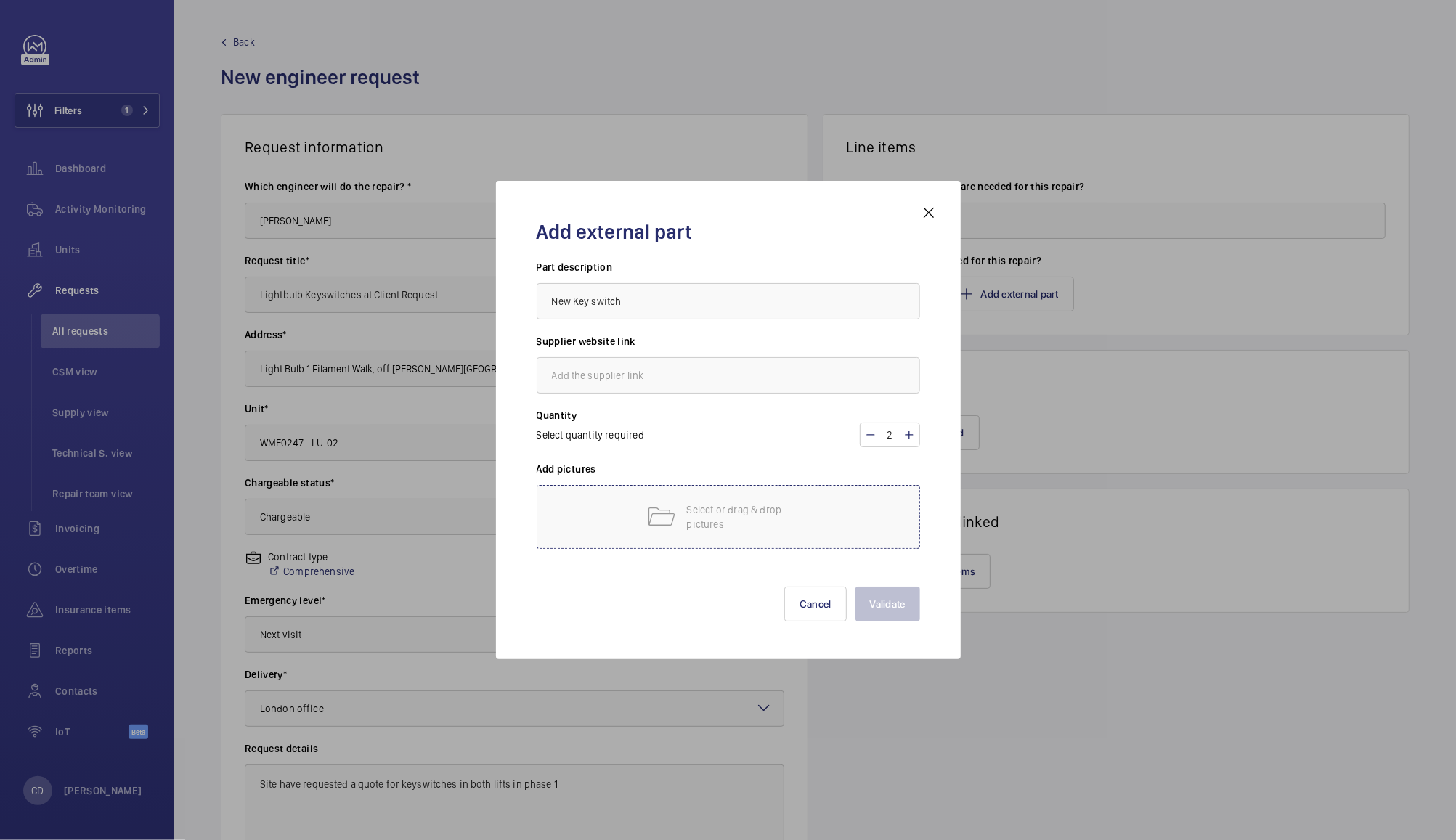
click at [750, 522] on p "Select or drag & drop pictures" at bounding box center [748, 516] width 123 height 29
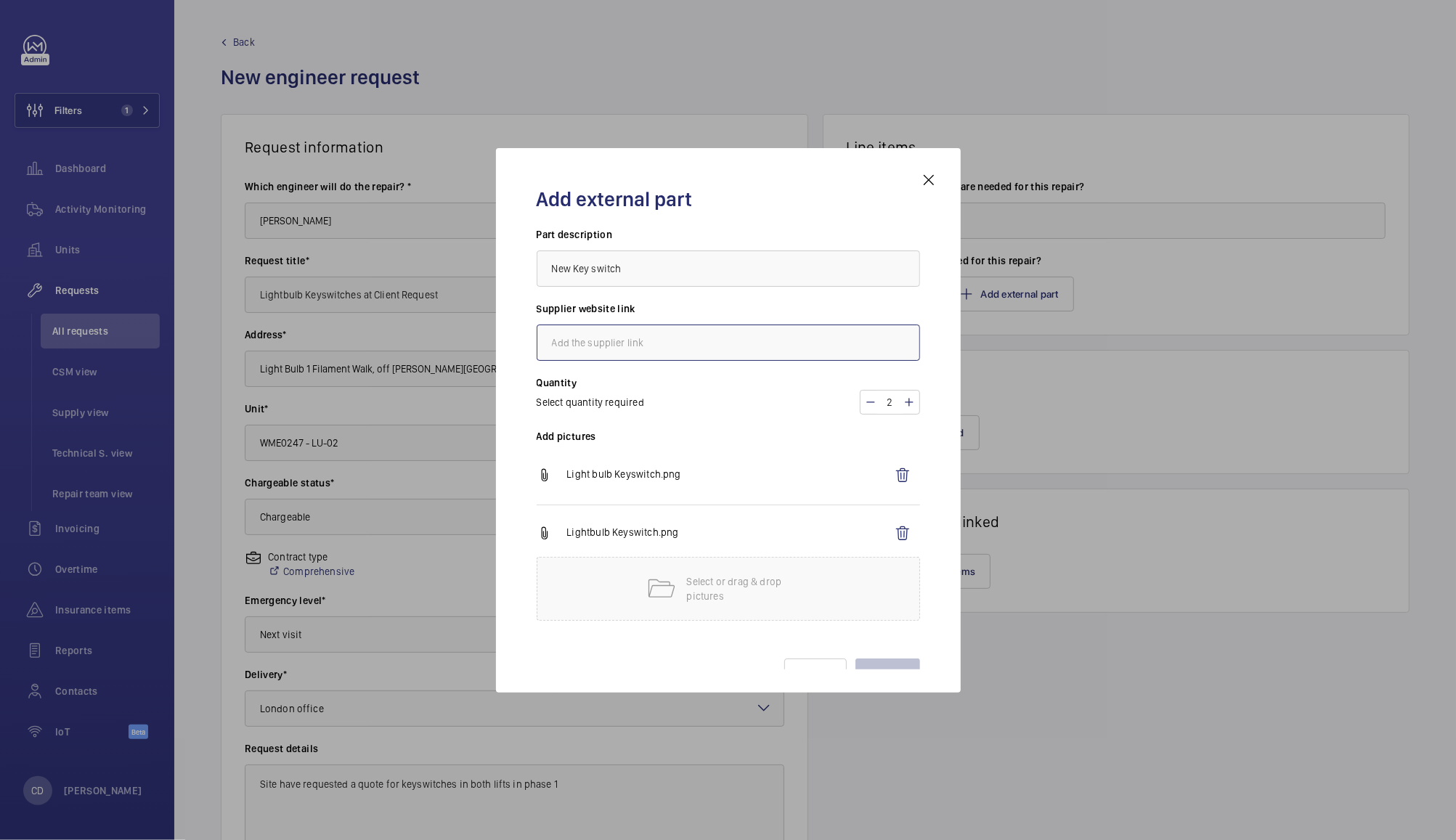
click at [779, 345] on input "text" at bounding box center [728, 342] width 383 height 36
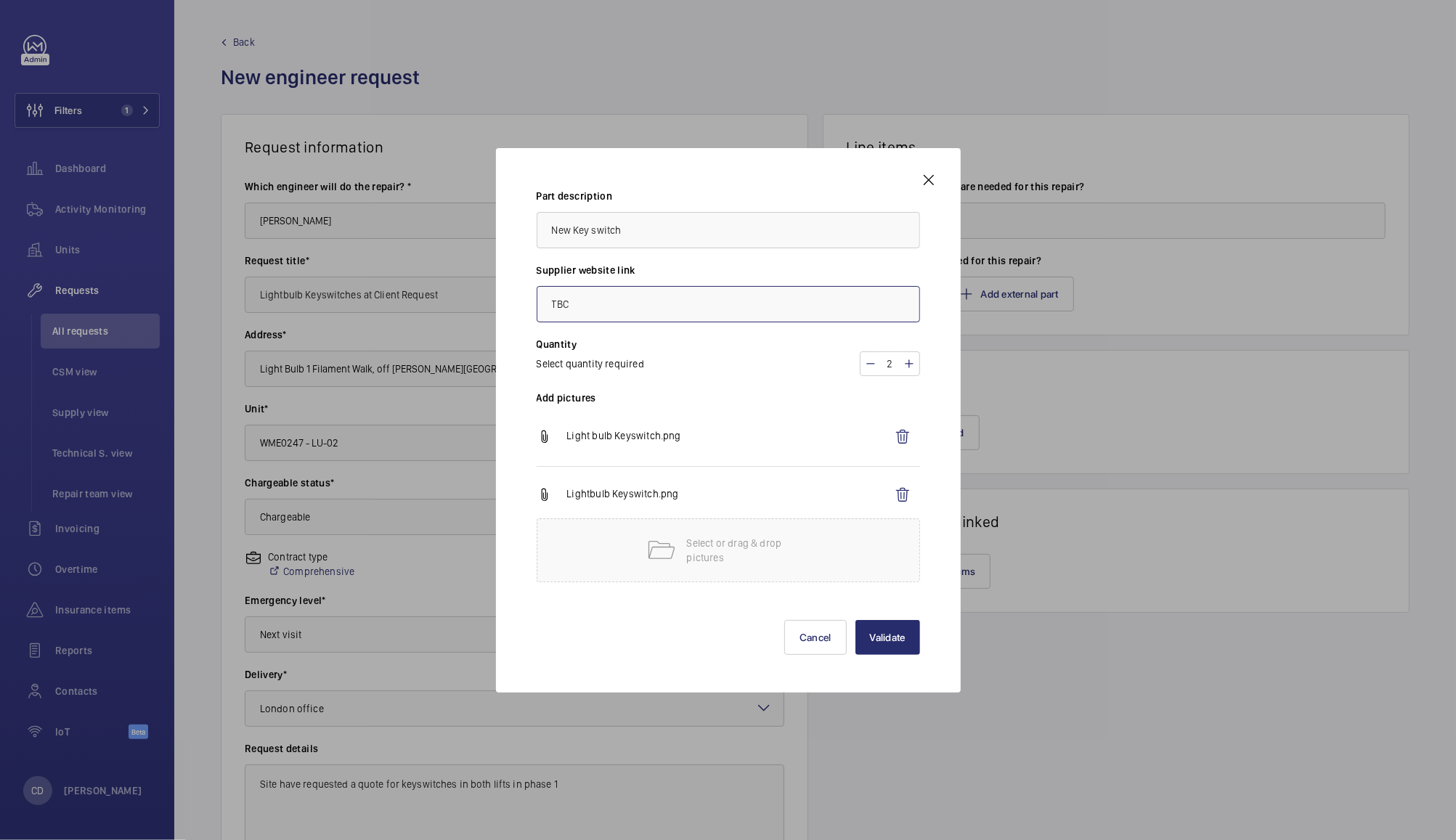
type input "TBC"
click at [881, 634] on button "Validate" at bounding box center [887, 637] width 65 height 35
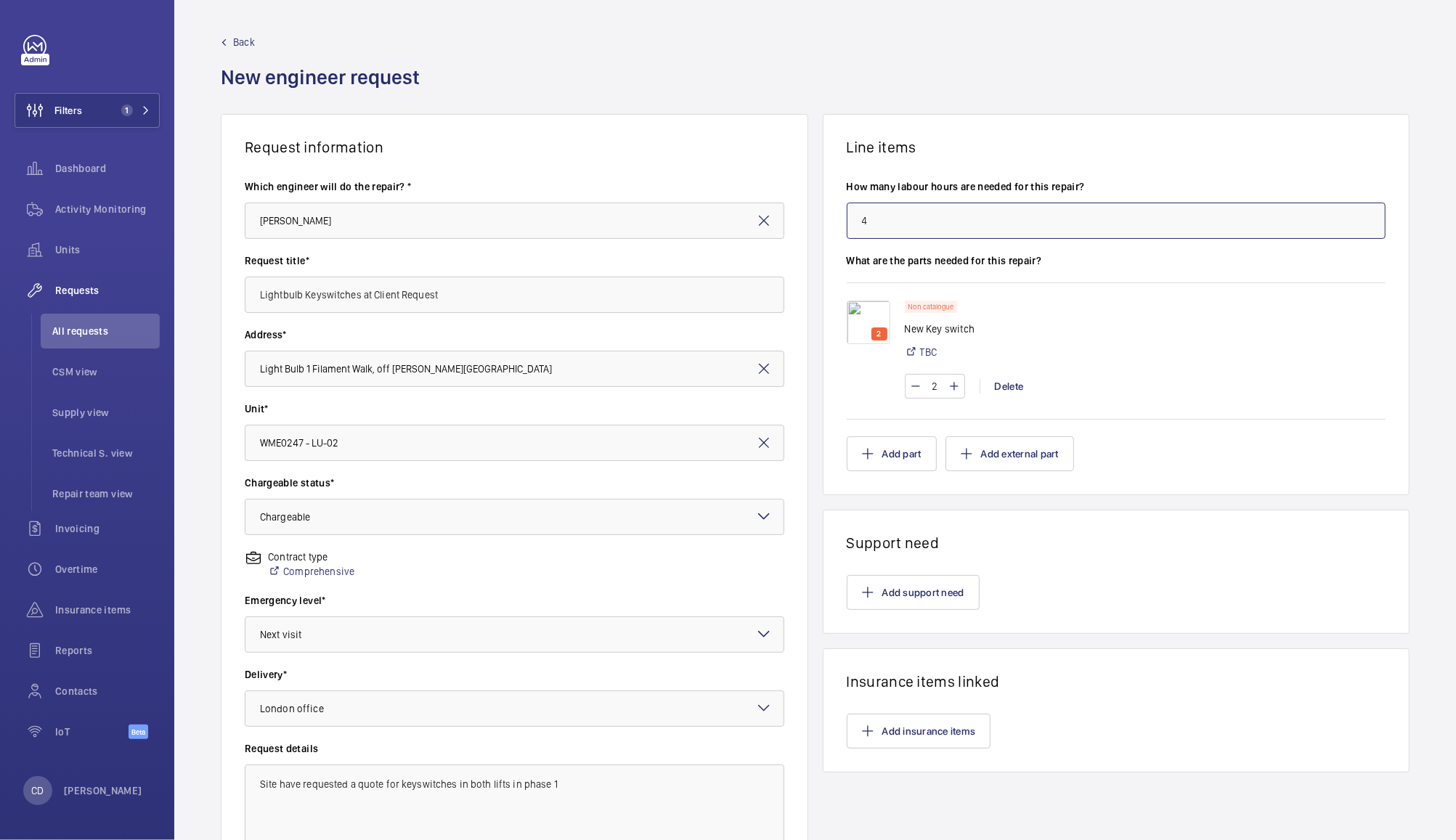
click at [1135, 215] on input "4" at bounding box center [1116, 220] width 539 height 36
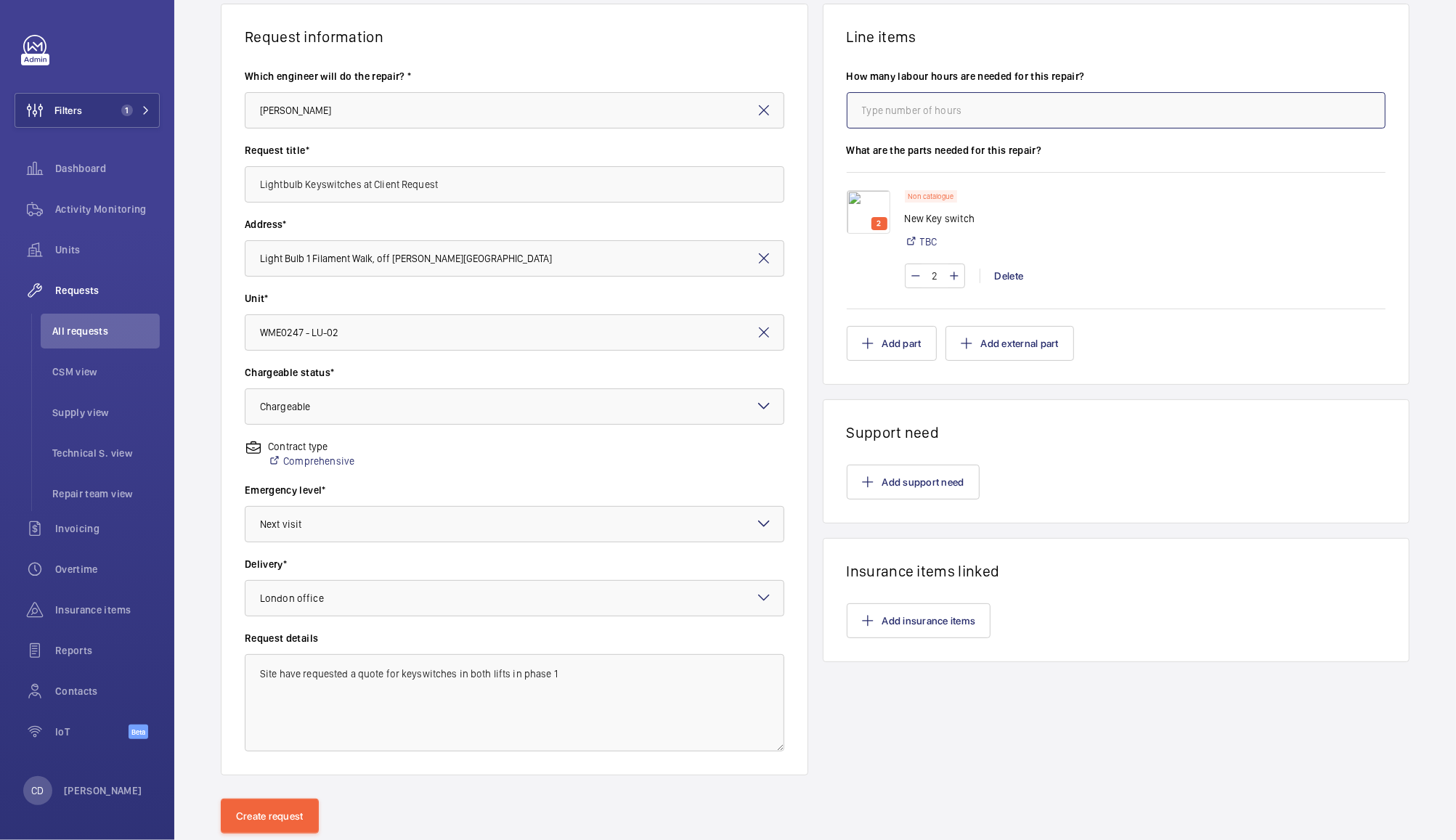
scroll to position [150, 0]
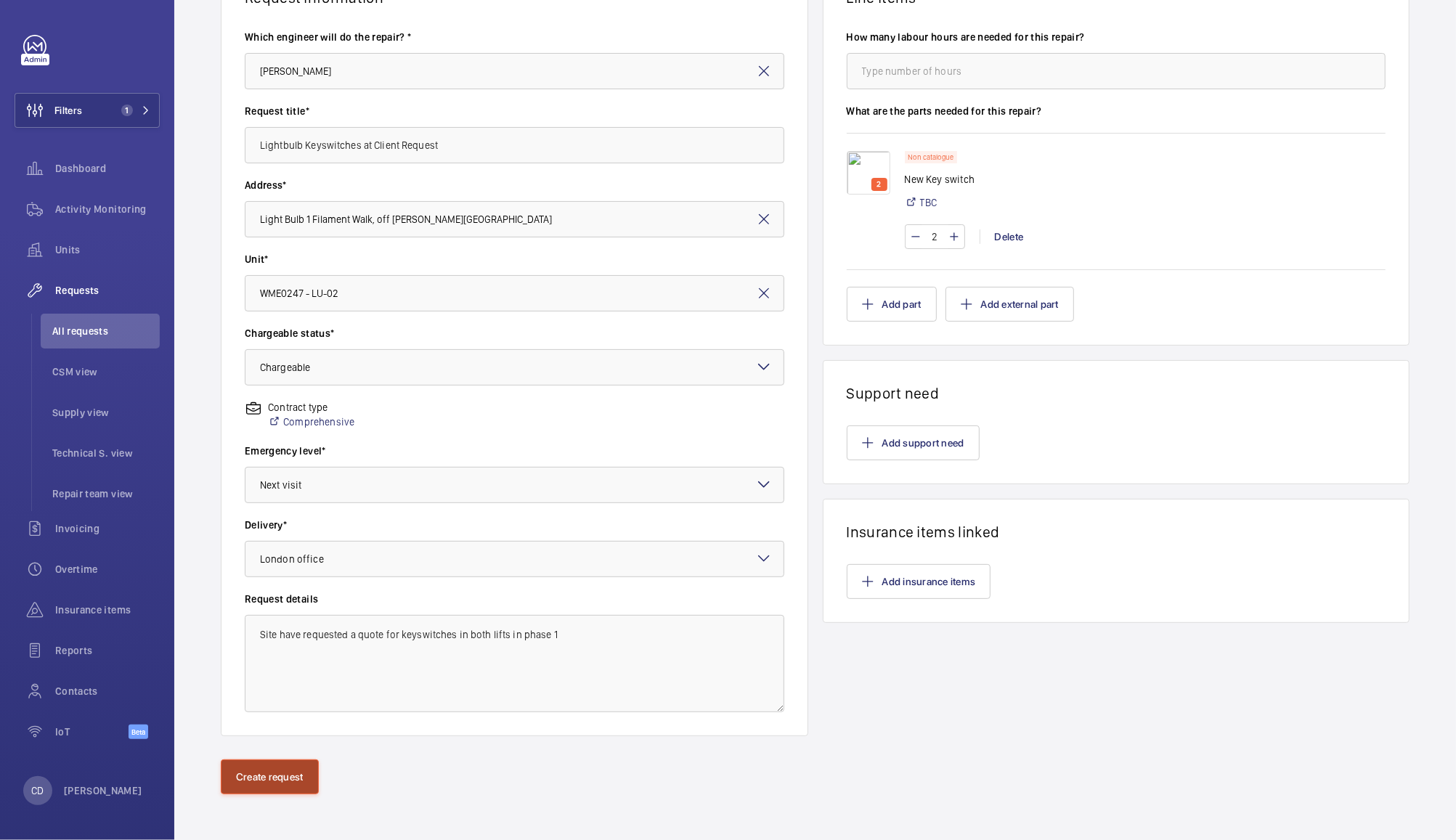
click at [282, 783] on button "Create request" at bounding box center [270, 776] width 98 height 35
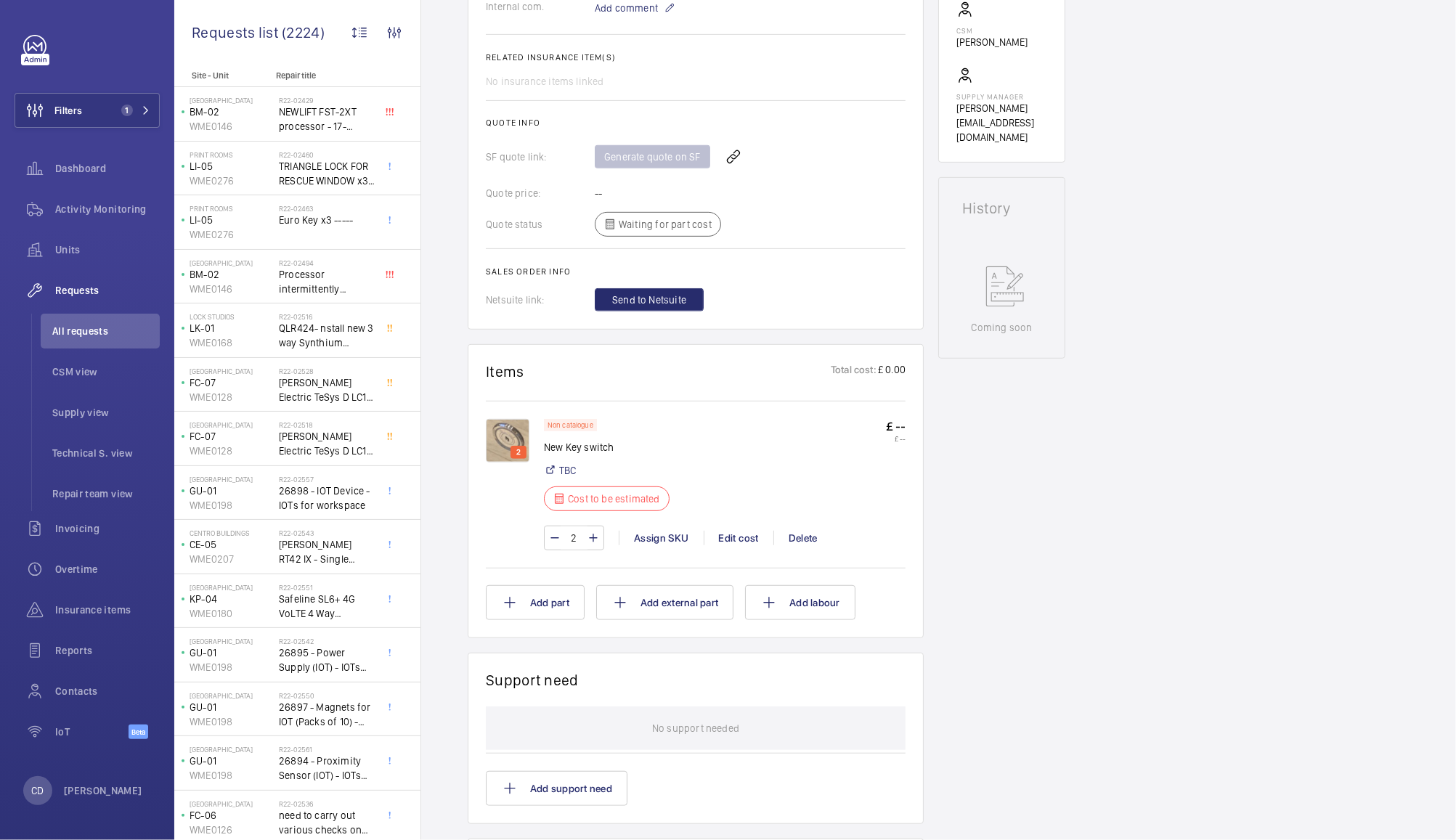
scroll to position [513, 0]
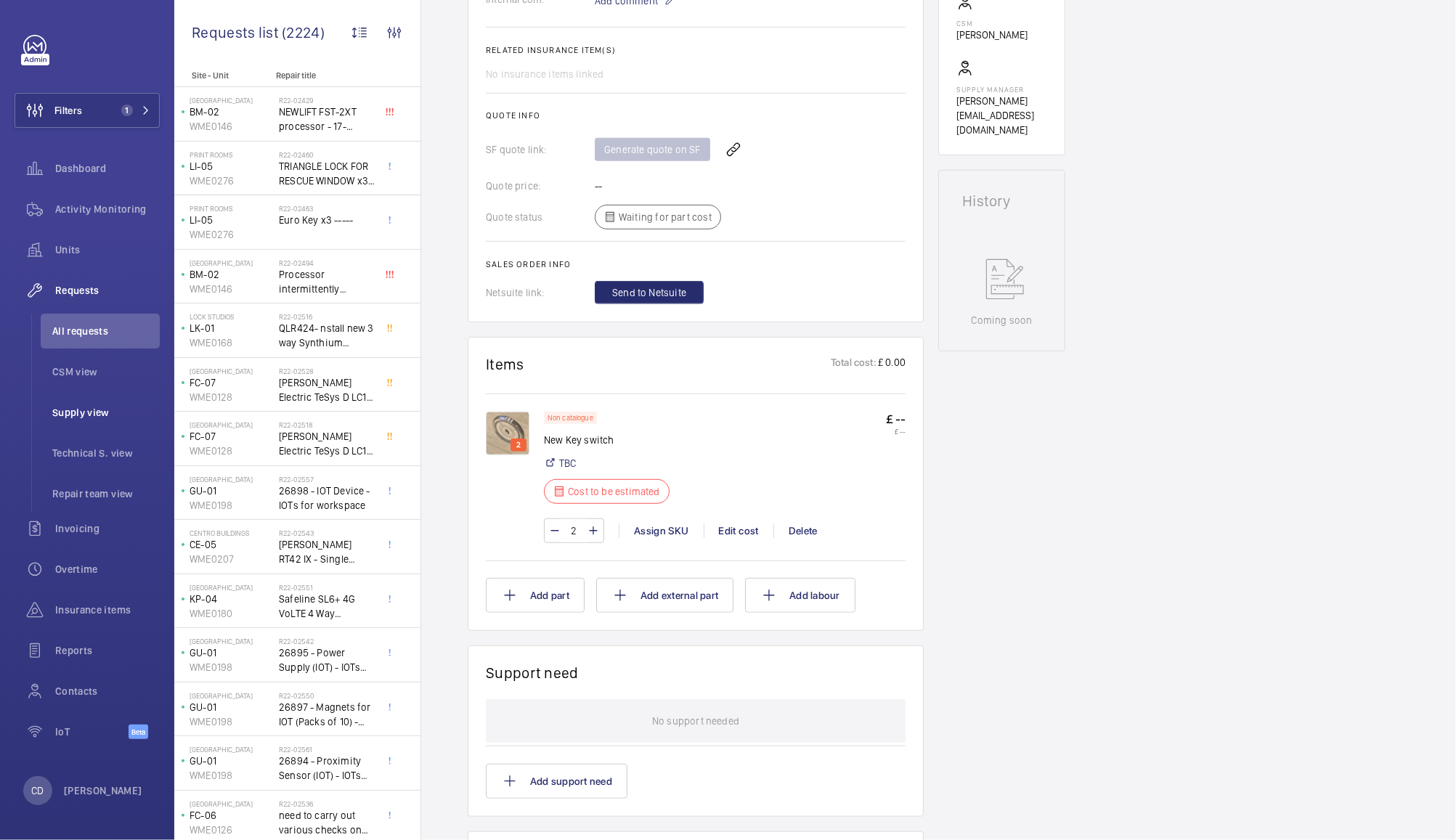
click at [93, 412] on span "Supply view" at bounding box center [106, 412] width 107 height 14
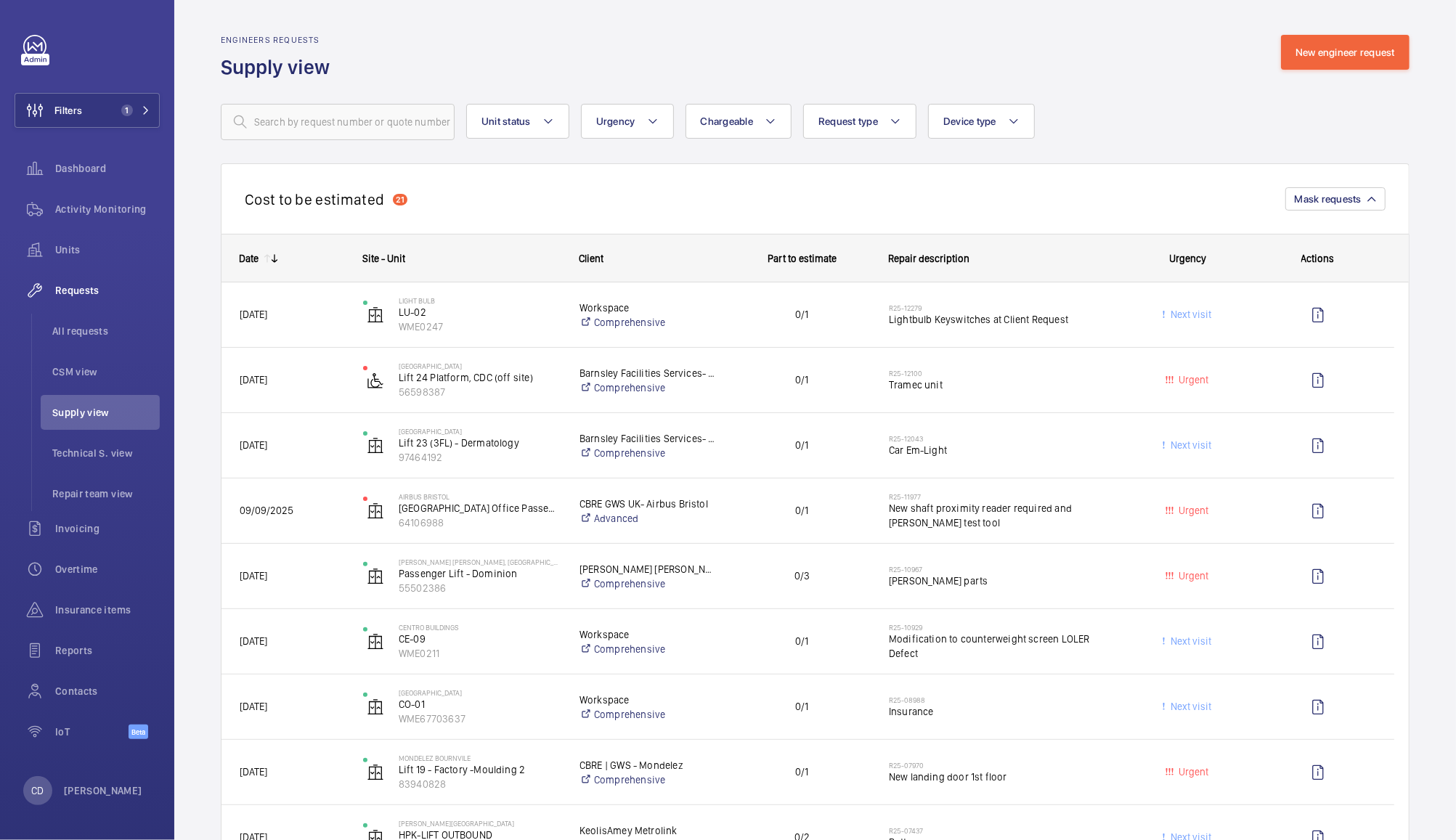
click at [1043, 458] on div "R25-12043 Car Em-Light" at bounding box center [1003, 445] width 228 height 42
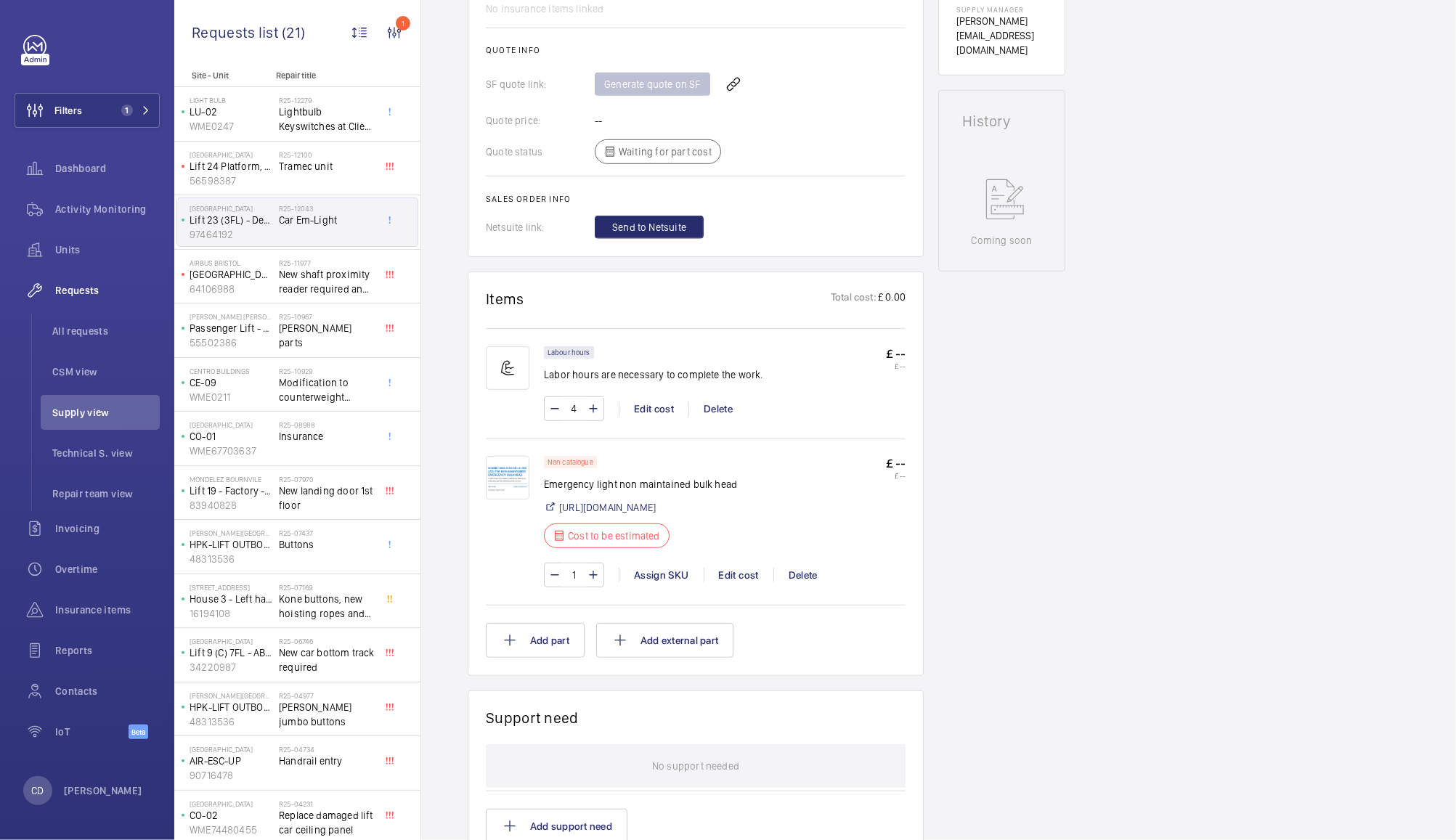
scroll to position [593, 0]
click at [511, 482] on img at bounding box center [508, 477] width 43 height 43
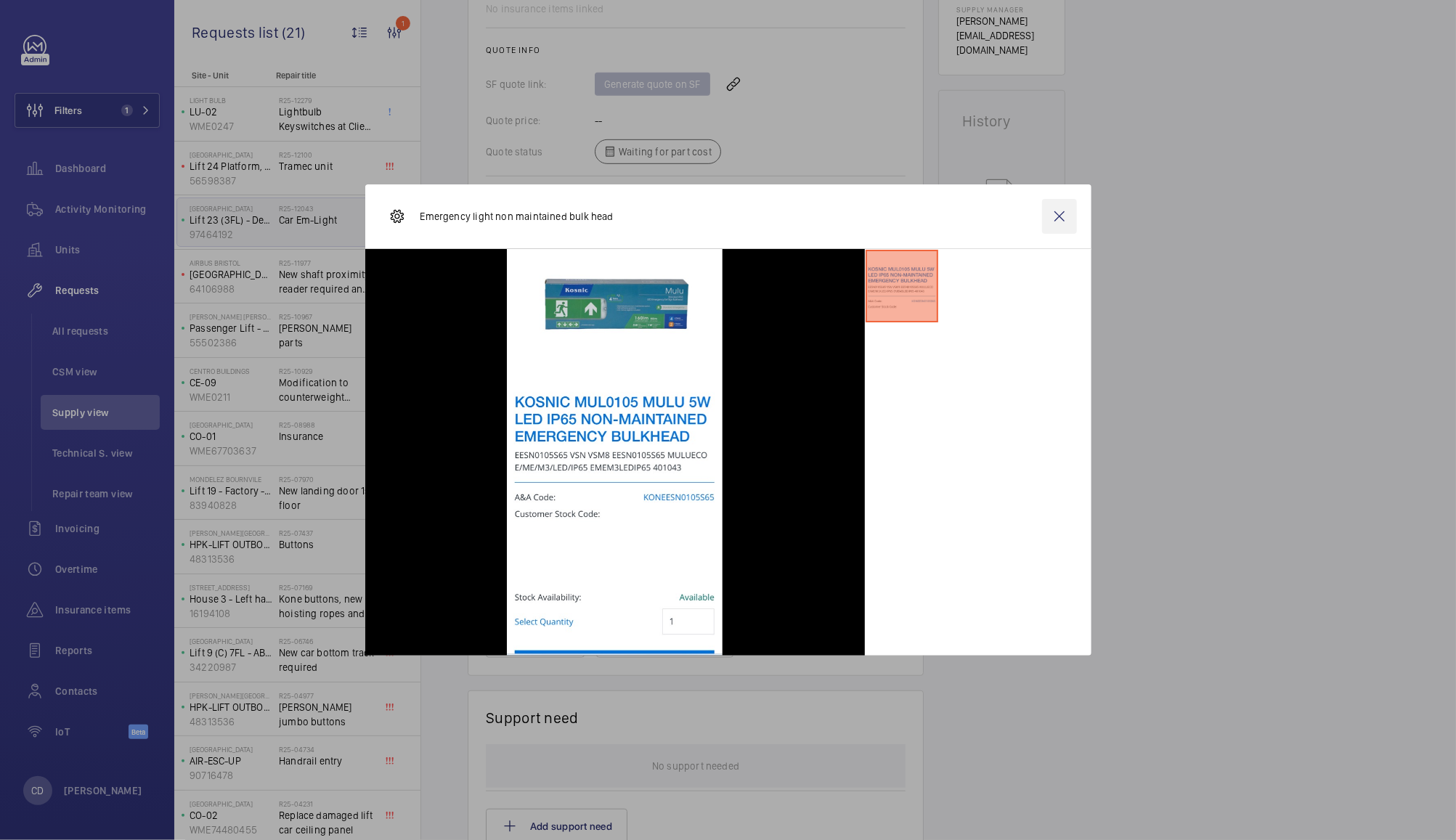
click at [1061, 221] on wm-front-icon-button at bounding box center [1059, 216] width 35 height 35
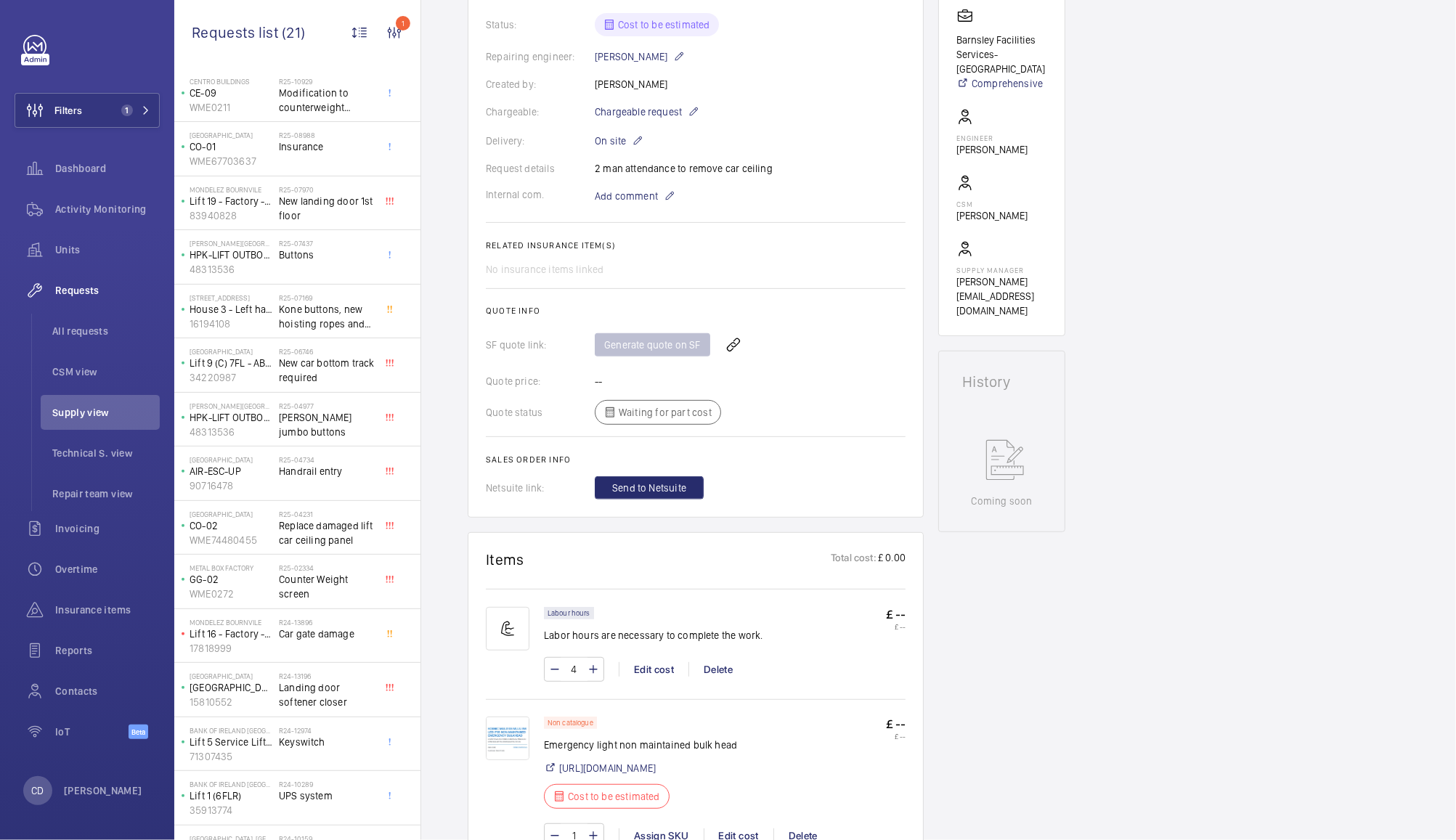
scroll to position [342, 0]
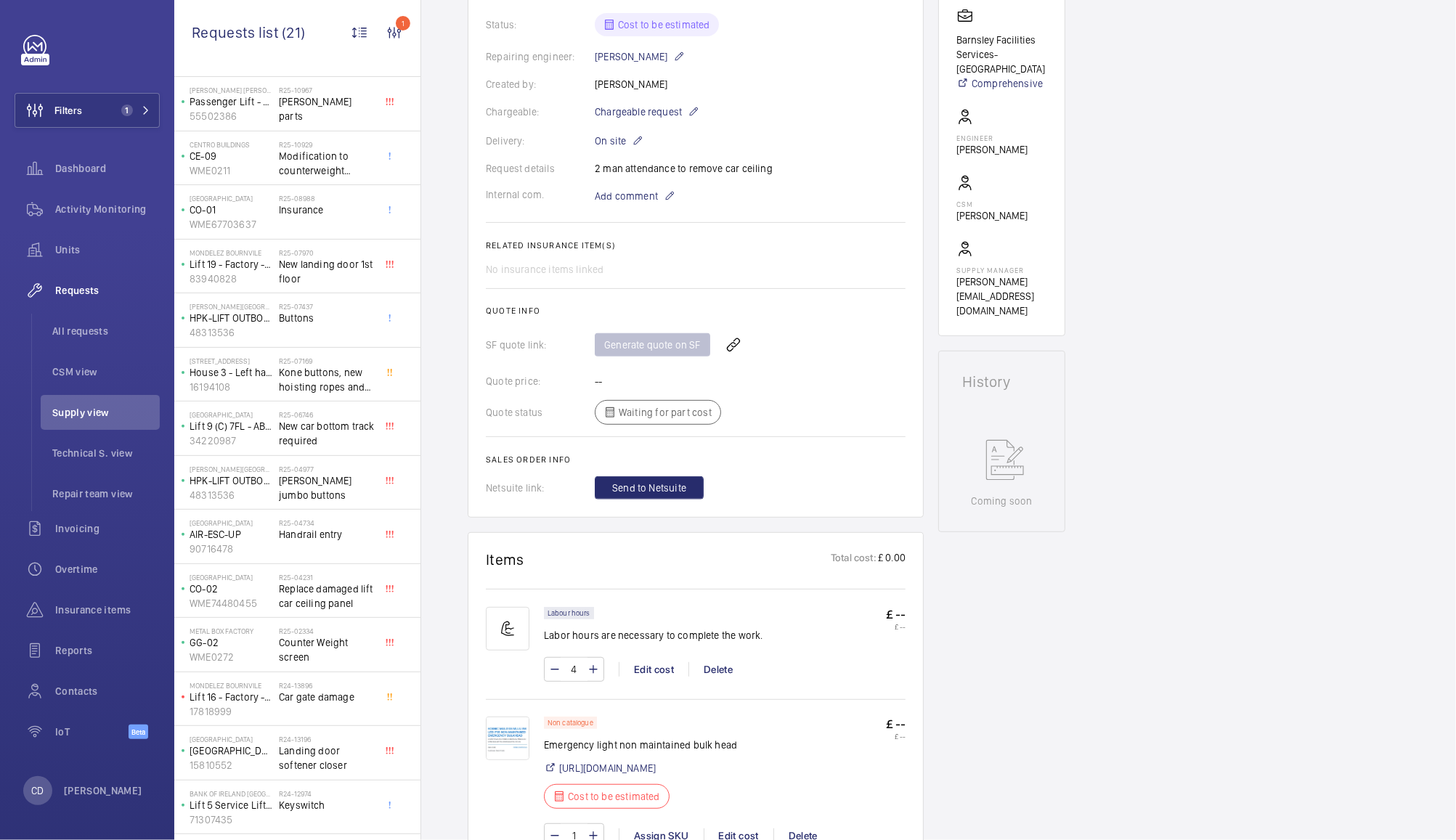
scroll to position [156, 0]
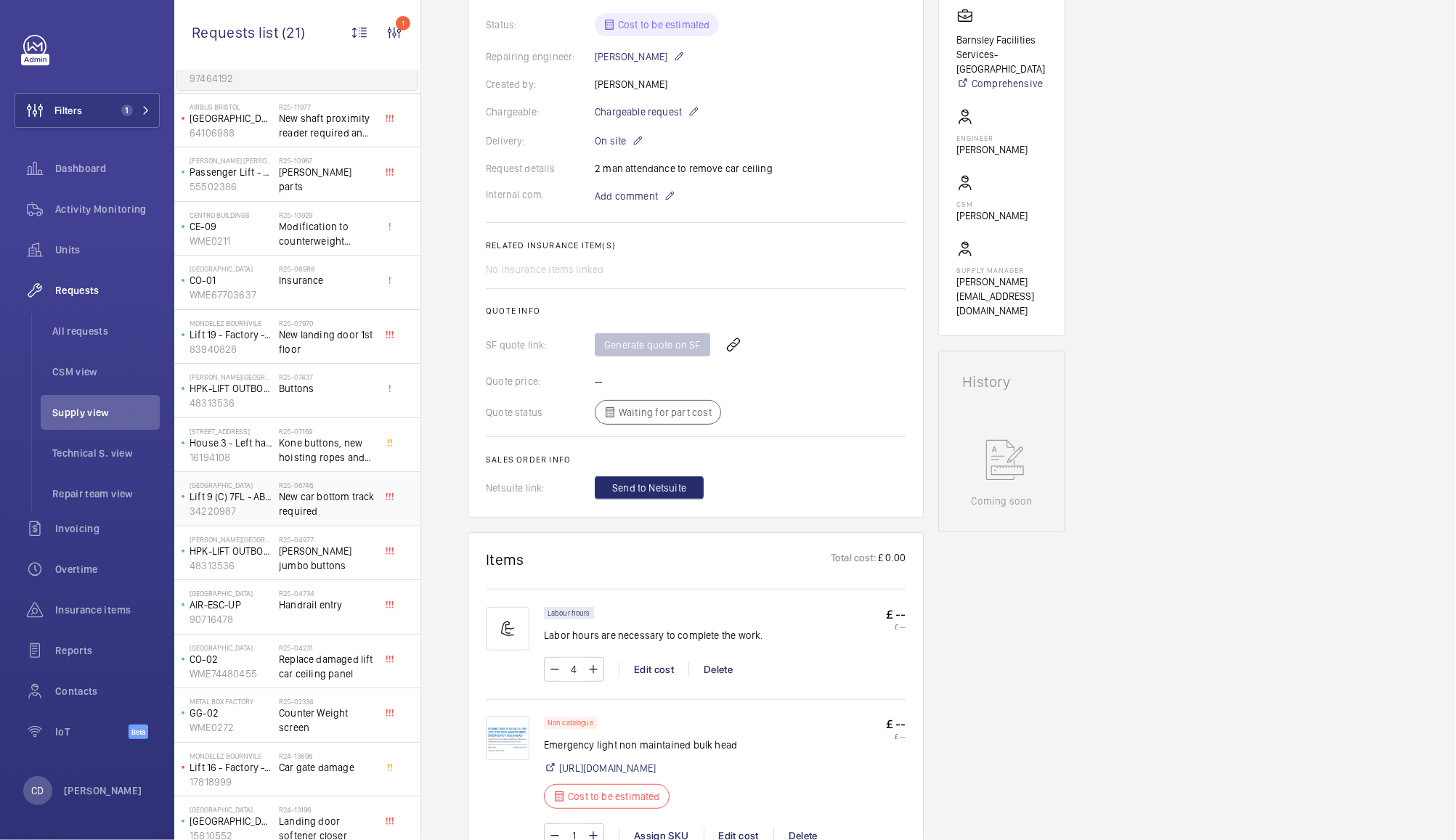
click at [322, 506] on span "New car bottom track required" at bounding box center [327, 504] width 96 height 29
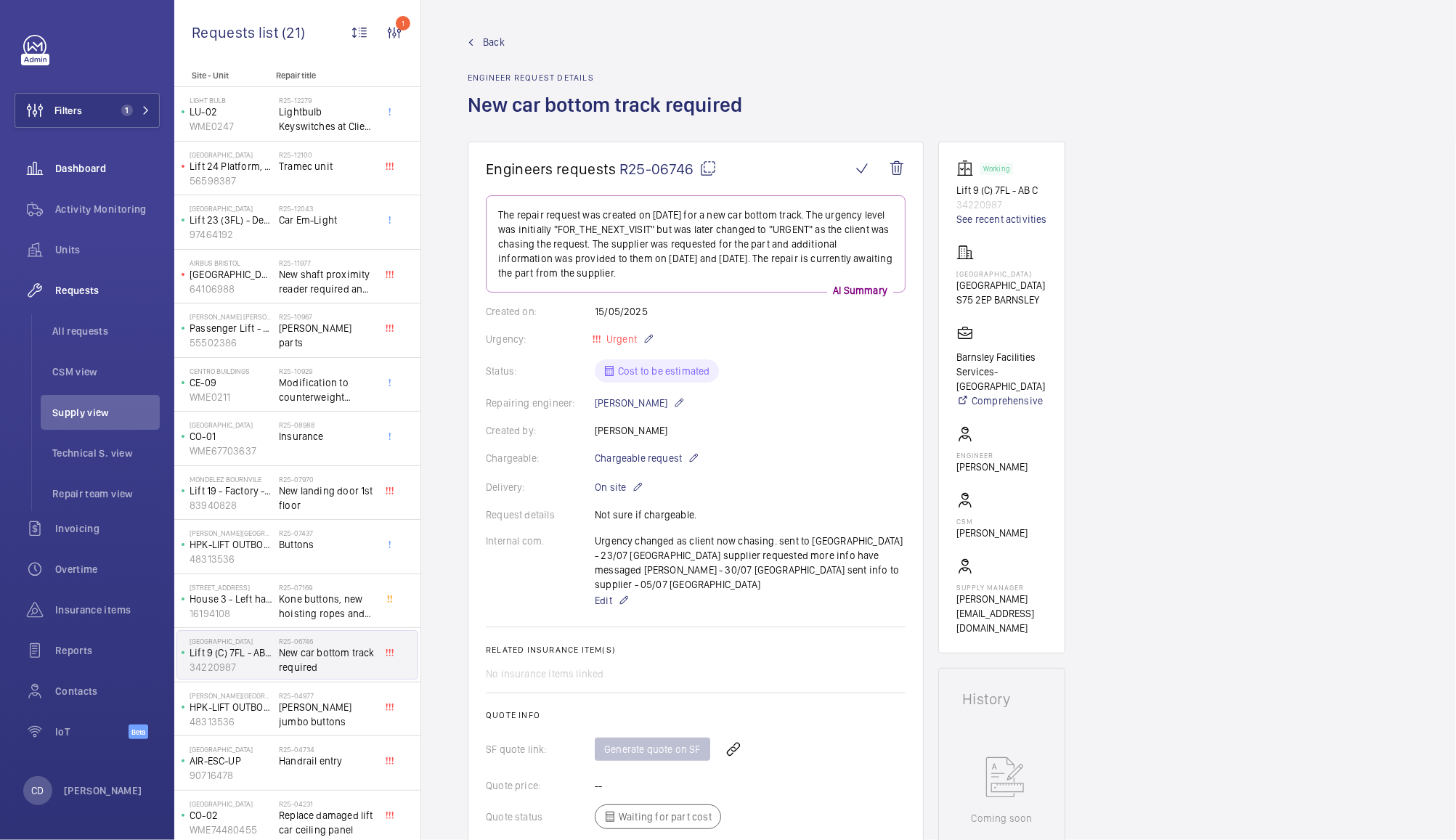
click at [94, 165] on span "Dashboard" at bounding box center [107, 169] width 105 height 14
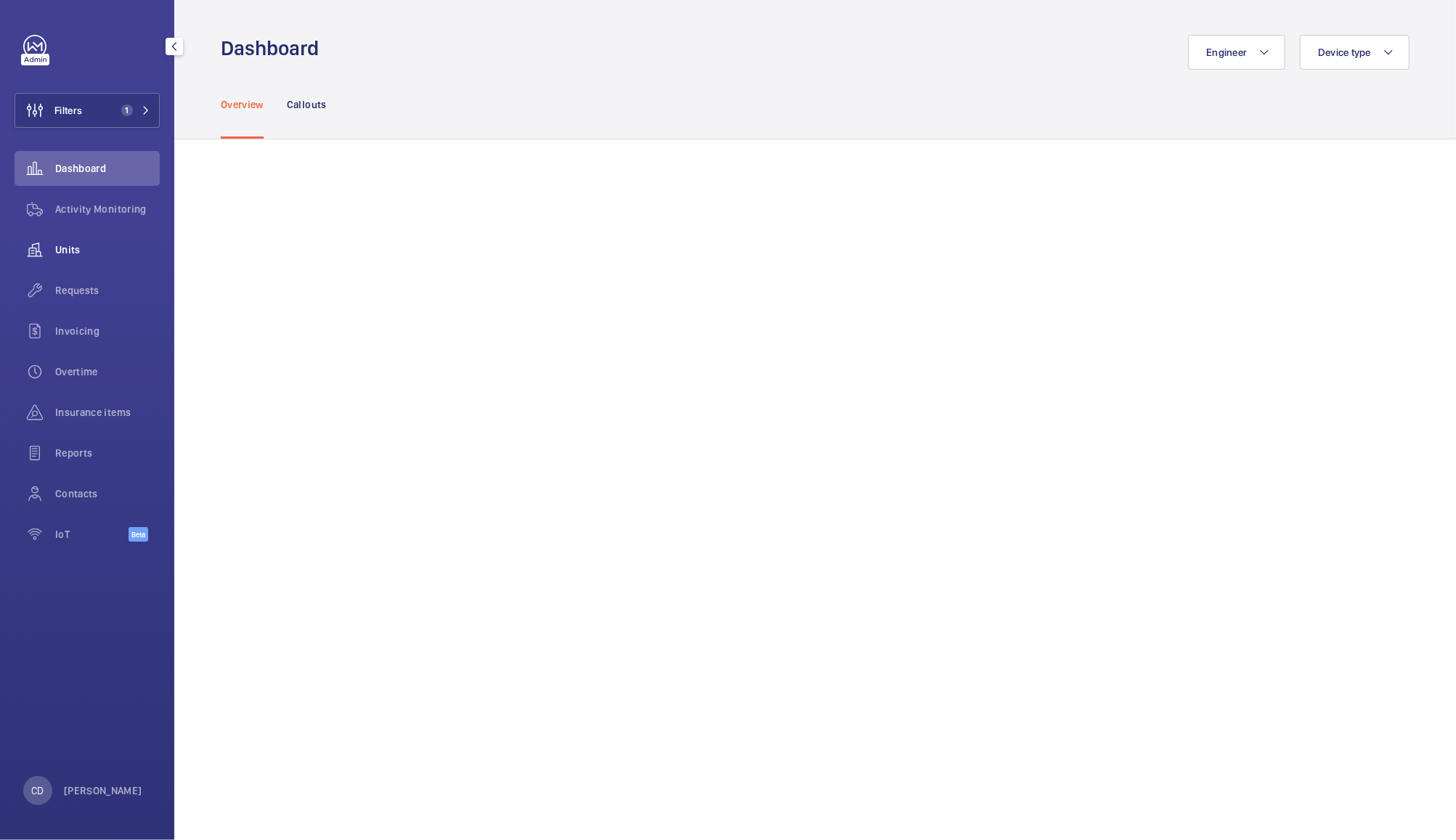
click at [54, 240] on wm-front-icon-button at bounding box center [35, 249] width 41 height 35
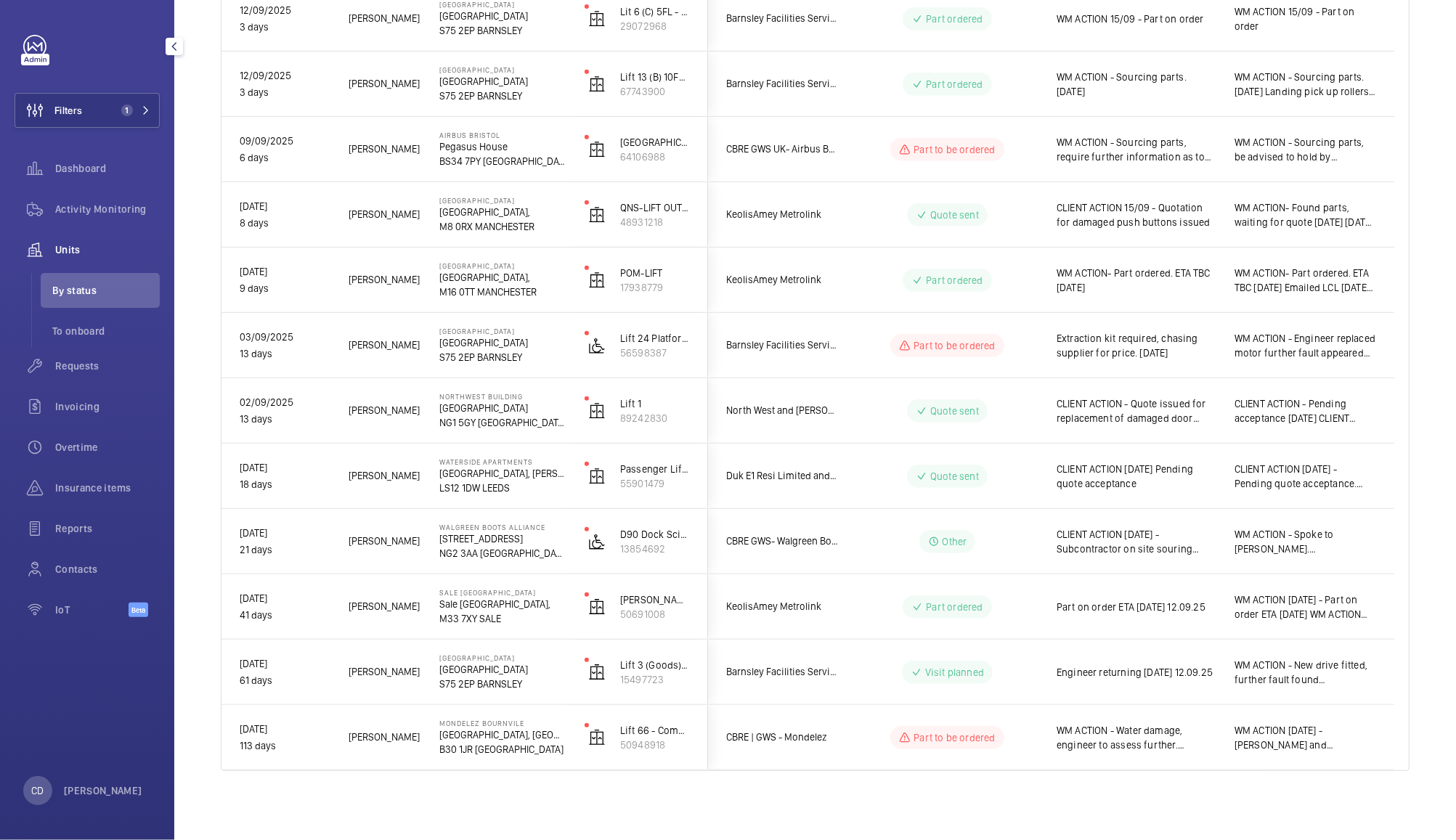
scroll to position [476, 0]
click at [1301, 682] on span "WM ACTION - New drive fitted, further fault found [PERSON_NAME] returning [DATE…" at bounding box center [1305, 672] width 142 height 29
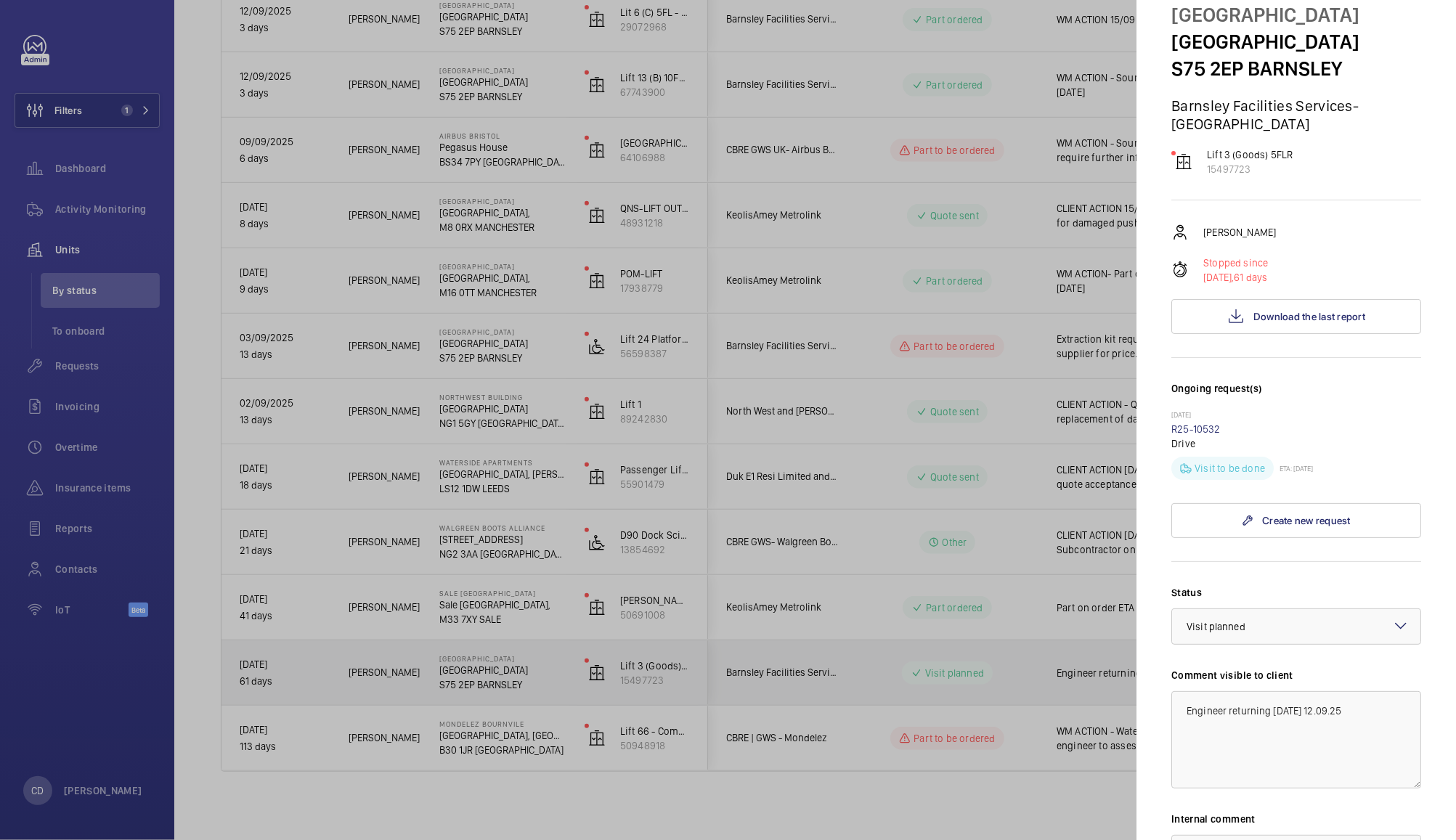
scroll to position [0, 0]
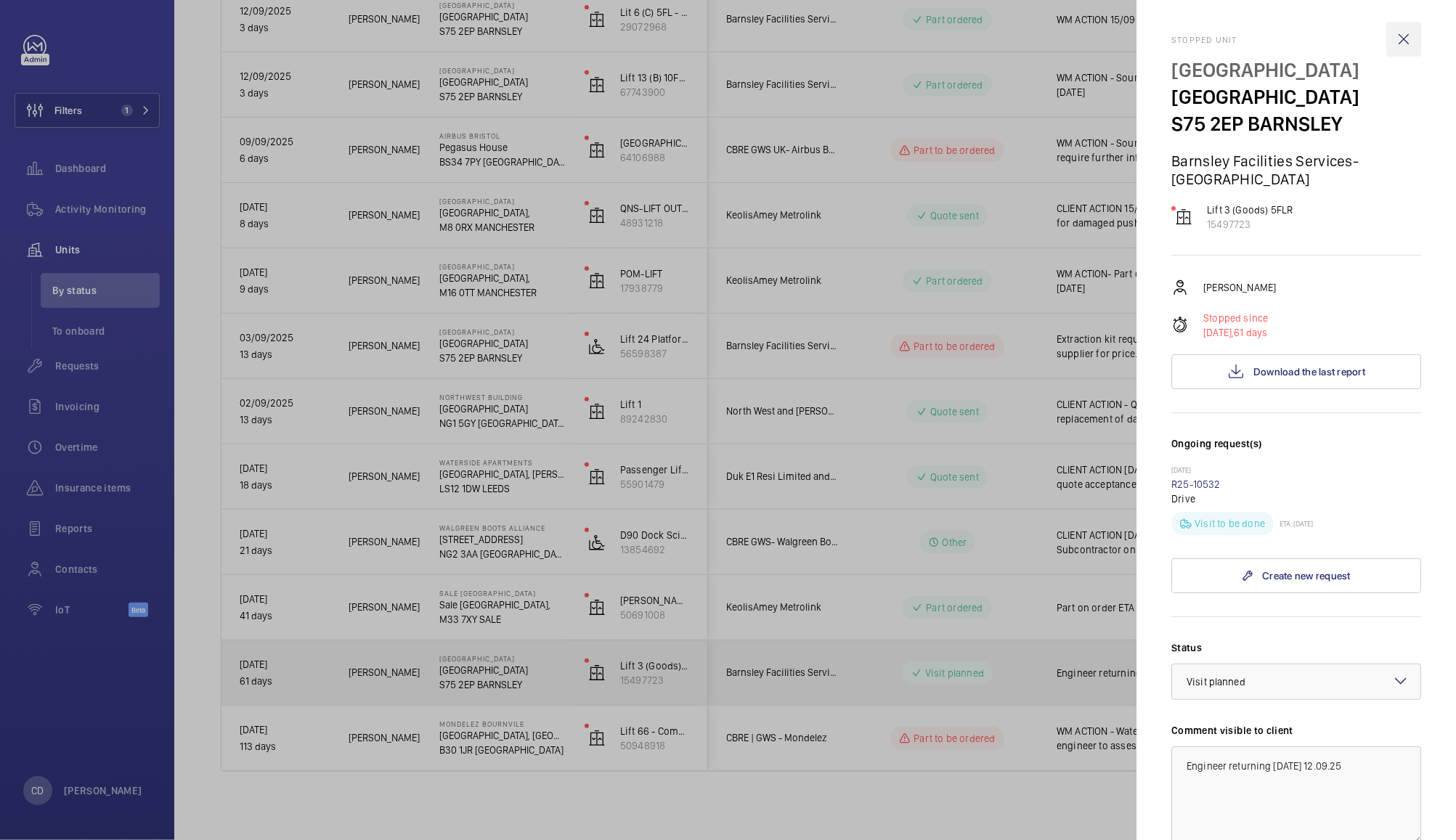
click at [1393, 30] on wm-front-icon-button at bounding box center [1404, 39] width 35 height 35
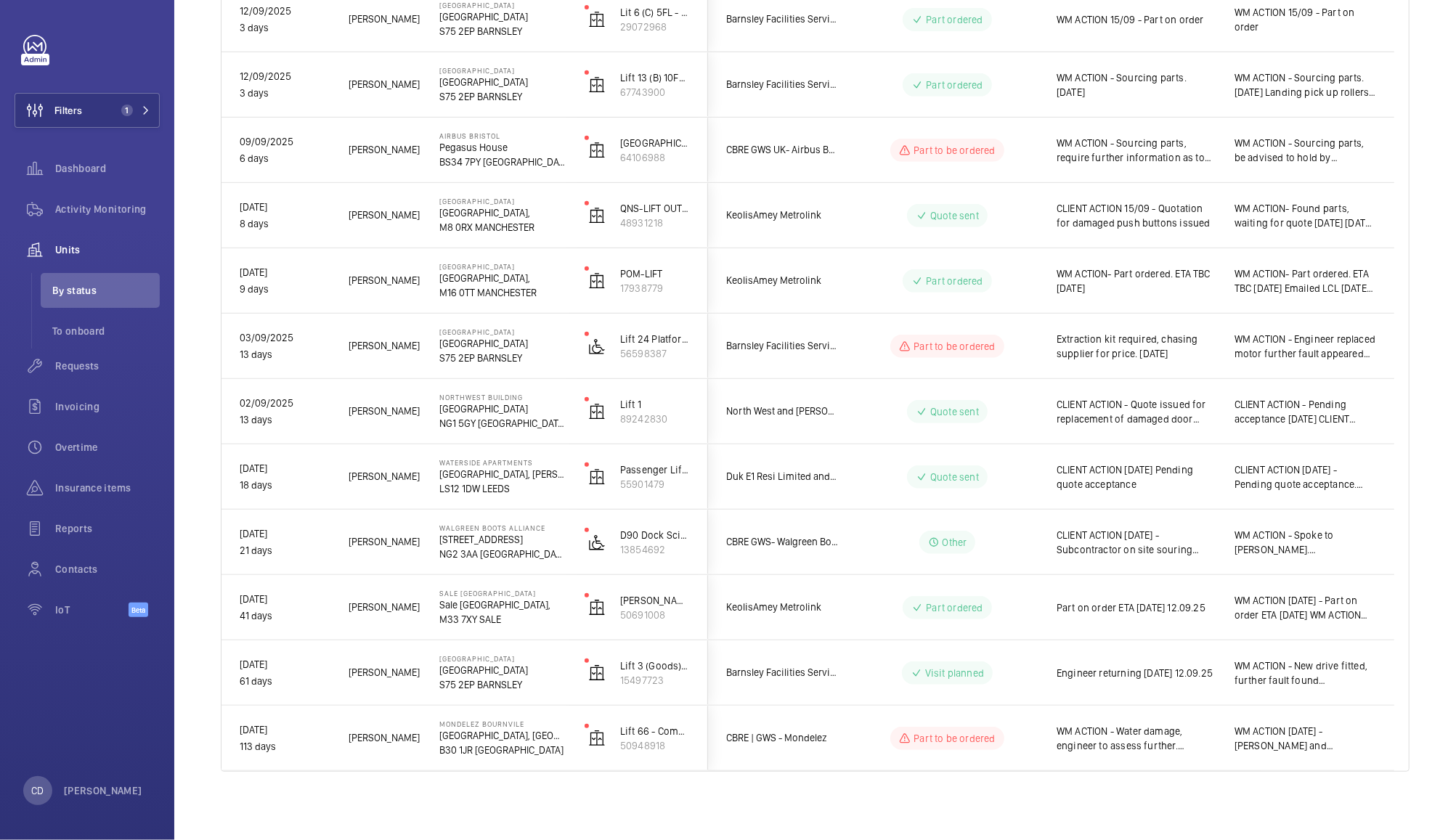
click at [1165, 548] on span "CLIENT ACTION [DATE] - Subcontractor on site souring replacement transformer" at bounding box center [1136, 542] width 159 height 29
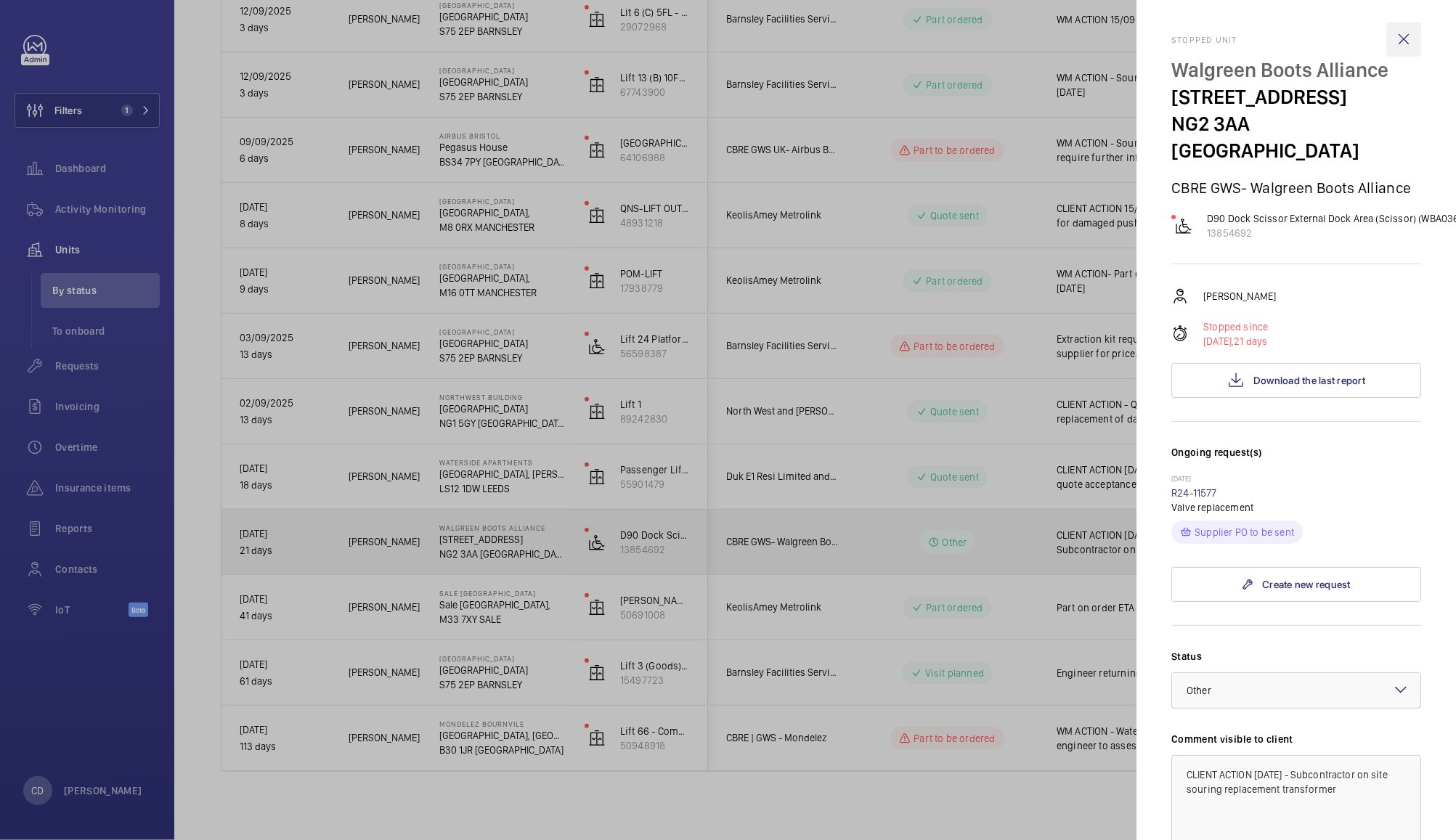
click at [1389, 39] on wm-front-icon-button at bounding box center [1404, 39] width 35 height 35
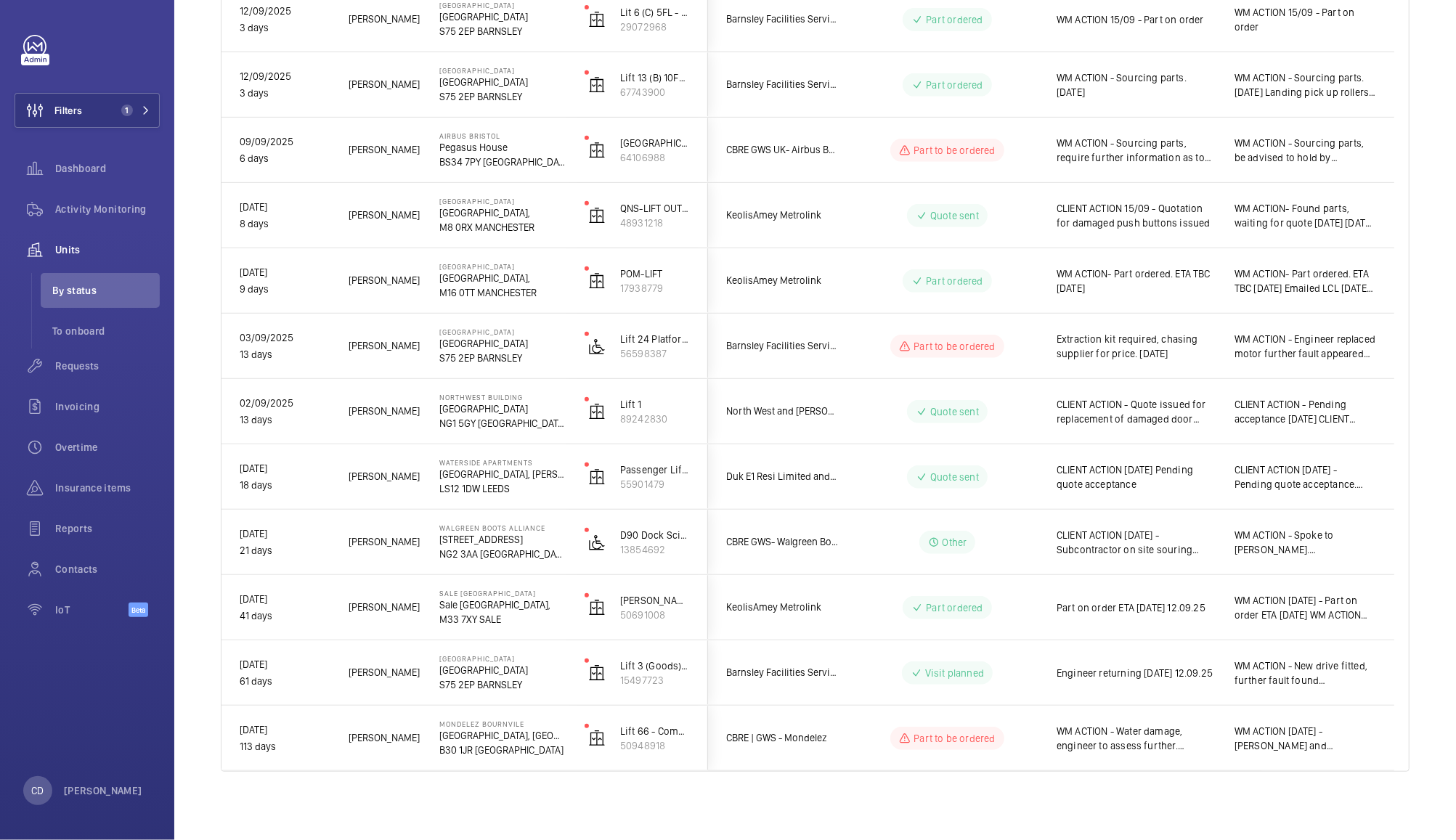
click at [1095, 559] on div "CLIENT ACTION [DATE] - Subcontractor on site souring replacement transformer" at bounding box center [1127, 542] width 177 height 62
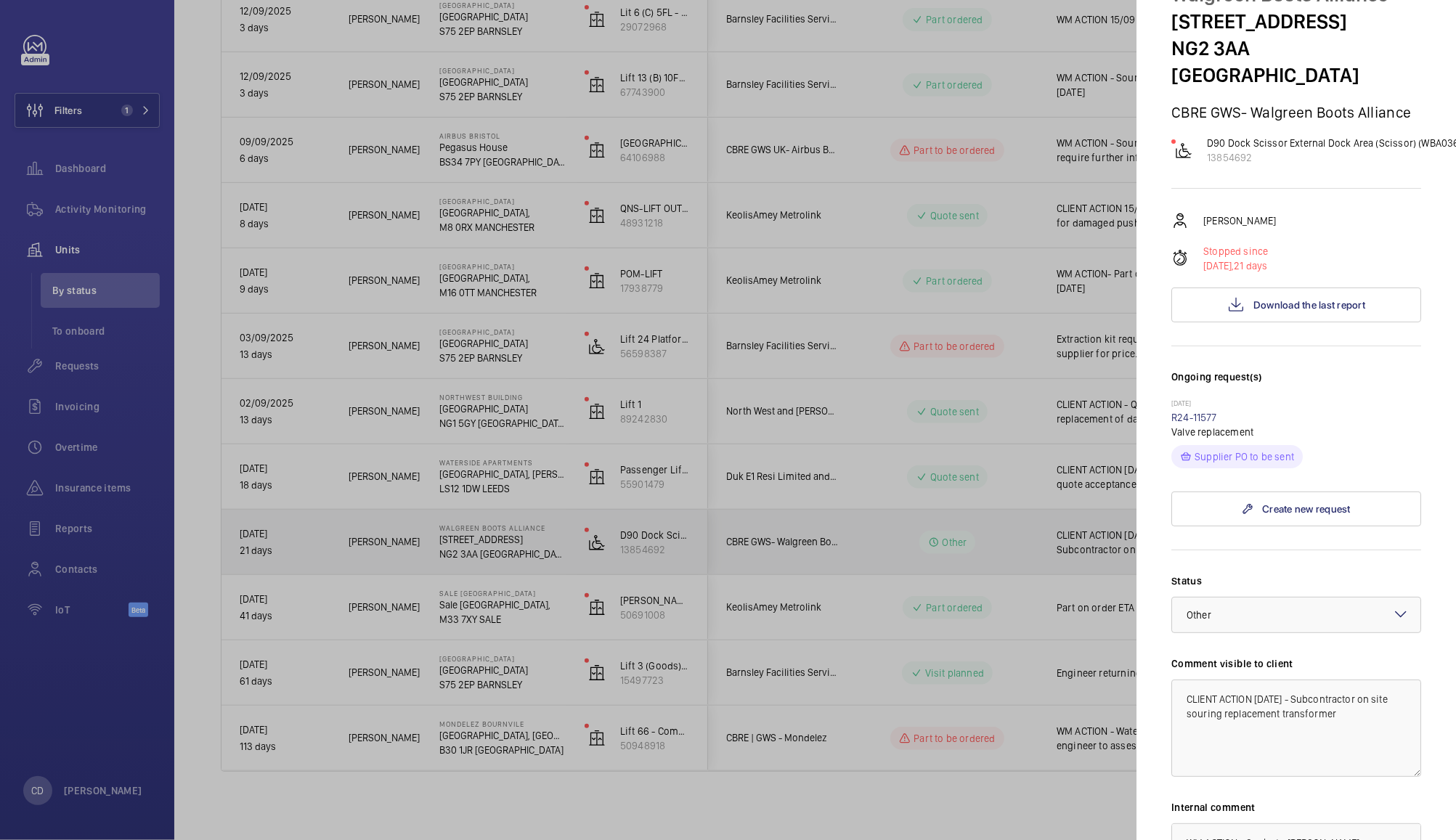
scroll to position [75, 0]
click at [1206, 692] on textarea "CLIENT ACTION [DATE] - Subcontractor on site souring replacement transformer" at bounding box center [1296, 728] width 250 height 98
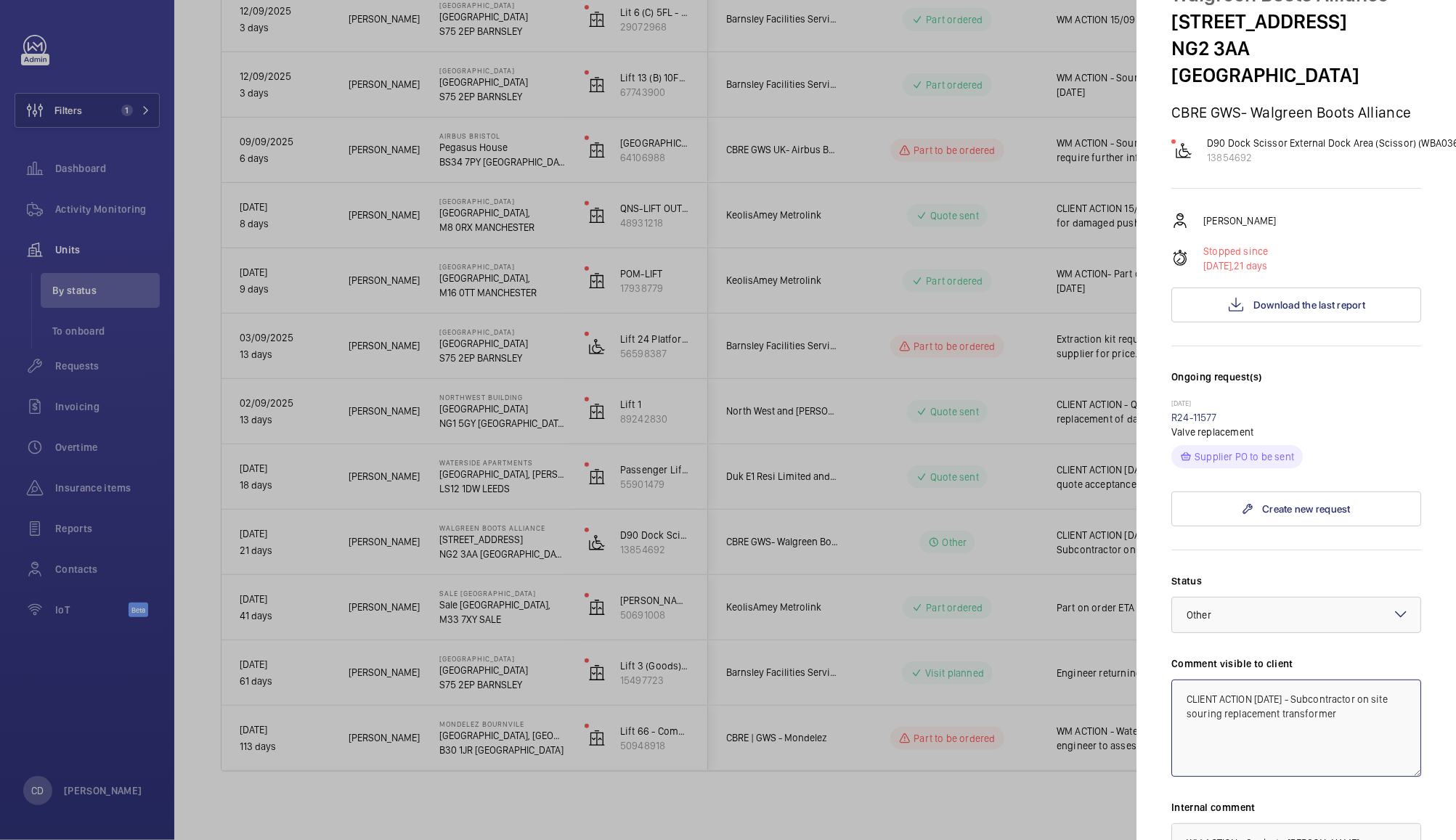
click at [1200, 695] on textarea "CLIENT ACTION [DATE] - Subcontractor on site souring replacement transformer" at bounding box center [1296, 728] width 250 height 98
click at [1201, 688] on textarea "CLIENT ACTION [DATE] - Subcontractor on site souring replacement transformer" at bounding box center [1296, 728] width 250 height 98
type textarea "WM ACTION 15.09.25 - Subcontractor on site souring replacement transformer"
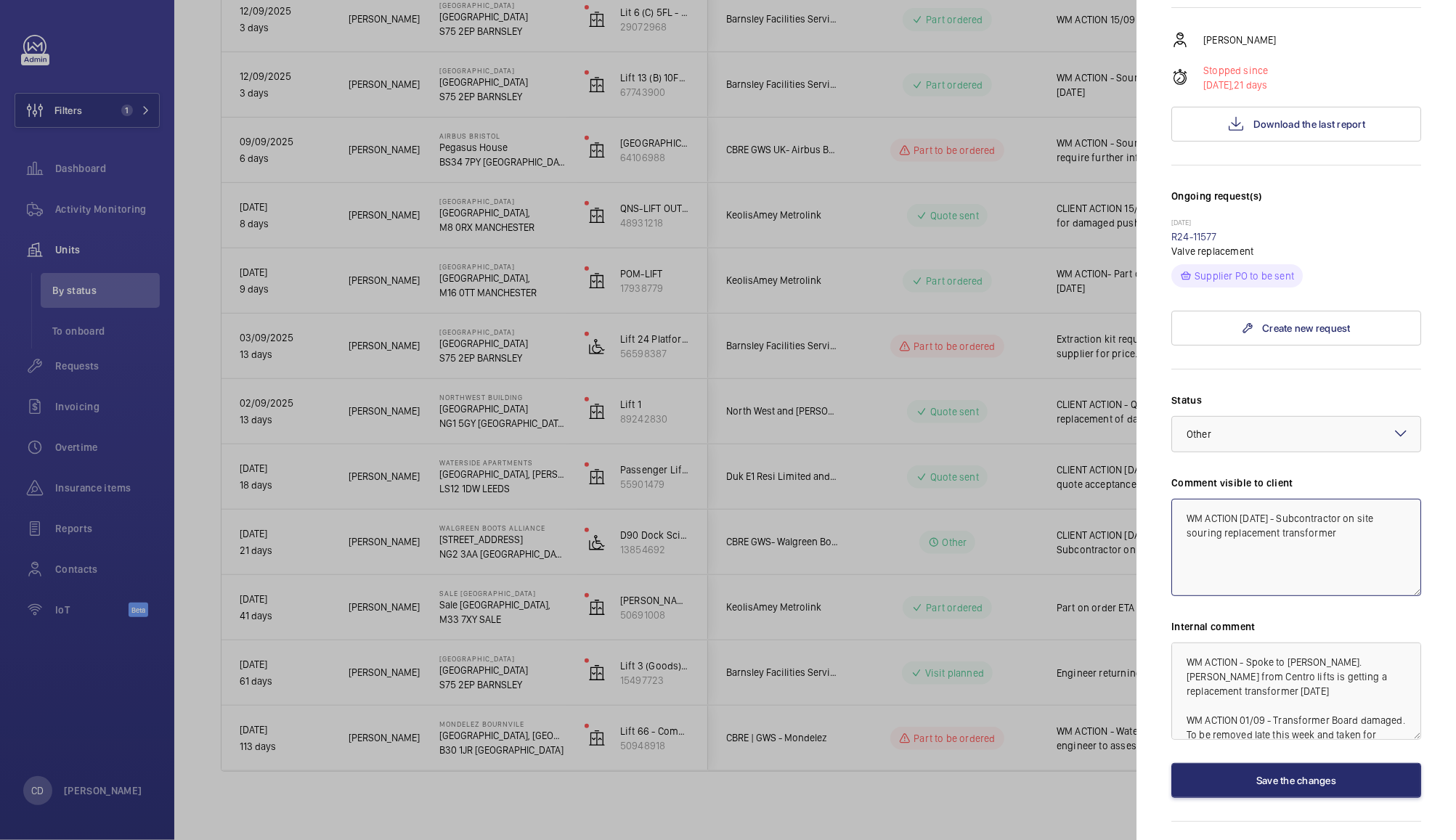
scroll to position [302, 0]
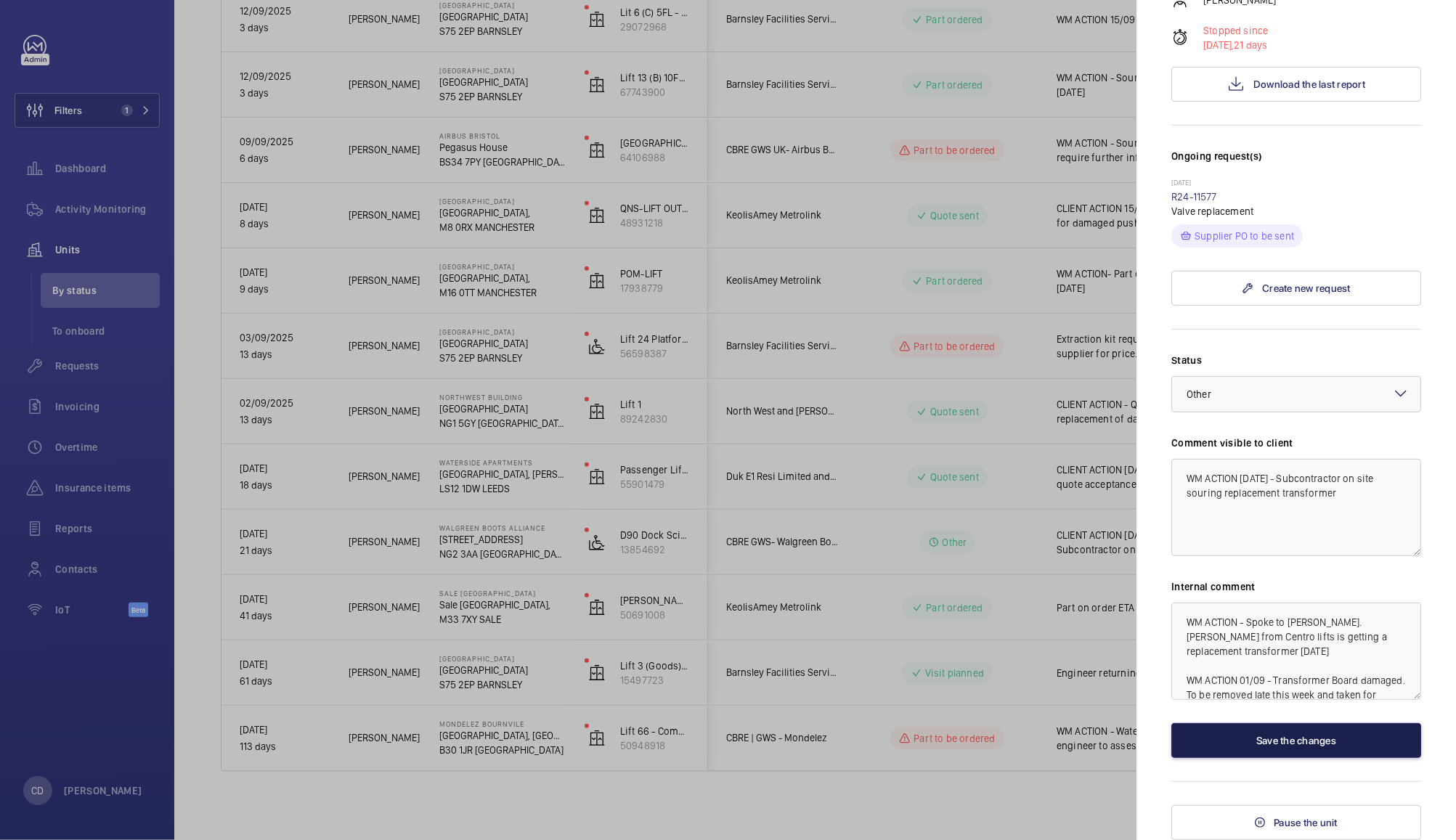
click at [1303, 741] on button "Save the changes" at bounding box center [1296, 740] width 250 height 35
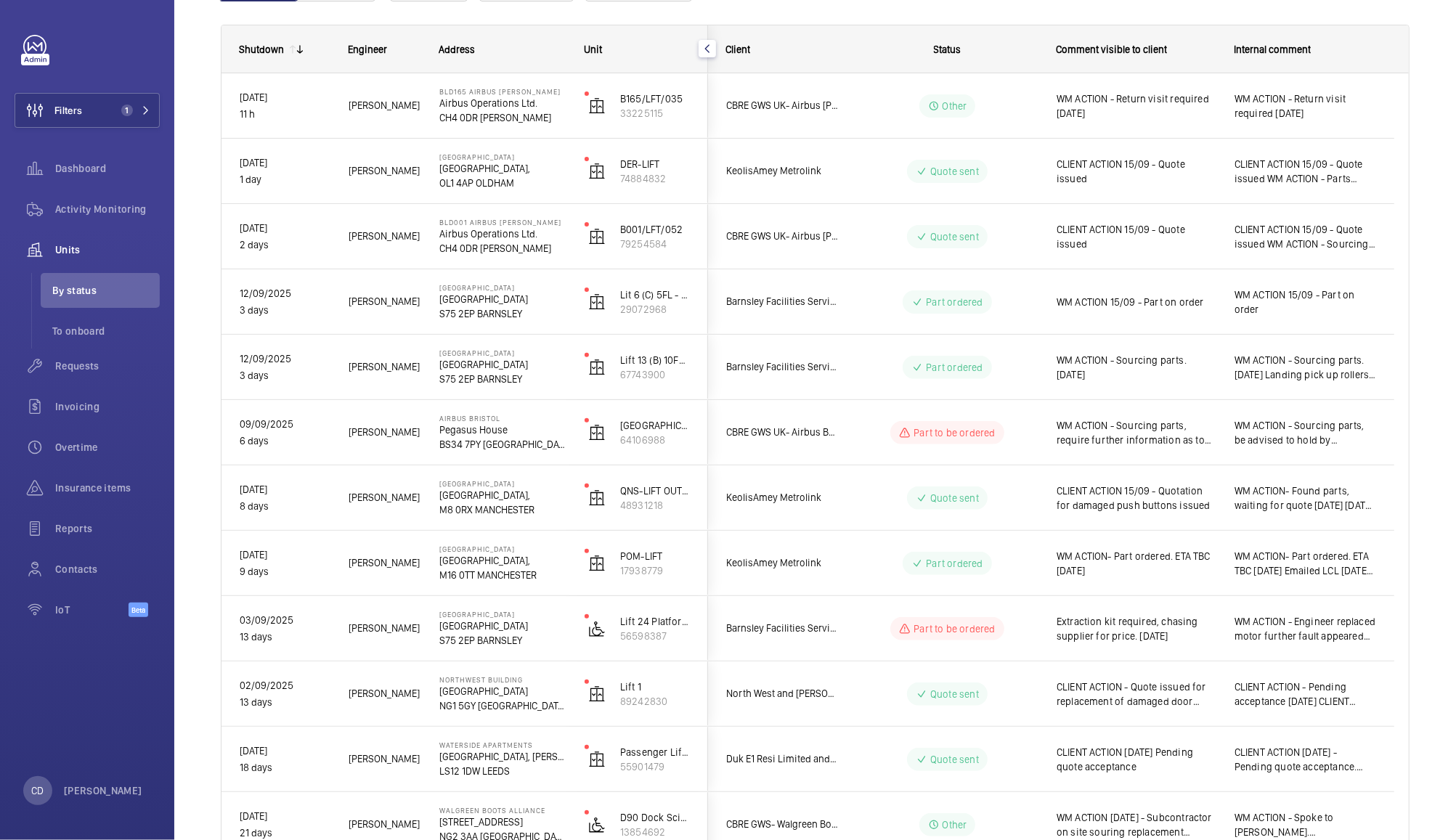
scroll to position [198, 0]
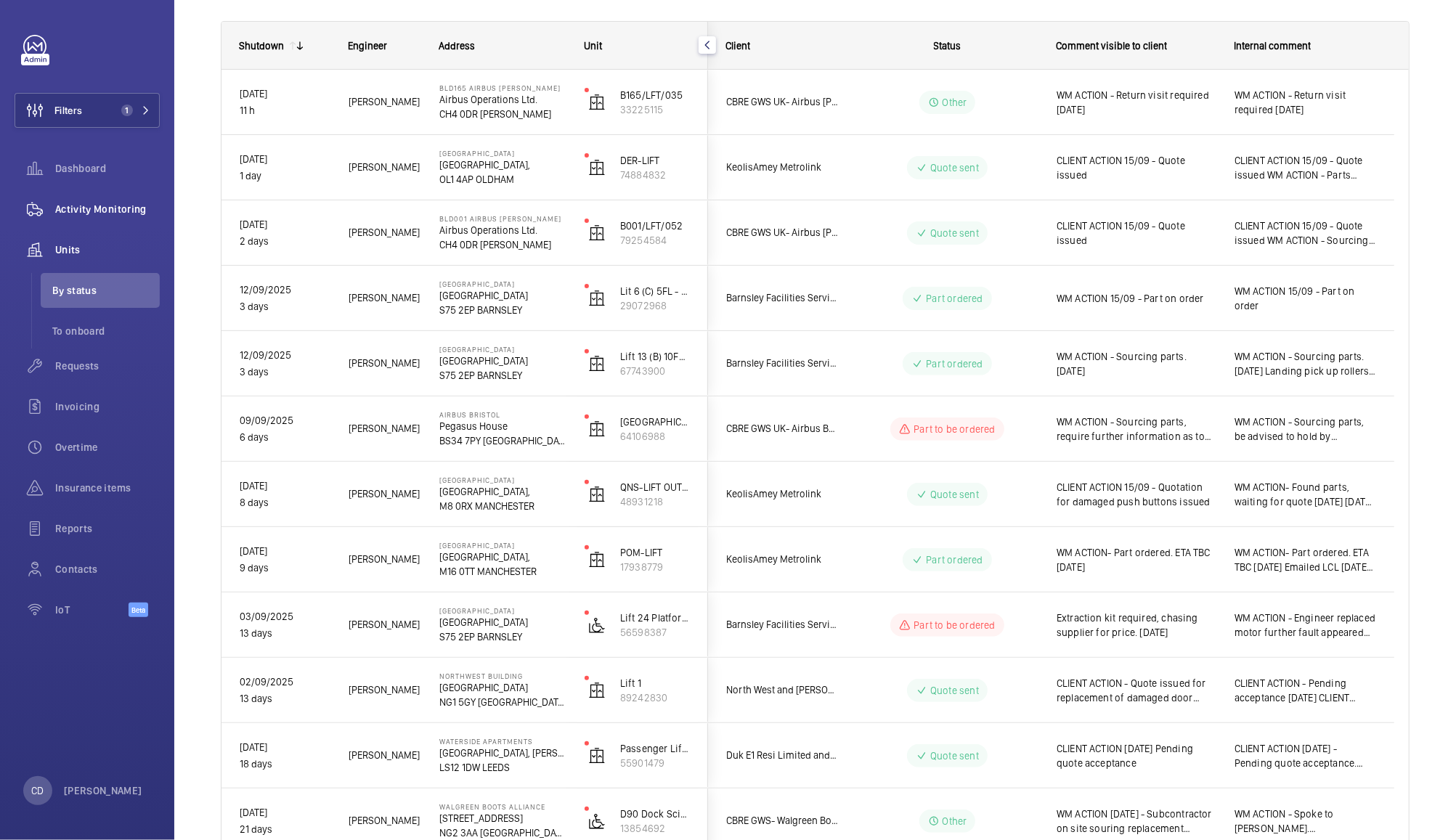
click at [110, 200] on div "Activity Monitoring" at bounding box center [87, 208] width 146 height 35
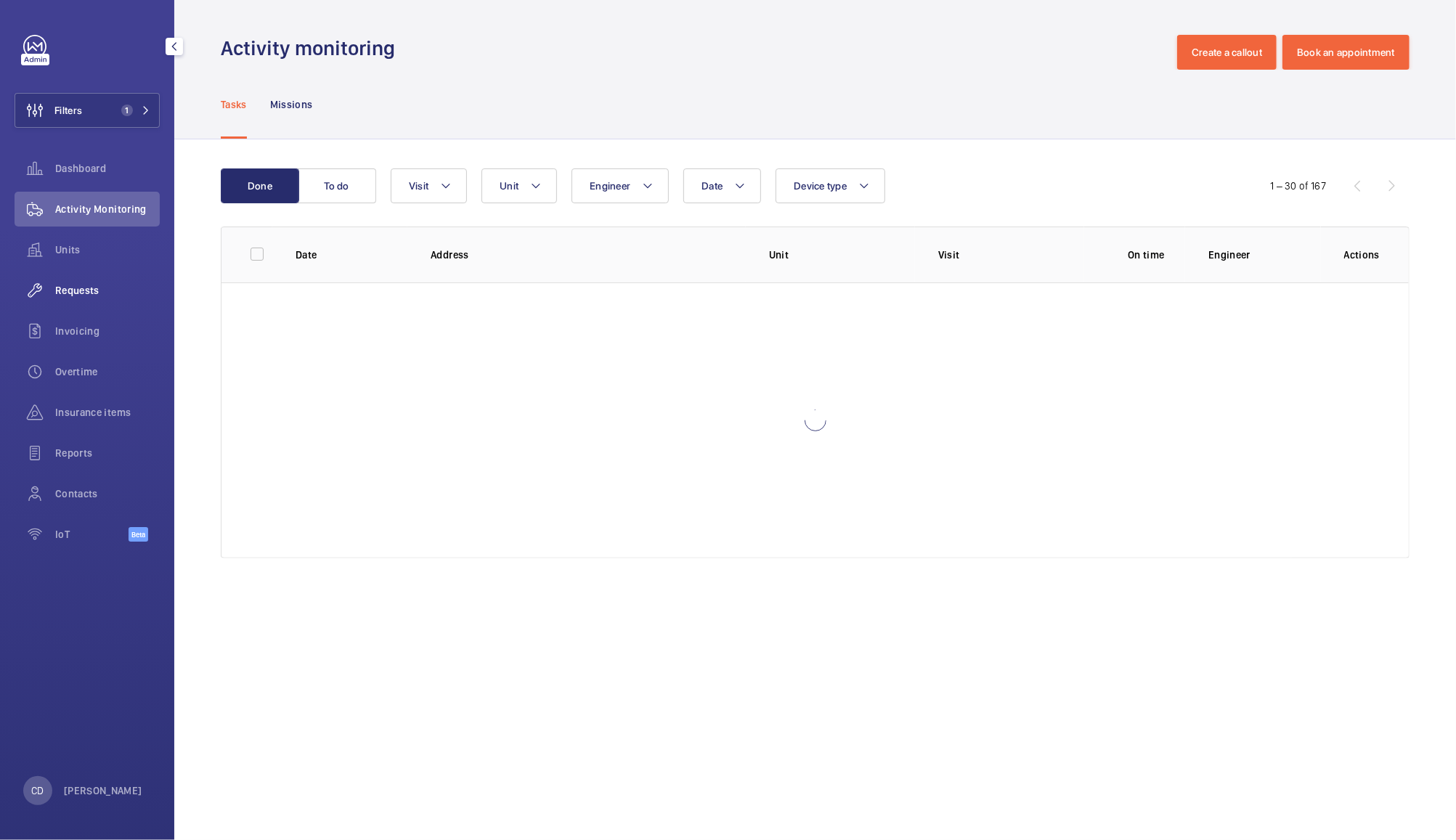
click at [74, 283] on span "Requests" at bounding box center [107, 290] width 105 height 14
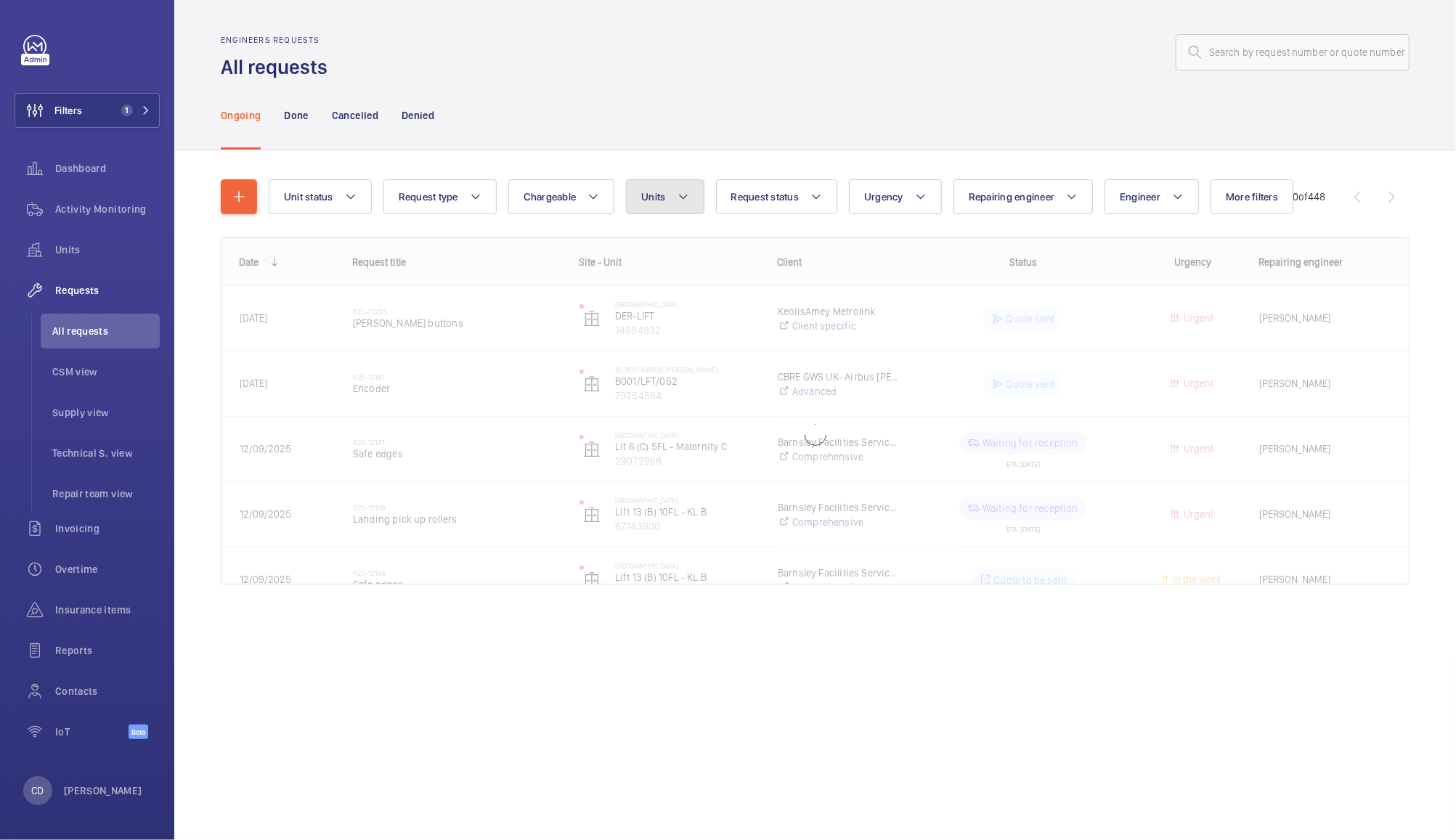
click at [673, 213] on button "Units" at bounding box center [665, 196] width 78 height 35
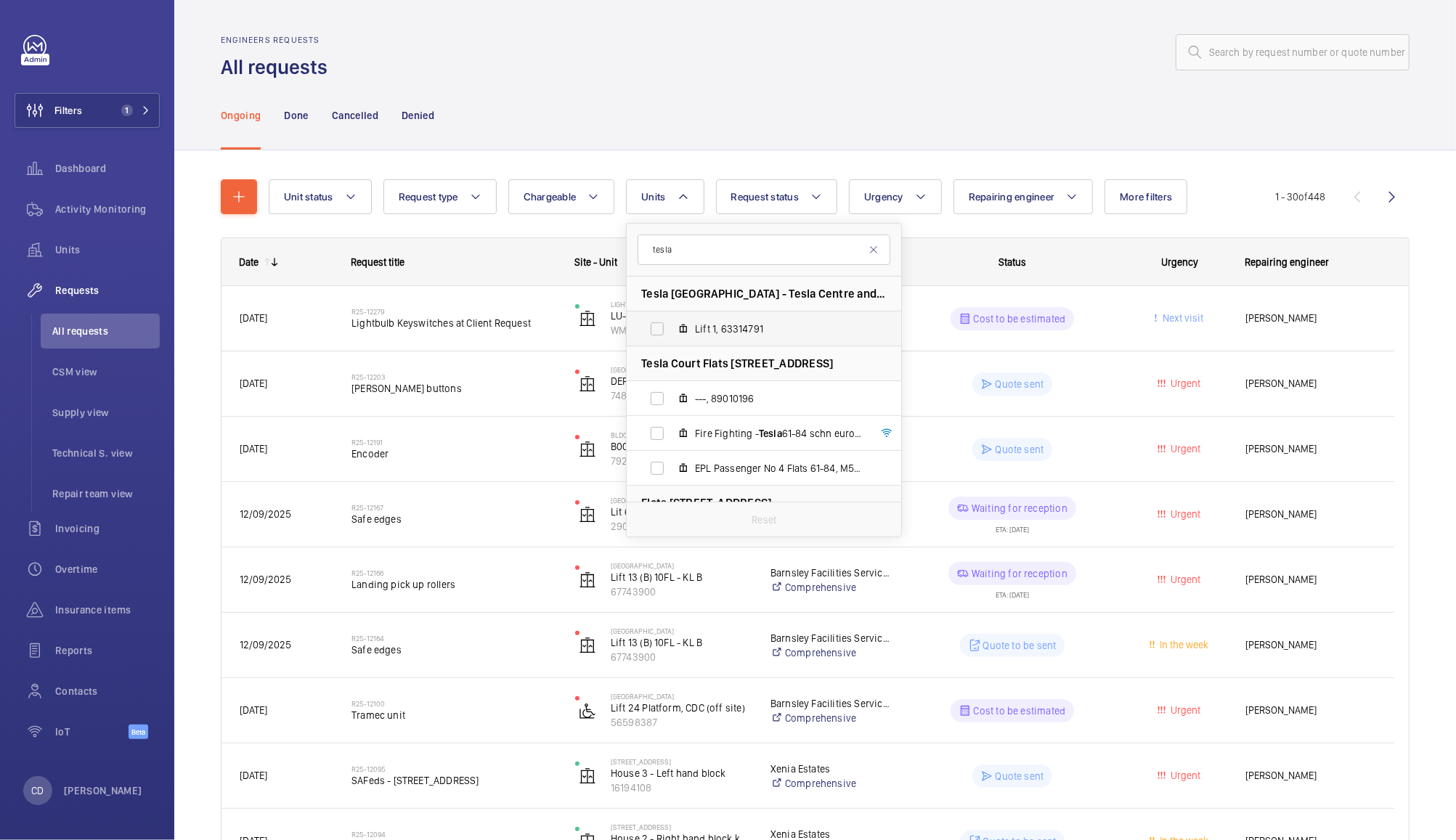
type input "tesla"
click at [749, 322] on span "Lift 1, 63314791" at bounding box center [779, 329] width 169 height 14
click at [672, 321] on input "Lift 1, 63314791" at bounding box center [657, 328] width 29 height 29
checkbox input "true"
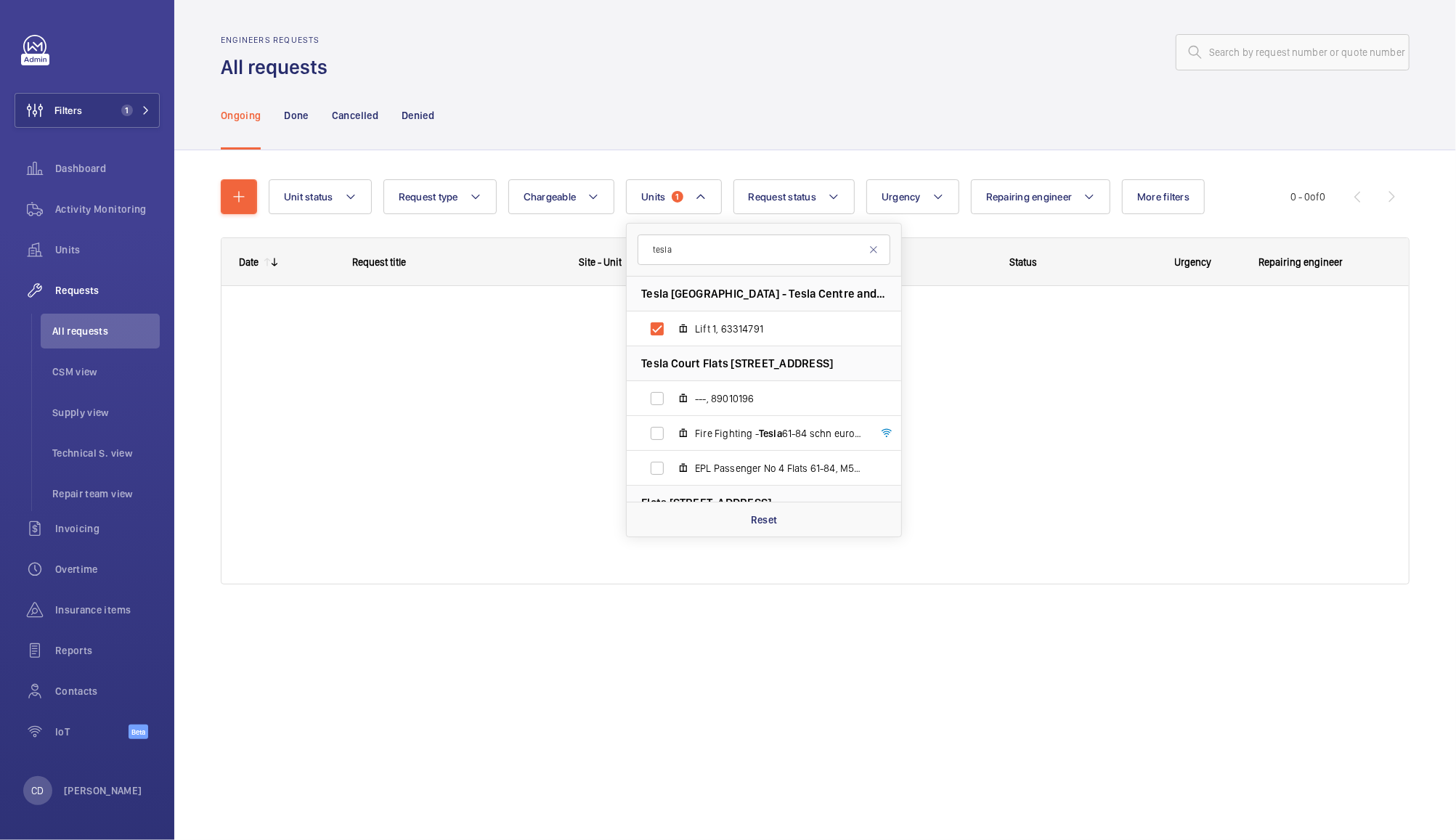
click at [918, 98] on div "Ongoing Done Cancelled Denied" at bounding box center [815, 115] width 1189 height 69
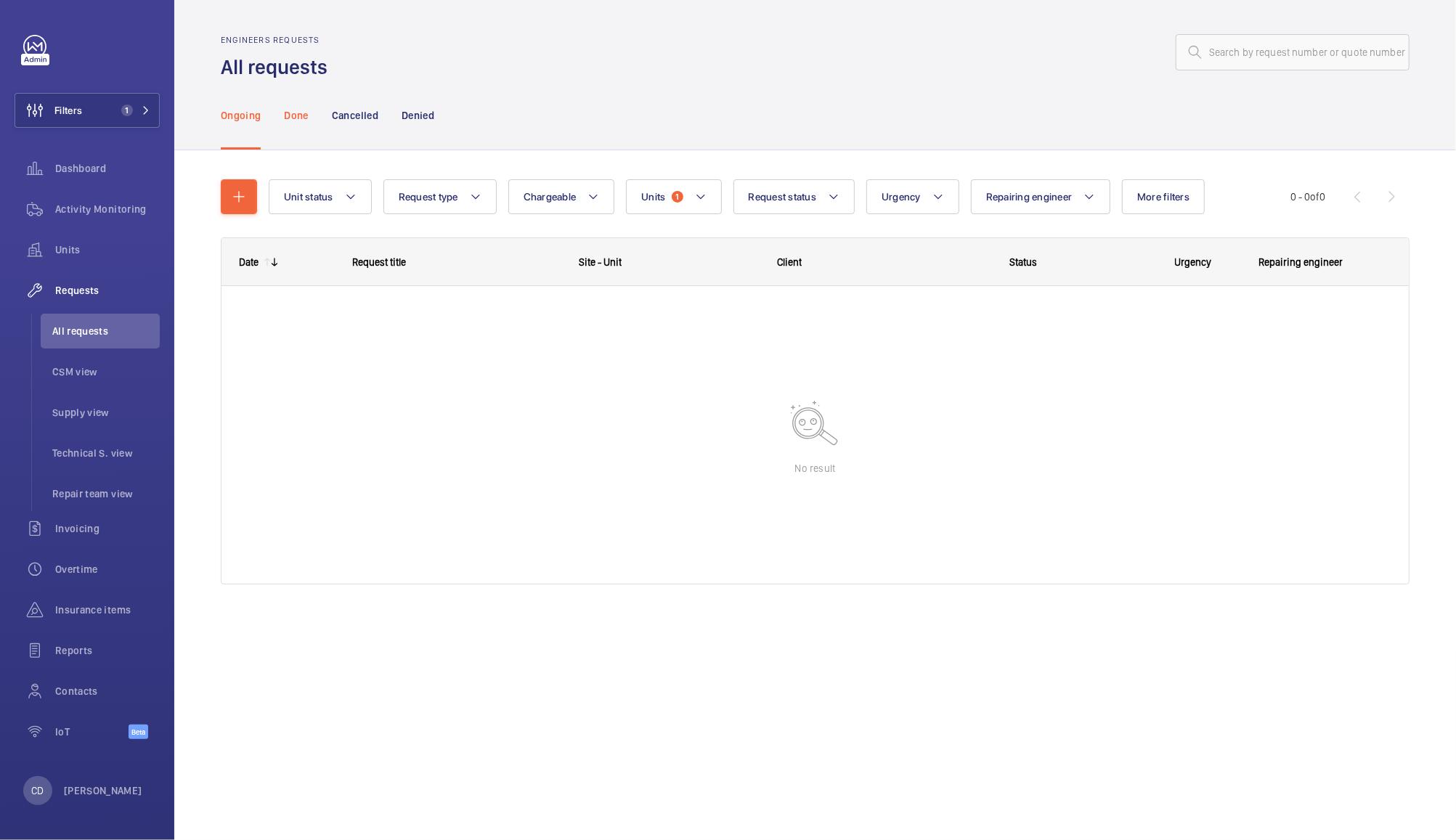
click at [294, 109] on p "Done" at bounding box center [295, 115] width 24 height 14
click at [355, 122] on p "Cancelled" at bounding box center [355, 115] width 46 height 14
click at [412, 108] on p "Denied" at bounding box center [418, 115] width 33 height 14
click at [687, 198] on button "Units 1" at bounding box center [673, 196] width 95 height 35
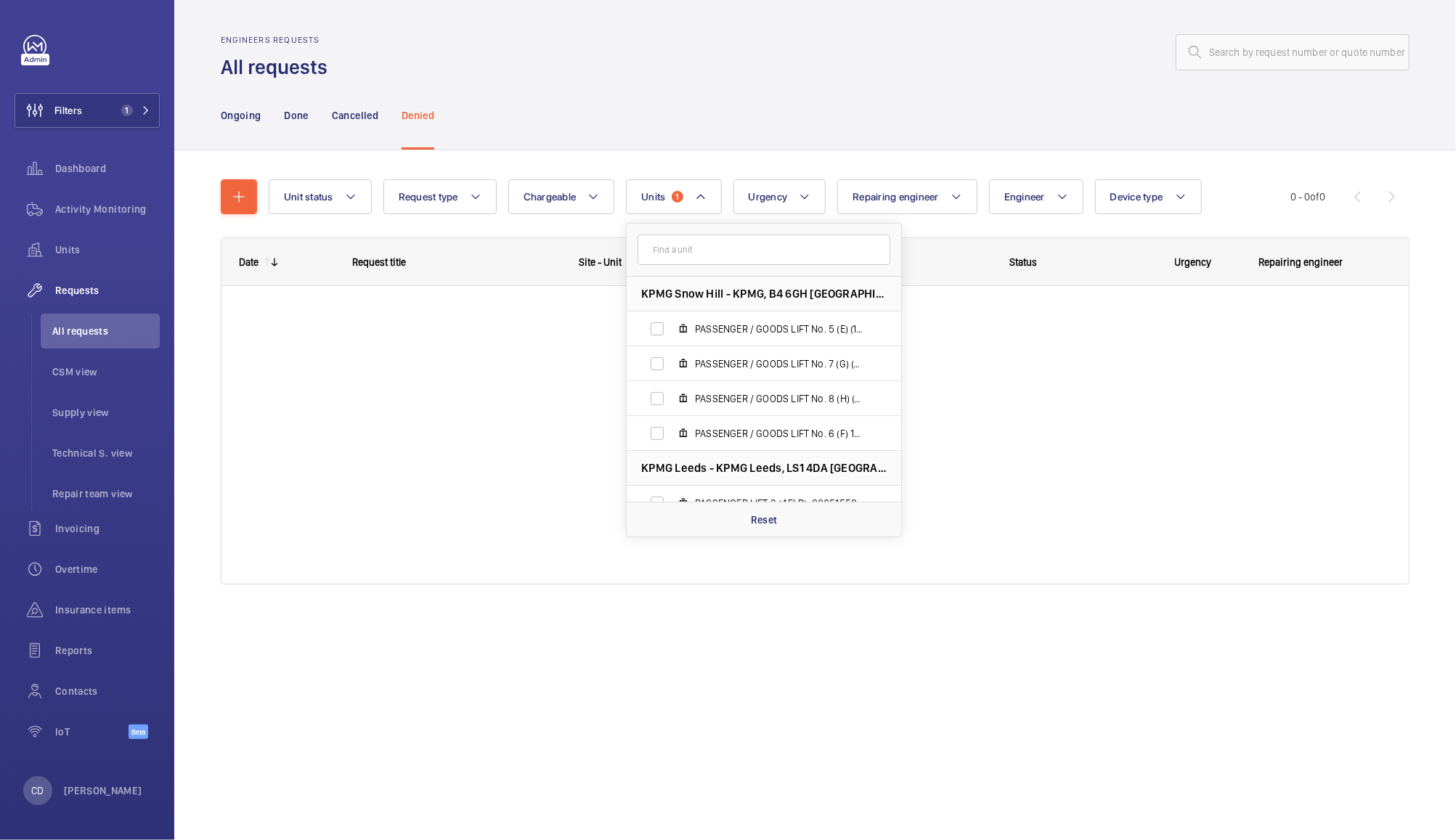
click at [762, 254] on input "text" at bounding box center [764, 249] width 253 height 30
type input "t"
click at [116, 208] on span "Activity Monitoring" at bounding box center [107, 209] width 105 height 14
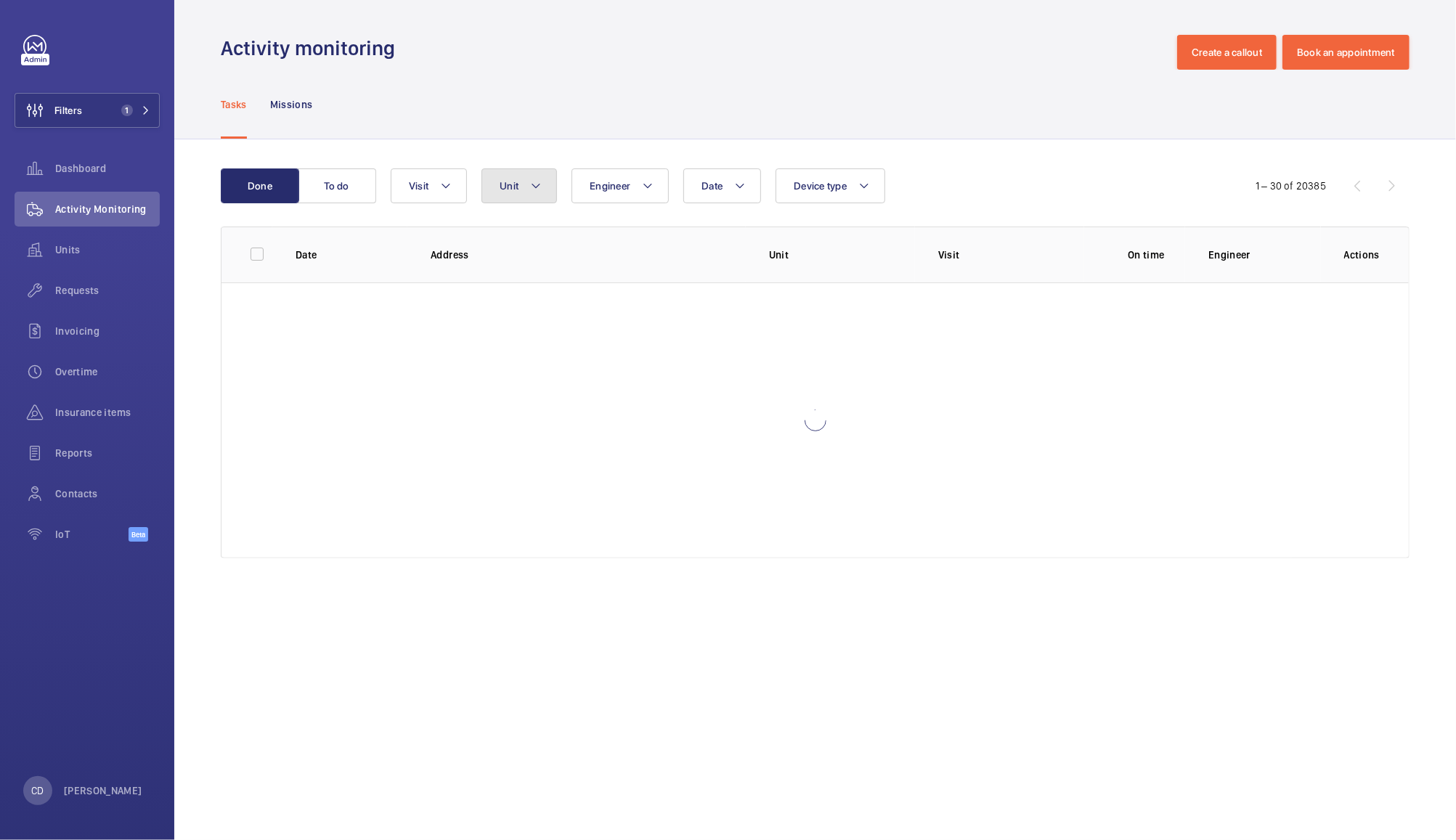
click at [532, 180] on mat-icon at bounding box center [536, 186] width 12 height 18
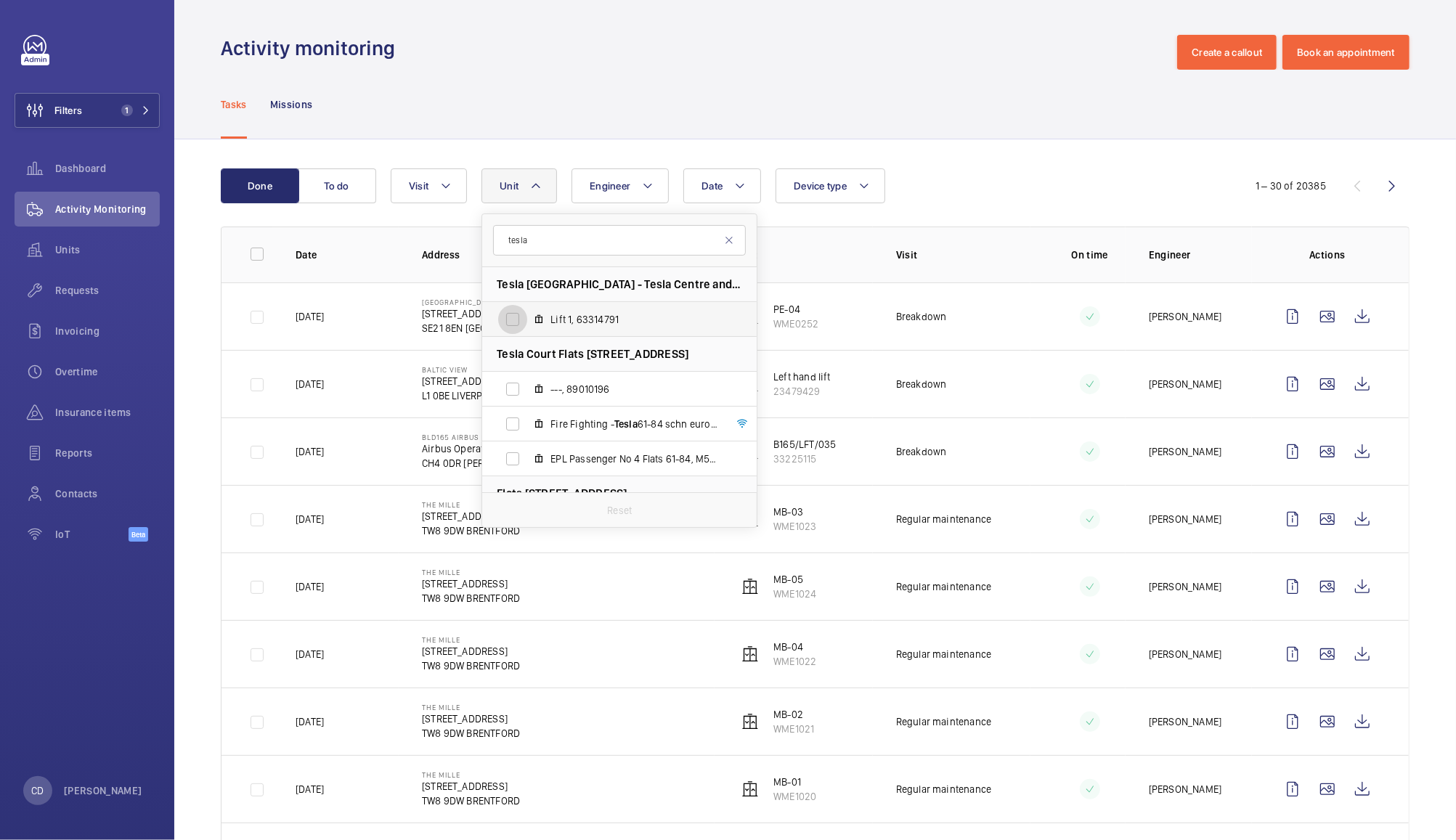
type input "tesla"
click at [516, 310] on input "Lift 1, 63314791" at bounding box center [513, 319] width 29 height 29
checkbox input "true"
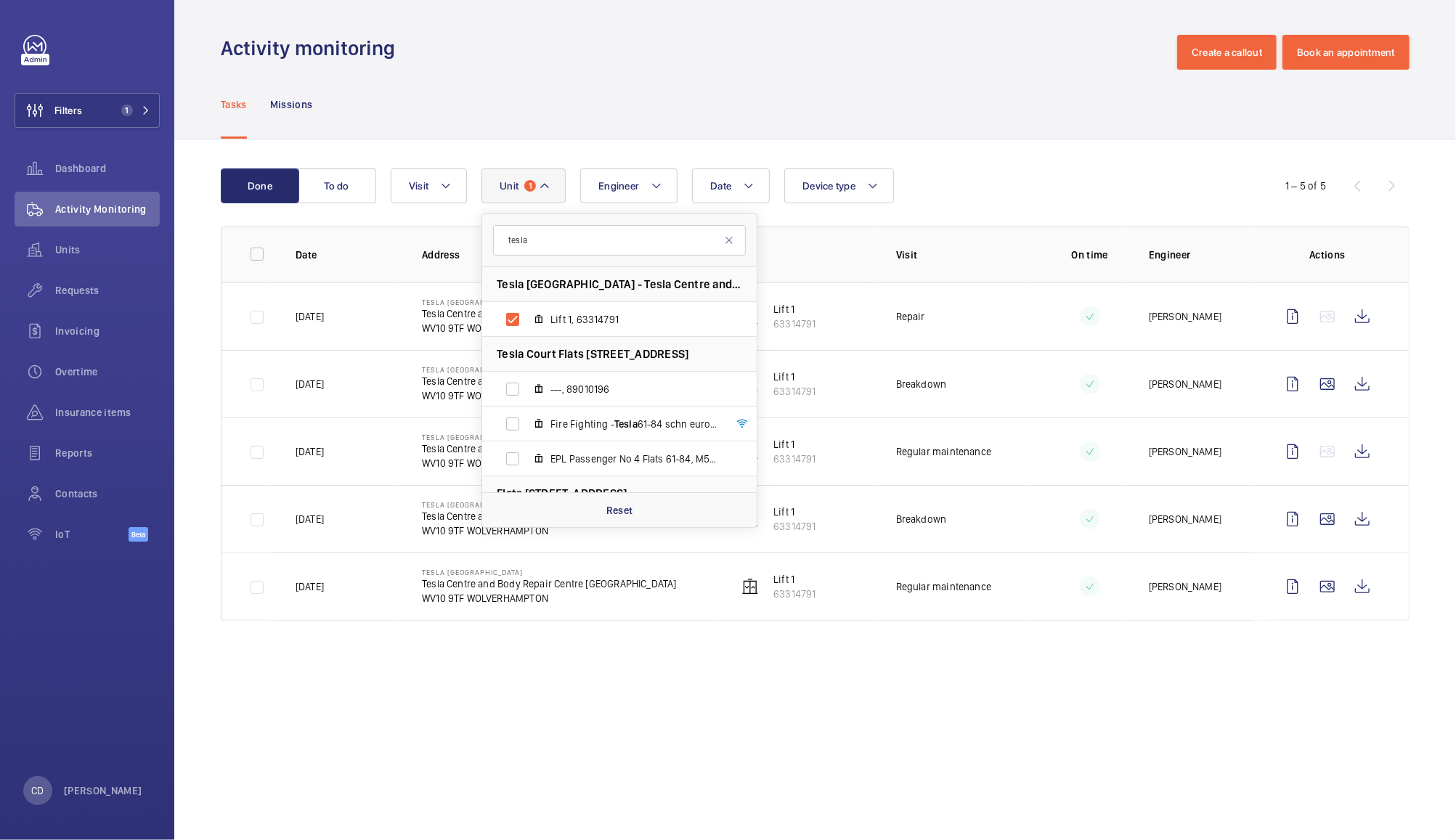
click at [931, 142] on div "Done To do Date Engineer Unit 1 tesla Tesla Wolverhampton - Tesla Centre and Bo…" at bounding box center [815, 397] width 1282 height 516
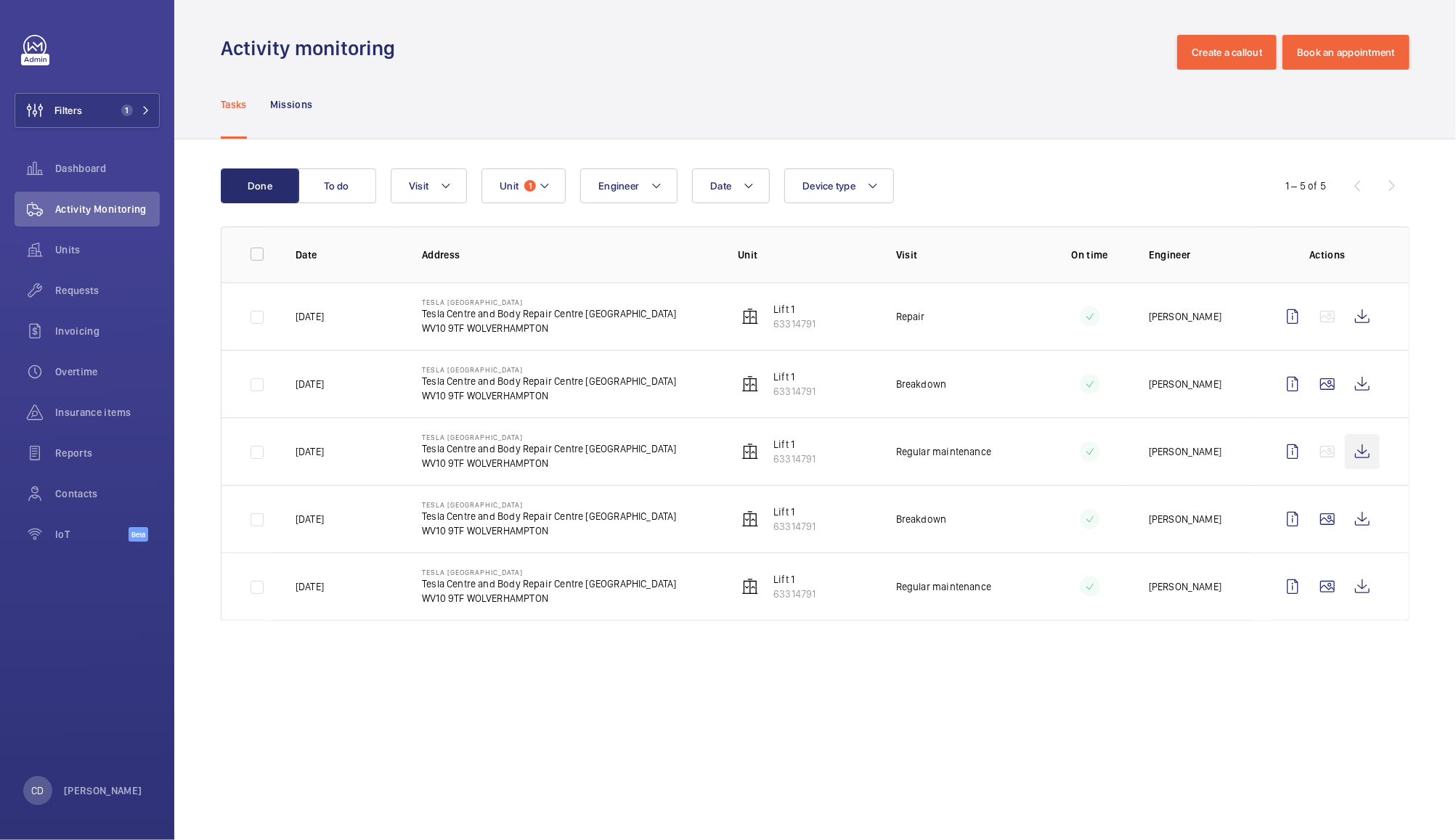
click at [1363, 452] on wm-front-icon-button at bounding box center [1362, 451] width 35 height 35
click at [1363, 383] on wm-front-icon-button at bounding box center [1362, 383] width 35 height 35
click at [1364, 318] on wm-front-icon-button at bounding box center [1362, 316] width 35 height 35
click at [1362, 452] on wm-front-icon-button at bounding box center [1362, 451] width 35 height 35
